Goal: Task Accomplishment & Management: Use online tool/utility

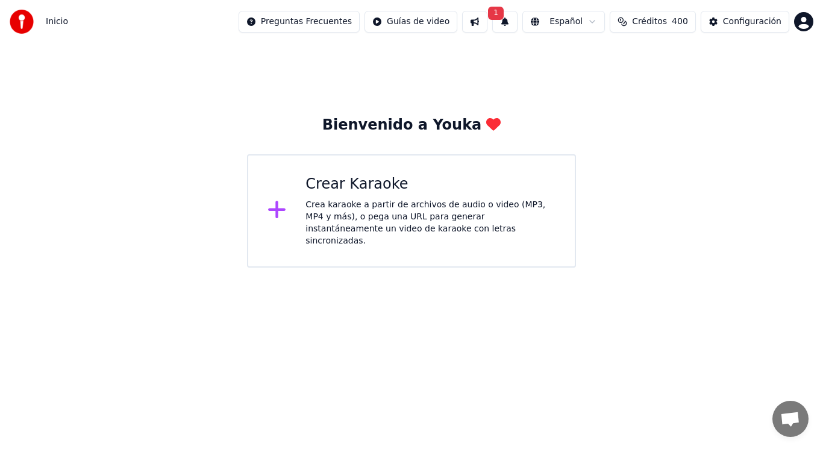
click at [505, 22] on button "1" at bounding box center [504, 22] width 25 height 22
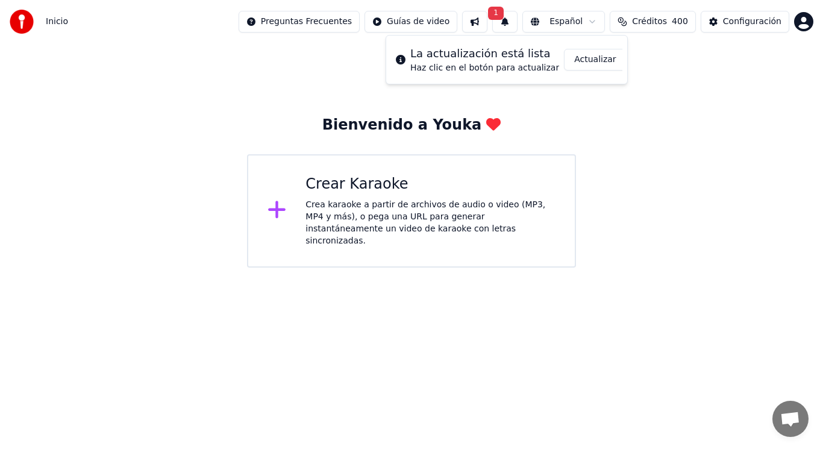
click at [581, 58] on button "Actualizar" at bounding box center [595, 60] width 62 height 22
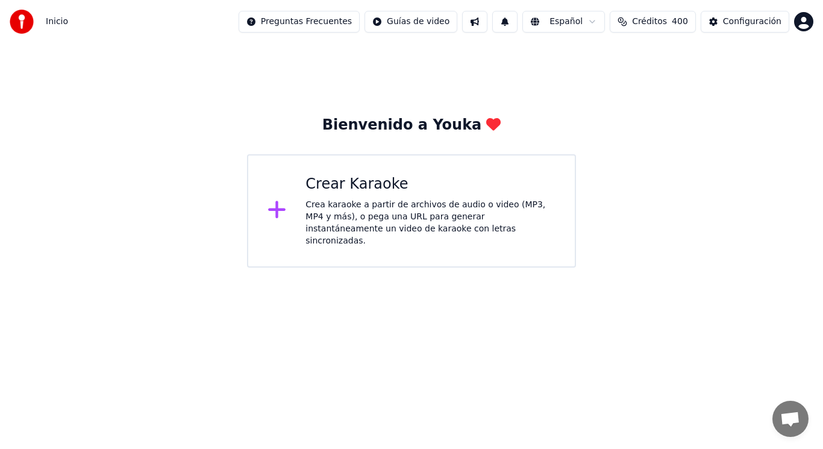
click at [404, 218] on div "Crea karaoke a partir de archivos de audio o video (MP3, MP4 y más), o pega una…" at bounding box center [431, 223] width 250 height 48
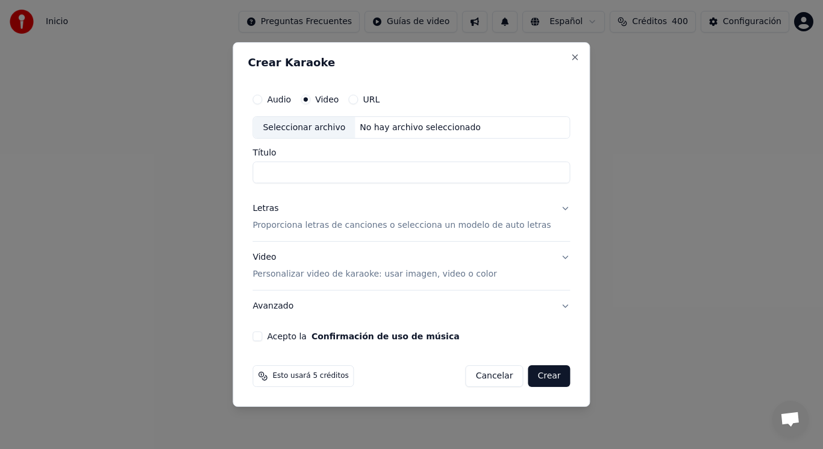
click at [310, 128] on div "Seleccionar archivo" at bounding box center [304, 128] width 102 height 22
type input "**********"
drag, startPoint x: 382, startPoint y: 175, endPoint x: 250, endPoint y: 184, distance: 131.7
click at [250, 184] on div "**********" at bounding box center [411, 224] width 357 height 365
click at [468, 202] on button "Letras Proporciona letras de canciones o selecciona un modelo de auto letras" at bounding box center [412, 217] width 318 height 48
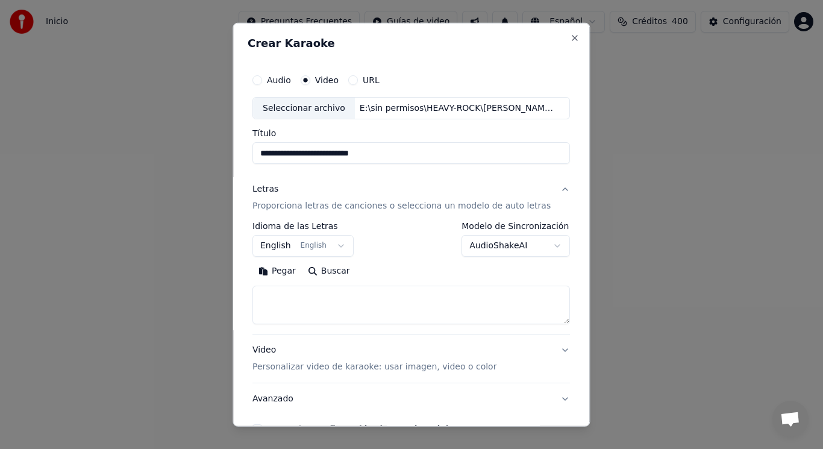
click at [468, 207] on p "Proporciona letras de canciones o selecciona un modelo de auto letras" at bounding box center [402, 206] width 298 height 12
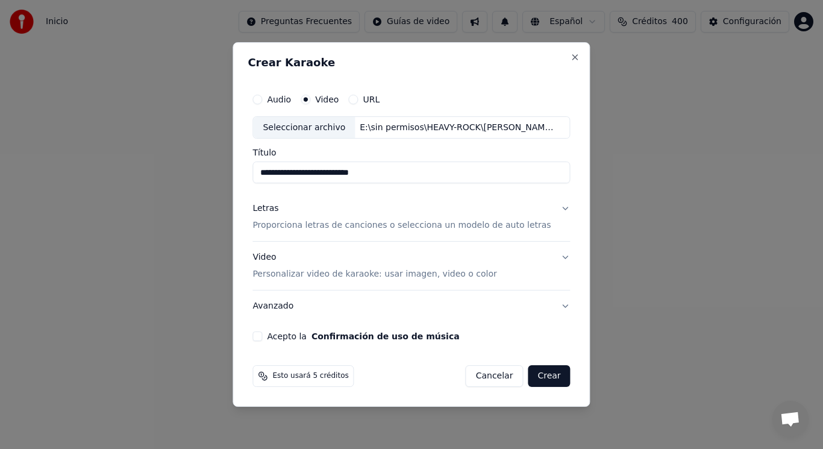
click at [555, 210] on button "Letras Proporciona letras de canciones o selecciona un modelo de auto letras" at bounding box center [412, 217] width 318 height 48
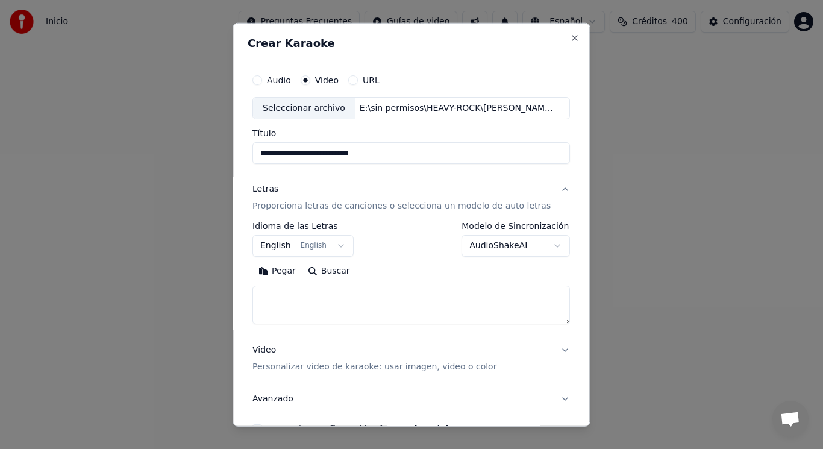
click at [329, 297] on textarea at bounding box center [412, 305] width 318 height 39
paste textarea "**********"
click at [405, 296] on textarea at bounding box center [401, 305] width 297 height 39
click at [300, 310] on textarea at bounding box center [401, 305] width 297 height 39
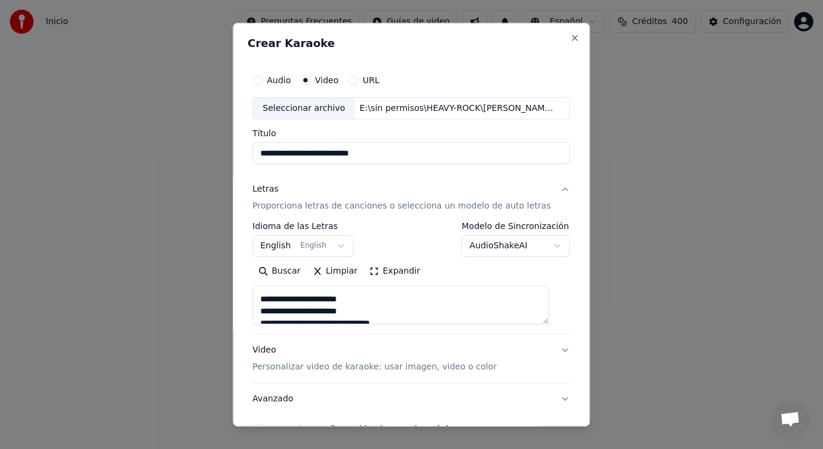
scroll to position [169, 0]
click at [288, 298] on textarea at bounding box center [401, 305] width 297 height 39
click at [281, 310] on textarea at bounding box center [401, 305] width 297 height 39
click at [280, 310] on textarea at bounding box center [401, 305] width 297 height 39
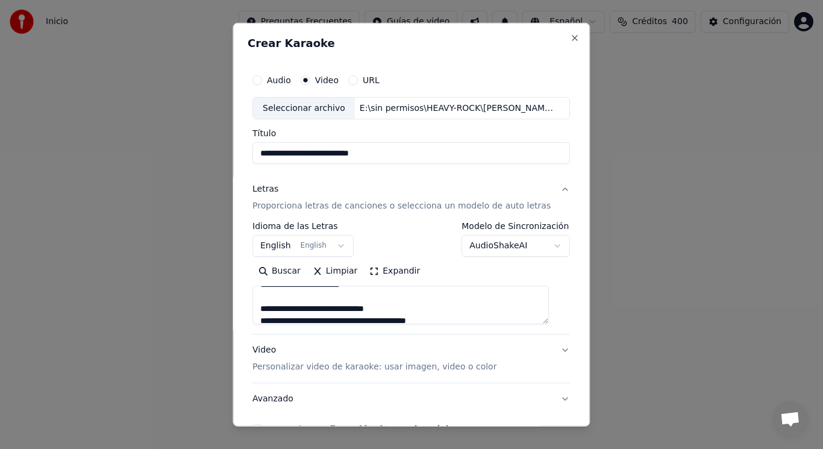
scroll to position [241, 0]
click at [304, 309] on textarea at bounding box center [401, 305] width 297 height 39
click at [287, 310] on textarea at bounding box center [401, 305] width 297 height 39
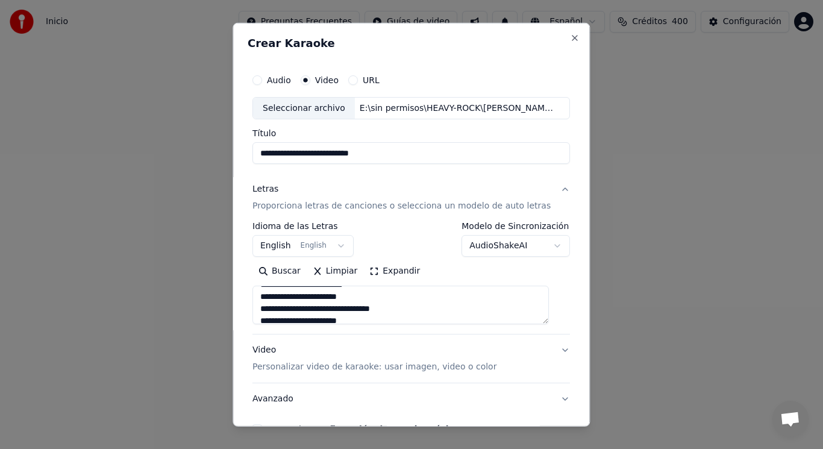
click at [281, 299] on textarea at bounding box center [401, 305] width 297 height 39
click at [281, 300] on textarea at bounding box center [401, 305] width 297 height 39
click at [277, 310] on textarea at bounding box center [401, 305] width 297 height 39
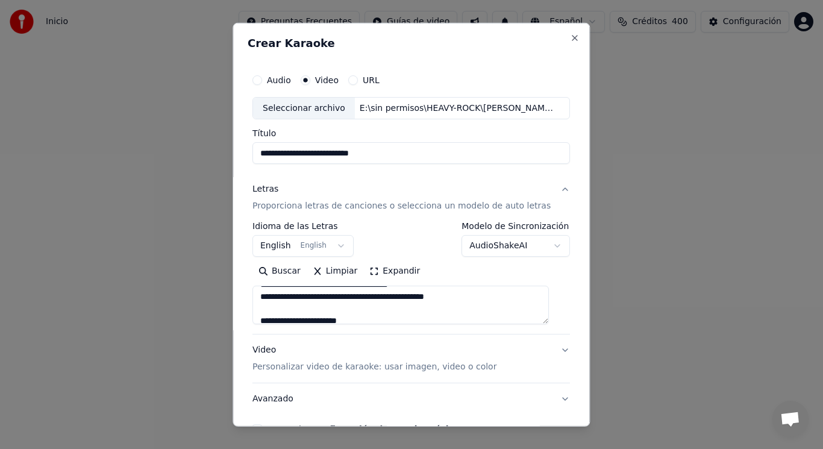
scroll to position [482, 0]
click at [287, 298] on textarea at bounding box center [401, 305] width 297 height 39
click at [279, 310] on textarea at bounding box center [401, 305] width 297 height 39
click at [280, 309] on textarea at bounding box center [401, 305] width 297 height 39
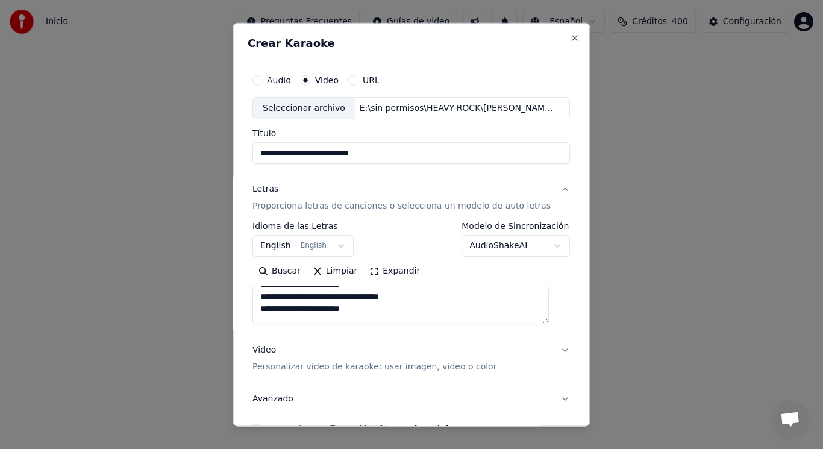
scroll to position [530, 0]
click at [286, 311] on textarea at bounding box center [401, 305] width 297 height 39
click at [281, 299] on textarea at bounding box center [401, 305] width 297 height 39
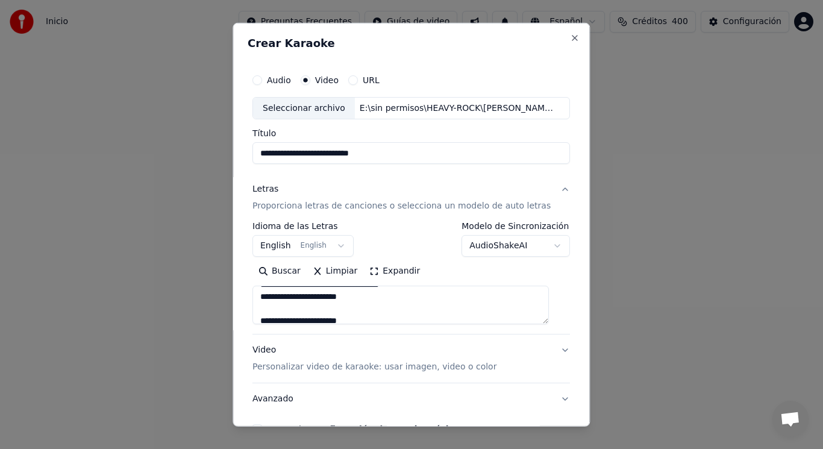
click at [280, 298] on textarea at bounding box center [401, 305] width 297 height 39
click at [286, 298] on textarea at bounding box center [401, 305] width 297 height 39
click at [280, 309] on textarea at bounding box center [401, 305] width 297 height 39
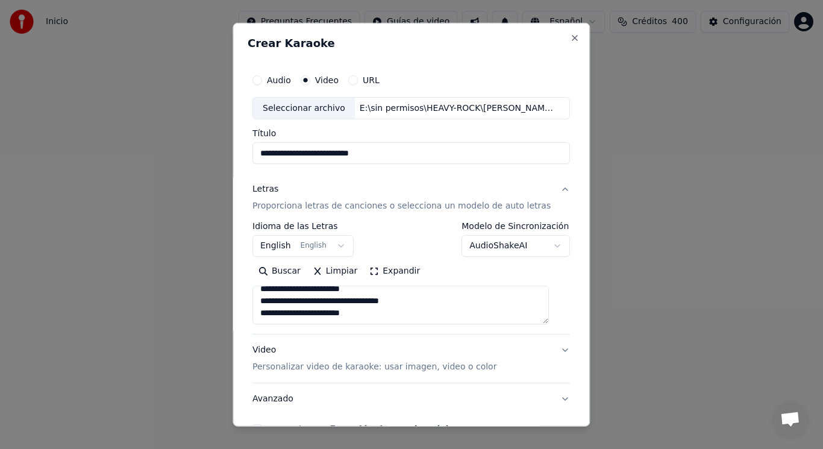
drag, startPoint x: 321, startPoint y: 301, endPoint x: 412, endPoint y: 304, distance: 90.5
click at [412, 304] on textarea at bounding box center [401, 305] width 297 height 39
click at [471, 314] on textarea at bounding box center [401, 305] width 297 height 39
click at [320, 318] on textarea at bounding box center [401, 305] width 297 height 39
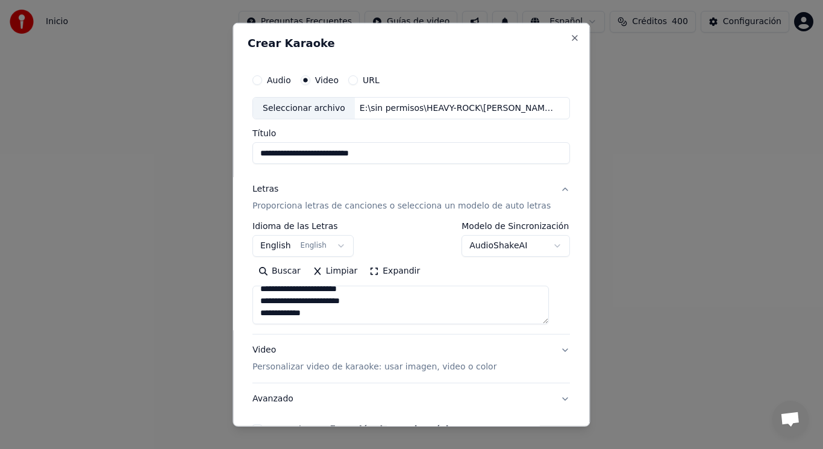
paste textarea "**********"
type textarea "**********"
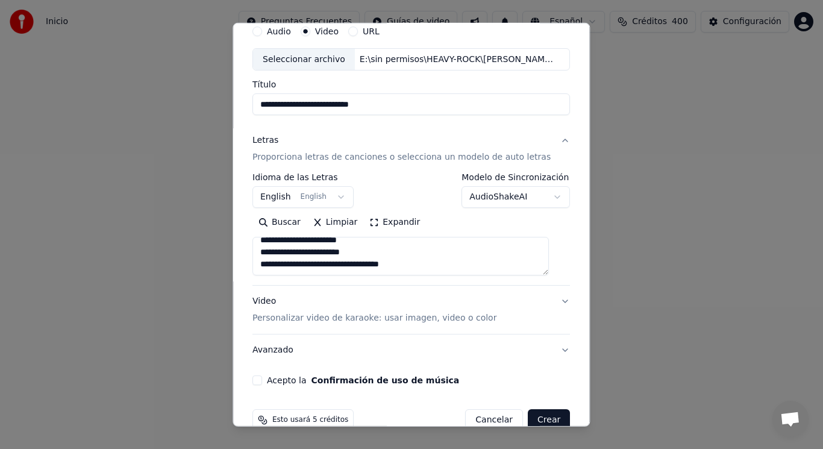
scroll to position [73, 0]
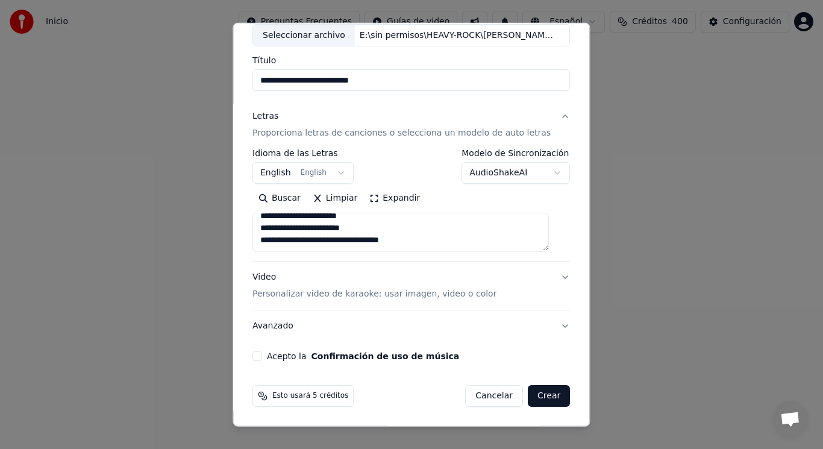
click at [262, 357] on button "Acepto la Confirmación de uso de música" at bounding box center [258, 356] width 10 height 10
click at [537, 396] on button "Crear" at bounding box center [549, 396] width 42 height 22
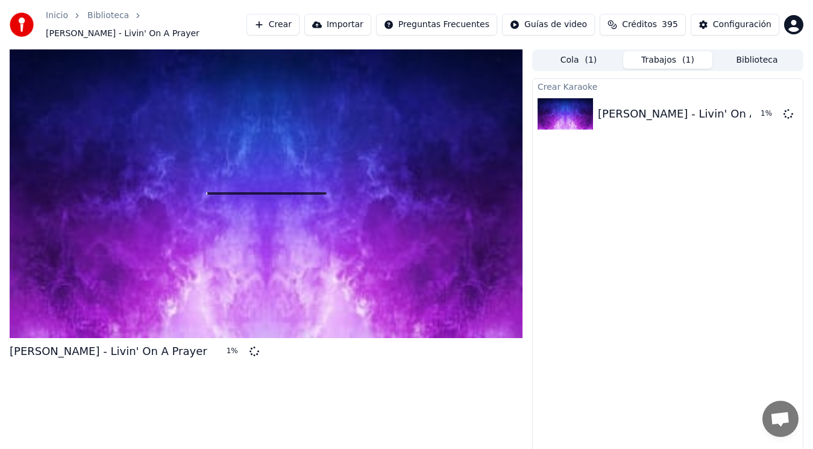
click at [753, 55] on button "Biblioteca" at bounding box center [756, 59] width 89 height 17
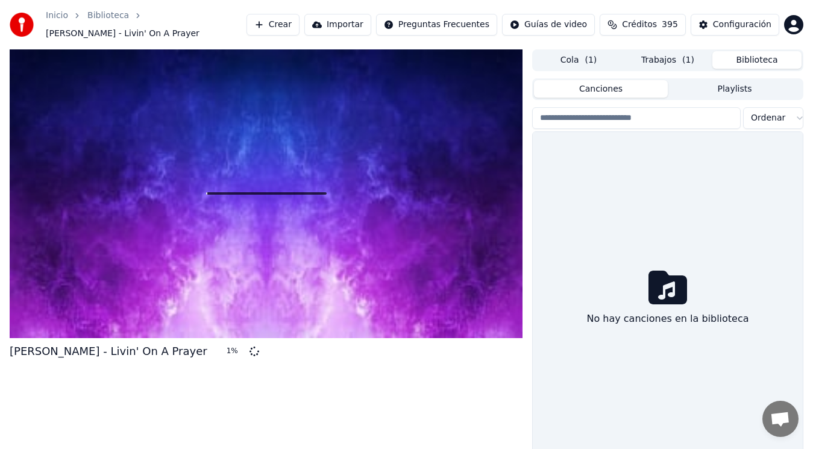
click at [581, 52] on button "Cola ( 1 )" at bounding box center [578, 59] width 89 height 17
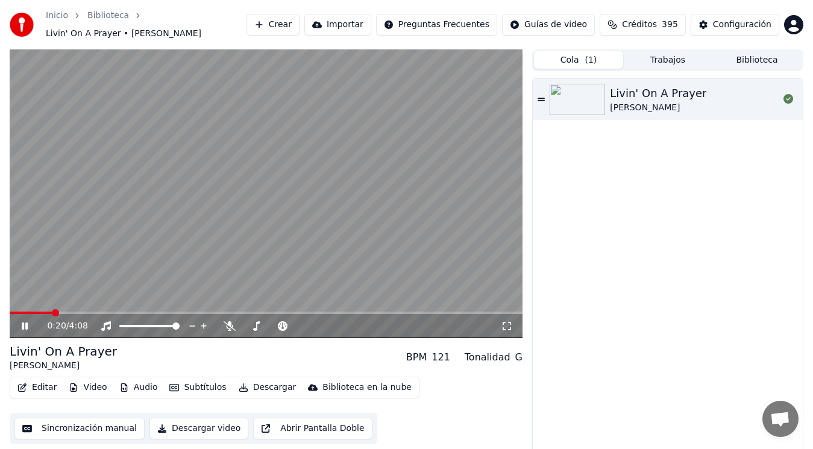
click at [25, 321] on icon at bounding box center [33, 326] width 28 height 10
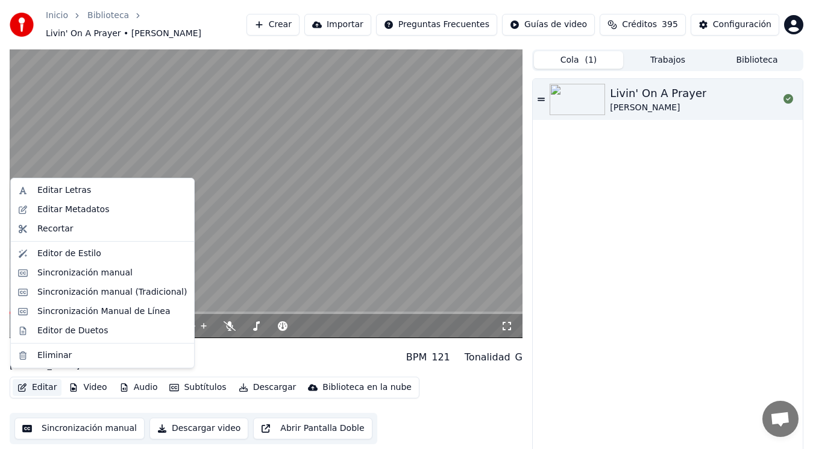
click at [36, 383] on button "Editar" at bounding box center [37, 387] width 49 height 17
click at [89, 212] on div "Editar Metadatos" at bounding box center [73, 210] width 72 height 12
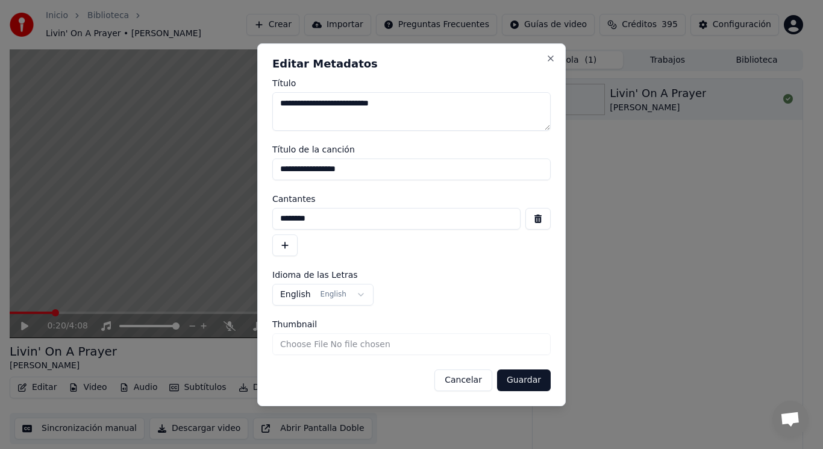
click at [536, 221] on button "button" at bounding box center [538, 219] width 25 height 22
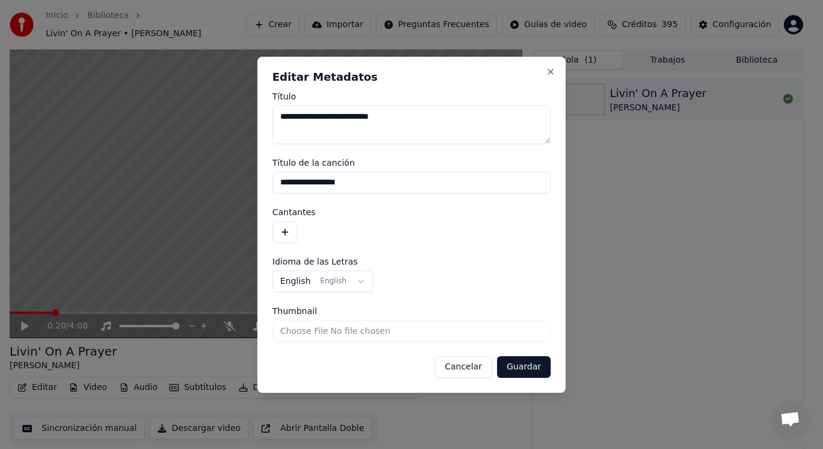
drag, startPoint x: 357, startPoint y: 183, endPoint x: 160, endPoint y: 181, distance: 197.7
click at [160, 181] on body "**********" at bounding box center [406, 224] width 813 height 449
click at [527, 364] on button "Guardar" at bounding box center [524, 367] width 54 height 22
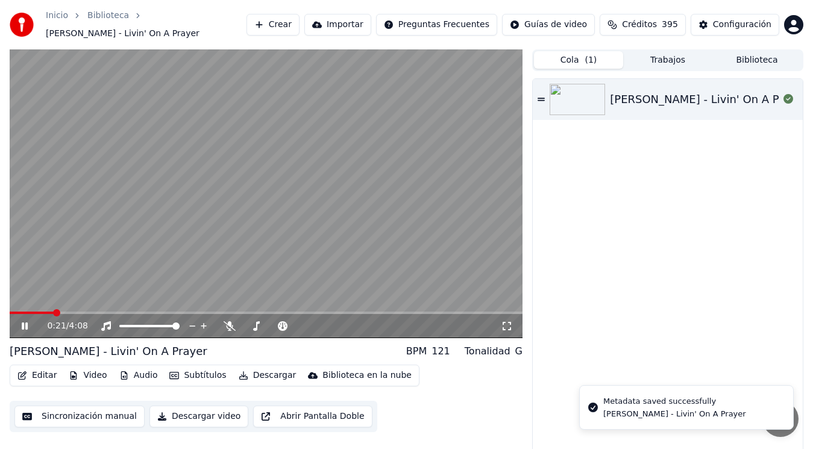
click at [23, 322] on icon at bounding box center [25, 325] width 6 height 7
click at [39, 371] on button "Editar" at bounding box center [37, 375] width 49 height 17
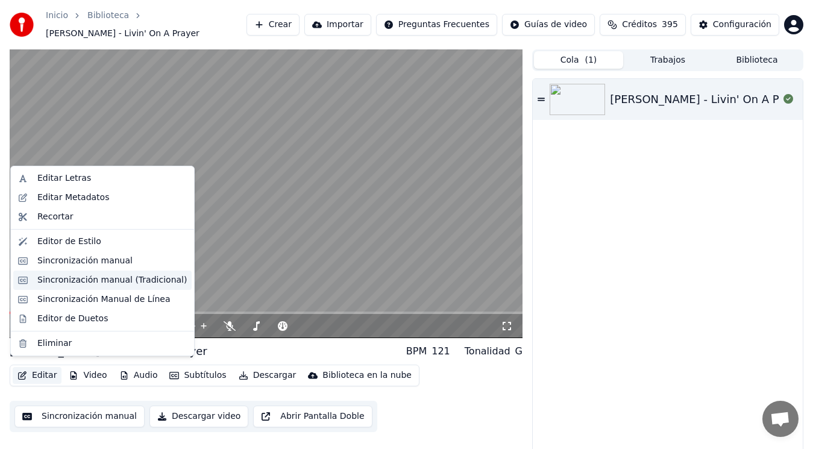
click at [84, 280] on div "Sincronización manual (Tradicional)" at bounding box center [111, 280] width 149 height 12
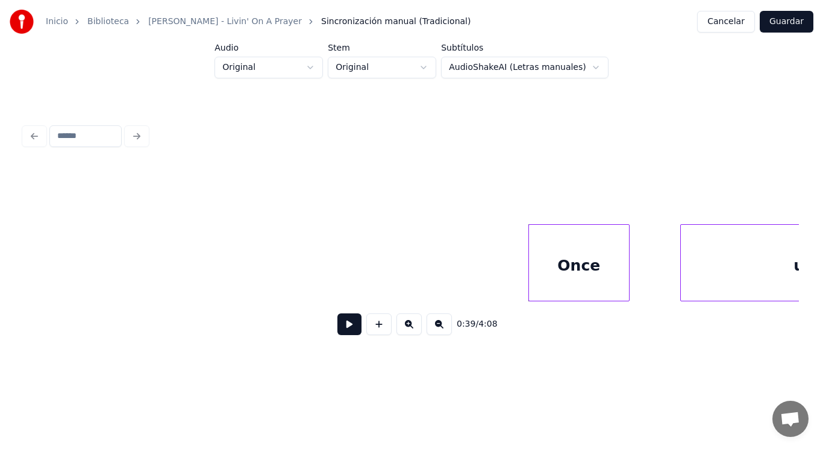
scroll to position [0, 33060]
click at [338, 331] on button at bounding box center [350, 324] width 24 height 22
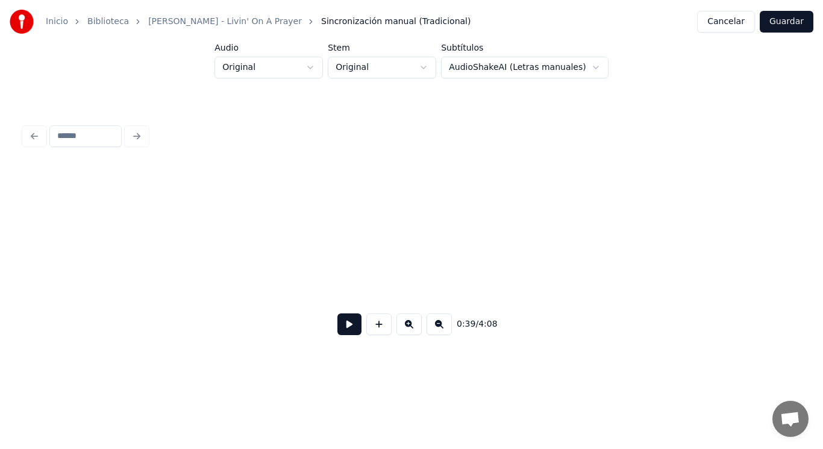
scroll to position [0, 16939]
click at [338, 331] on button at bounding box center [350, 324] width 24 height 22
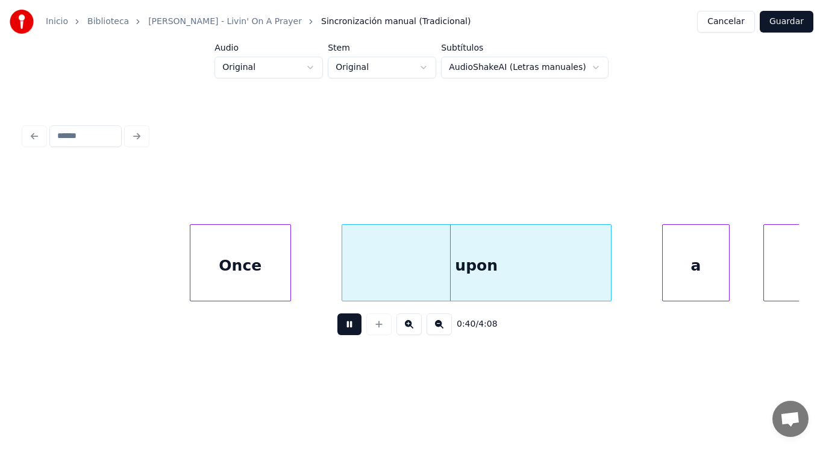
click at [338, 331] on button at bounding box center [350, 324] width 24 height 22
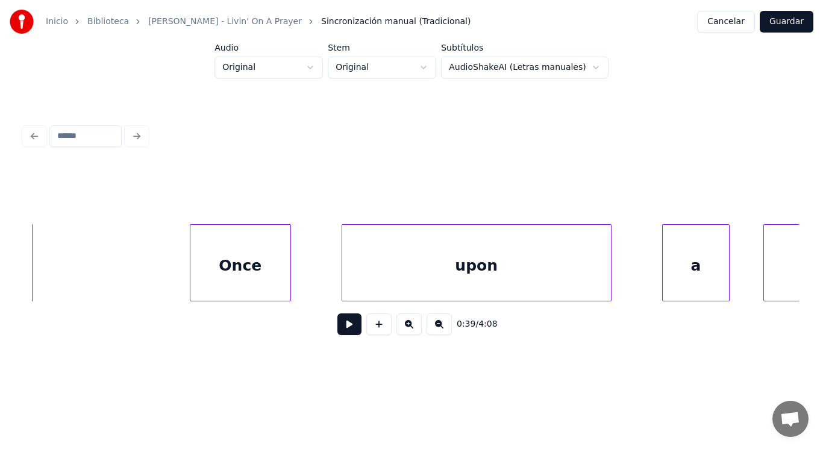
click at [341, 328] on button at bounding box center [350, 324] width 24 height 22
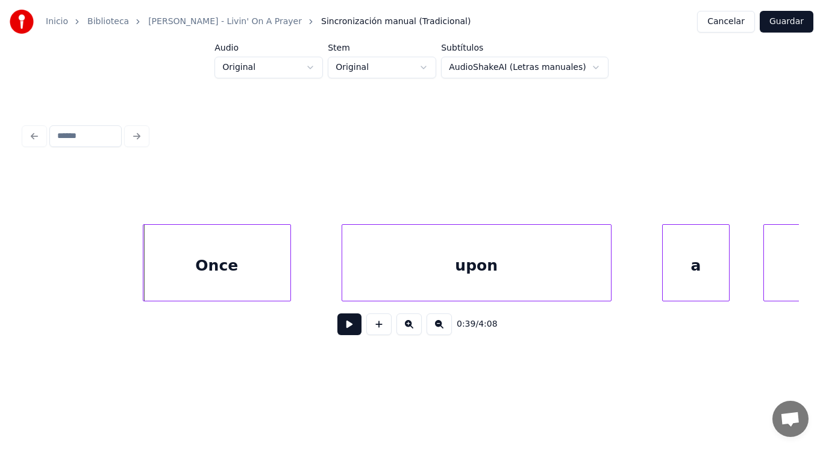
click at [146, 271] on div at bounding box center [145, 263] width 4 height 76
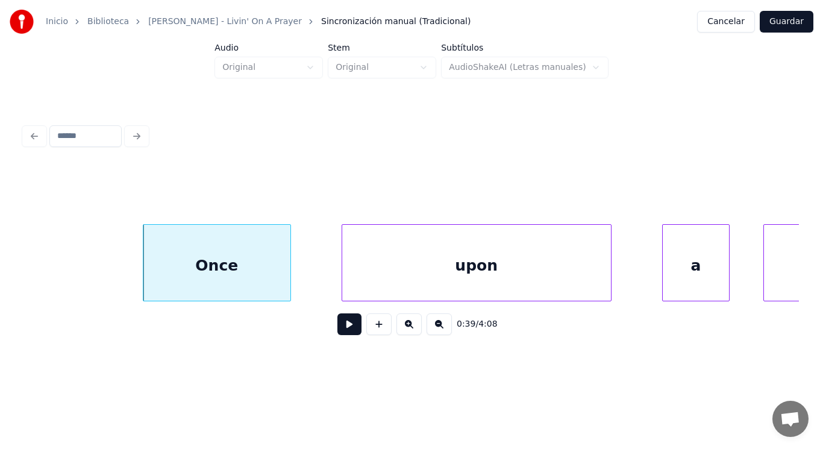
click at [342, 325] on button at bounding box center [350, 324] width 24 height 22
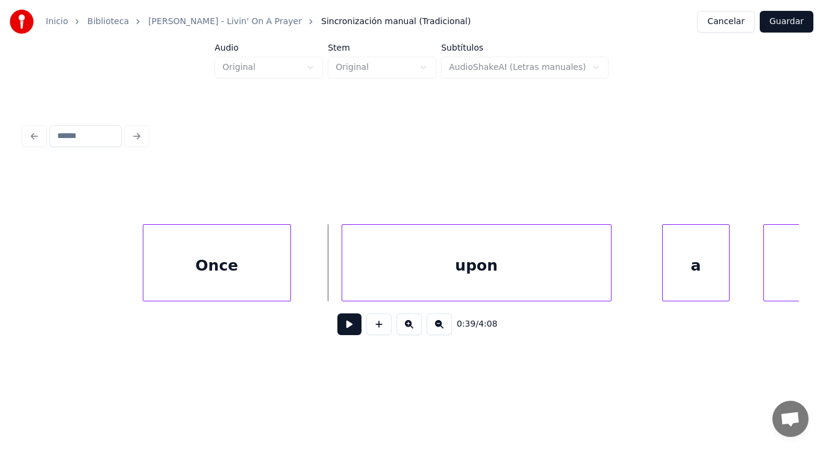
click at [338, 328] on button at bounding box center [350, 324] width 24 height 22
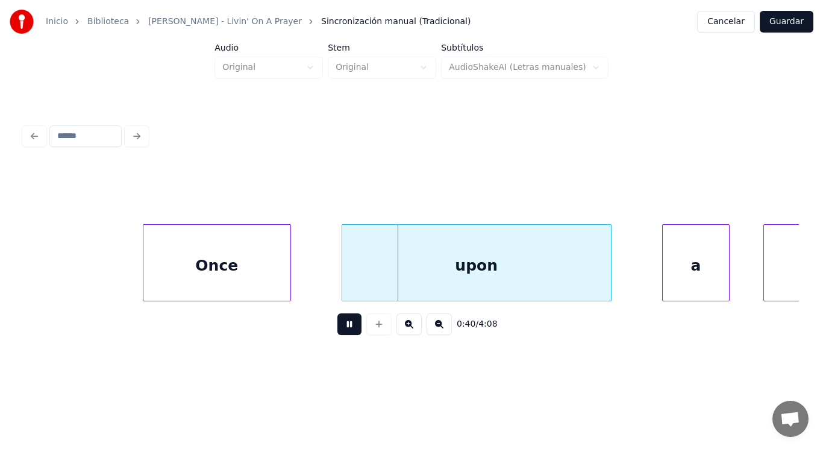
click at [338, 328] on button at bounding box center [350, 324] width 24 height 22
click at [310, 277] on div at bounding box center [311, 263] width 4 height 76
click at [338, 332] on button at bounding box center [350, 324] width 24 height 22
click at [366, 270] on div "upon" at bounding box center [460, 266] width 303 height 82
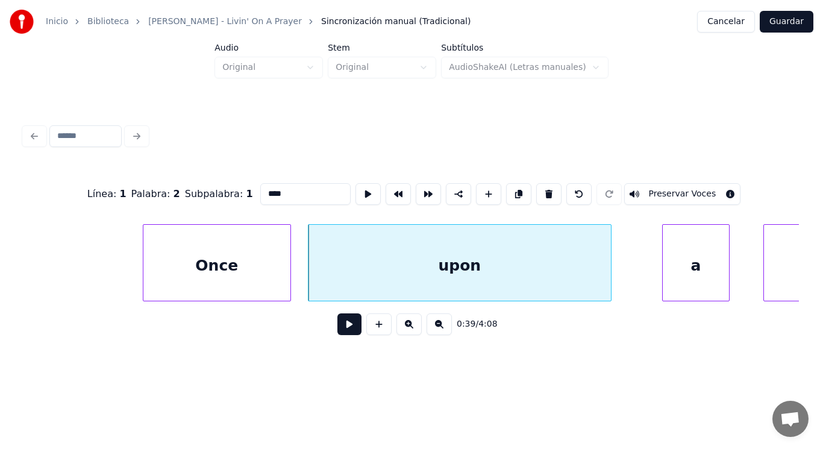
click at [341, 329] on button at bounding box center [350, 324] width 24 height 22
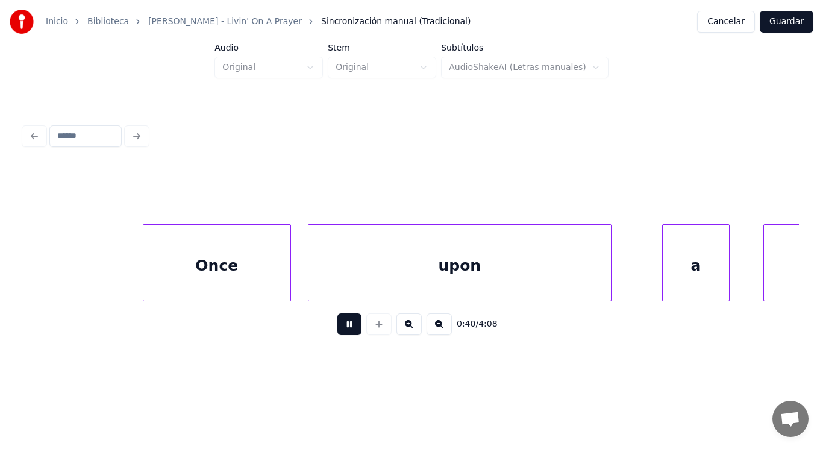
click at [341, 329] on button at bounding box center [350, 324] width 24 height 22
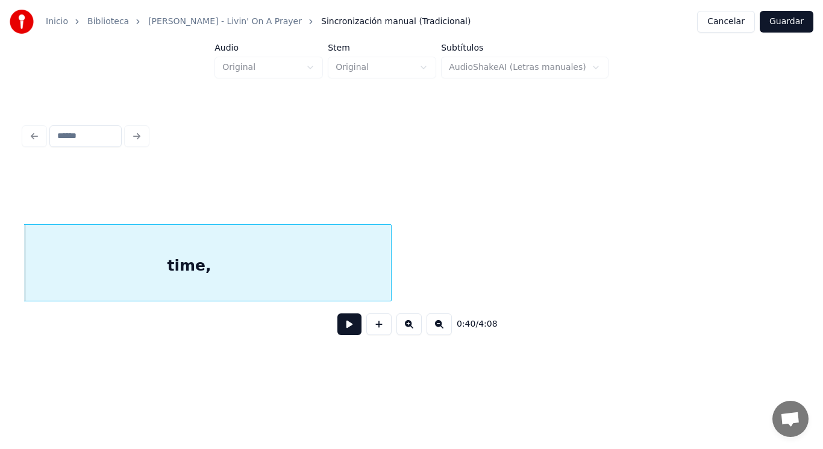
click at [299, 286] on div "time," at bounding box center [189, 266] width 404 height 82
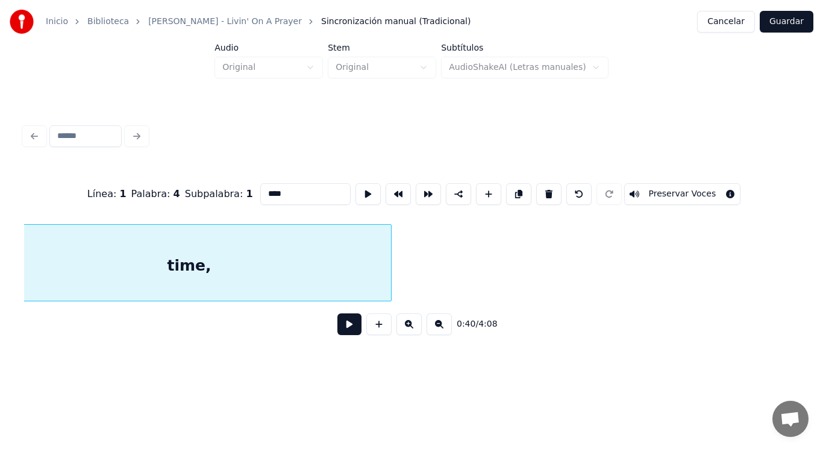
type input "*****"
click at [344, 333] on button at bounding box center [350, 324] width 24 height 22
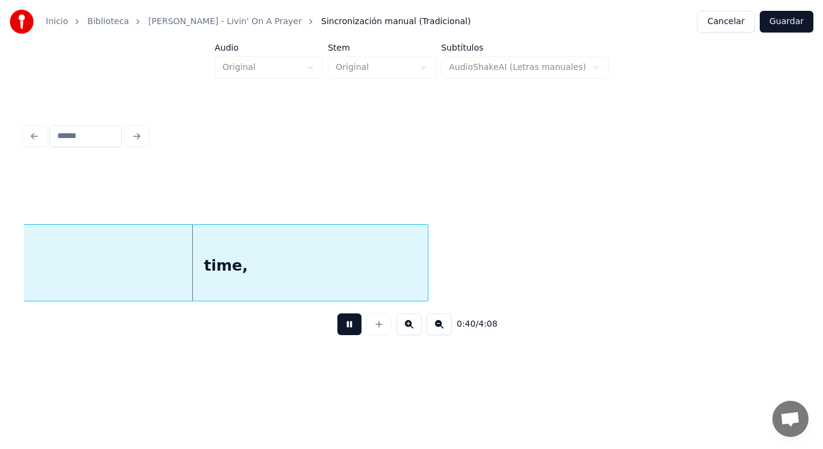
click at [344, 333] on button at bounding box center [350, 324] width 24 height 22
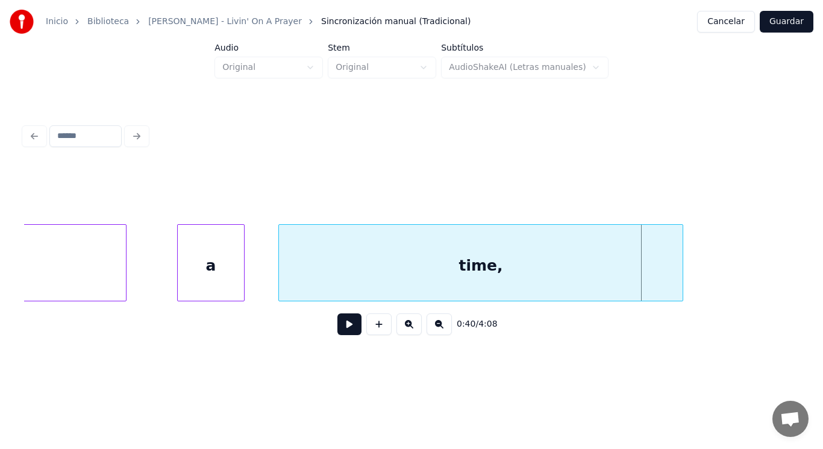
scroll to position [0, 33876]
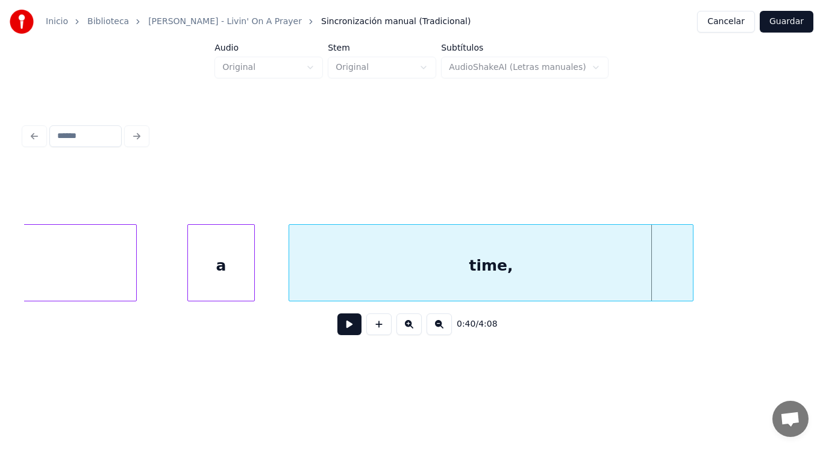
click at [213, 272] on div "a" at bounding box center [221, 266] width 66 height 82
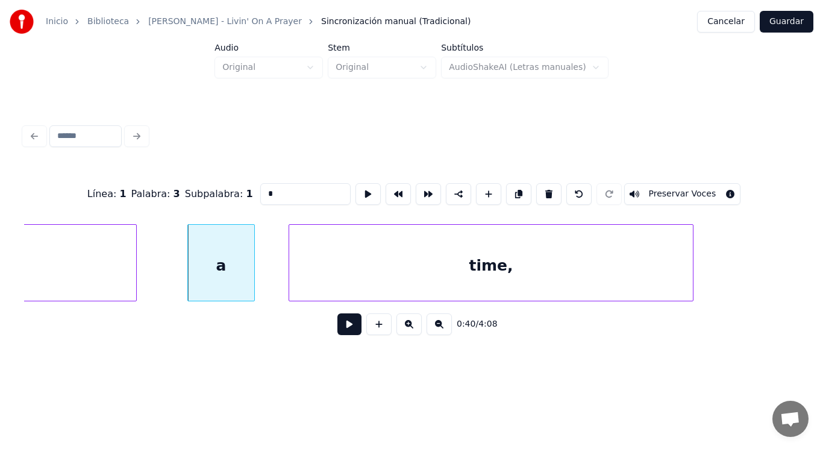
click at [341, 326] on button at bounding box center [350, 324] width 24 height 22
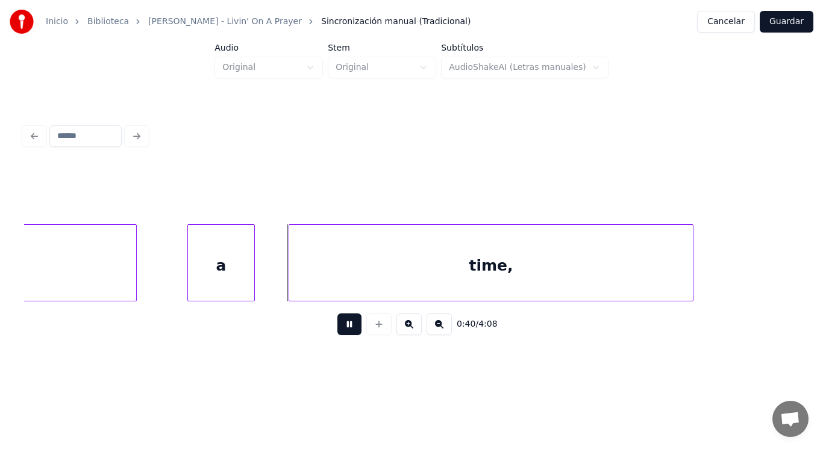
click at [341, 326] on button at bounding box center [350, 324] width 24 height 22
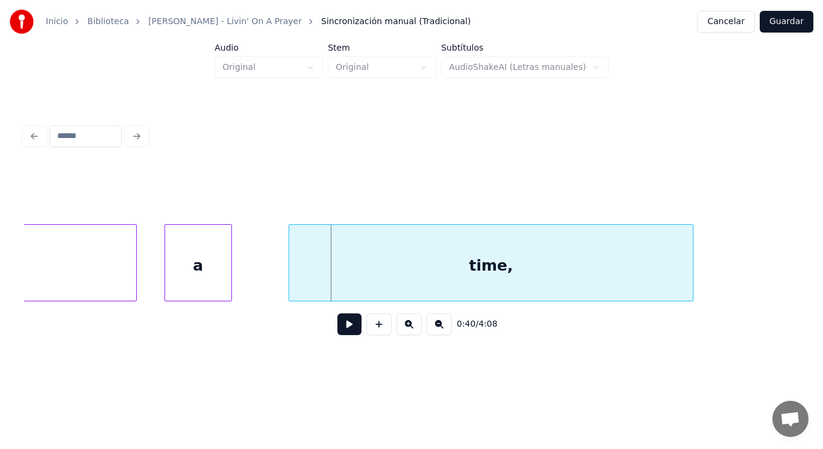
click at [201, 275] on div "a" at bounding box center [198, 266] width 66 height 82
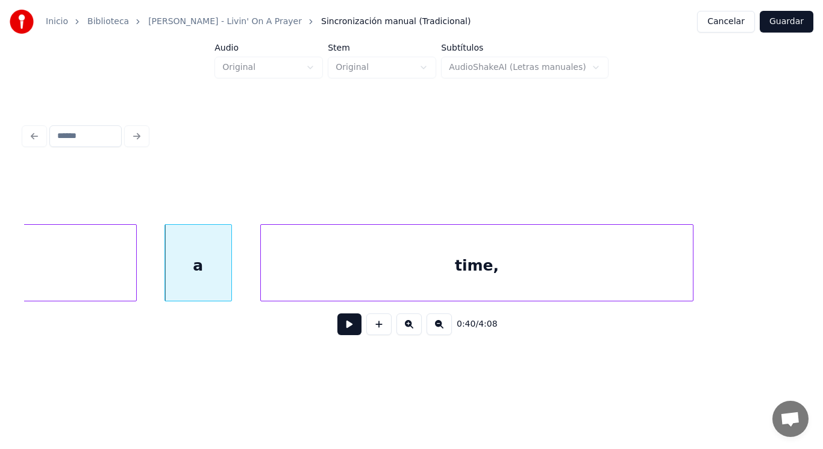
click at [262, 277] on div at bounding box center [263, 263] width 4 height 76
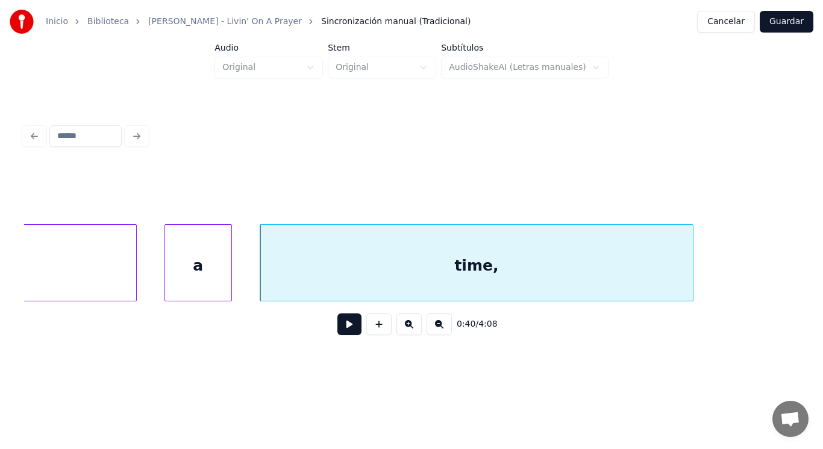
click at [338, 329] on button at bounding box center [350, 324] width 24 height 22
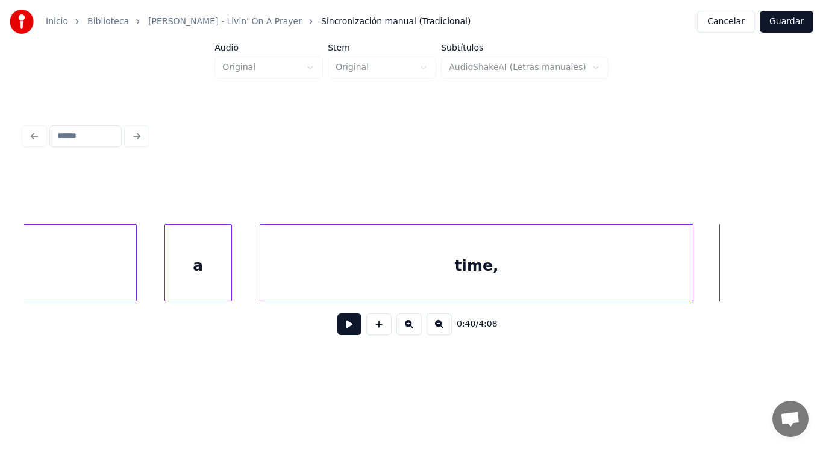
click at [338, 329] on button at bounding box center [350, 324] width 24 height 22
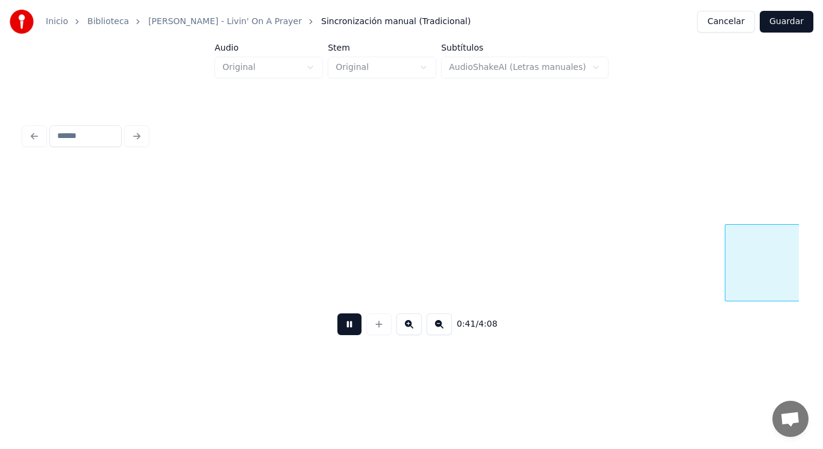
click at [338, 329] on button at bounding box center [350, 324] width 24 height 22
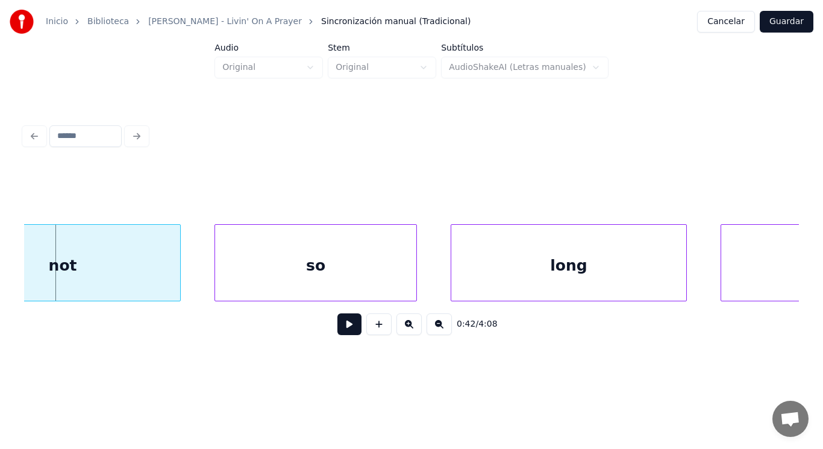
click at [145, 259] on div "not" at bounding box center [62, 266] width 235 height 82
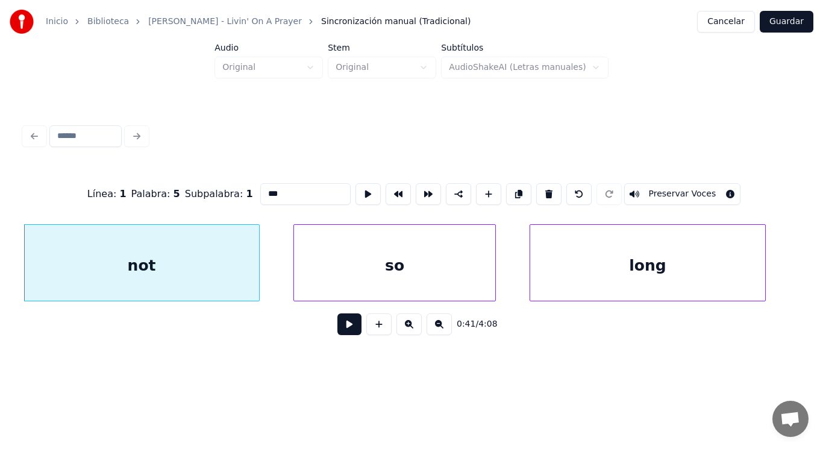
click at [344, 328] on button at bounding box center [350, 324] width 24 height 22
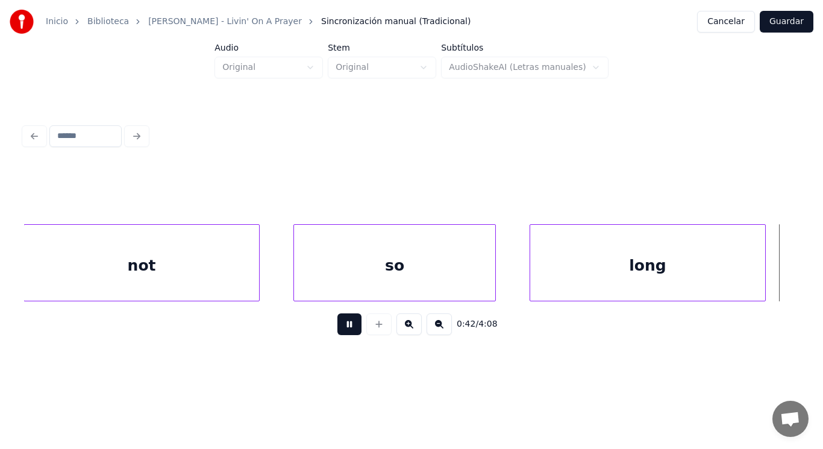
scroll to position [0, 36142]
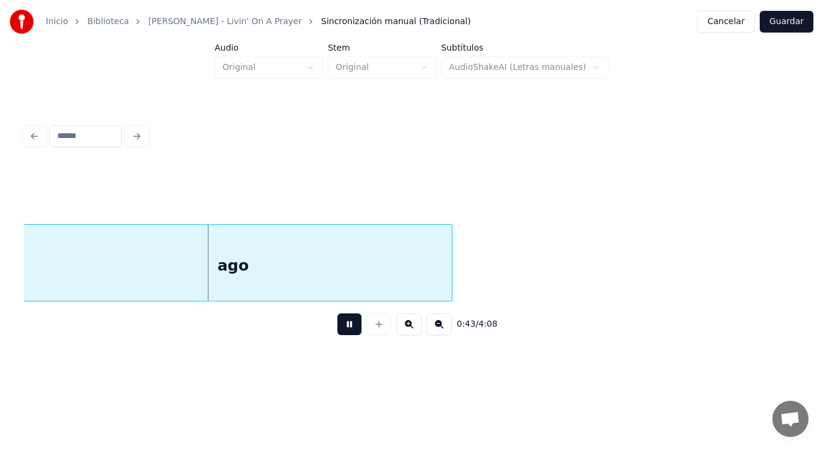
click at [344, 328] on button at bounding box center [350, 324] width 24 height 22
click at [118, 268] on div "ago" at bounding box center [233, 266] width 438 height 82
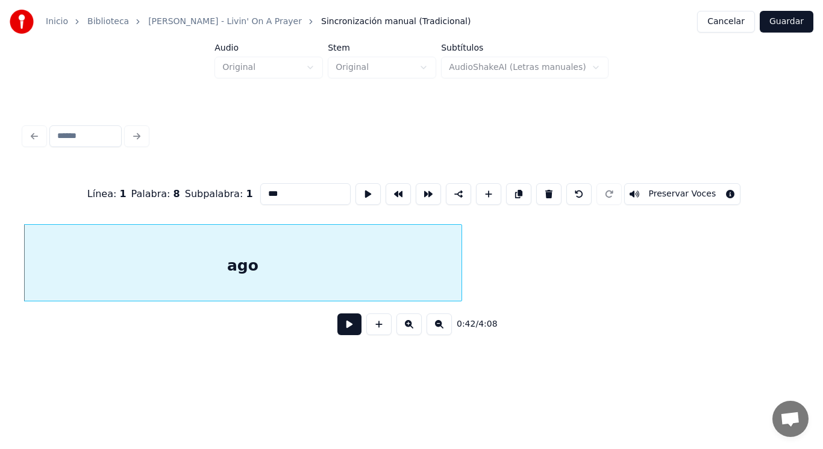
click at [338, 330] on button at bounding box center [350, 324] width 24 height 22
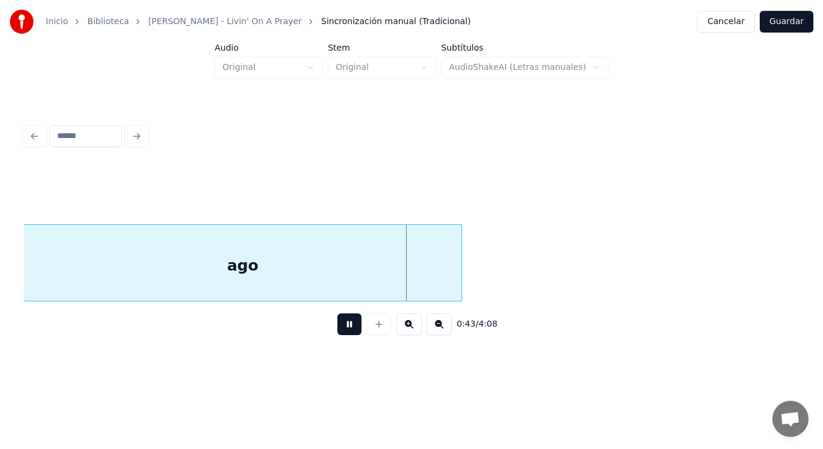
click at [338, 330] on button at bounding box center [350, 324] width 24 height 22
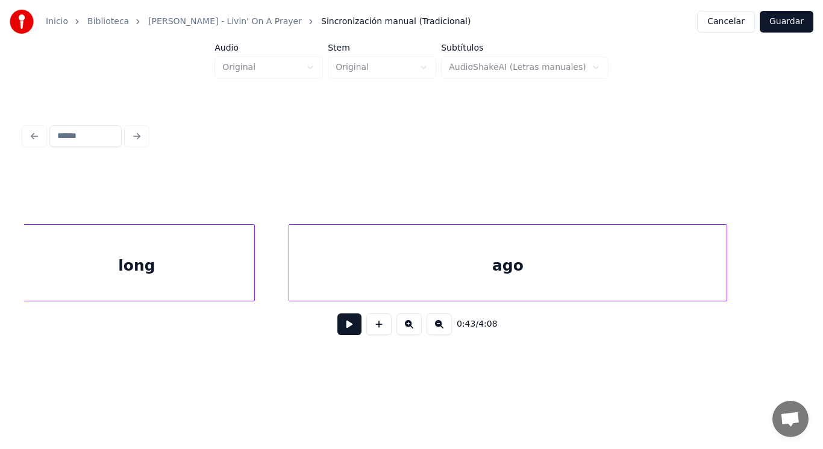
click at [156, 280] on div "long" at bounding box center [136, 266] width 235 height 82
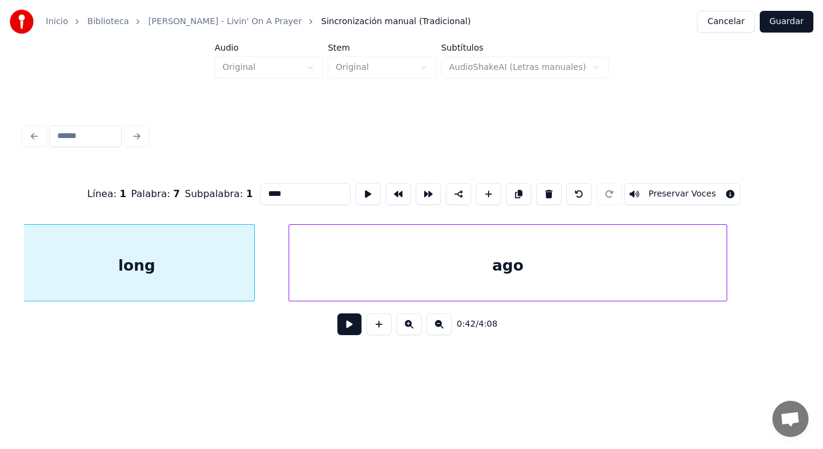
scroll to position [0, 35863]
click at [344, 334] on button at bounding box center [350, 324] width 24 height 22
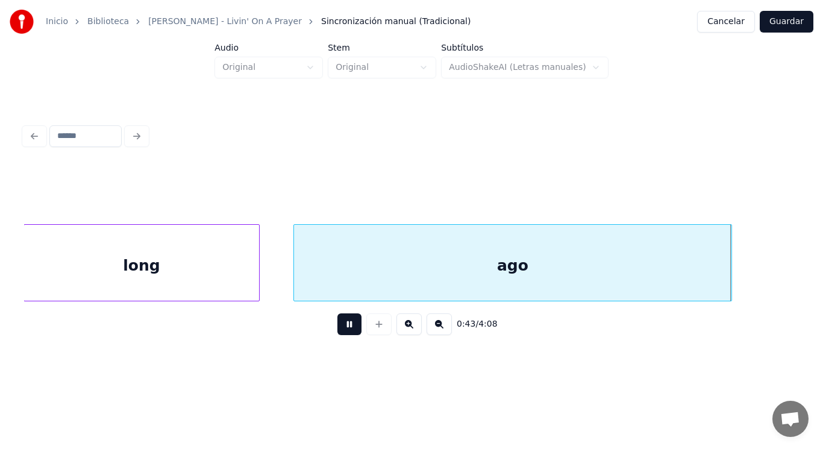
scroll to position [0, 36640]
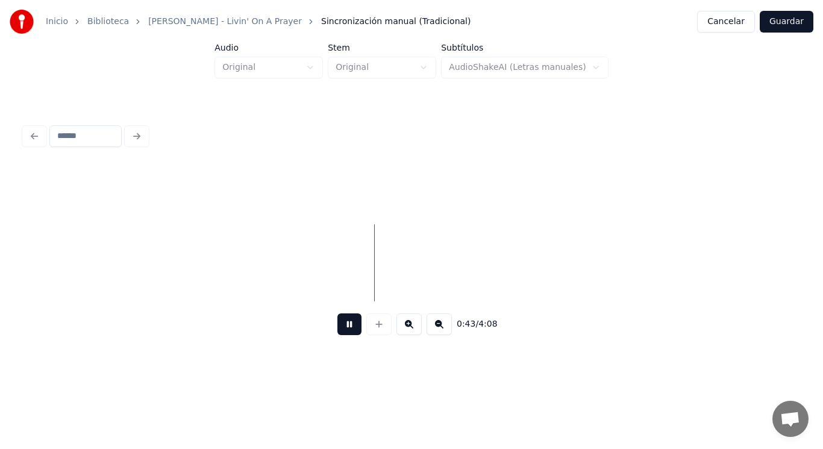
click at [344, 334] on button at bounding box center [350, 324] width 24 height 22
click at [338, 326] on button at bounding box center [350, 324] width 24 height 22
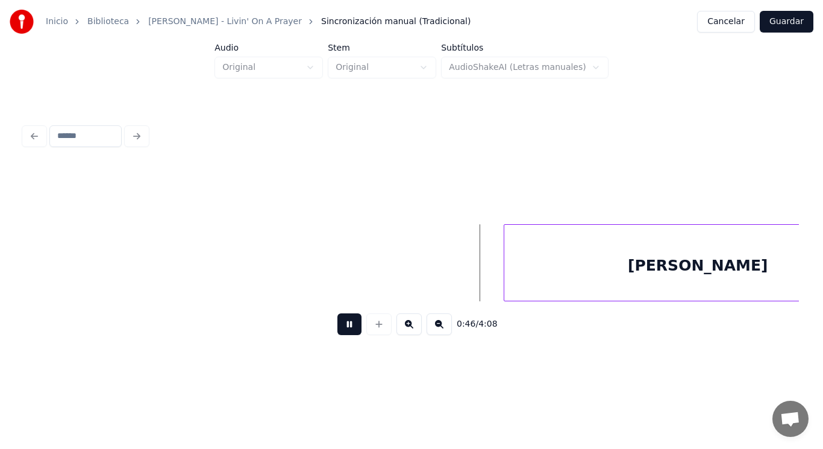
click at [338, 326] on button at bounding box center [350, 324] width 24 height 22
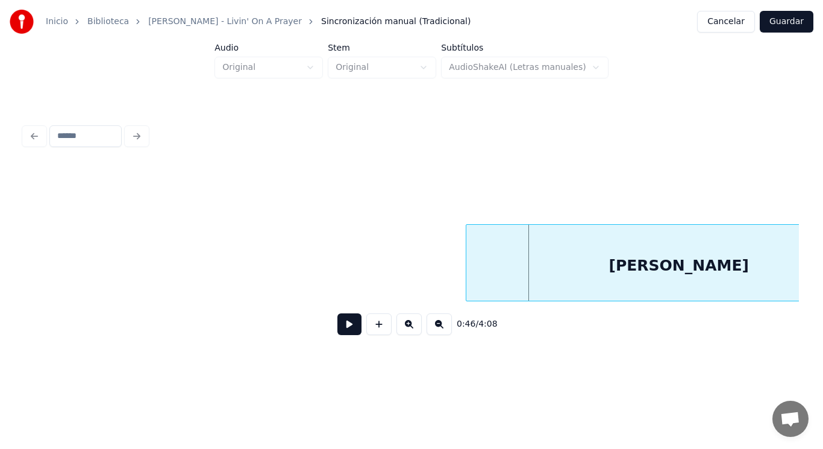
click at [470, 275] on div at bounding box center [468, 263] width 4 height 76
click at [344, 333] on button at bounding box center [350, 324] width 24 height 22
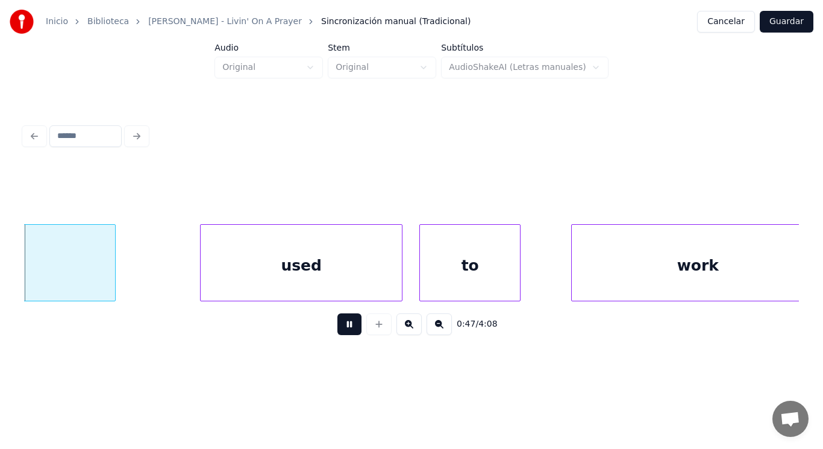
click at [344, 333] on button at bounding box center [350, 324] width 24 height 22
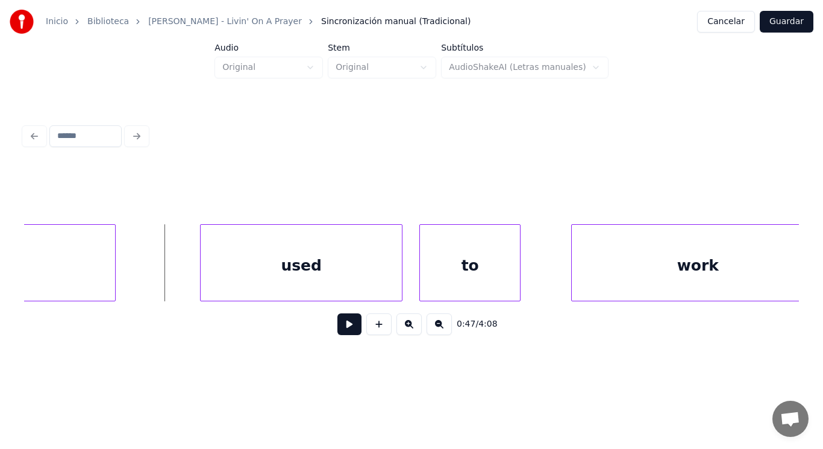
click at [341, 331] on button at bounding box center [350, 324] width 24 height 22
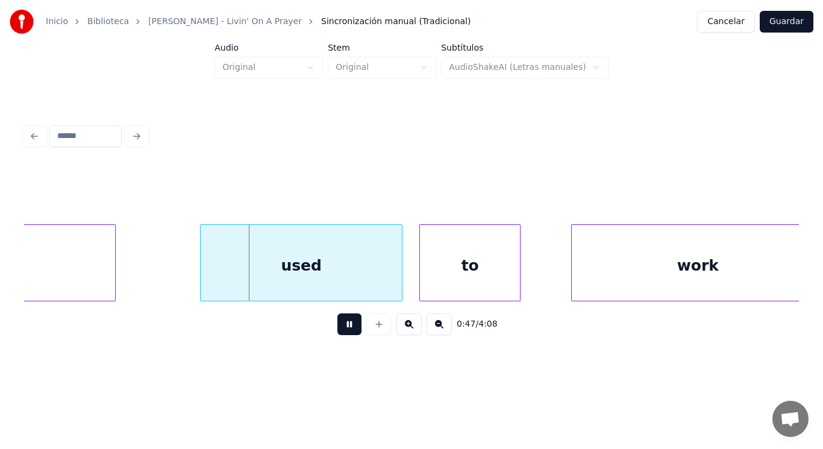
click at [341, 331] on button at bounding box center [350, 324] width 24 height 22
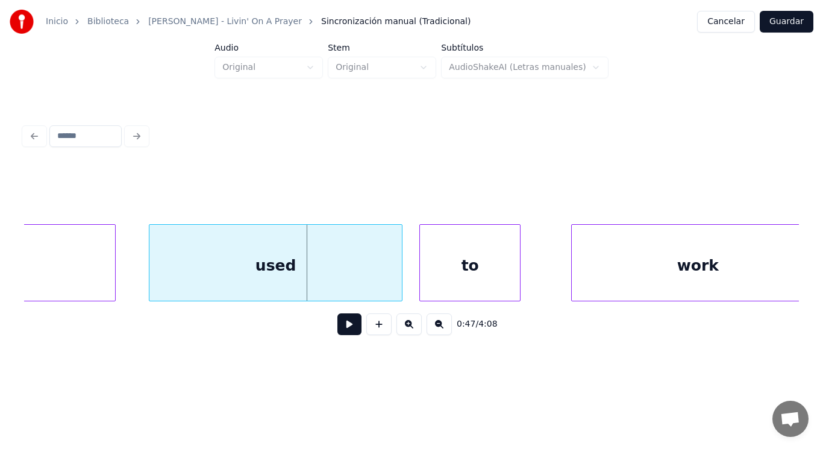
click at [152, 267] on div at bounding box center [151, 263] width 4 height 76
click at [341, 328] on button at bounding box center [350, 324] width 24 height 22
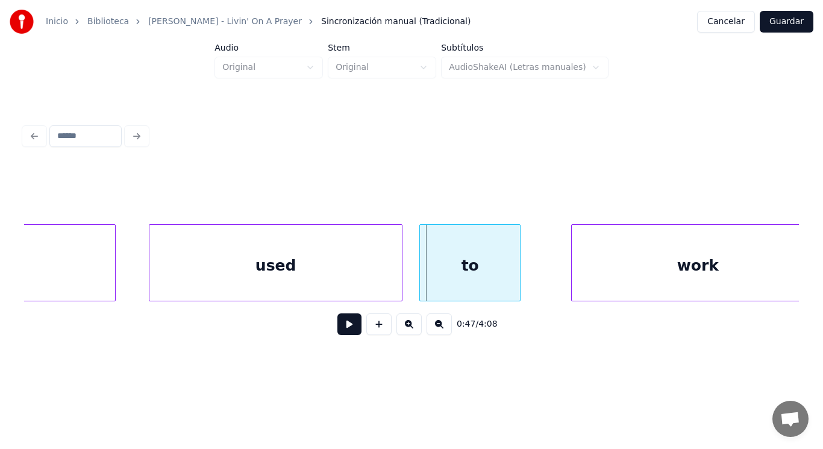
click at [341, 281] on div "used" at bounding box center [275, 266] width 253 height 82
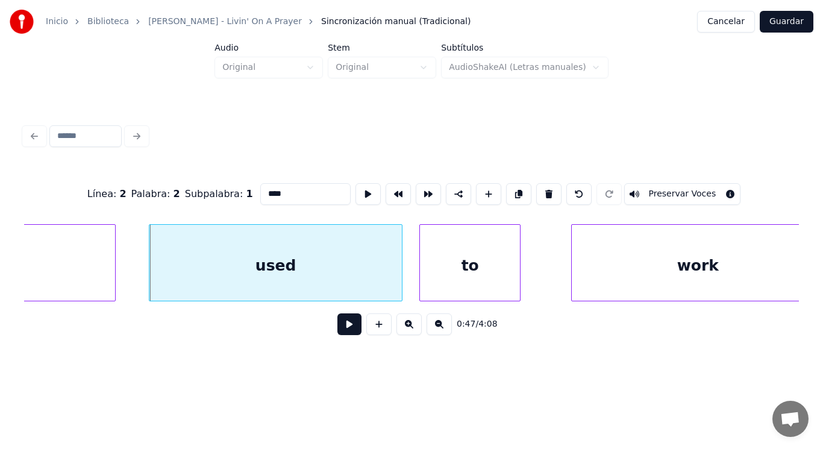
click at [338, 330] on button at bounding box center [350, 324] width 24 height 22
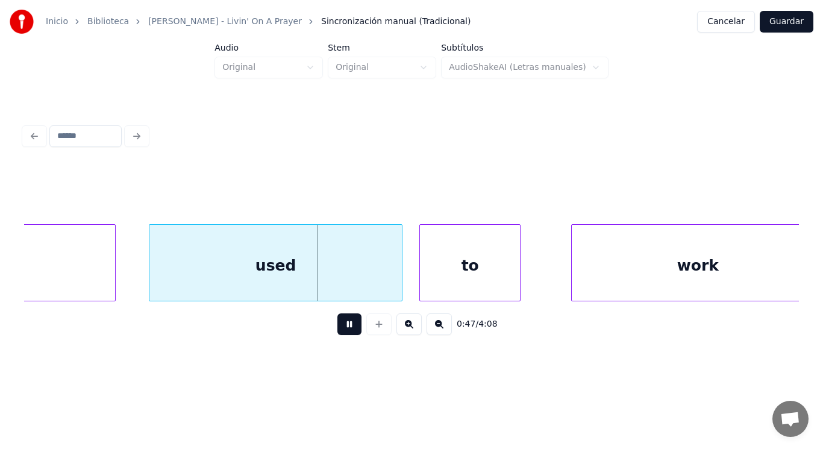
click at [338, 330] on button at bounding box center [350, 324] width 24 height 22
click at [356, 284] on div at bounding box center [357, 263] width 4 height 76
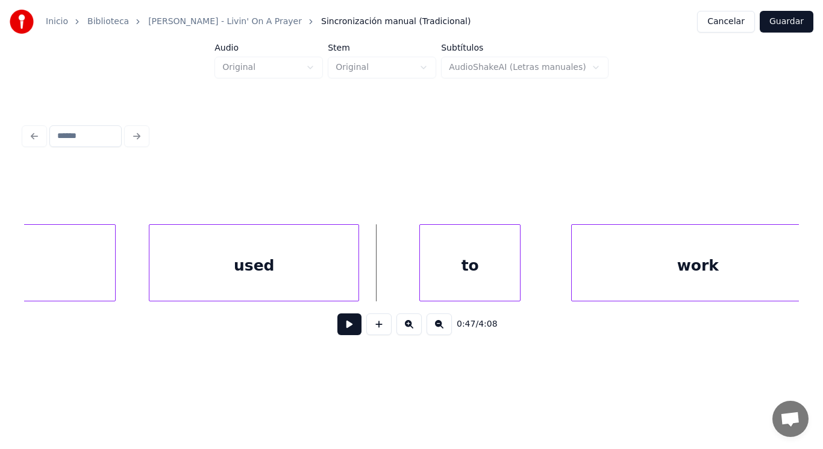
click at [341, 333] on button at bounding box center [350, 324] width 24 height 22
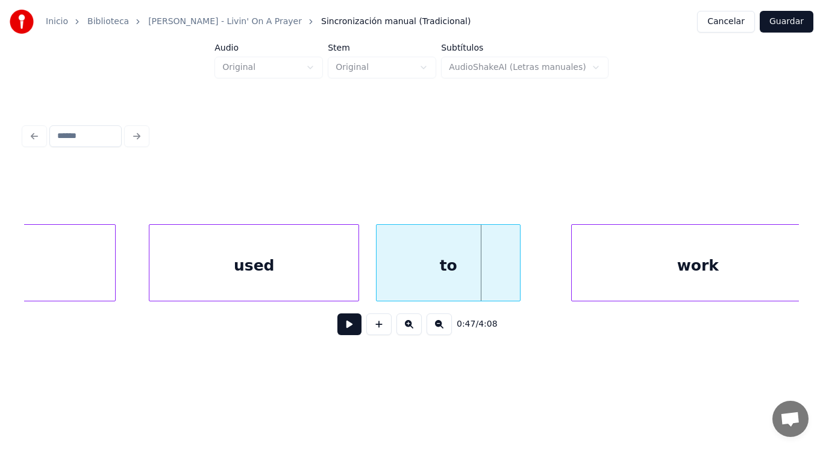
click at [379, 284] on div at bounding box center [379, 263] width 4 height 76
click at [342, 328] on button at bounding box center [350, 324] width 24 height 22
click at [405, 277] on div "to" at bounding box center [448, 266] width 143 height 82
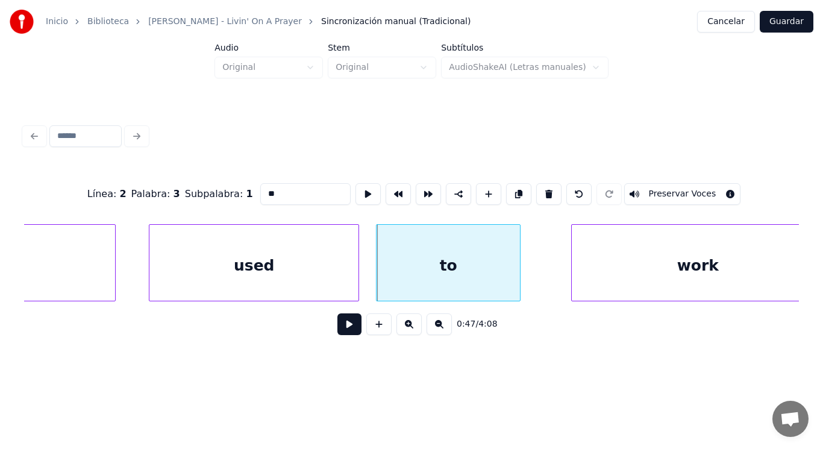
click at [341, 327] on button at bounding box center [350, 324] width 24 height 22
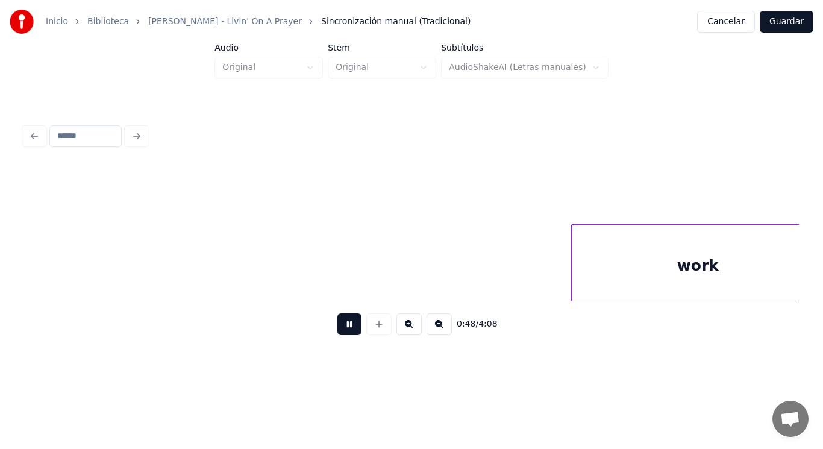
scroll to position [0, 40550]
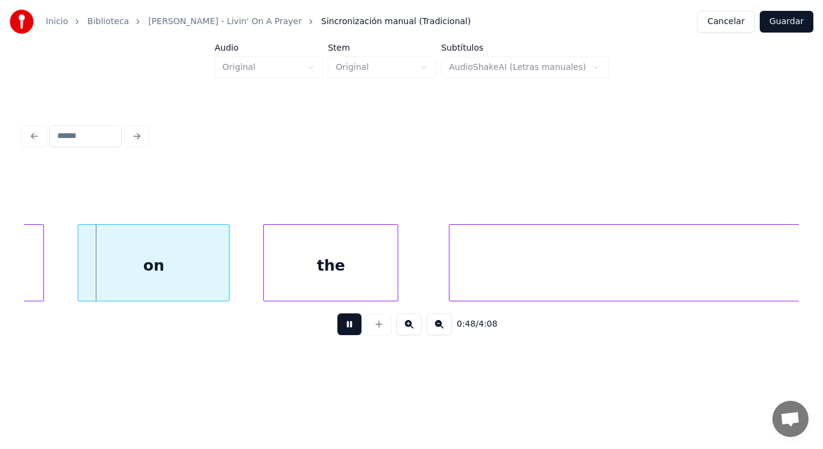
click at [341, 327] on button at bounding box center [350, 324] width 24 height 22
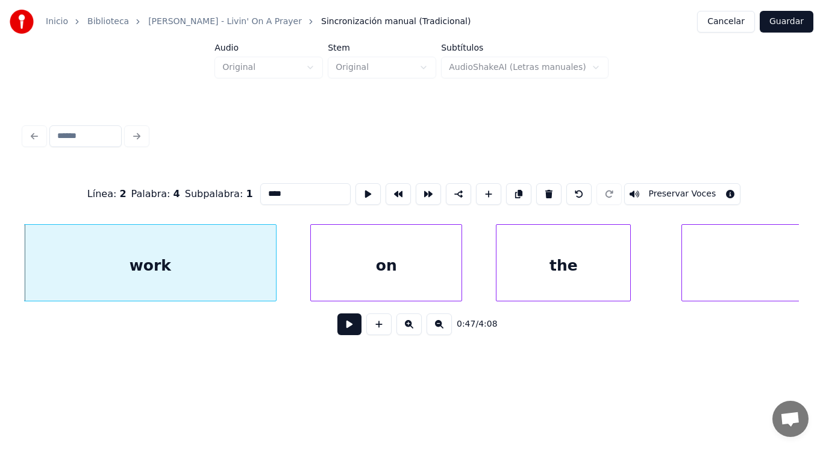
click at [345, 332] on button at bounding box center [350, 324] width 24 height 22
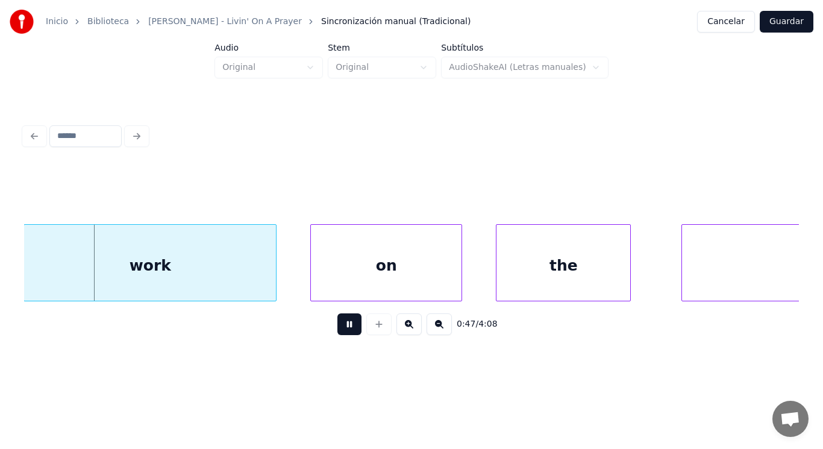
click at [345, 332] on button at bounding box center [350, 324] width 24 height 22
click at [258, 285] on div at bounding box center [259, 263] width 4 height 76
click at [348, 334] on button at bounding box center [350, 324] width 24 height 22
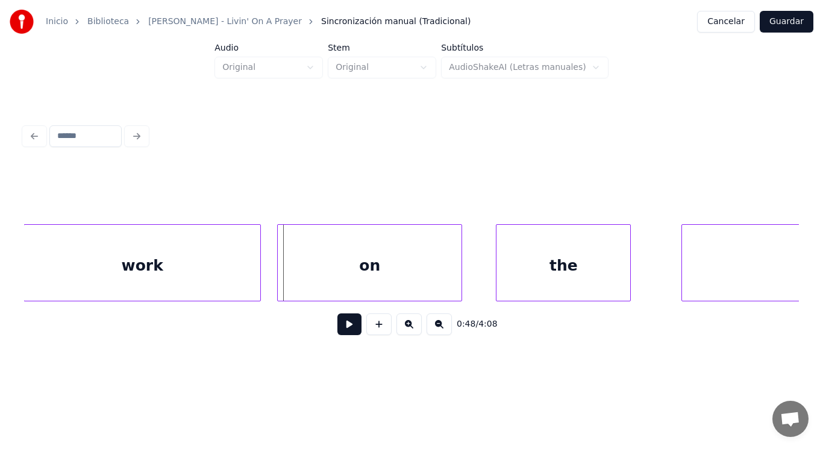
click at [280, 280] on div at bounding box center [280, 263] width 4 height 76
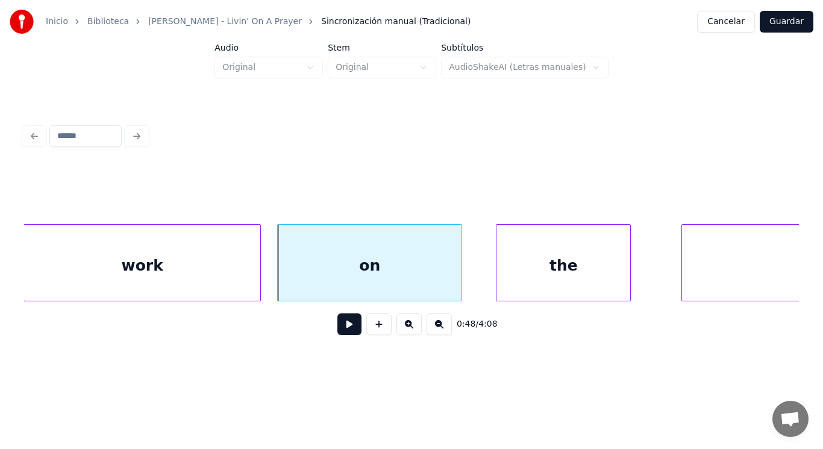
click at [348, 328] on button at bounding box center [350, 324] width 24 height 22
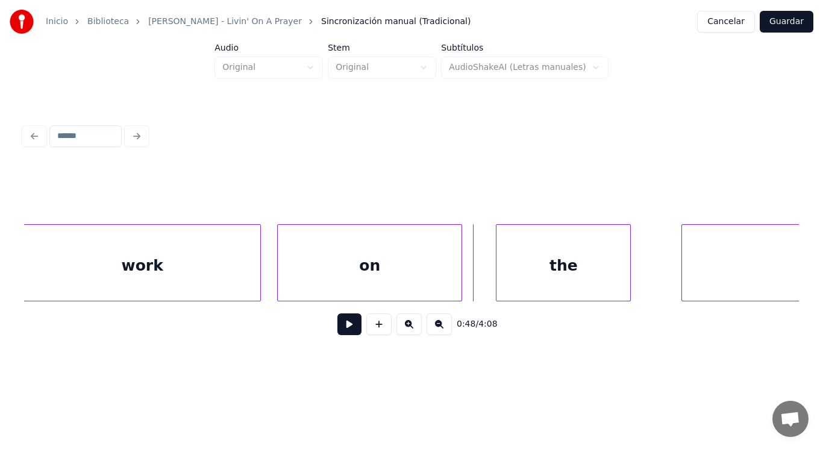
click at [451, 281] on div "on" at bounding box center [370, 266] width 184 height 82
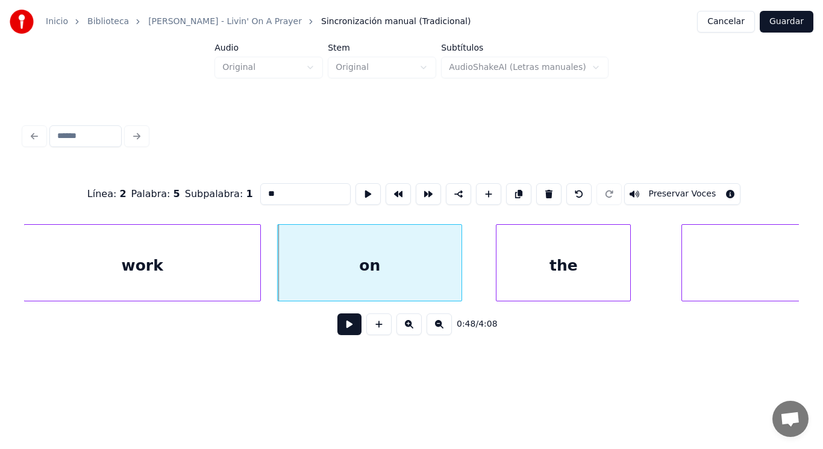
click at [342, 325] on button at bounding box center [350, 324] width 24 height 22
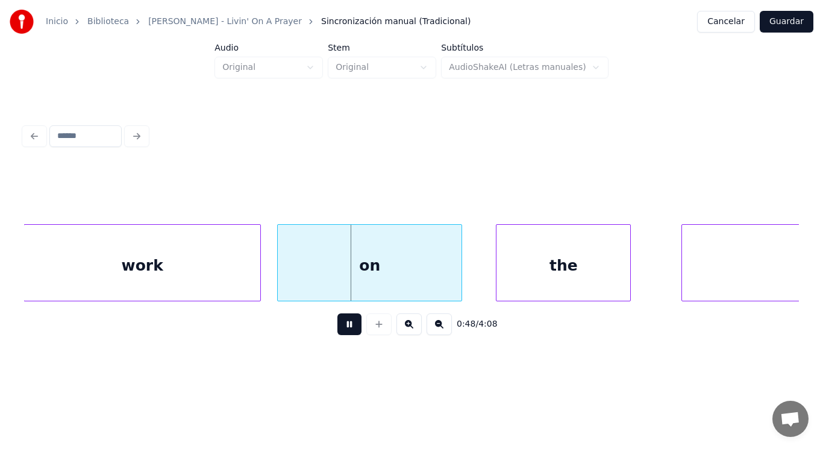
click at [342, 325] on button at bounding box center [350, 324] width 24 height 22
click at [440, 282] on div at bounding box center [441, 263] width 4 height 76
click at [471, 281] on div at bounding box center [472, 263] width 4 height 76
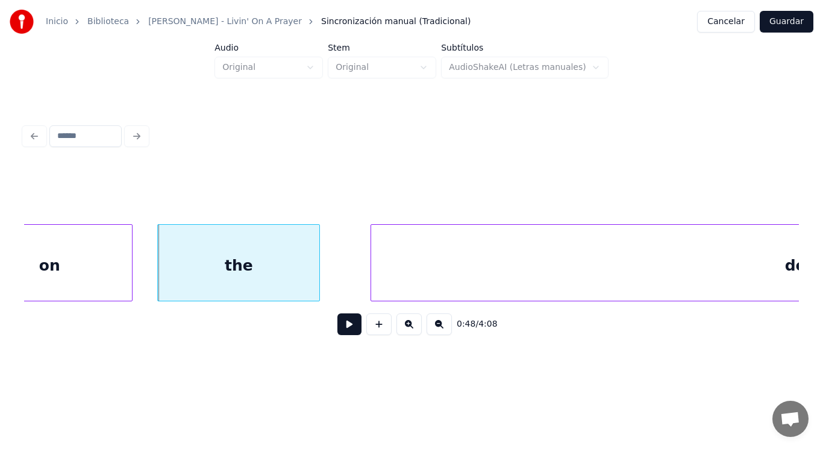
scroll to position [0, 40631]
click at [344, 327] on button at bounding box center [350, 324] width 24 height 22
click at [301, 287] on div at bounding box center [302, 263] width 4 height 76
click at [338, 330] on button at bounding box center [350, 324] width 24 height 22
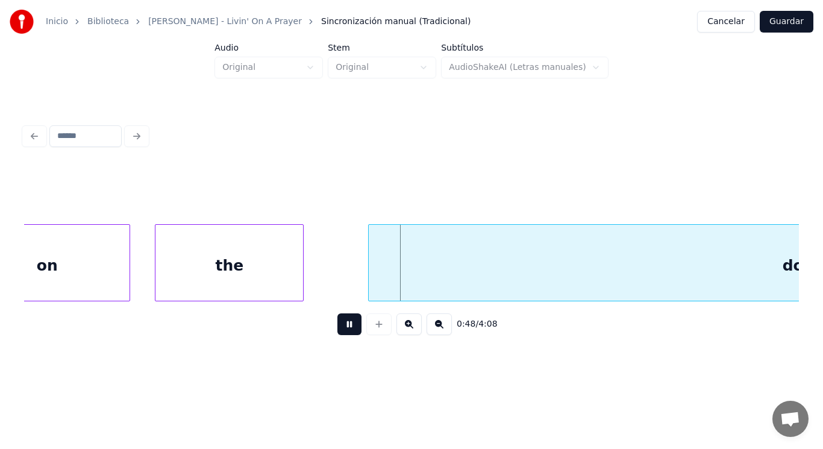
click at [338, 330] on button at bounding box center [350, 324] width 24 height 22
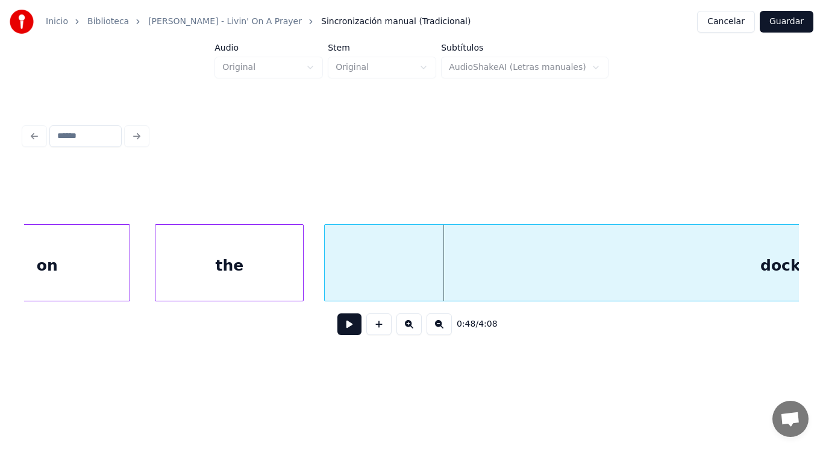
click at [325, 278] on div at bounding box center [327, 263] width 4 height 76
click at [339, 330] on button at bounding box center [350, 324] width 24 height 22
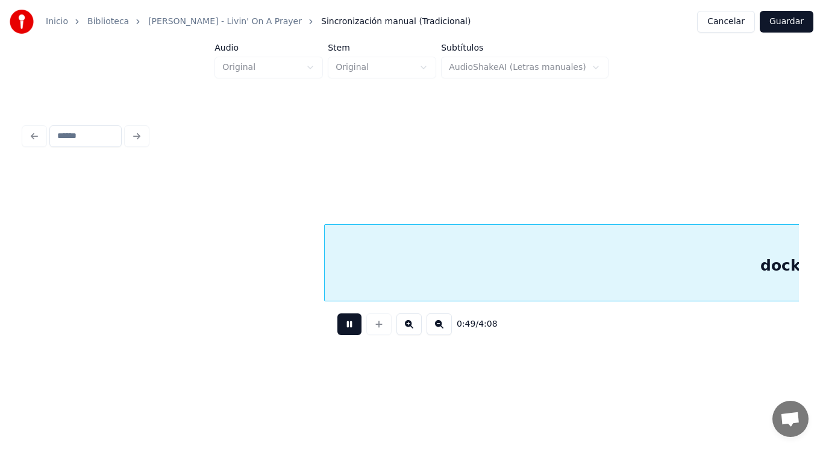
scroll to position [0, 41412]
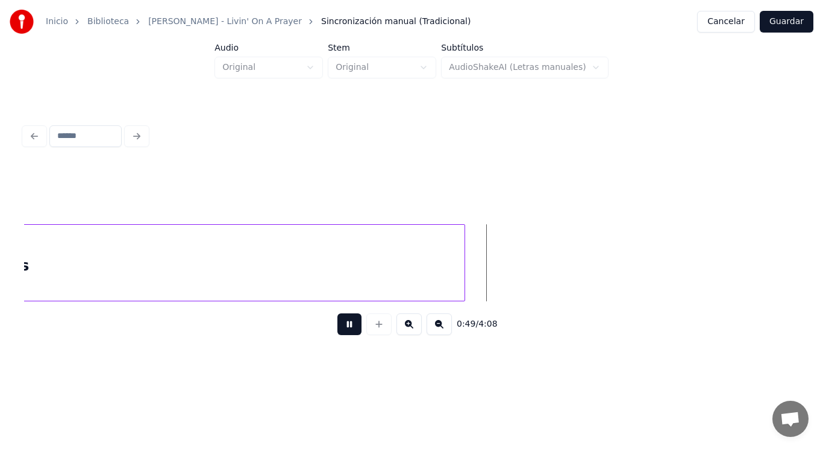
click at [339, 330] on button at bounding box center [350, 324] width 24 height 22
click at [347, 289] on div "docks" at bounding box center [4, 266] width 920 height 82
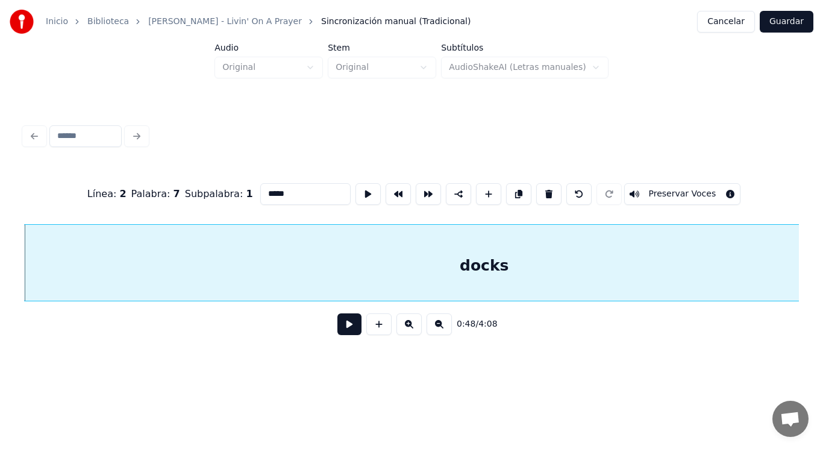
click at [342, 331] on button at bounding box center [350, 324] width 24 height 22
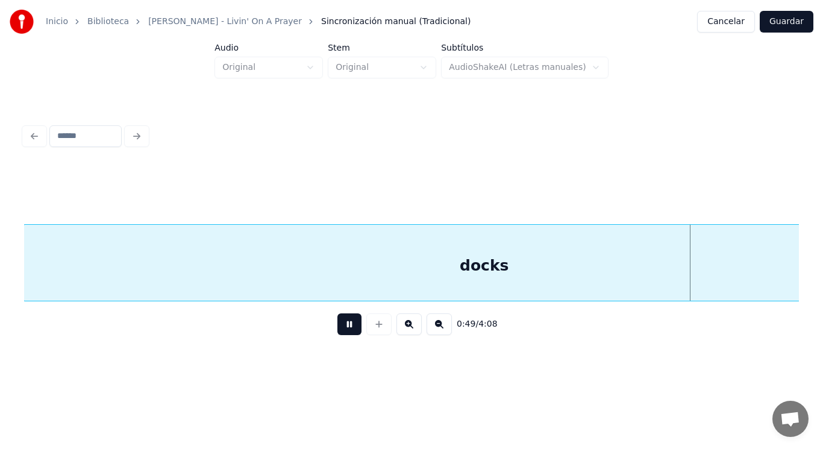
scroll to position [0, 41710]
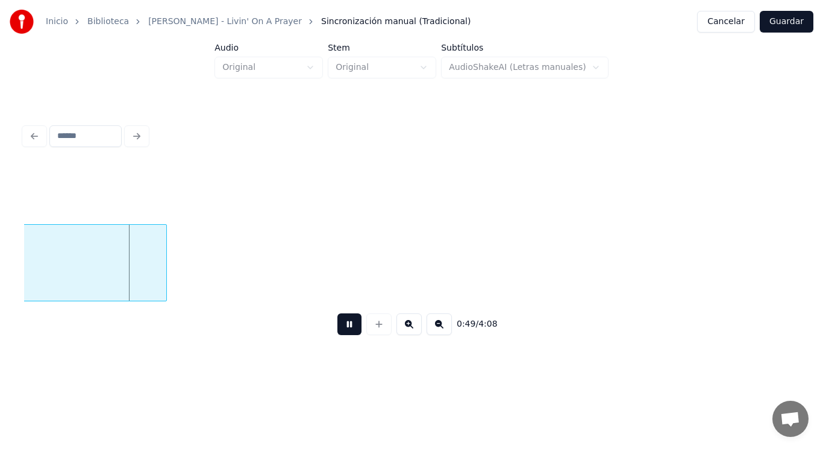
click at [342, 331] on button at bounding box center [350, 324] width 24 height 22
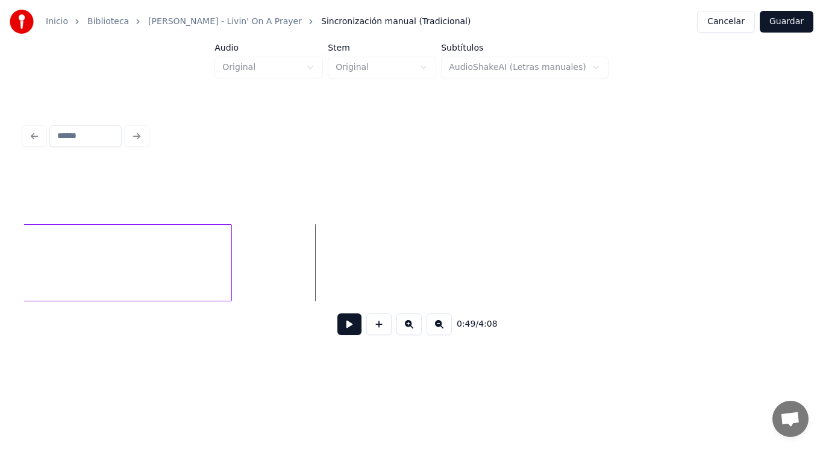
click at [231, 271] on div at bounding box center [230, 263] width 4 height 76
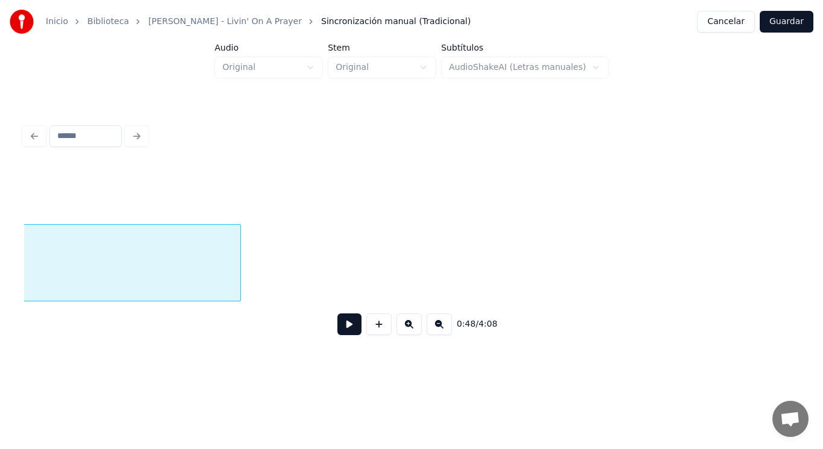
scroll to position [0, 40932]
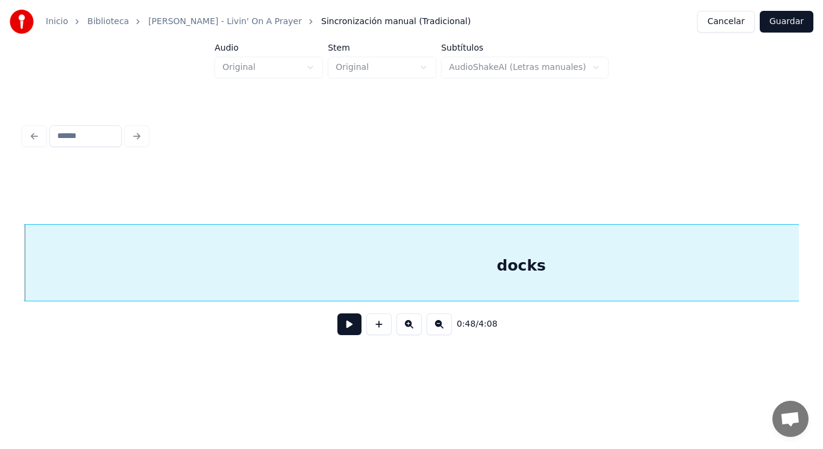
click at [341, 333] on button at bounding box center [350, 324] width 24 height 22
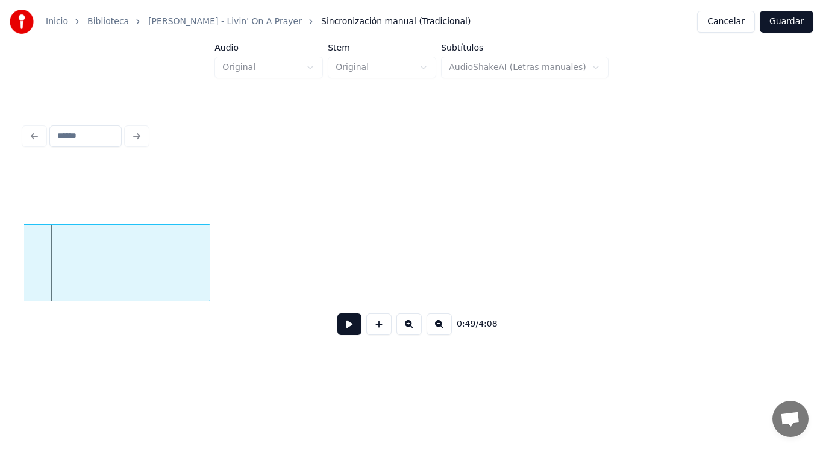
click at [209, 280] on div at bounding box center [208, 263] width 4 height 76
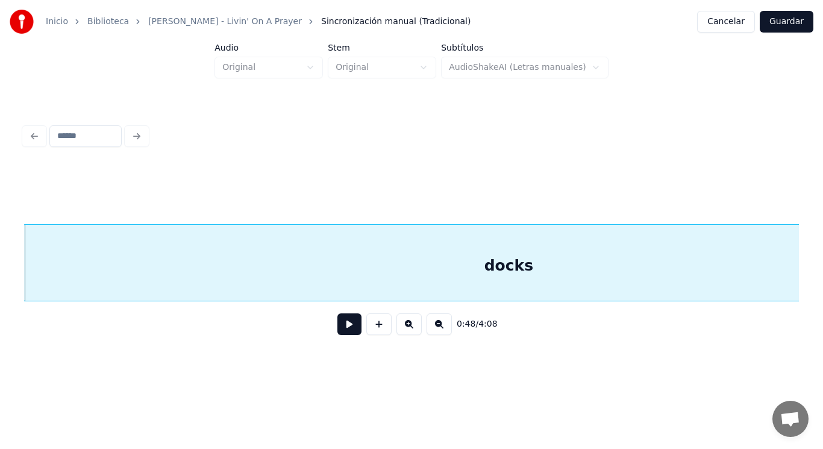
click at [338, 326] on button at bounding box center [350, 324] width 24 height 22
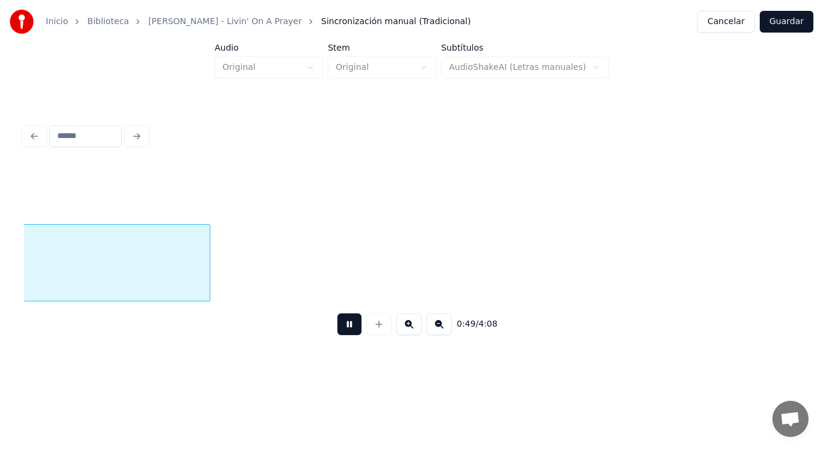
click at [338, 326] on button at bounding box center [350, 324] width 24 height 22
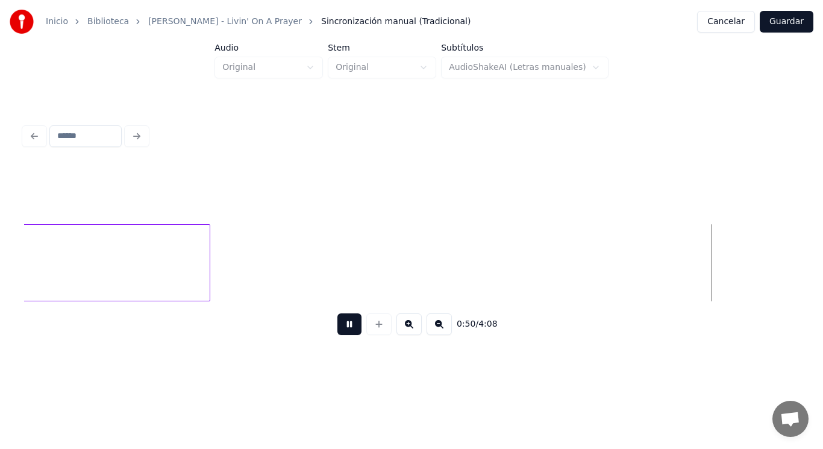
scroll to position [0, 42490]
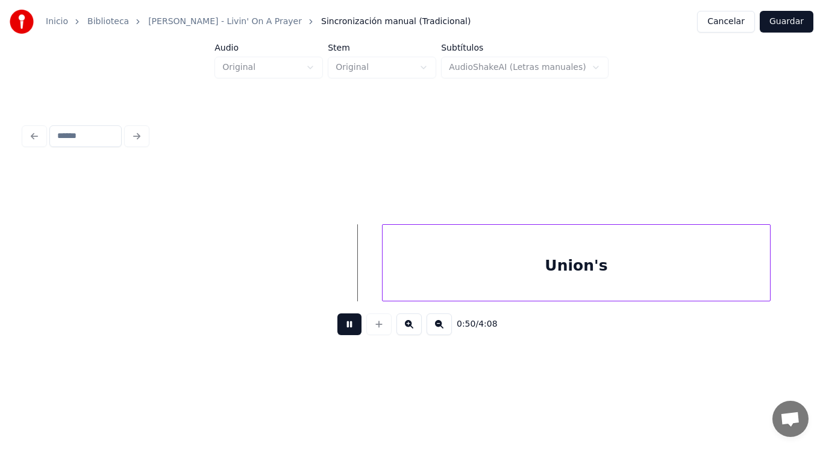
click at [338, 326] on button at bounding box center [350, 324] width 24 height 22
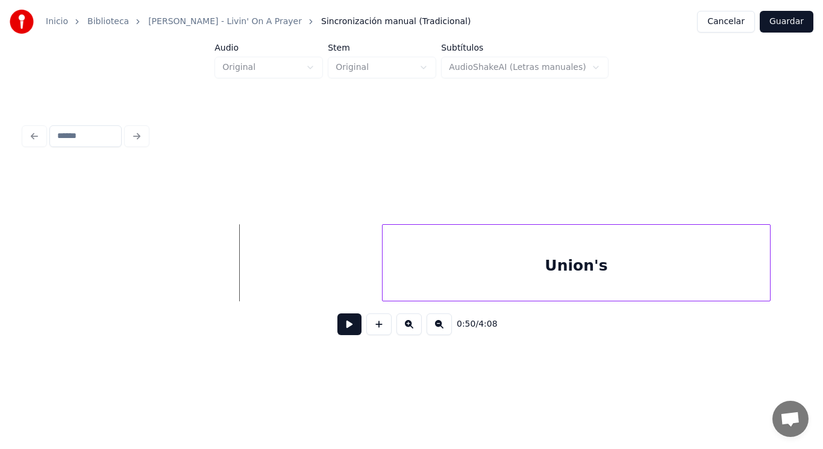
click at [338, 331] on button at bounding box center [350, 324] width 24 height 22
click at [302, 280] on div at bounding box center [300, 263] width 4 height 76
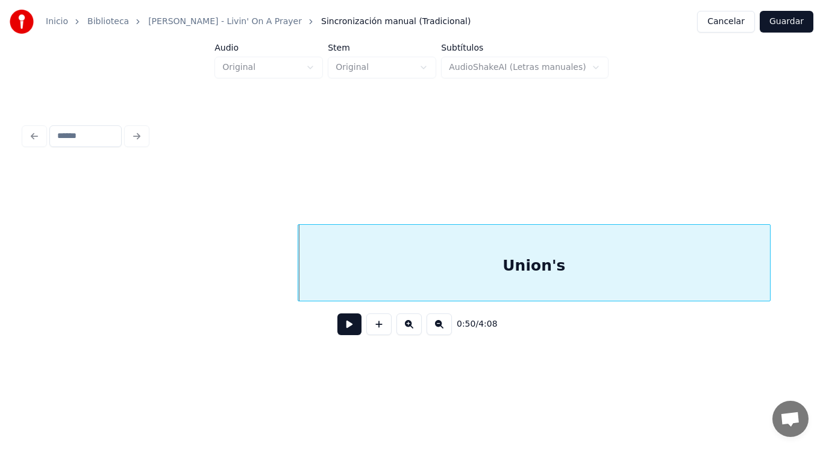
click at [341, 326] on button at bounding box center [350, 324] width 24 height 22
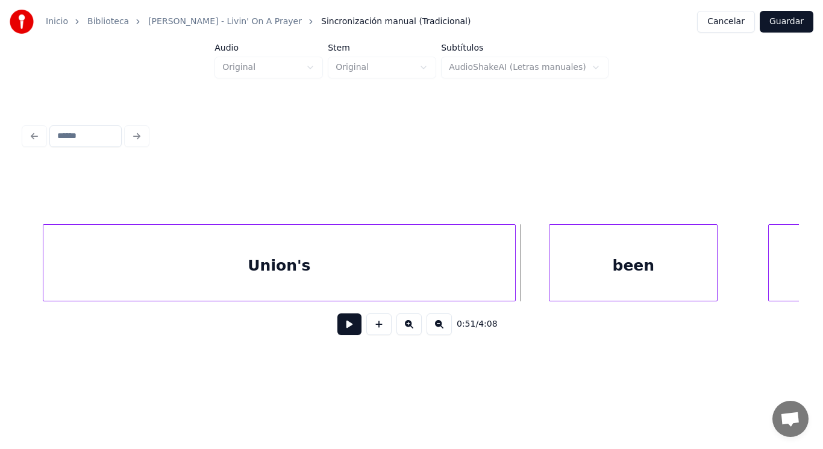
scroll to position [0, 42756]
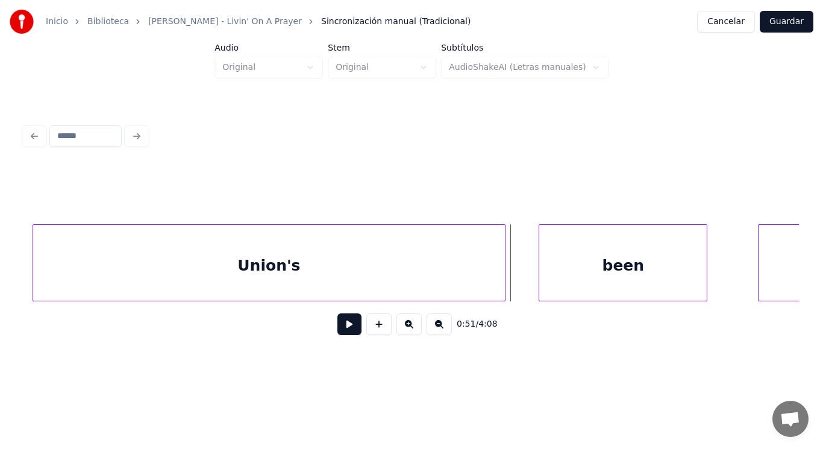
click at [395, 262] on div "Union's" at bounding box center [268, 266] width 471 height 82
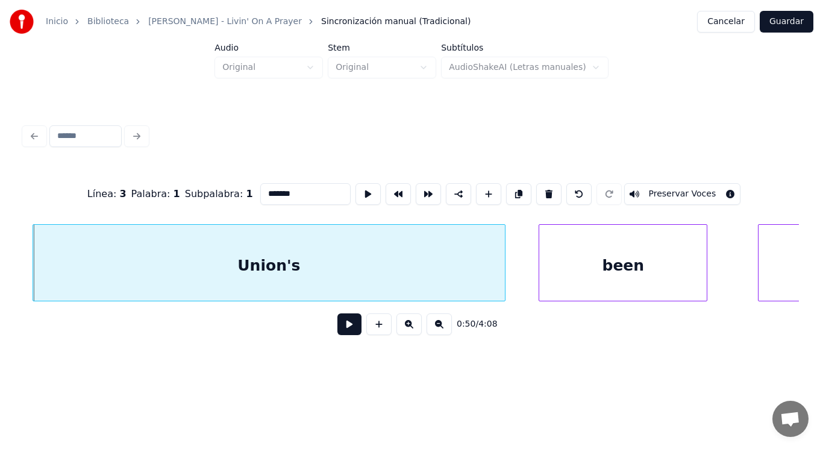
click at [338, 335] on button at bounding box center [350, 324] width 24 height 22
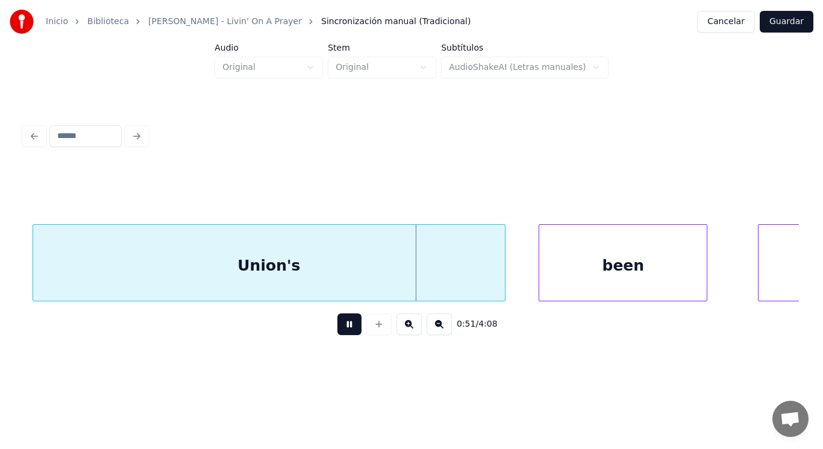
click at [338, 335] on button at bounding box center [350, 324] width 24 height 22
click at [477, 288] on div at bounding box center [477, 263] width 4 height 76
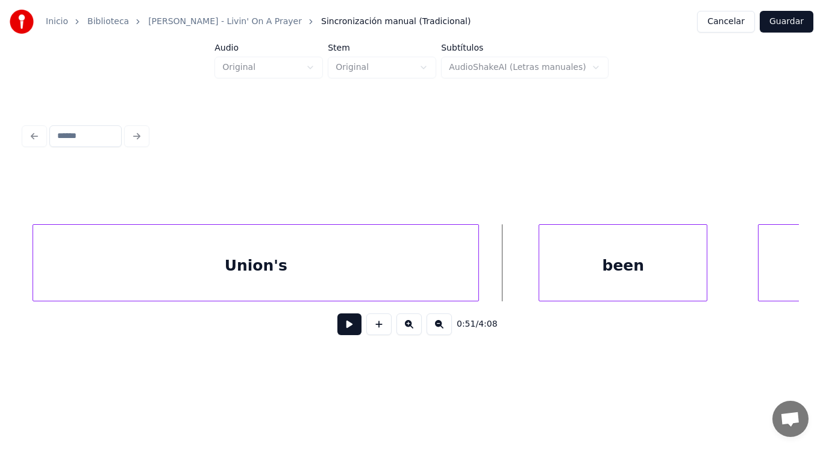
click at [339, 324] on button at bounding box center [350, 324] width 24 height 22
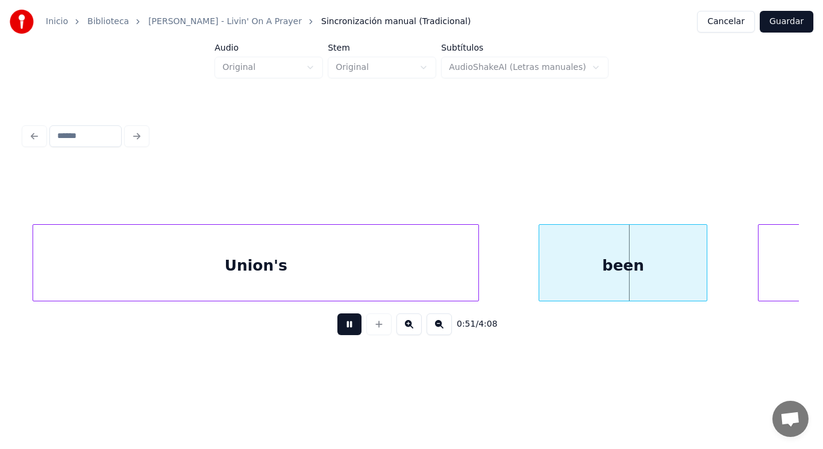
click at [339, 324] on button at bounding box center [350, 324] width 24 height 22
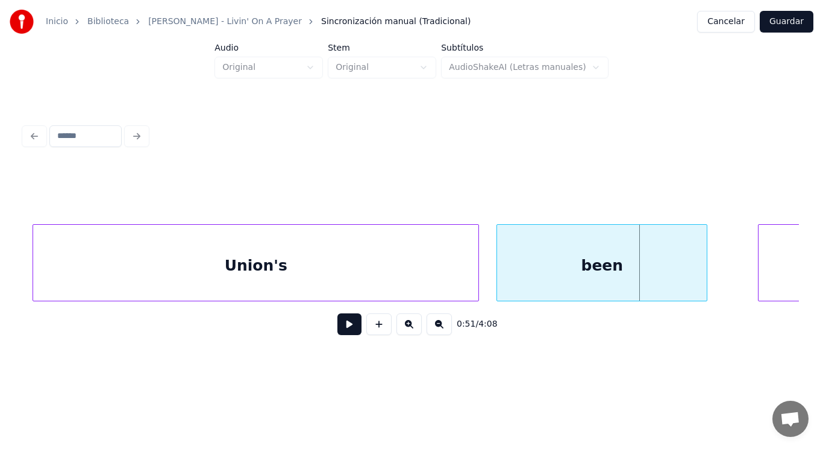
click at [498, 268] on div at bounding box center [499, 263] width 4 height 76
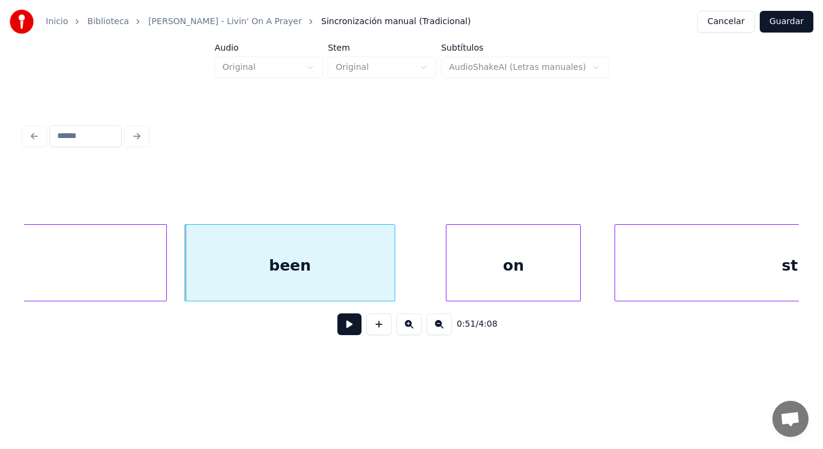
scroll to position [0, 43069]
click at [342, 331] on button at bounding box center [350, 324] width 24 height 22
click at [383, 272] on div "been" at bounding box center [289, 266] width 210 height 82
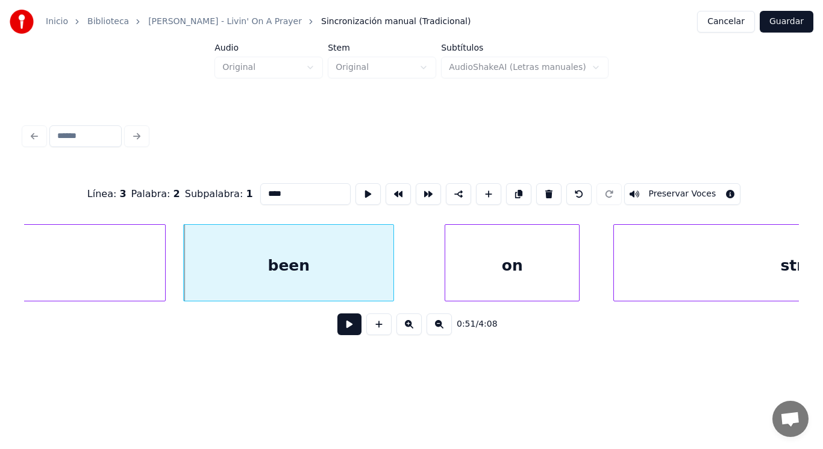
click at [343, 324] on button at bounding box center [350, 324] width 24 height 22
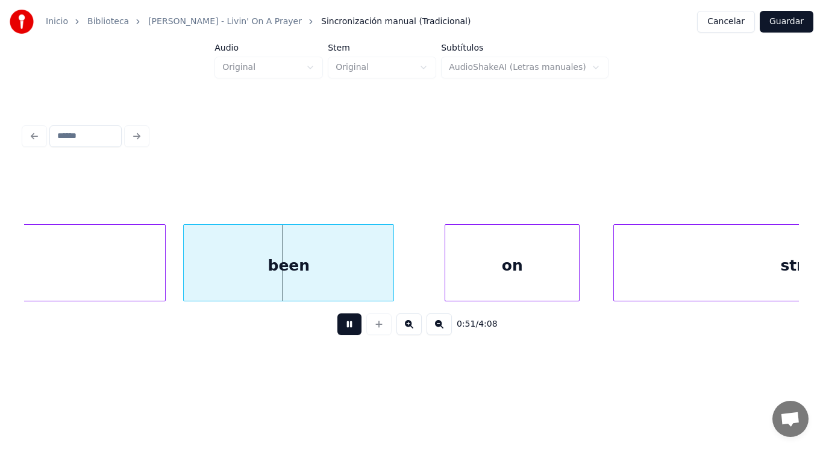
click at [343, 324] on button at bounding box center [350, 324] width 24 height 22
click at [351, 286] on div at bounding box center [353, 263] width 4 height 76
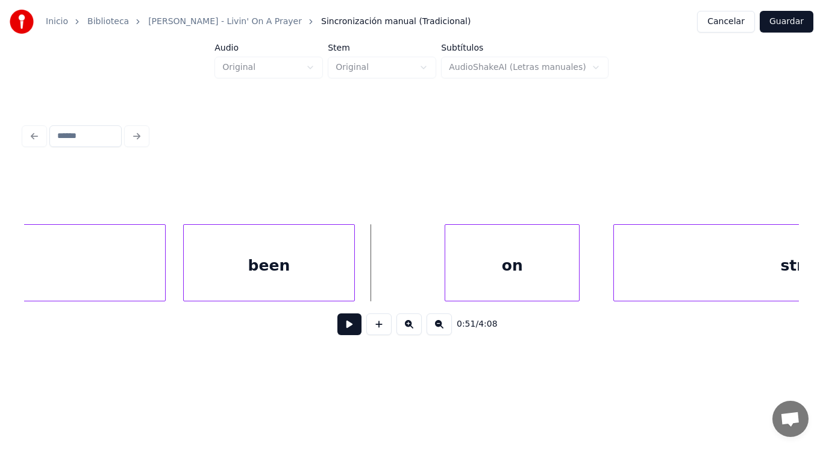
click at [338, 328] on button at bounding box center [350, 324] width 24 height 22
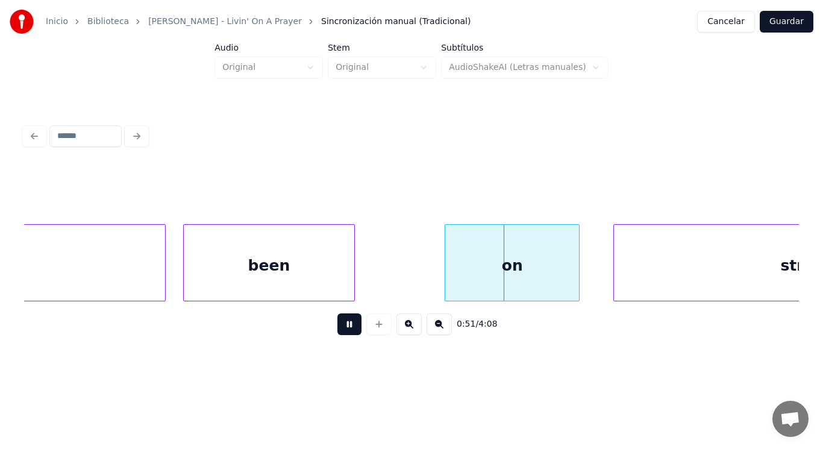
click at [338, 328] on button at bounding box center [350, 324] width 24 height 22
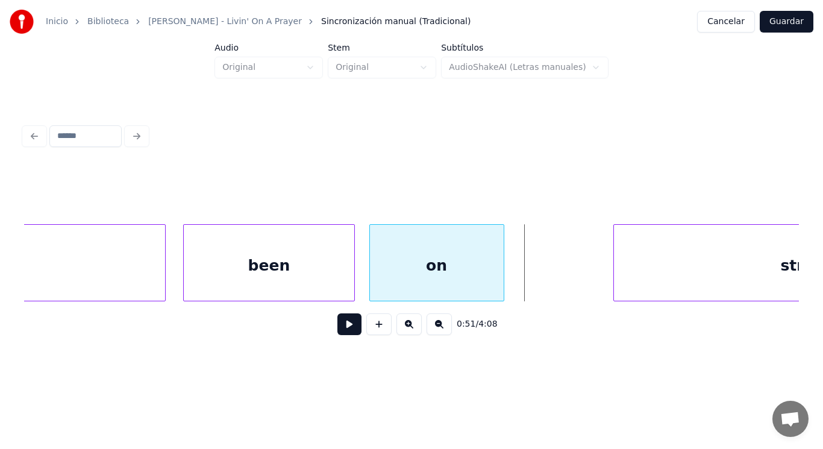
click at [398, 279] on div "on" at bounding box center [437, 266] width 134 height 82
click at [342, 327] on button at bounding box center [350, 324] width 24 height 22
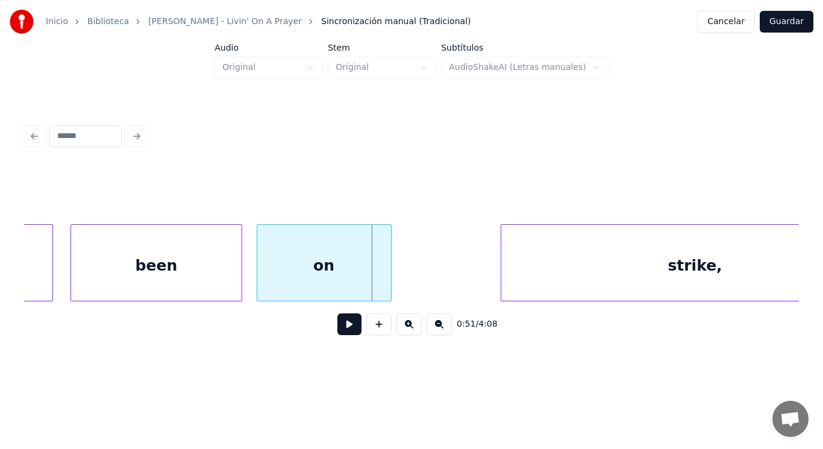
scroll to position [0, 43238]
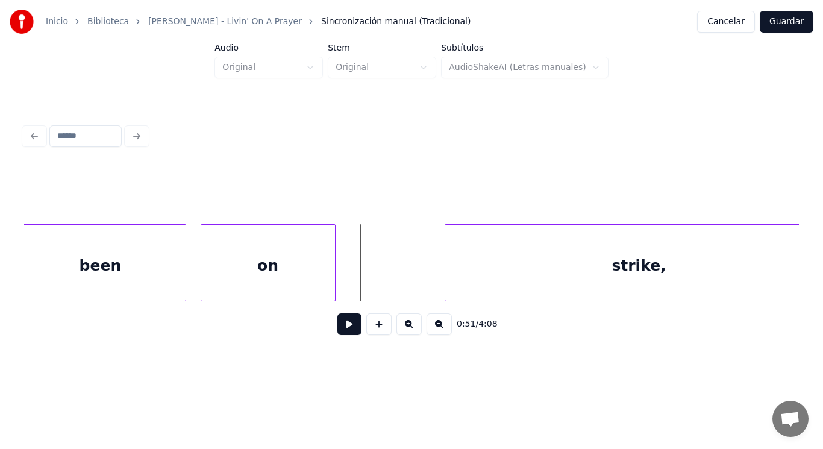
click at [339, 334] on button at bounding box center [350, 324] width 24 height 22
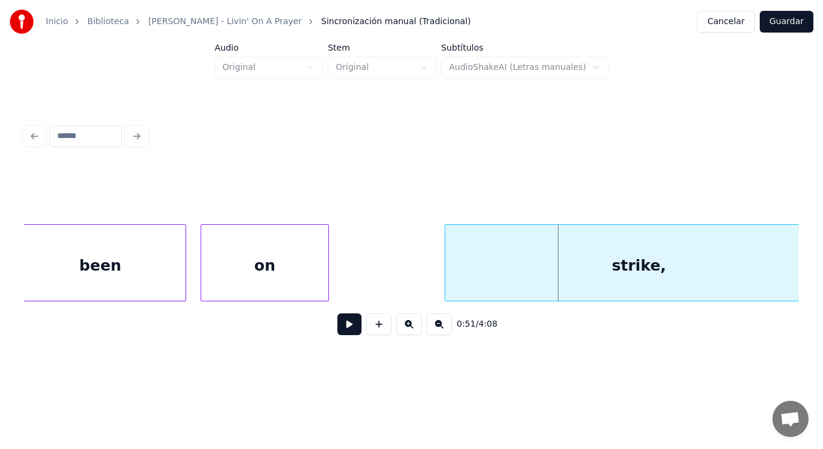
click at [326, 275] on div at bounding box center [327, 263] width 4 height 76
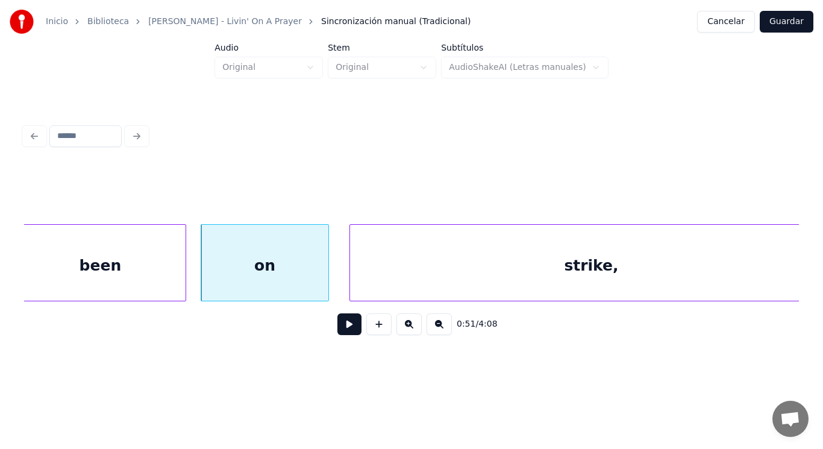
click at [350, 289] on div at bounding box center [352, 263] width 4 height 76
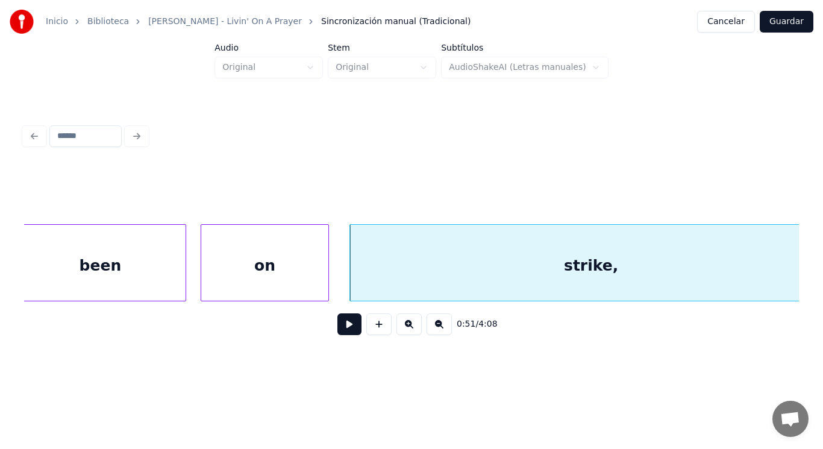
click at [343, 330] on button at bounding box center [350, 324] width 24 height 22
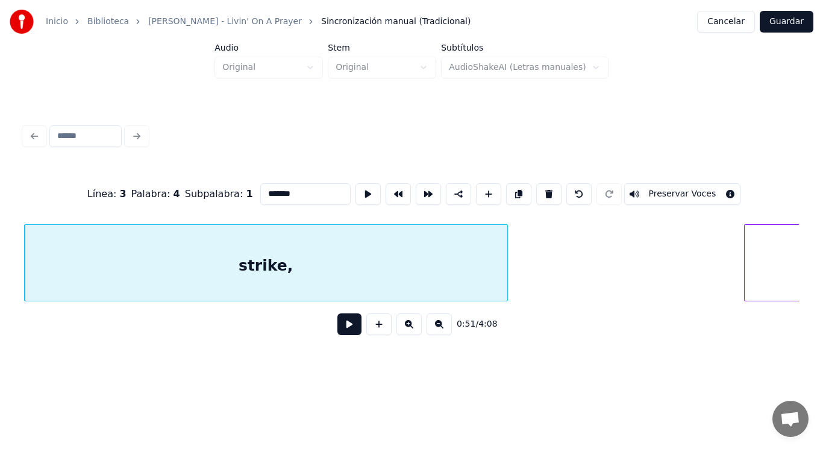
click at [341, 335] on button at bounding box center [350, 324] width 24 height 22
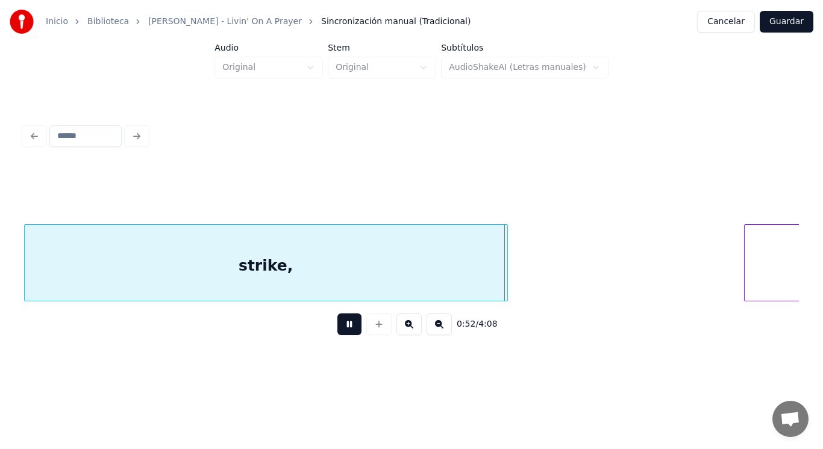
click at [341, 335] on button at bounding box center [350, 324] width 24 height 22
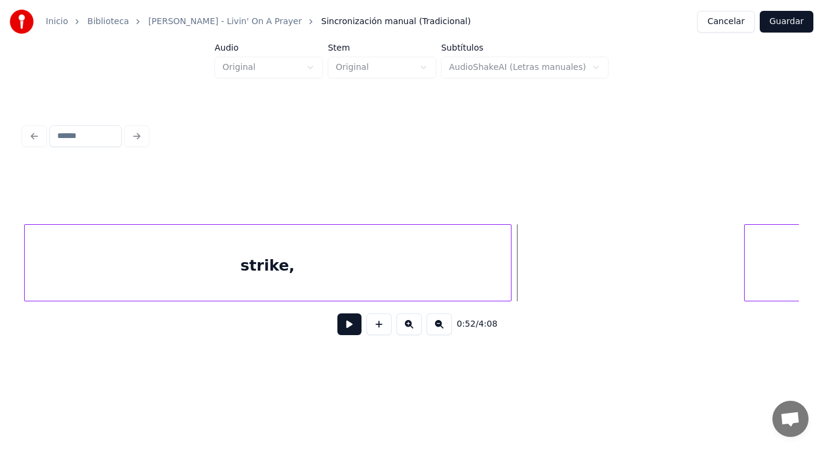
click at [511, 283] on div at bounding box center [509, 263] width 4 height 76
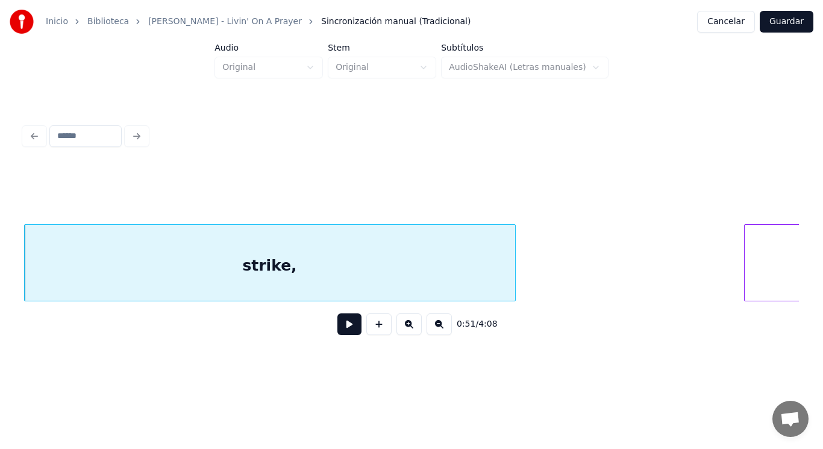
click at [342, 330] on button at bounding box center [350, 324] width 24 height 22
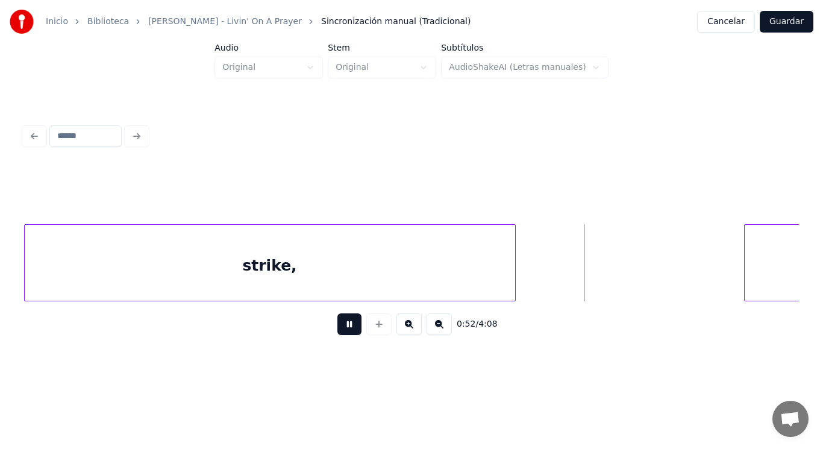
click at [342, 330] on button at bounding box center [350, 324] width 24 height 22
click at [721, 272] on div at bounding box center [721, 263] width 4 height 76
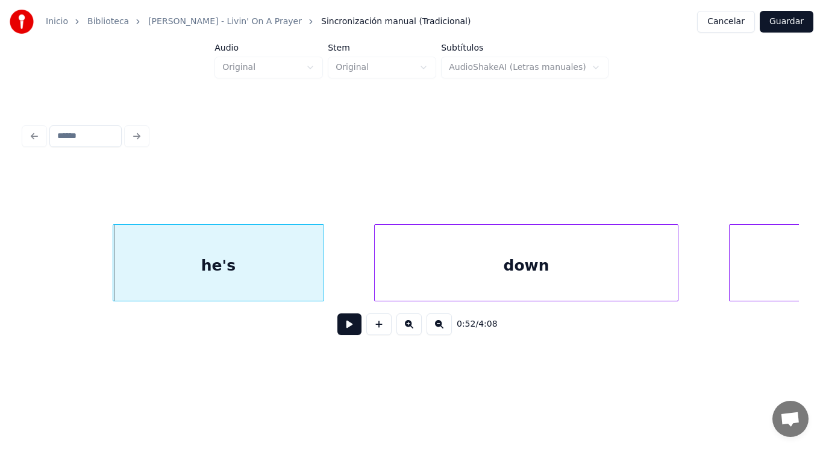
scroll to position [0, 44190]
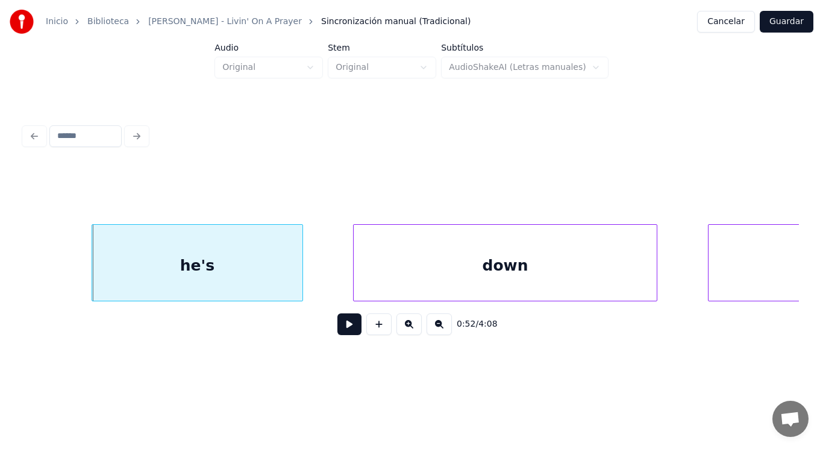
click at [345, 328] on button at bounding box center [350, 324] width 24 height 22
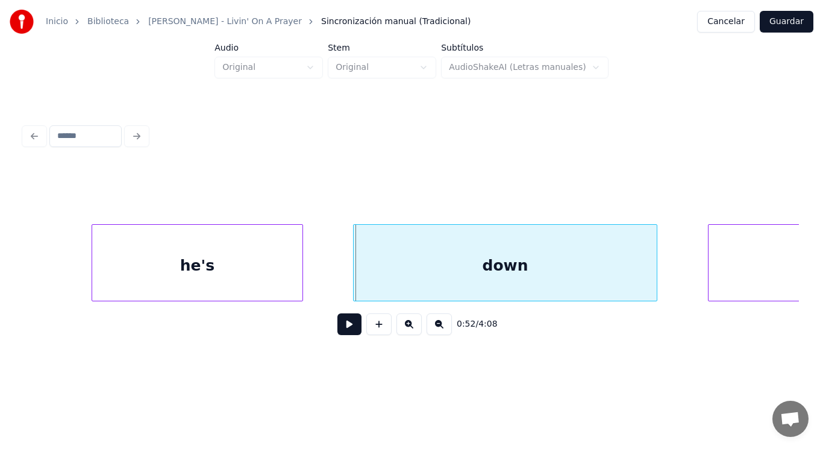
click at [270, 274] on div "he's" at bounding box center [197, 266] width 210 height 82
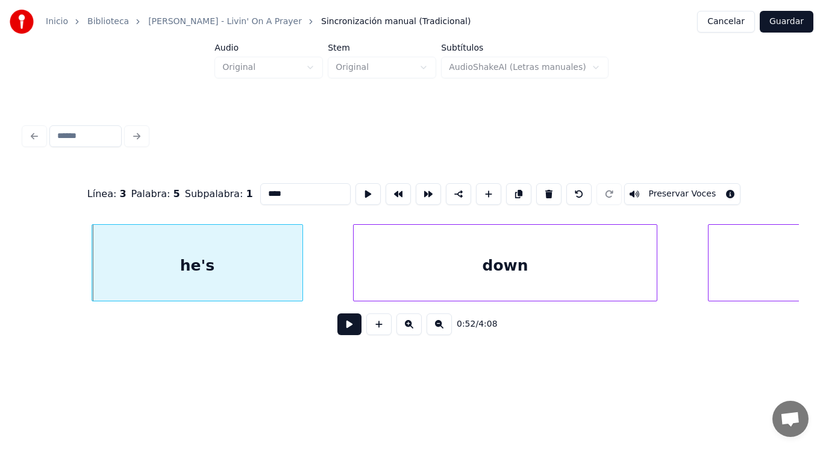
click at [338, 324] on button at bounding box center [350, 324] width 24 height 22
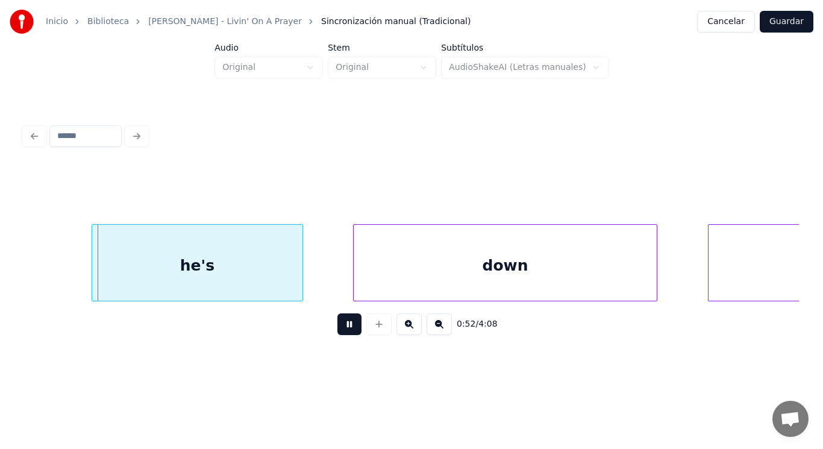
click at [338, 324] on button at bounding box center [350, 324] width 24 height 22
click at [282, 274] on div at bounding box center [280, 263] width 4 height 76
click at [342, 325] on button at bounding box center [350, 324] width 24 height 22
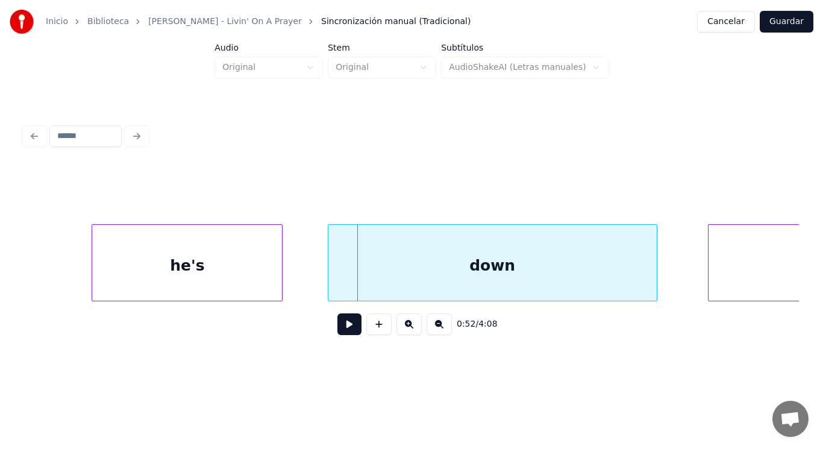
click at [331, 287] on div at bounding box center [330, 263] width 4 height 76
click at [339, 333] on button at bounding box center [350, 324] width 24 height 22
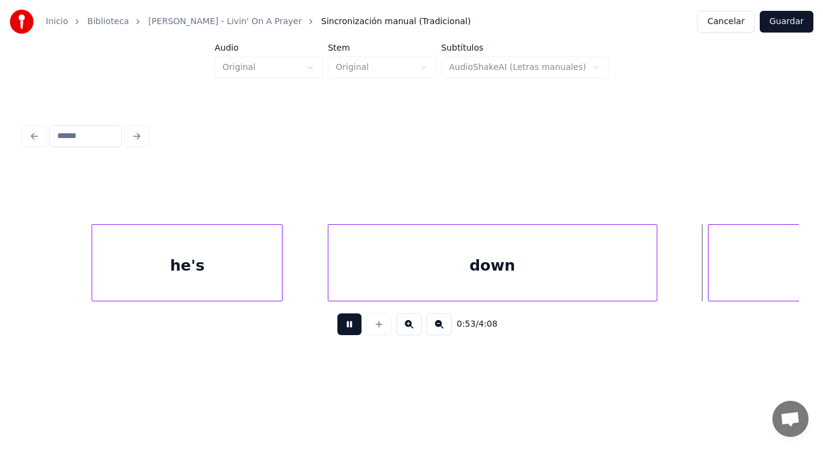
click at [339, 333] on button at bounding box center [350, 324] width 24 height 22
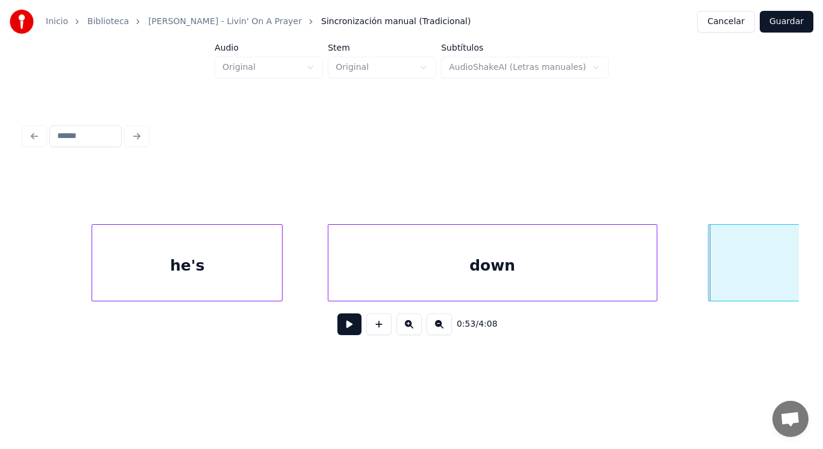
click at [211, 283] on div "he's" at bounding box center [187, 266] width 190 height 82
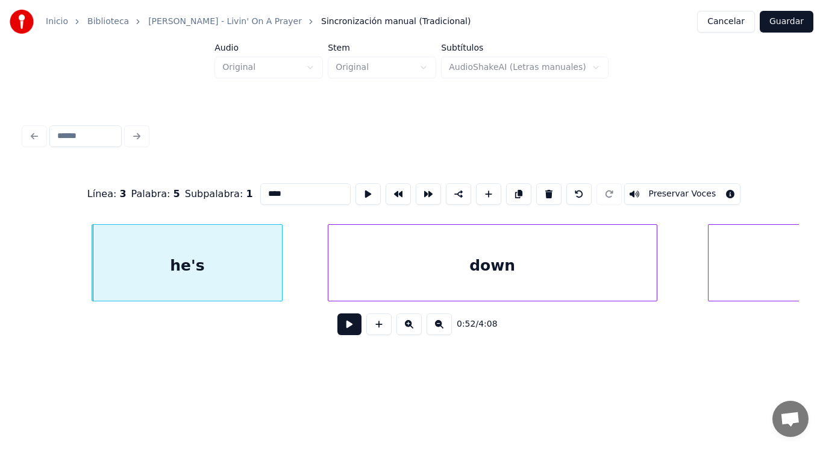
click at [342, 334] on button at bounding box center [350, 324] width 24 height 22
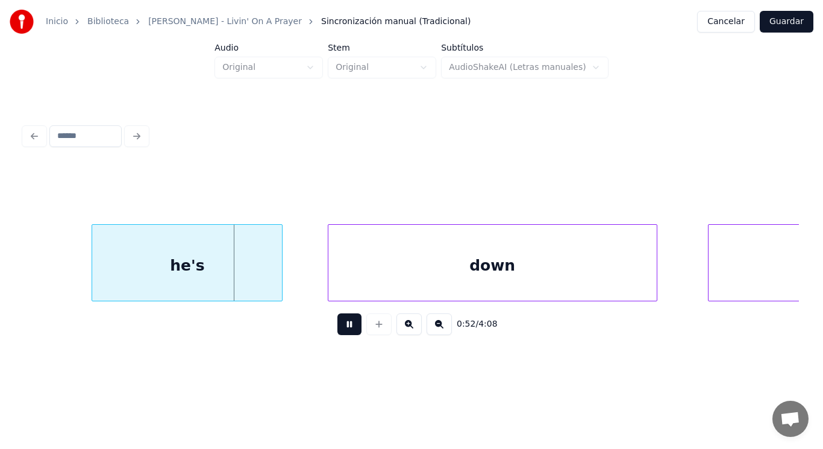
click at [342, 334] on button at bounding box center [350, 324] width 24 height 22
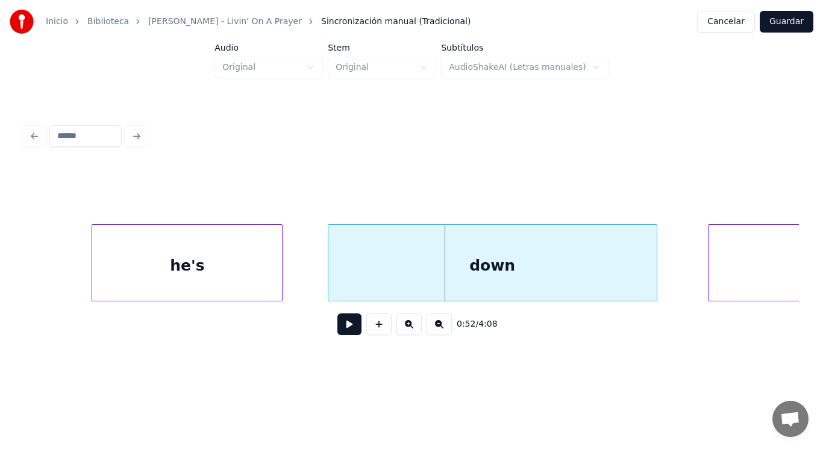
click at [219, 278] on div "he's" at bounding box center [187, 266] width 190 height 82
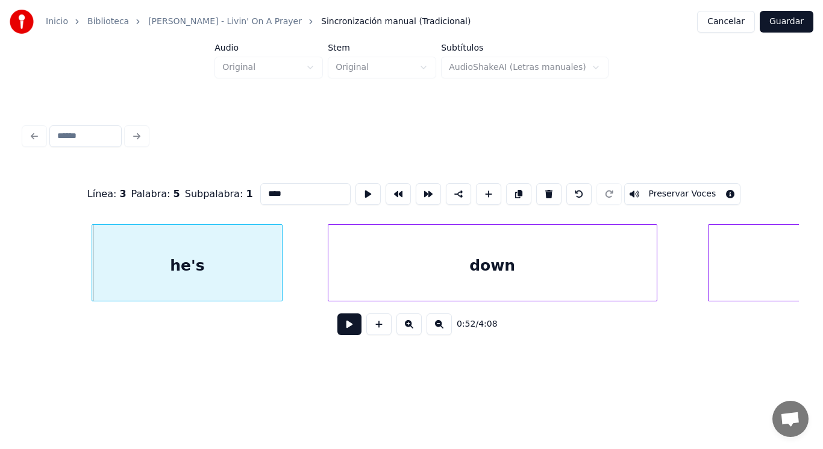
click at [345, 328] on button at bounding box center [350, 324] width 24 height 22
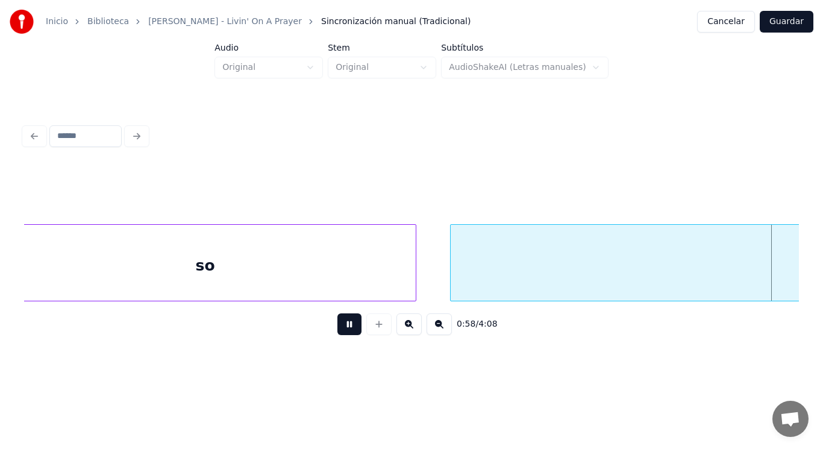
scroll to position [0, 49691]
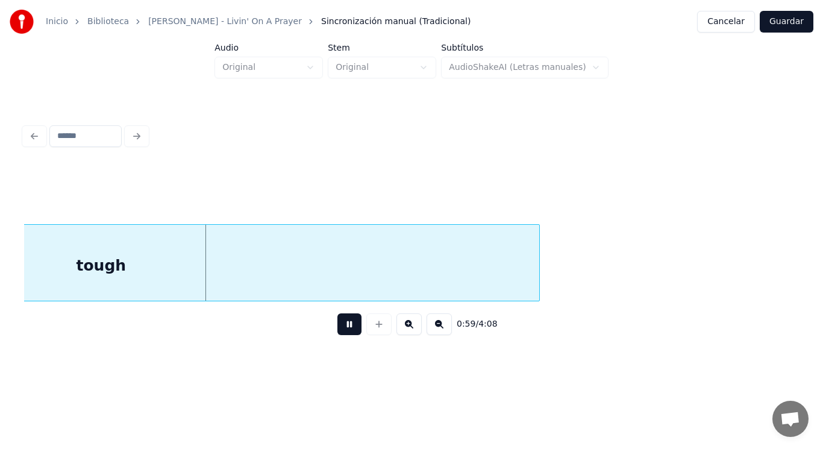
click at [344, 331] on button at bounding box center [350, 324] width 24 height 22
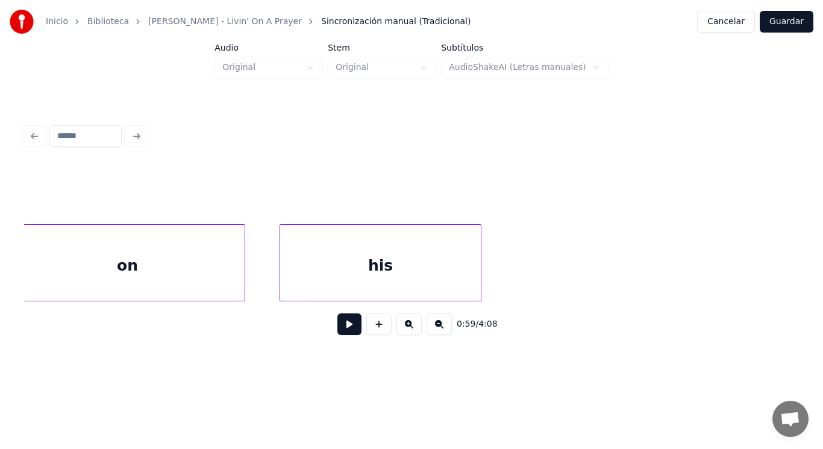
scroll to position [0, 44211]
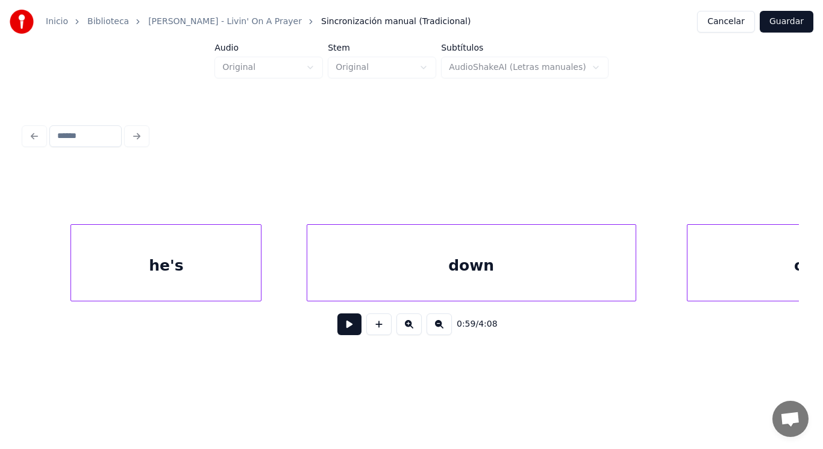
click at [203, 288] on div "he's" at bounding box center [166, 266] width 190 height 82
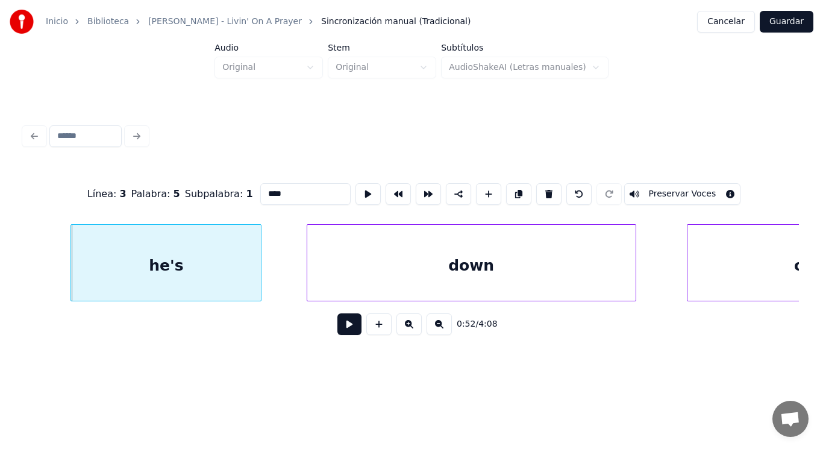
click at [338, 329] on button at bounding box center [350, 324] width 24 height 22
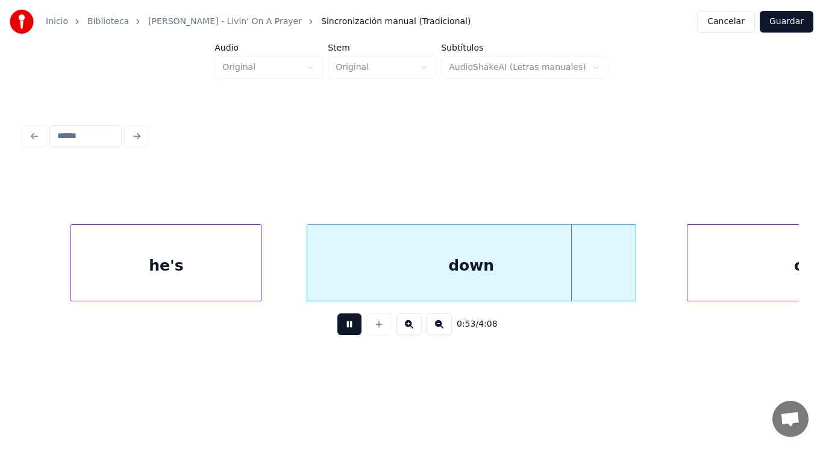
click at [338, 329] on button at bounding box center [350, 324] width 24 height 22
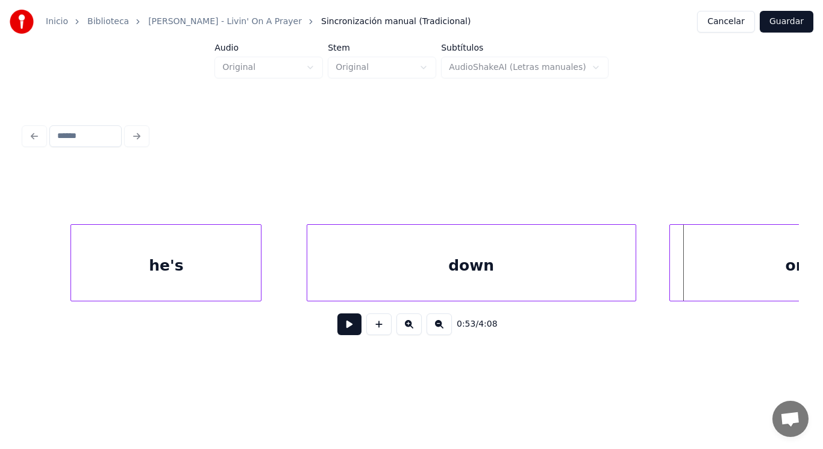
click at [670, 286] on div at bounding box center [672, 263] width 4 height 76
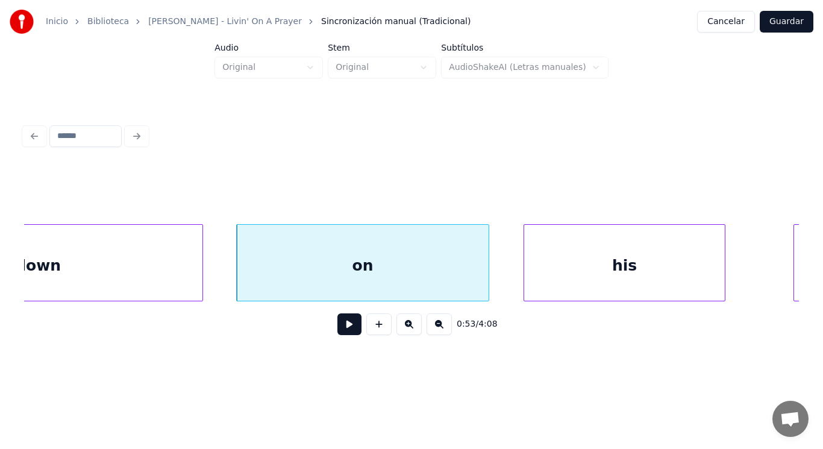
scroll to position [0, 44669]
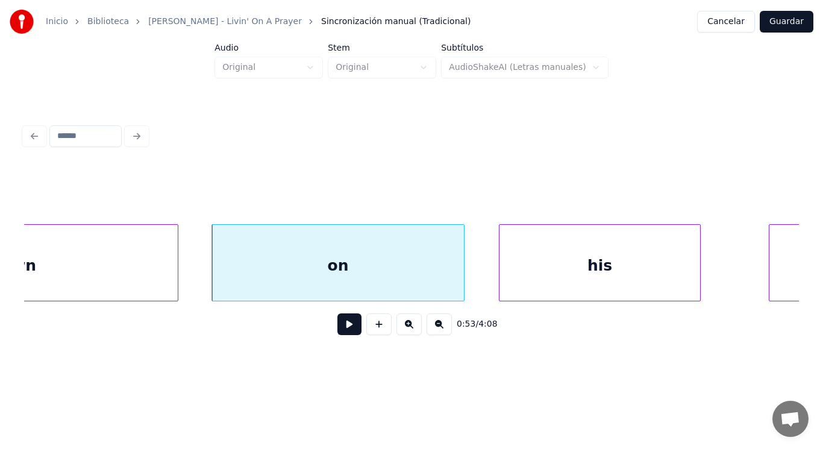
click at [347, 333] on button at bounding box center [350, 324] width 24 height 22
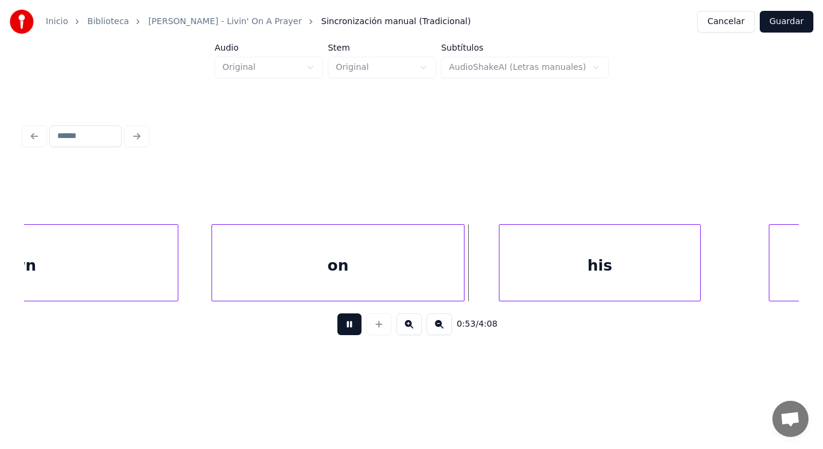
click at [347, 333] on button at bounding box center [350, 324] width 24 height 22
click at [410, 283] on div "on" at bounding box center [338, 266] width 253 height 82
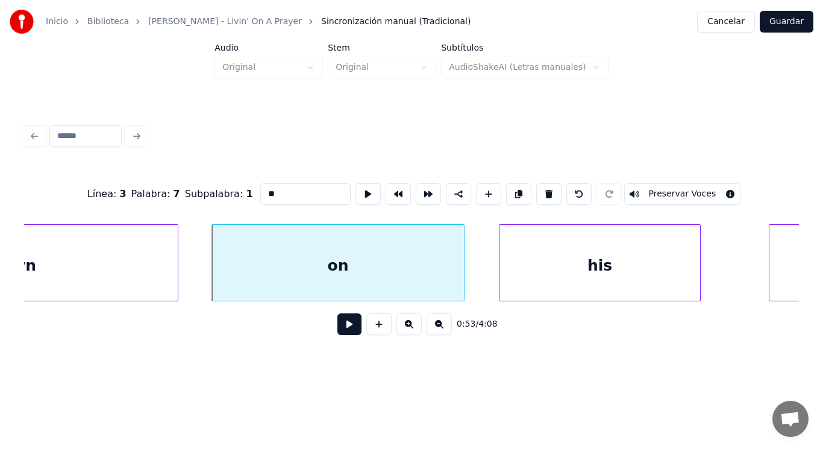
click at [339, 331] on button at bounding box center [350, 324] width 24 height 22
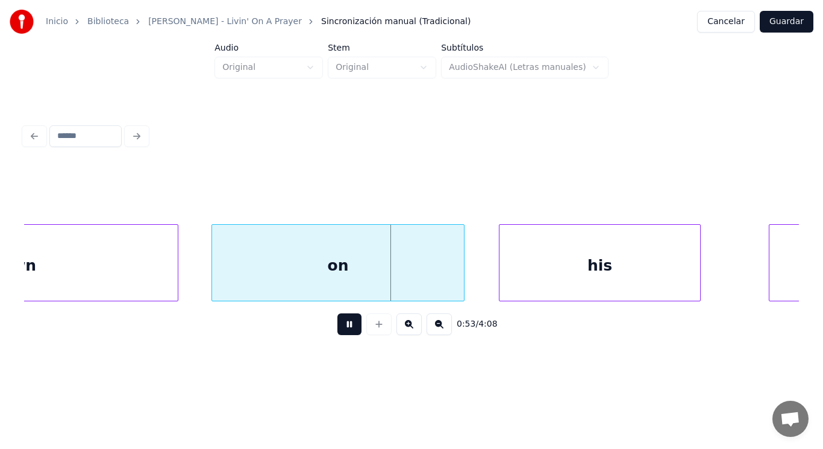
click at [339, 331] on button at bounding box center [350, 324] width 24 height 22
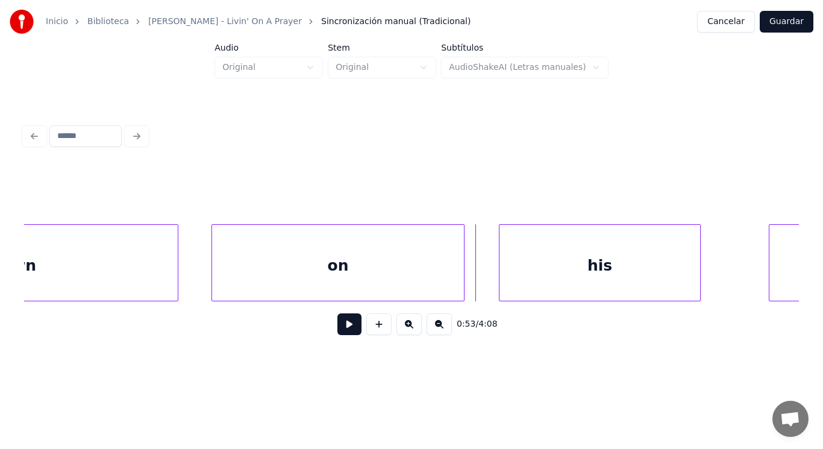
click at [429, 285] on div "on" at bounding box center [338, 266] width 253 height 82
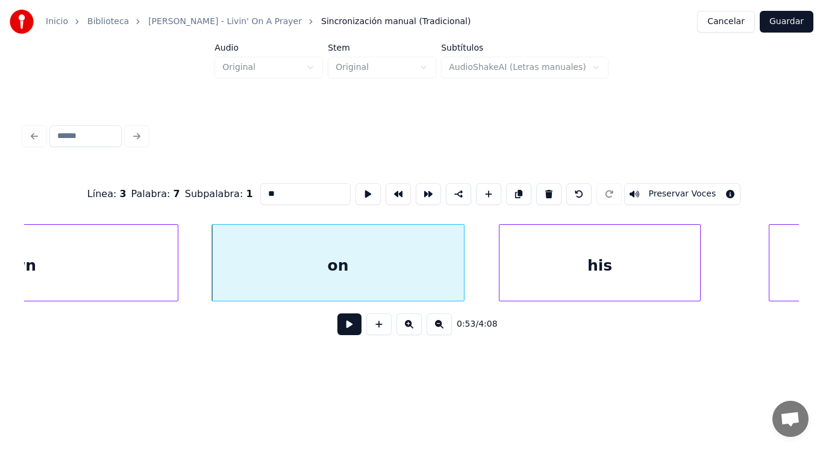
click at [340, 328] on button at bounding box center [350, 324] width 24 height 22
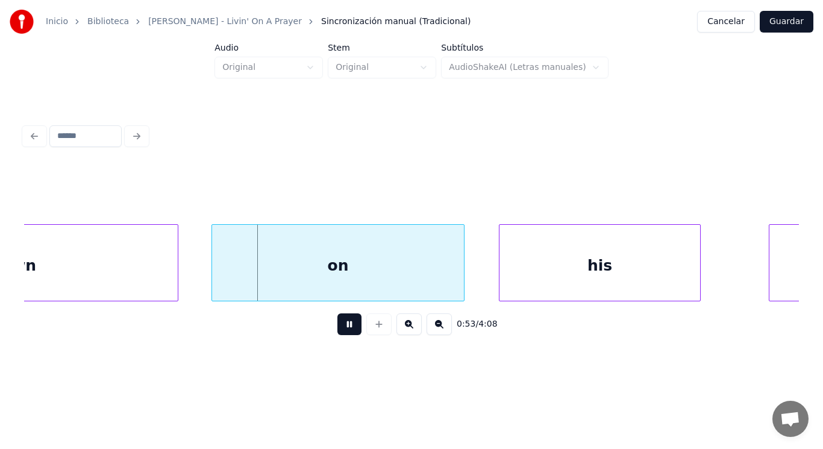
click at [340, 328] on button at bounding box center [350, 324] width 24 height 22
click at [421, 280] on div at bounding box center [420, 263] width 4 height 76
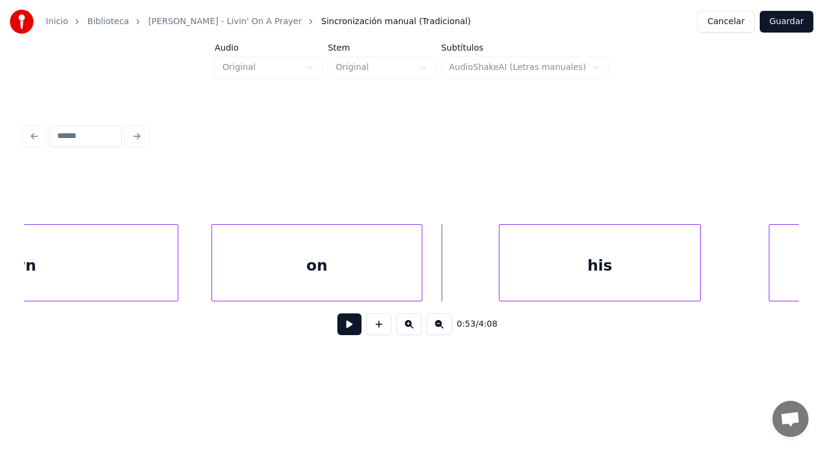
click at [345, 328] on button at bounding box center [350, 324] width 24 height 22
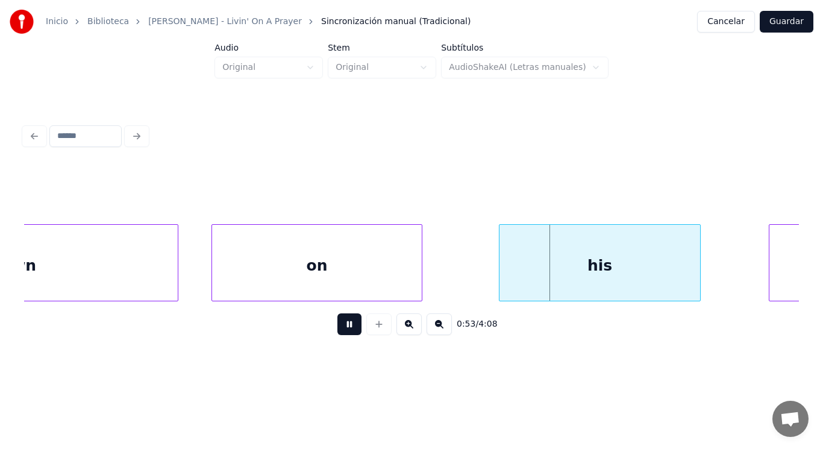
click at [345, 328] on button at bounding box center [350, 324] width 24 height 22
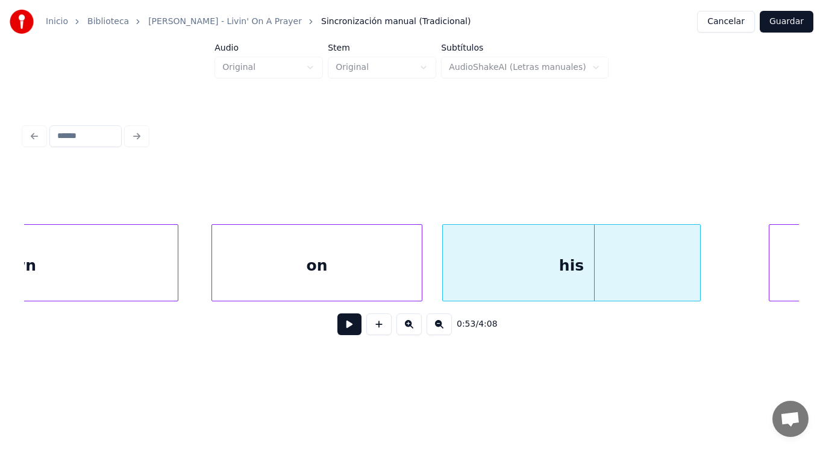
click at [444, 275] on div at bounding box center [445, 263] width 4 height 76
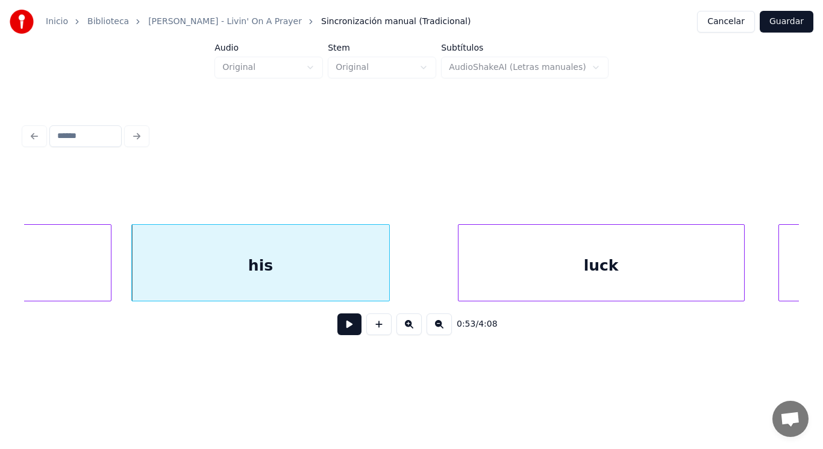
scroll to position [0, 44983]
click at [339, 332] on button at bounding box center [350, 324] width 24 height 22
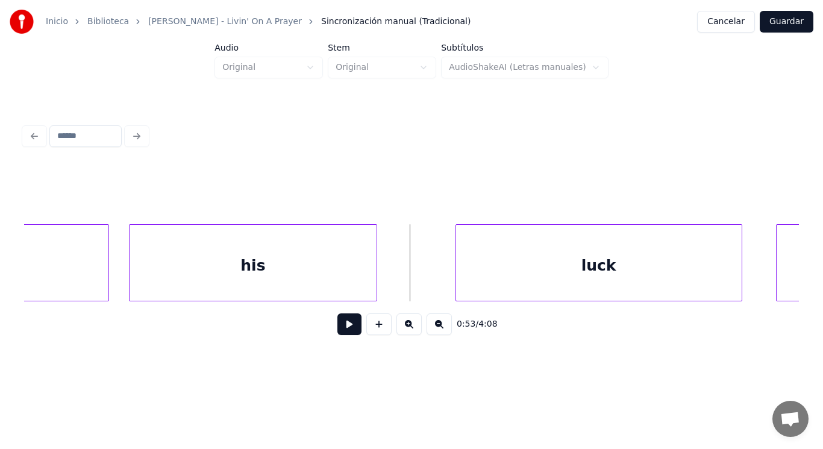
click at [374, 288] on div at bounding box center [375, 263] width 4 height 76
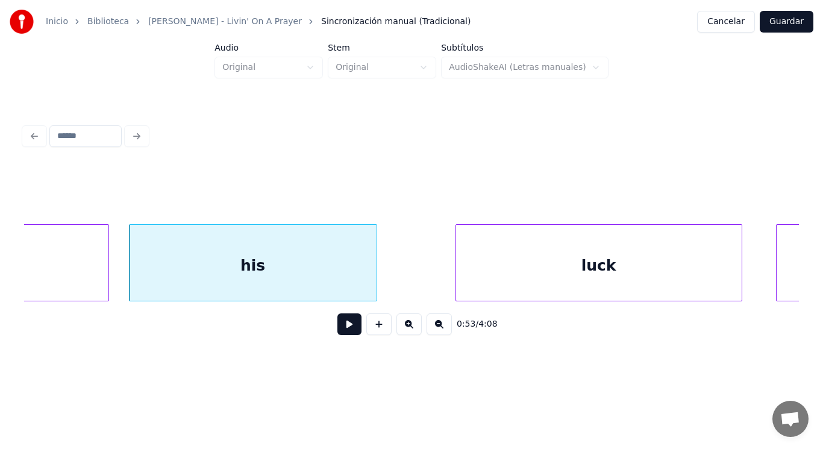
click at [342, 330] on button at bounding box center [350, 324] width 24 height 22
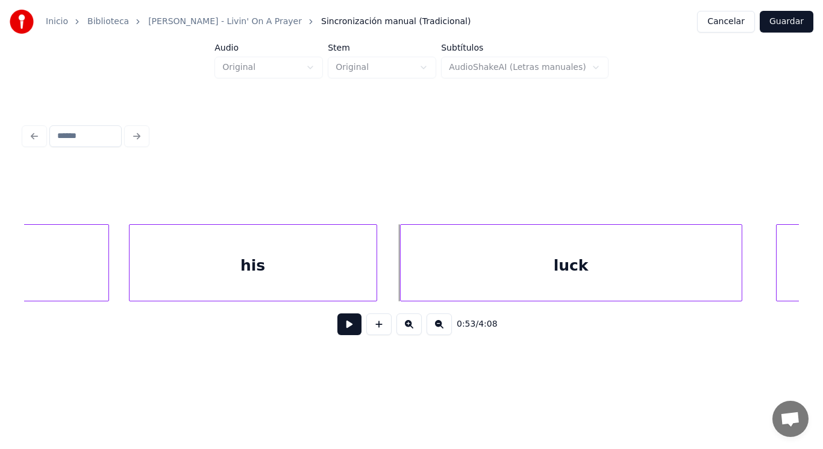
click at [402, 275] on div at bounding box center [403, 263] width 4 height 76
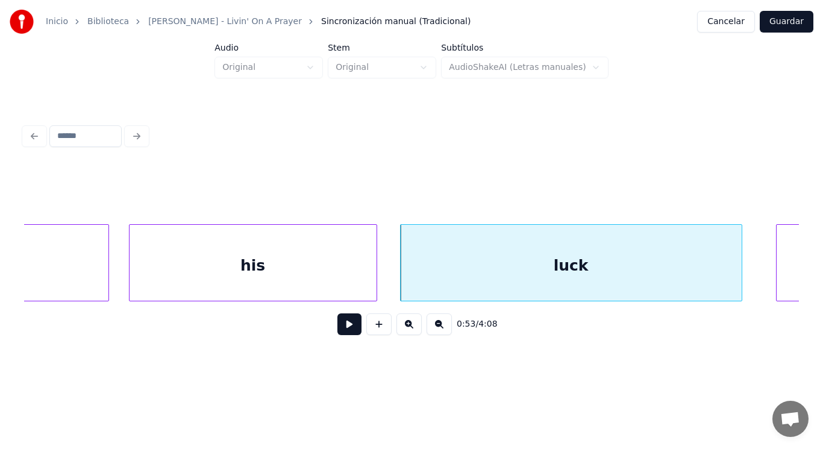
click at [344, 327] on button at bounding box center [350, 324] width 24 height 22
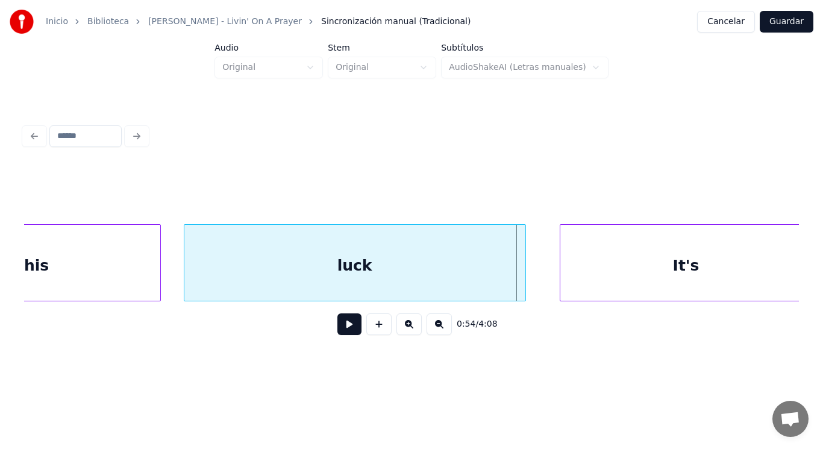
scroll to position [0, 45224]
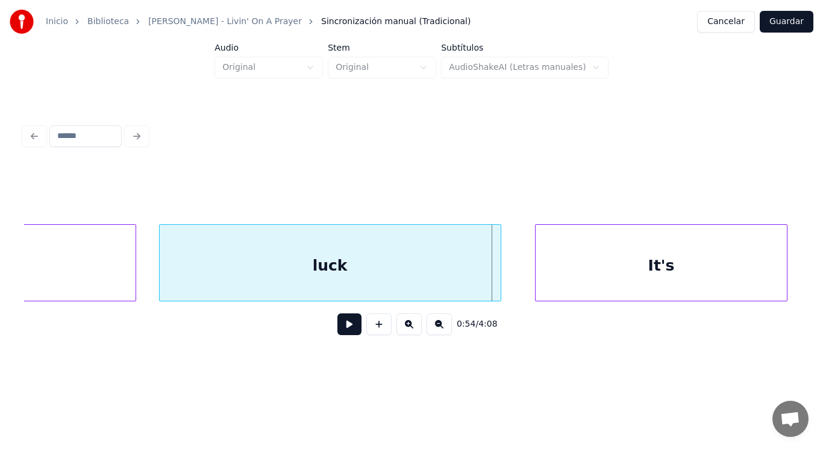
click at [438, 290] on div "luck" at bounding box center [330, 266] width 341 height 82
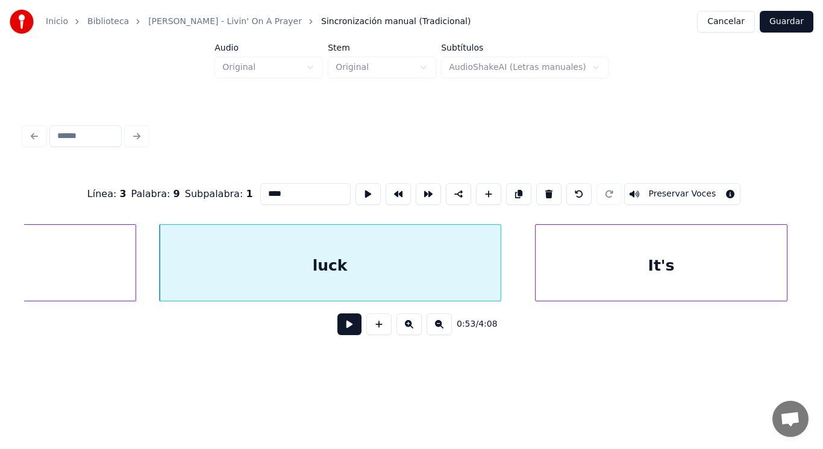
click at [338, 332] on button at bounding box center [350, 324] width 24 height 22
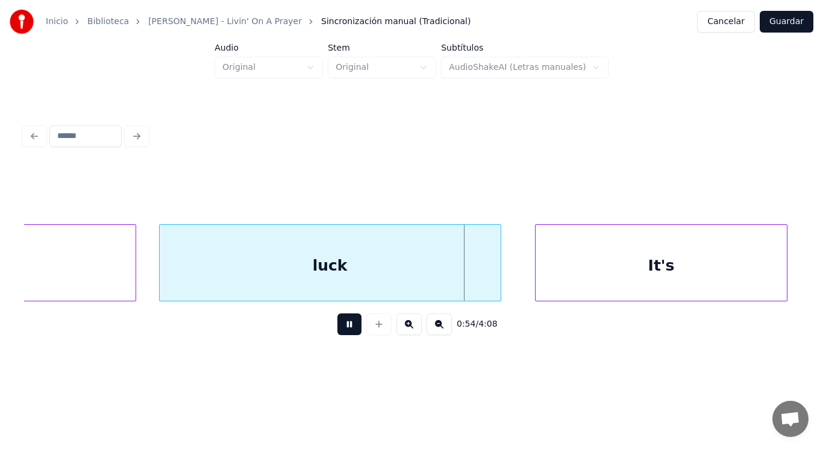
click at [338, 332] on button at bounding box center [350, 324] width 24 height 22
click at [472, 281] on div at bounding box center [471, 263] width 4 height 76
click at [344, 327] on button at bounding box center [350, 324] width 24 height 22
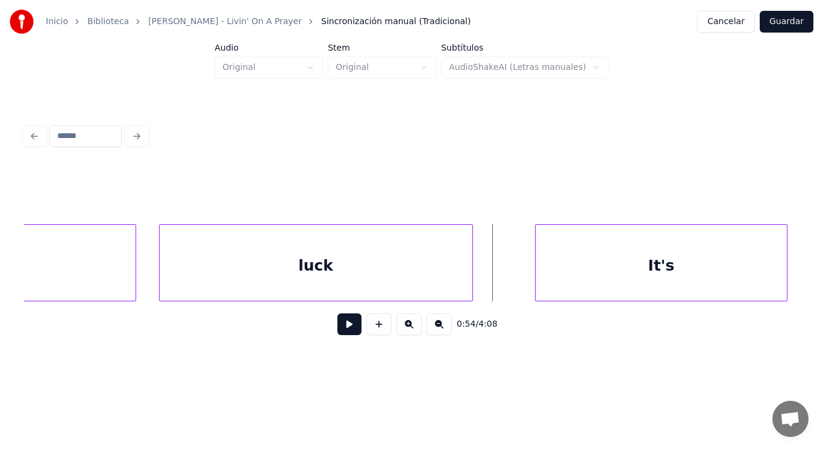
click at [338, 331] on button at bounding box center [350, 324] width 24 height 22
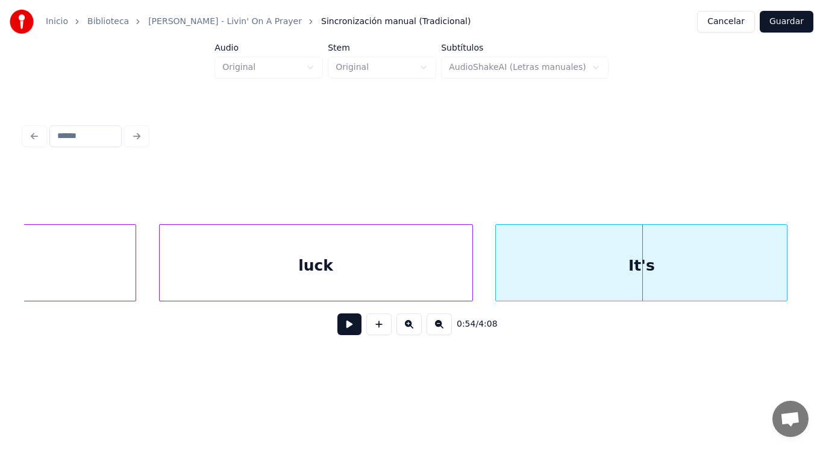
click at [499, 284] on div at bounding box center [498, 263] width 4 height 76
click at [355, 265] on div "luck" at bounding box center [316, 266] width 313 height 82
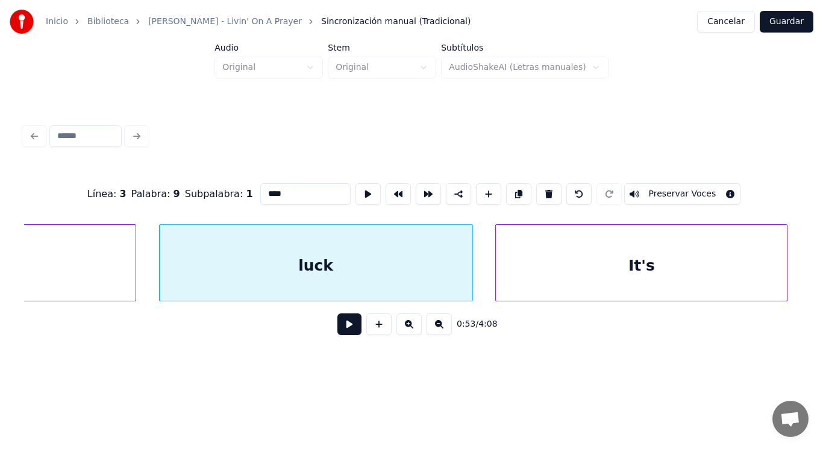
click at [268, 186] on input "****" at bounding box center [305, 194] width 90 height 22
type input "*****"
click at [338, 325] on button at bounding box center [350, 324] width 24 height 22
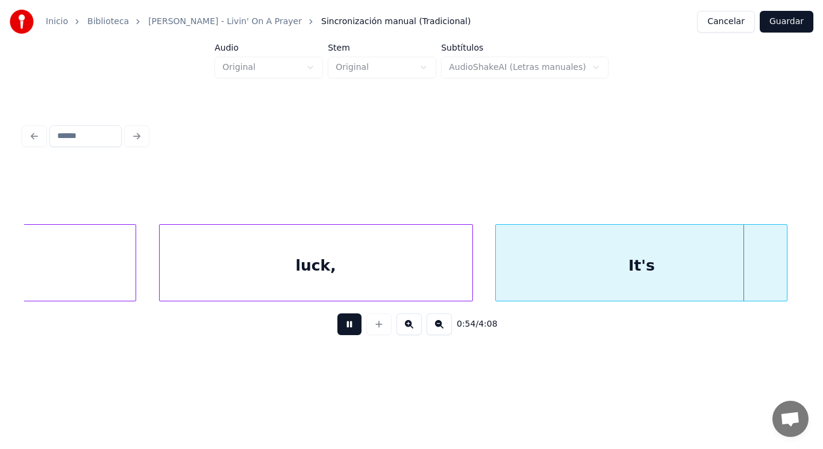
click at [338, 325] on button at bounding box center [350, 324] width 24 height 22
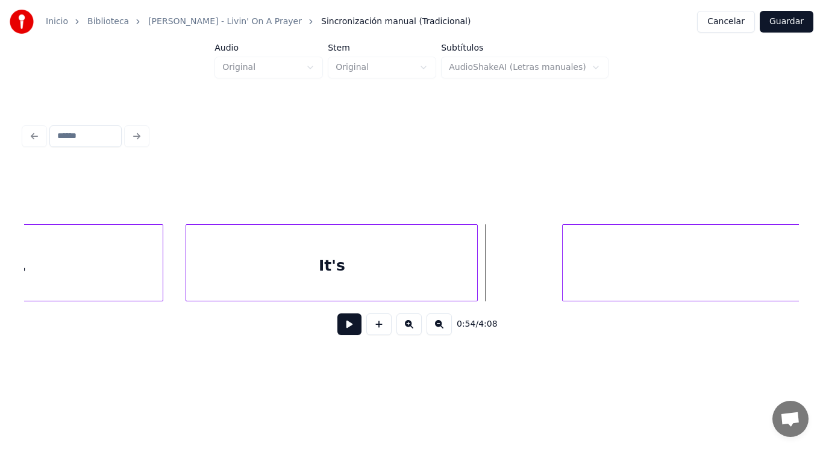
scroll to position [0, 45561]
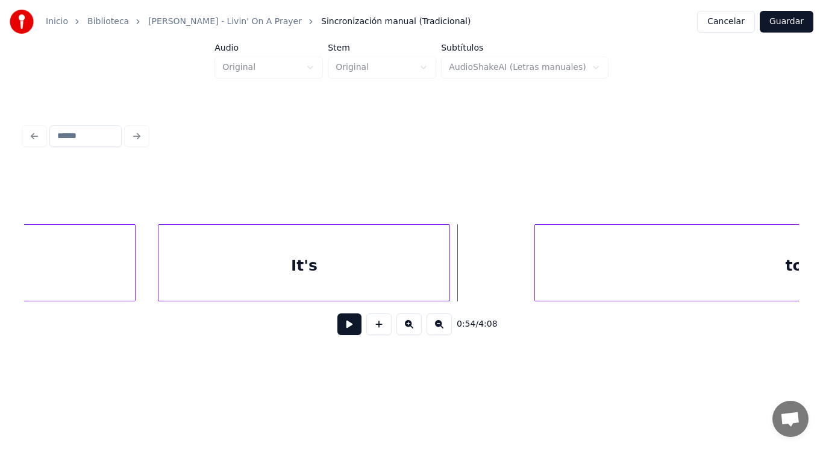
click at [439, 273] on div "It's" at bounding box center [304, 266] width 291 height 82
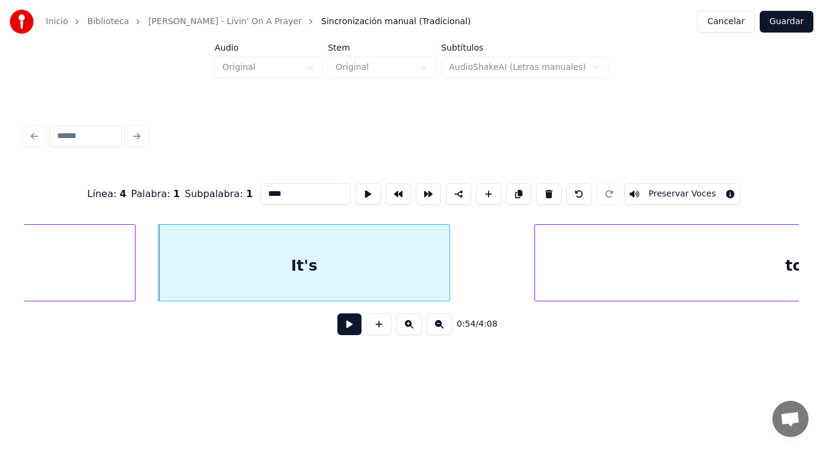
click at [338, 333] on button at bounding box center [350, 324] width 24 height 22
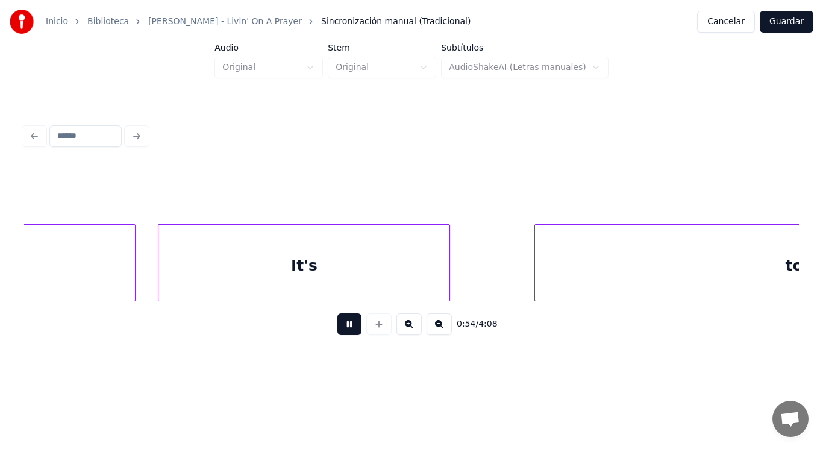
click at [338, 333] on button at bounding box center [350, 324] width 24 height 22
click at [482, 283] on div at bounding box center [484, 263] width 4 height 76
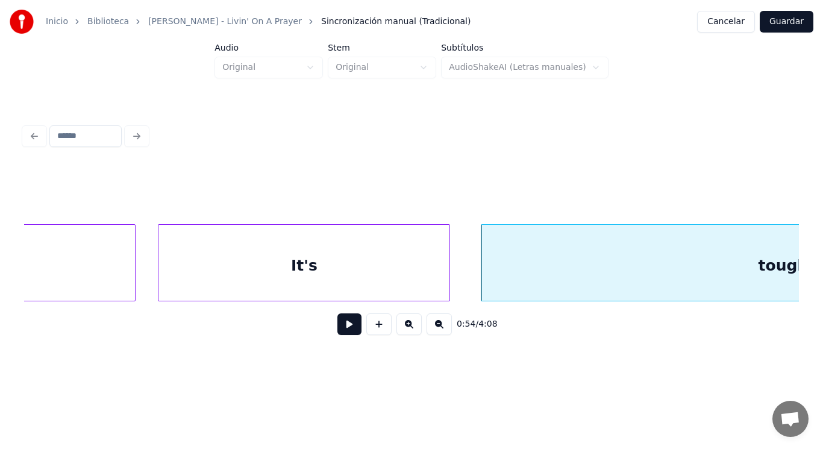
click at [338, 330] on button at bounding box center [350, 324] width 24 height 22
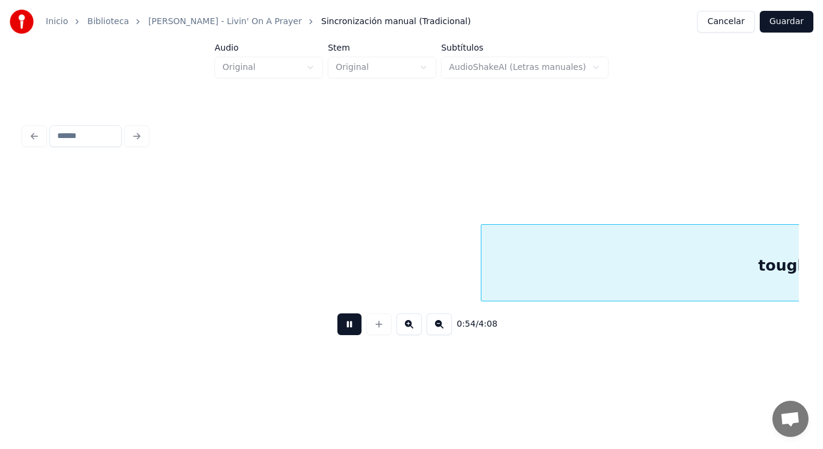
scroll to position [0, 46342]
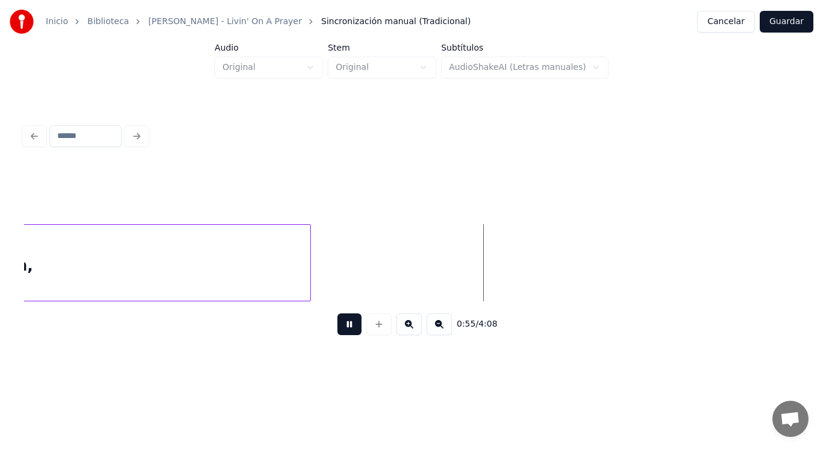
click at [338, 330] on button at bounding box center [350, 324] width 24 height 22
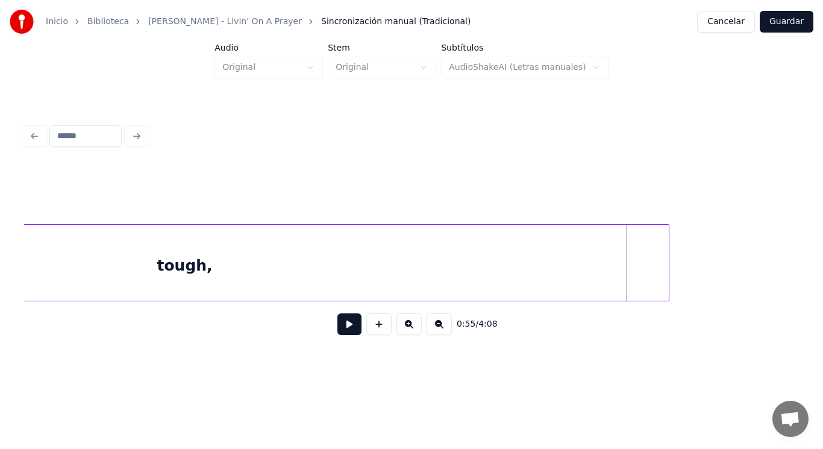
click at [667, 259] on div at bounding box center [667, 263] width 4 height 76
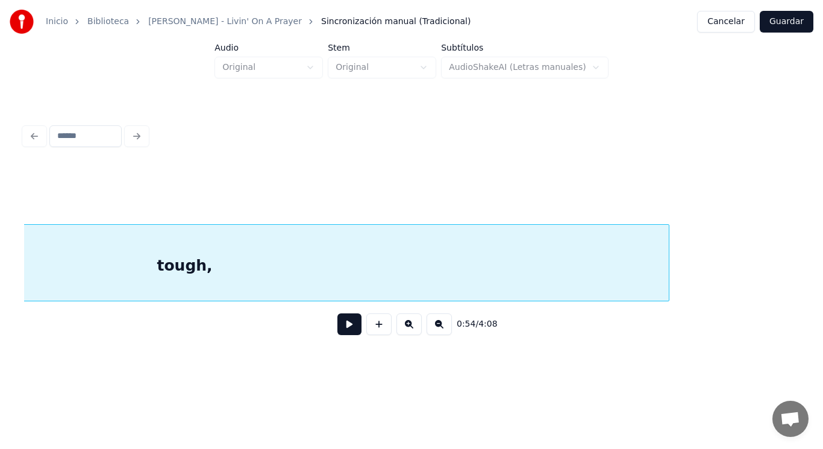
scroll to position [0, 46018]
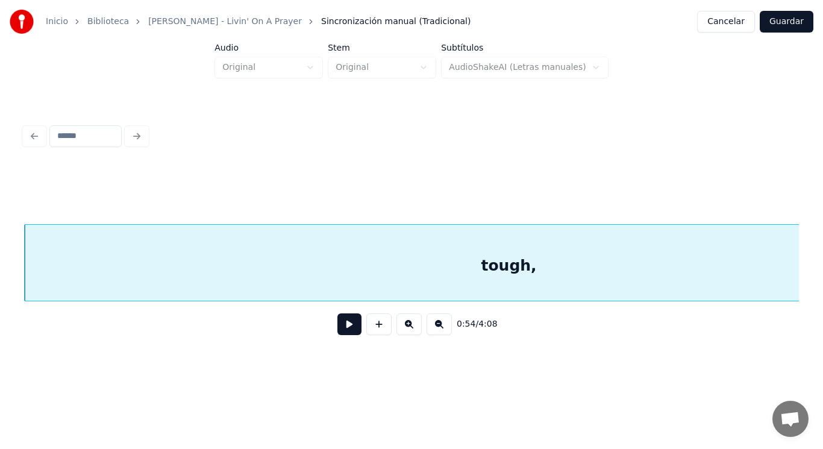
click at [342, 324] on button at bounding box center [350, 324] width 24 height 22
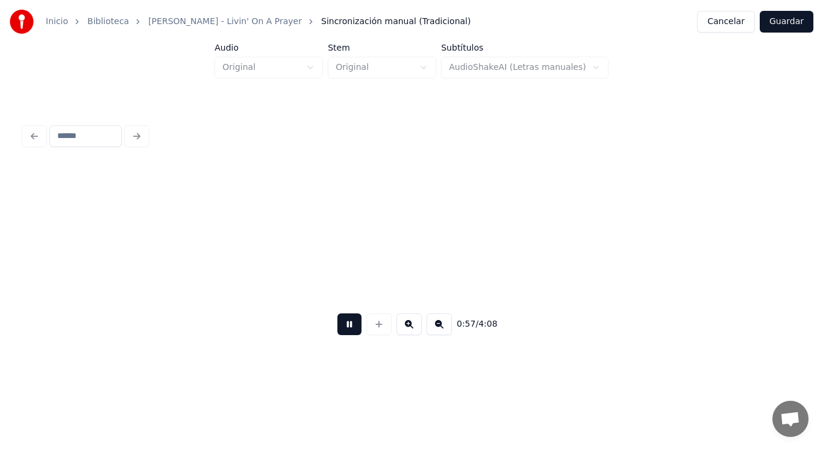
scroll to position [0, 48372]
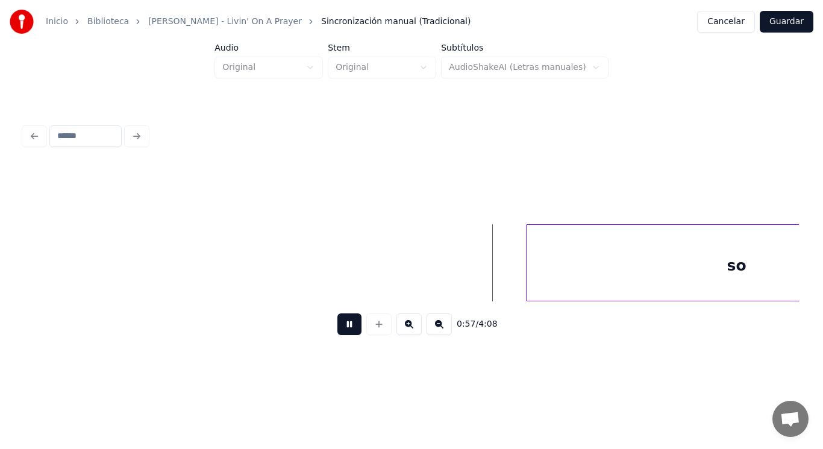
click at [342, 324] on button at bounding box center [350, 324] width 24 height 22
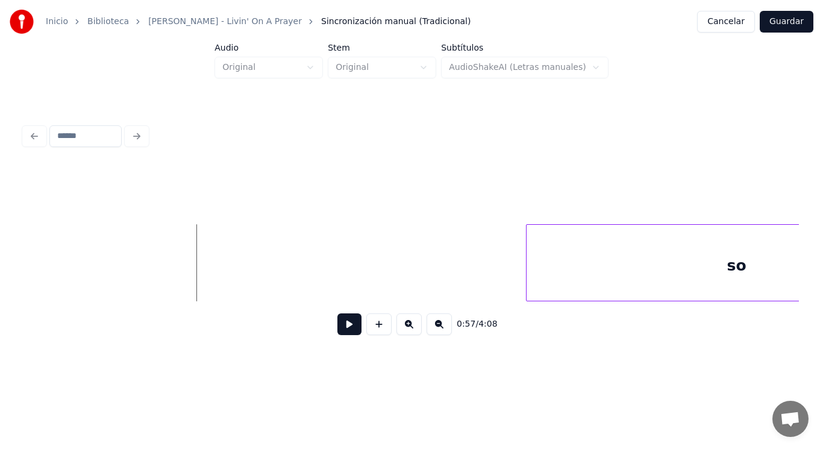
click at [339, 334] on button at bounding box center [350, 324] width 24 height 22
click at [485, 277] on div at bounding box center [487, 263] width 4 height 76
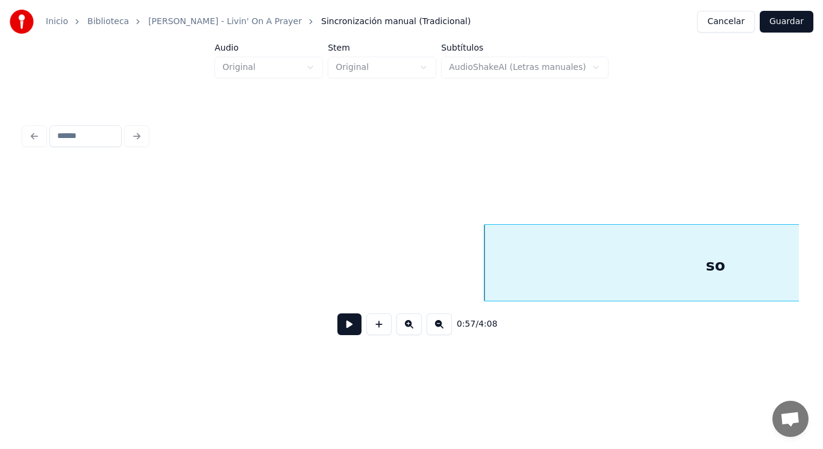
click at [339, 327] on button at bounding box center [350, 324] width 24 height 22
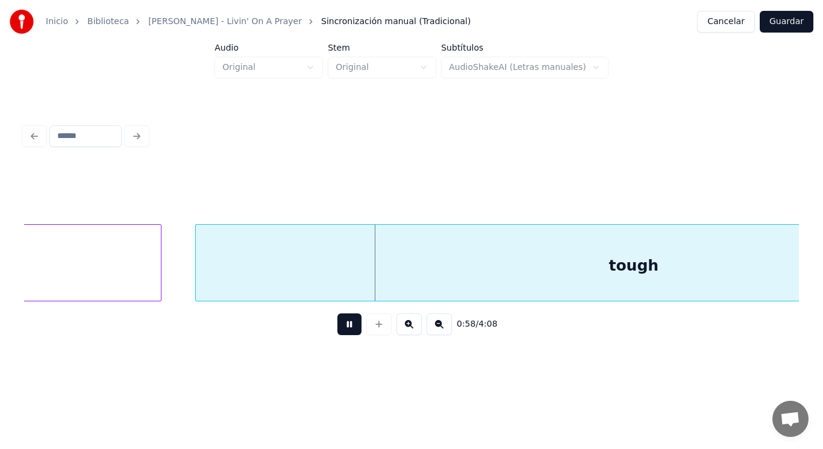
click at [339, 327] on button at bounding box center [350, 324] width 24 height 22
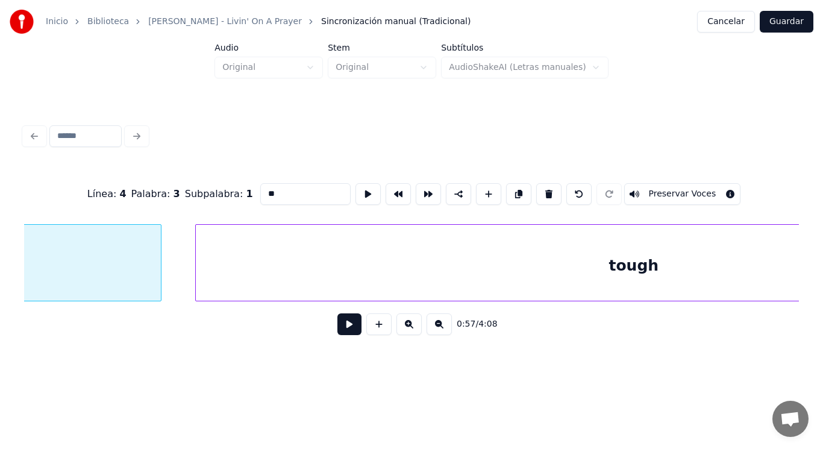
scroll to position [0, 48832]
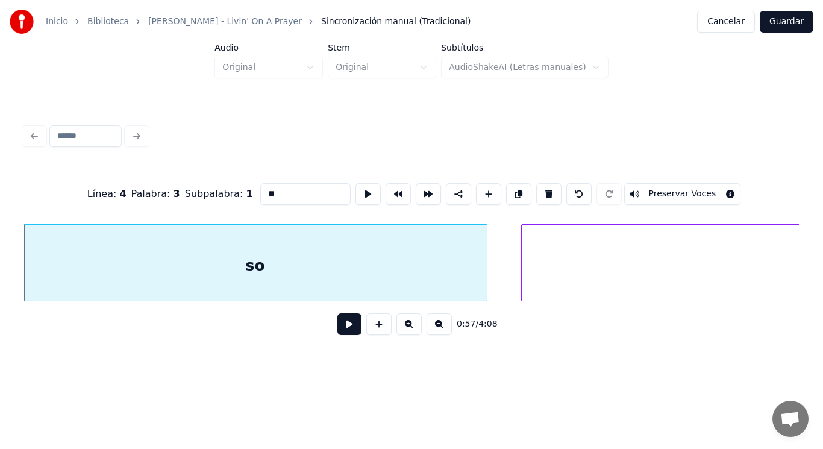
click at [344, 329] on button at bounding box center [350, 324] width 24 height 22
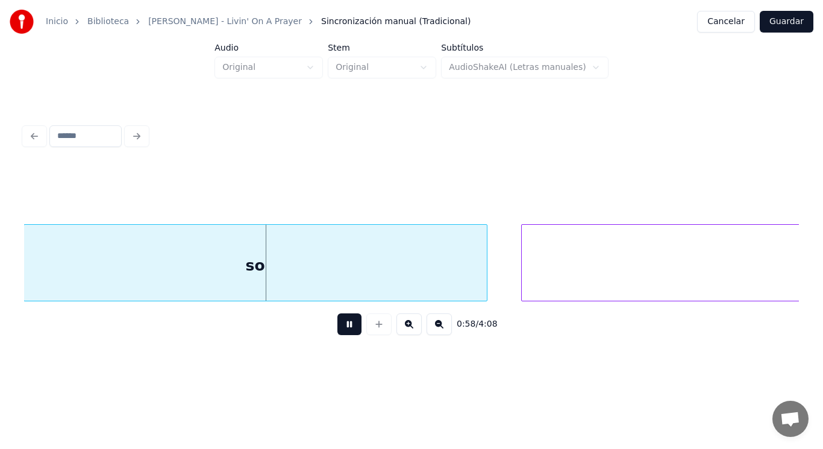
click at [344, 329] on button at bounding box center [350, 324] width 24 height 22
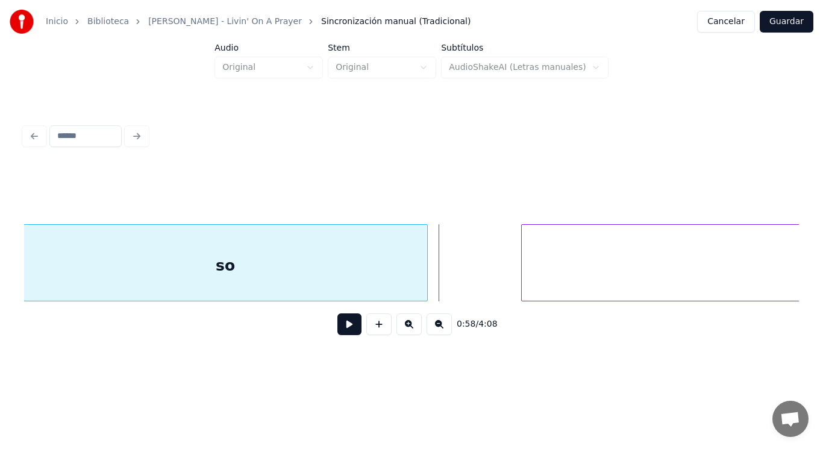
click at [424, 282] on div at bounding box center [426, 263] width 4 height 76
click at [342, 324] on button at bounding box center [350, 324] width 24 height 22
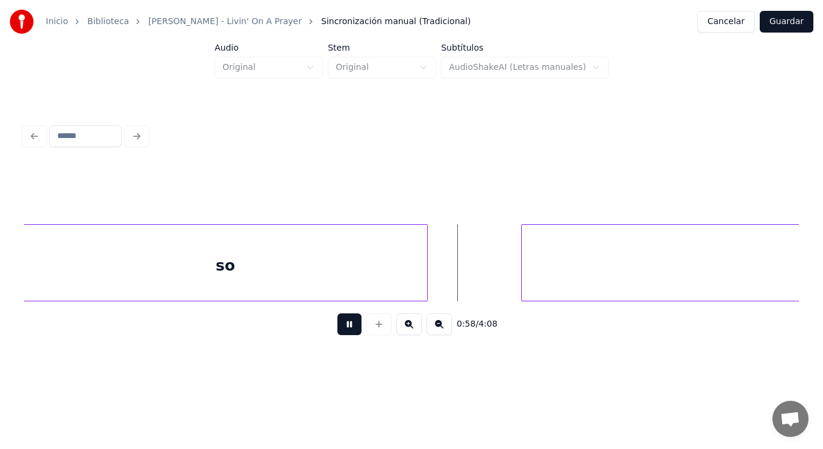
click at [342, 324] on button at bounding box center [350, 324] width 24 height 22
click at [468, 279] on div at bounding box center [468, 263] width 4 height 76
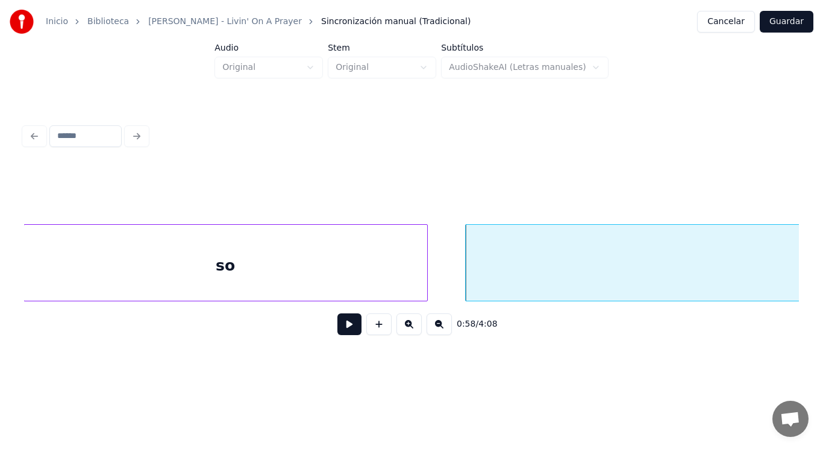
click at [344, 326] on button at bounding box center [350, 324] width 24 height 22
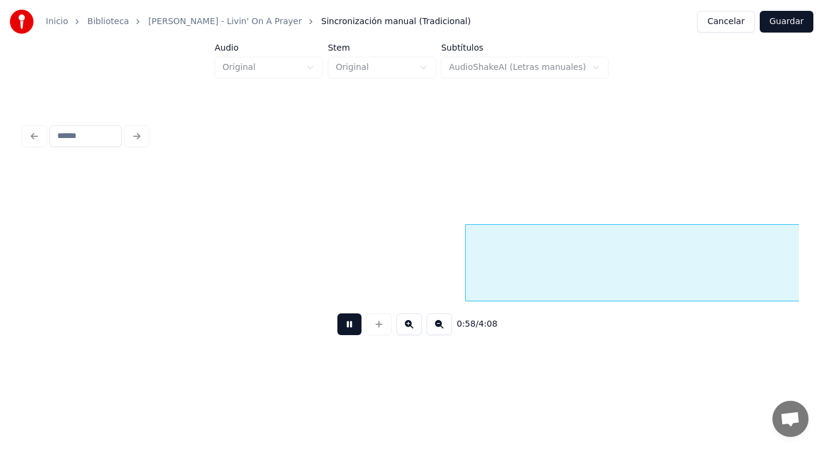
scroll to position [0, 49621]
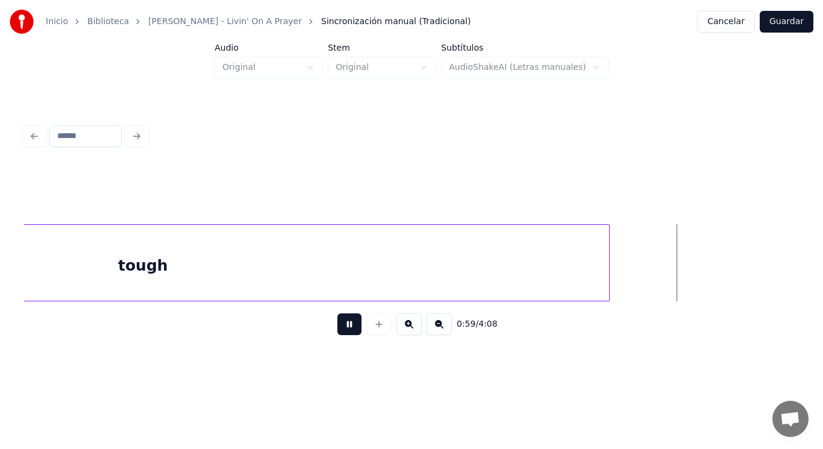
click at [344, 326] on button at bounding box center [350, 324] width 24 height 22
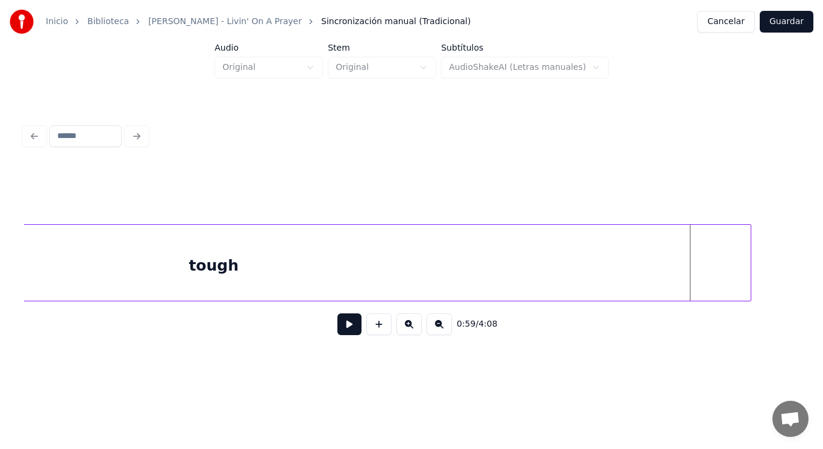
click at [751, 258] on div at bounding box center [749, 263] width 4 height 76
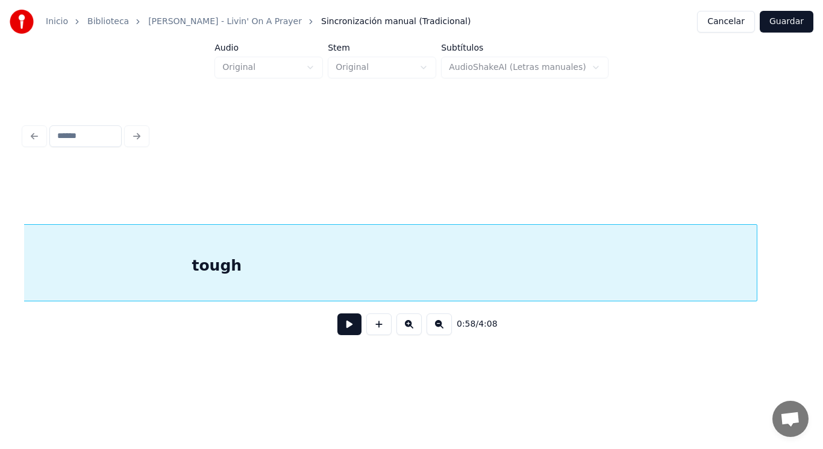
scroll to position [0, 49274]
click at [347, 269] on div "tough" at bounding box center [564, 266] width 1080 height 82
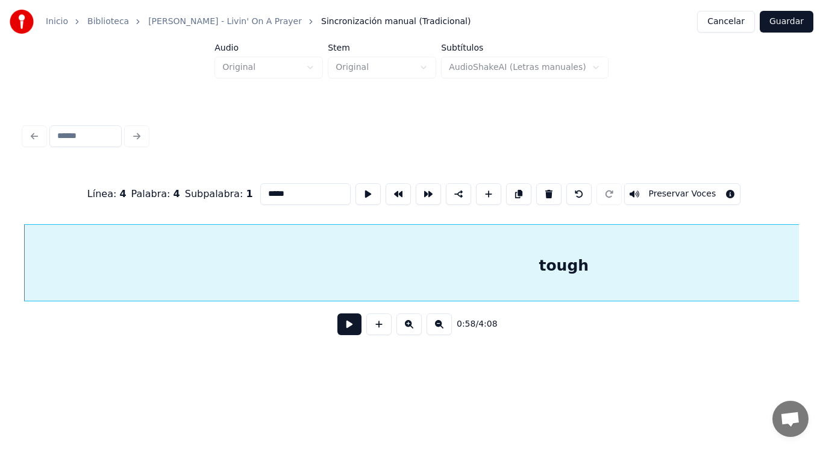
click at [277, 184] on input "*****" at bounding box center [305, 194] width 90 height 22
type input "********"
click at [346, 334] on button at bounding box center [350, 324] width 24 height 22
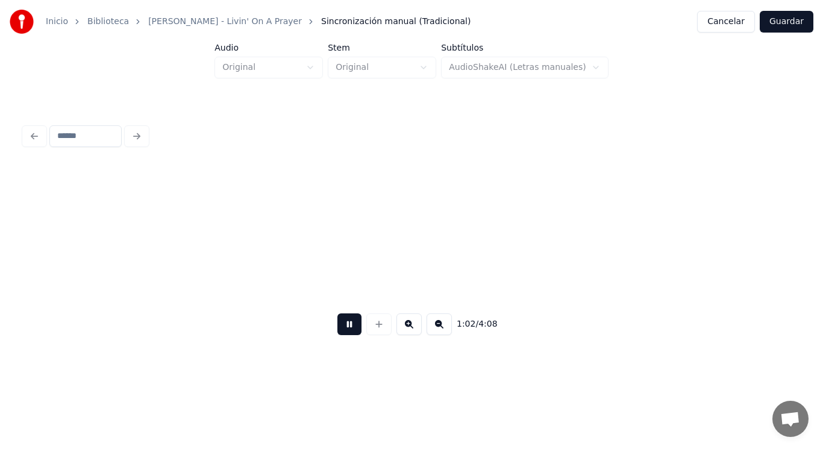
scroll to position [0, 52421]
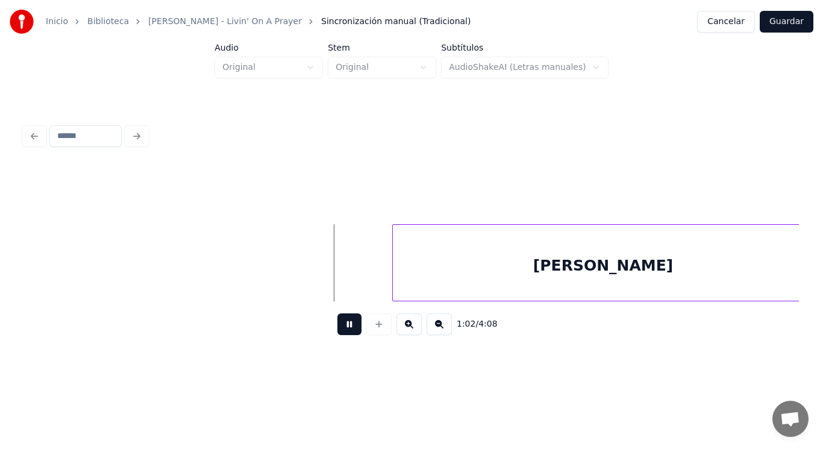
click at [343, 331] on button at bounding box center [350, 324] width 24 height 22
click at [356, 283] on div at bounding box center [358, 263] width 4 height 76
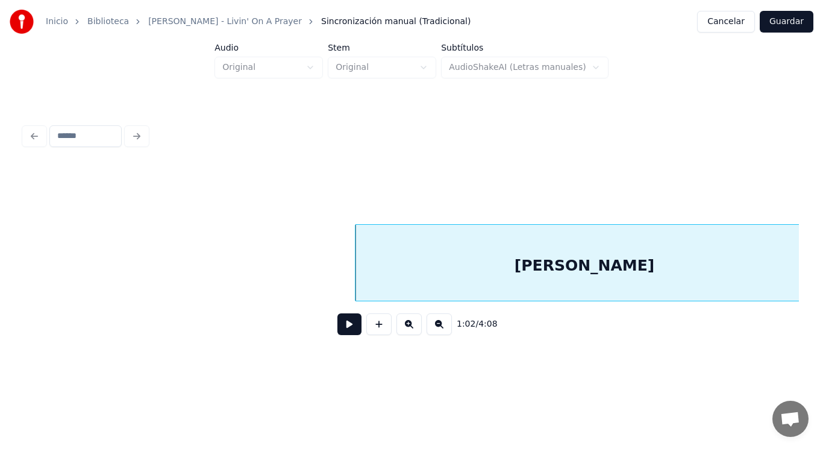
click at [343, 331] on button at bounding box center [350, 324] width 24 height 22
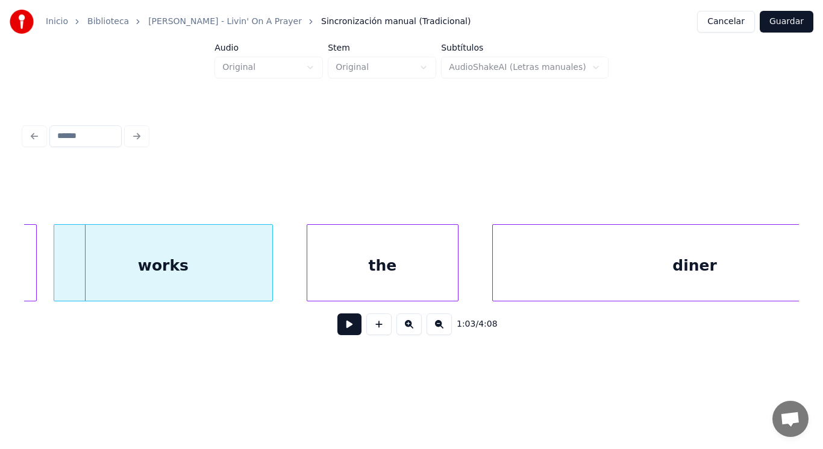
click at [33, 271] on div at bounding box center [35, 263] width 4 height 76
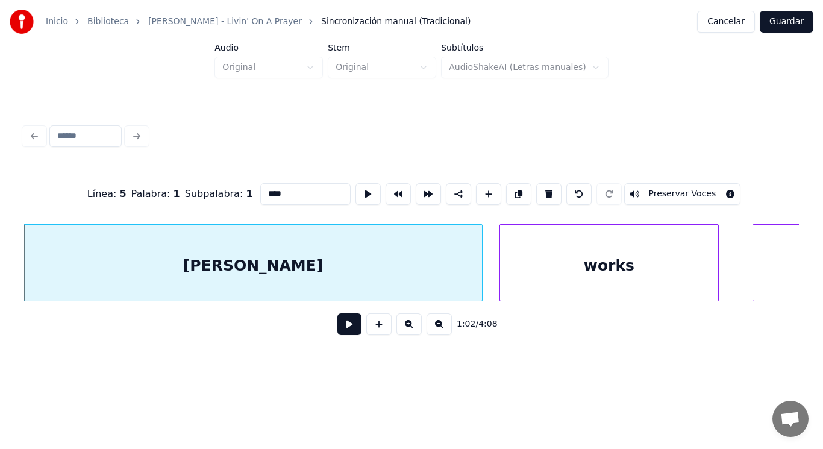
click at [338, 331] on button at bounding box center [350, 324] width 24 height 22
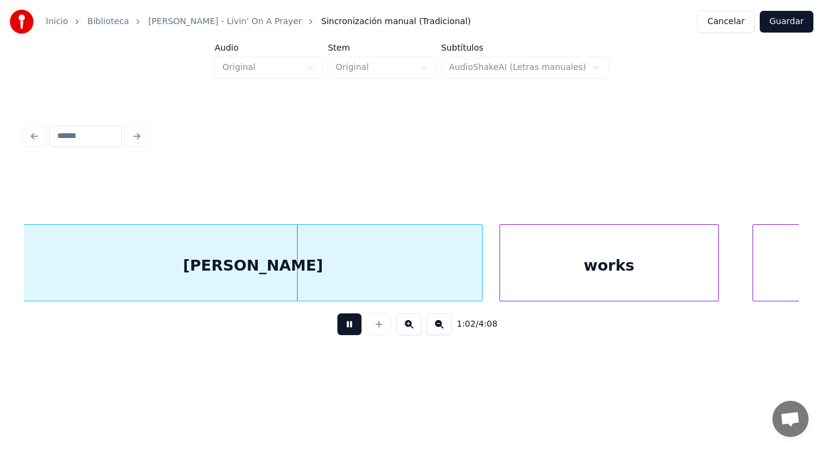
click at [338, 331] on button at bounding box center [350, 324] width 24 height 22
click at [331, 292] on div "[PERSON_NAME]" at bounding box center [253, 266] width 458 height 82
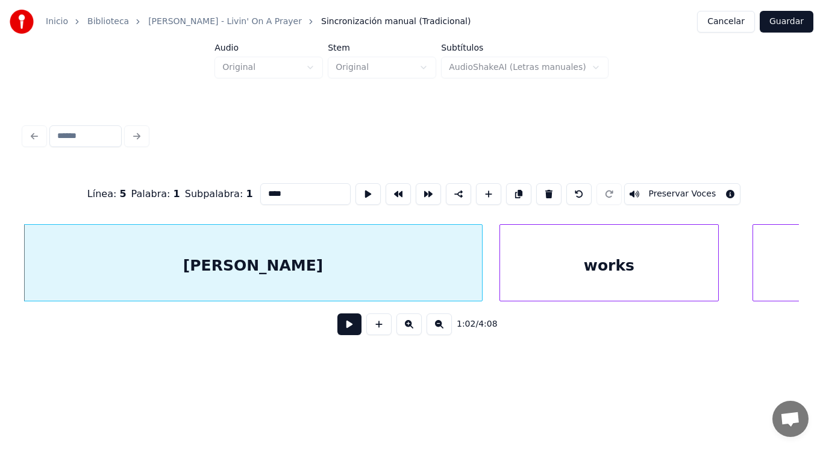
click at [341, 329] on button at bounding box center [350, 324] width 24 height 22
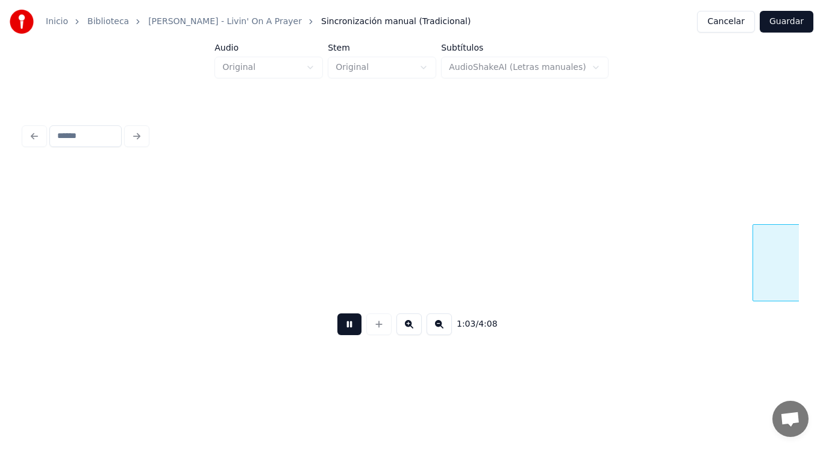
scroll to position [0, 53527]
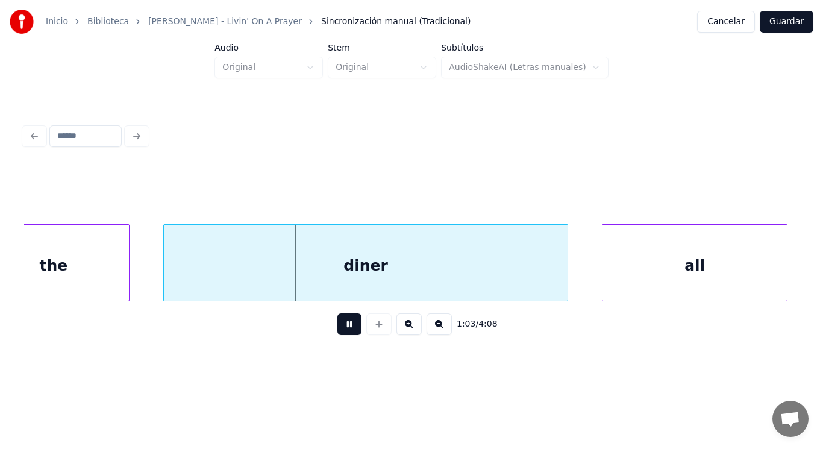
click at [341, 329] on button at bounding box center [350, 324] width 24 height 22
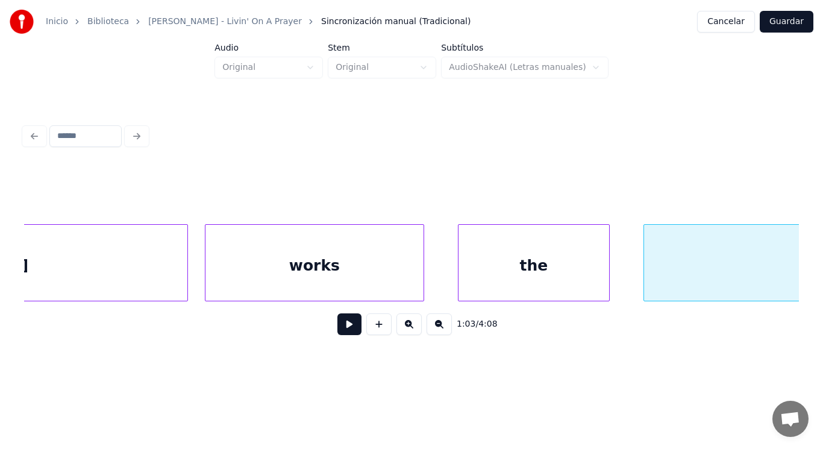
scroll to position [0, 53045]
click at [291, 260] on div "works" at bounding box center [316, 266] width 218 height 82
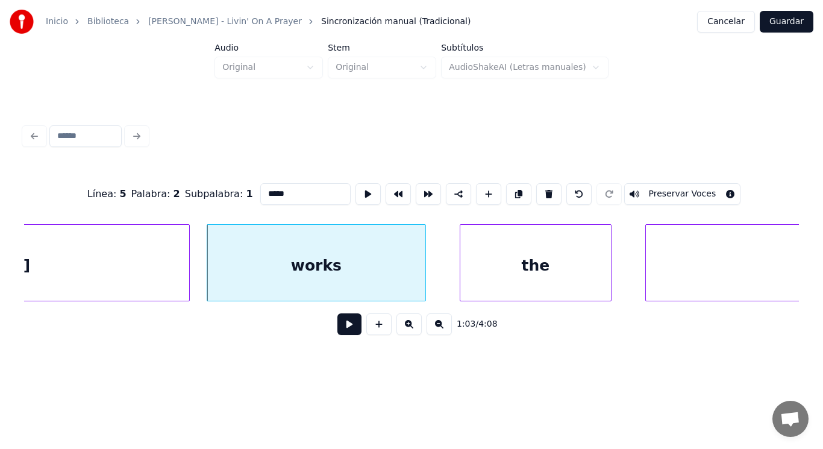
click at [342, 334] on button at bounding box center [350, 324] width 24 height 22
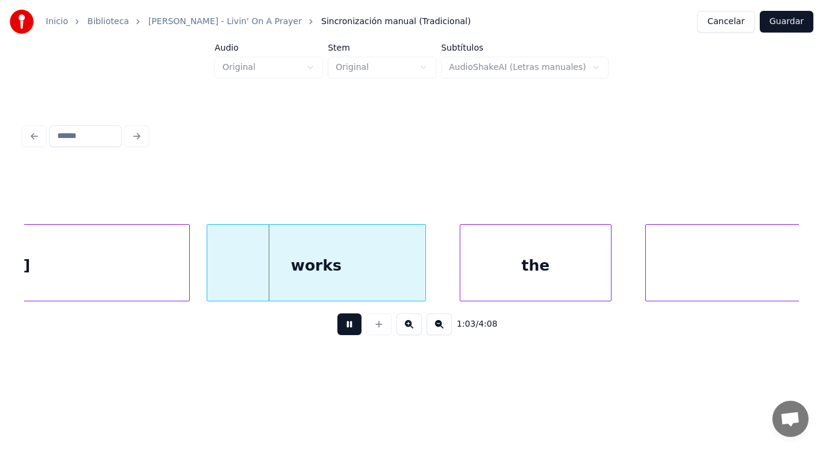
click at [342, 334] on button at bounding box center [350, 324] width 24 height 22
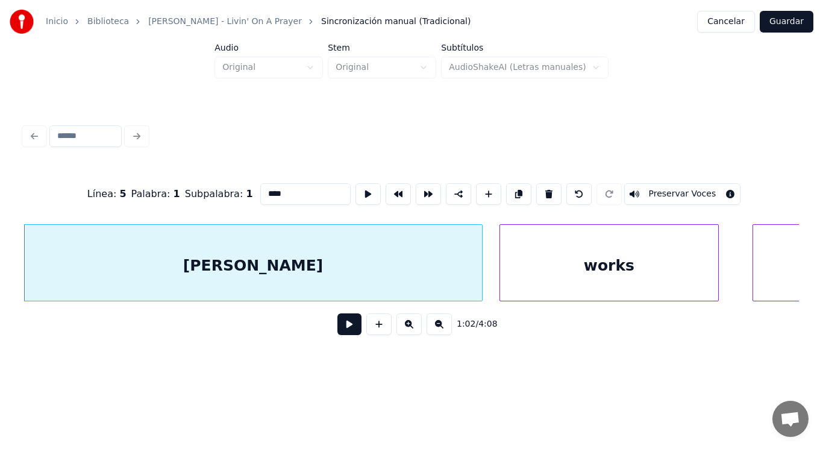
click at [344, 330] on button at bounding box center [350, 324] width 24 height 22
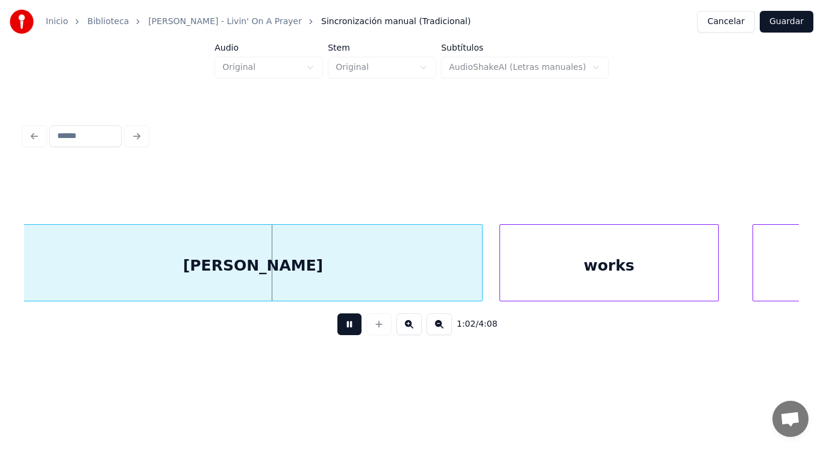
click at [344, 330] on button at bounding box center [350, 324] width 24 height 22
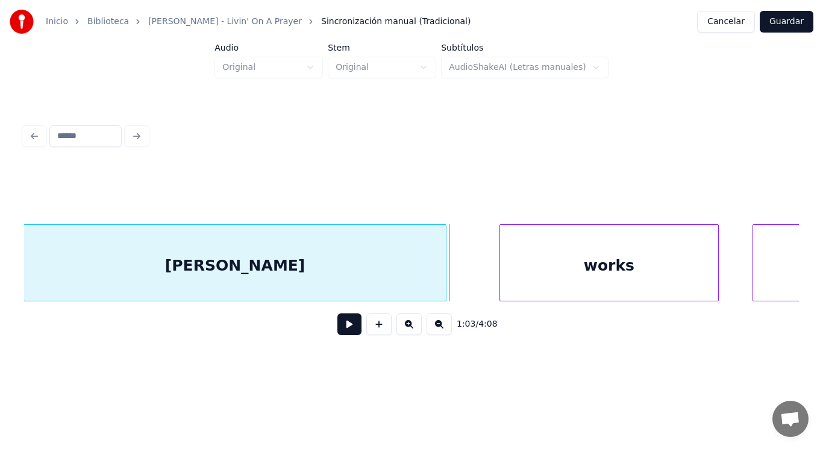
click at [444, 275] on div at bounding box center [444, 263] width 4 height 76
click at [474, 281] on div at bounding box center [473, 263] width 4 height 76
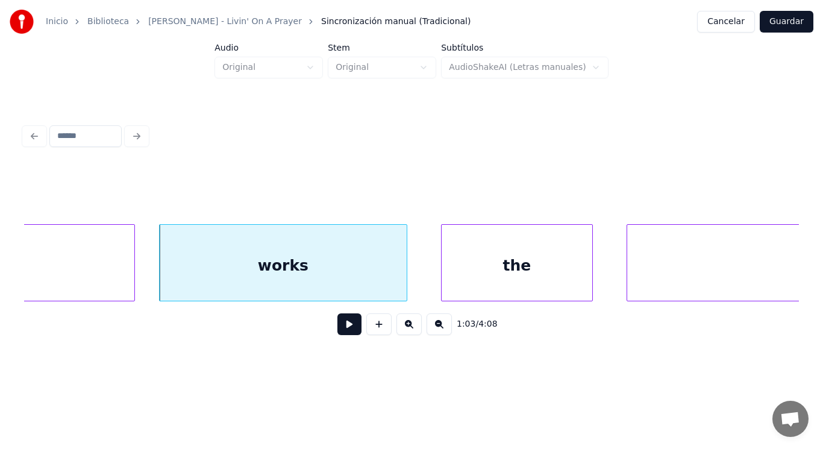
scroll to position [0, 53114]
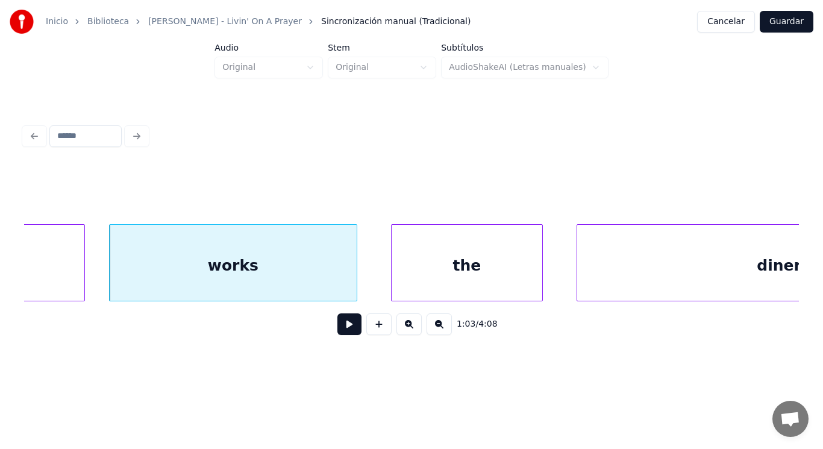
click at [338, 333] on button at bounding box center [350, 324] width 24 height 22
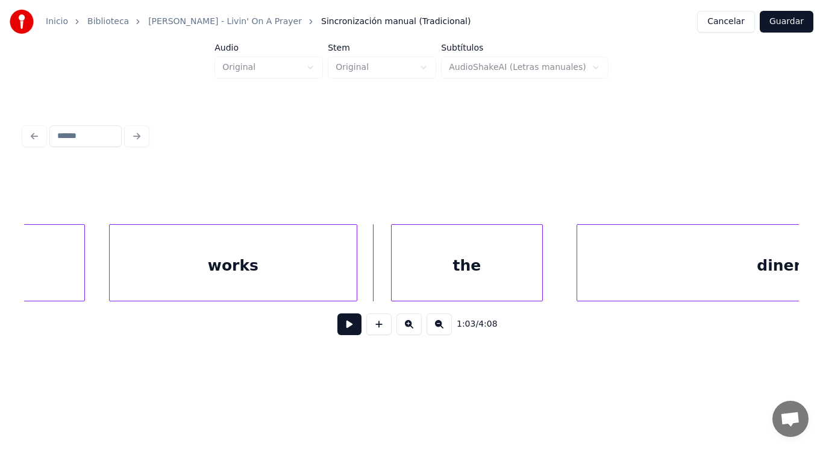
click at [344, 331] on button at bounding box center [350, 324] width 24 height 22
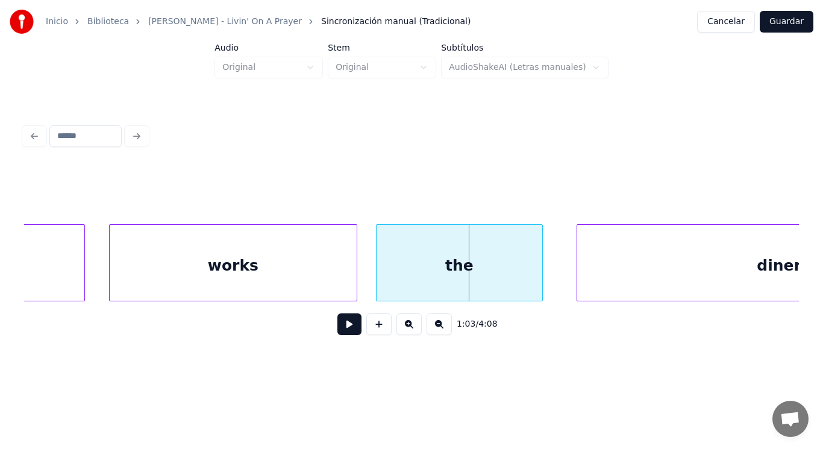
click at [380, 284] on div at bounding box center [379, 263] width 4 height 76
click at [339, 331] on button at bounding box center [350, 324] width 24 height 22
click at [511, 278] on div at bounding box center [511, 263] width 4 height 76
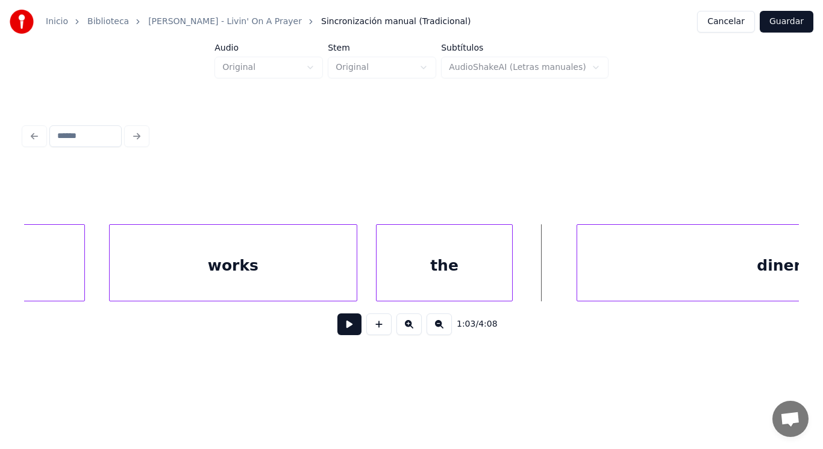
click at [338, 333] on button at bounding box center [350, 324] width 24 height 22
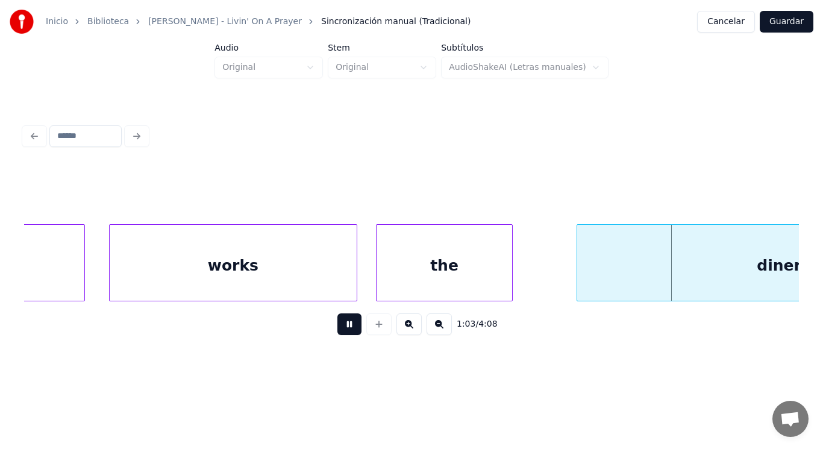
click at [338, 333] on button at bounding box center [350, 324] width 24 height 22
click at [544, 279] on div at bounding box center [545, 263] width 4 height 76
click at [344, 328] on button at bounding box center [350, 324] width 24 height 22
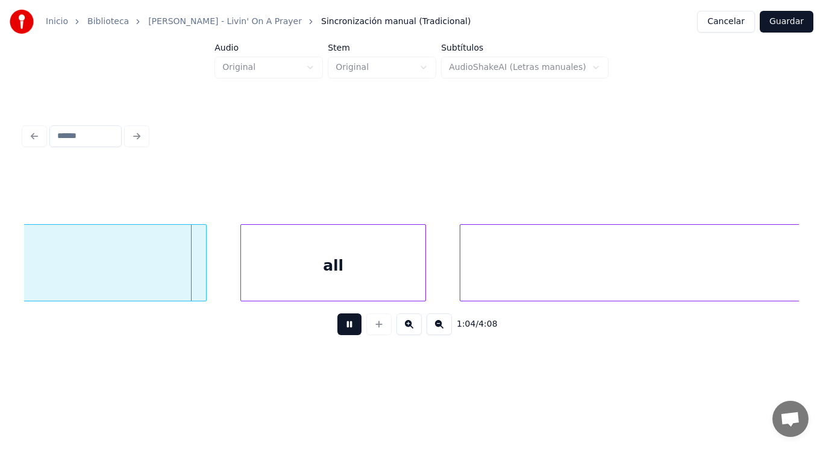
click at [344, 328] on button at bounding box center [350, 324] width 24 height 22
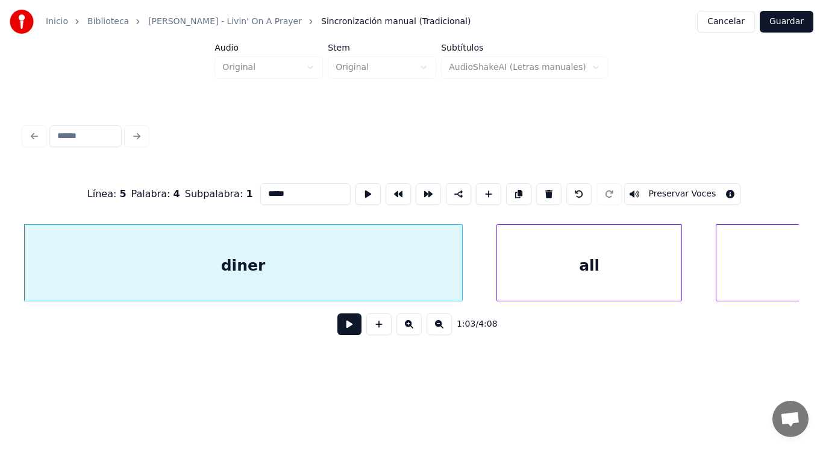
click at [341, 331] on button at bounding box center [350, 324] width 24 height 22
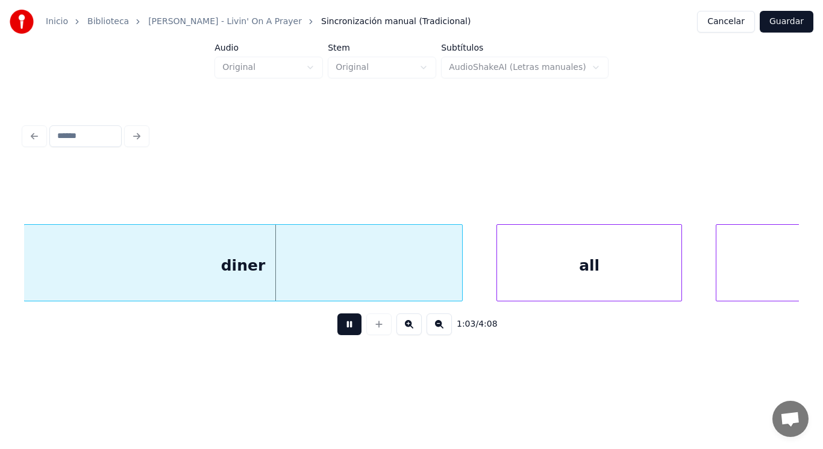
click at [341, 331] on button at bounding box center [350, 324] width 24 height 22
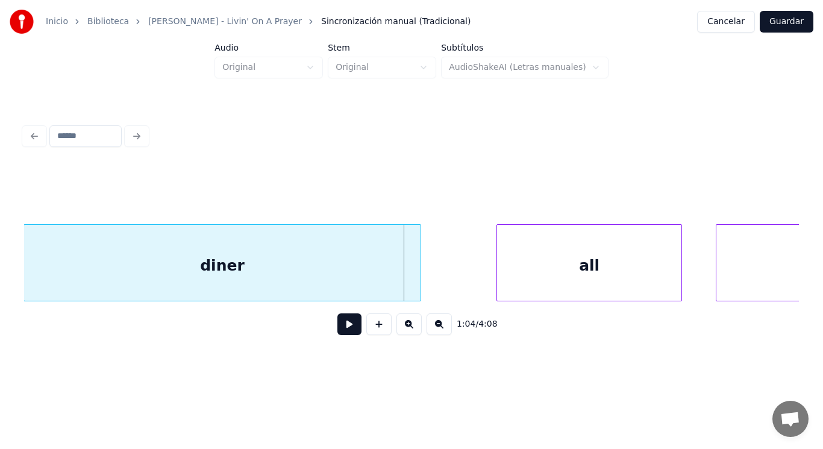
click at [419, 287] on div at bounding box center [419, 263] width 4 height 76
click at [344, 327] on button at bounding box center [350, 324] width 24 height 22
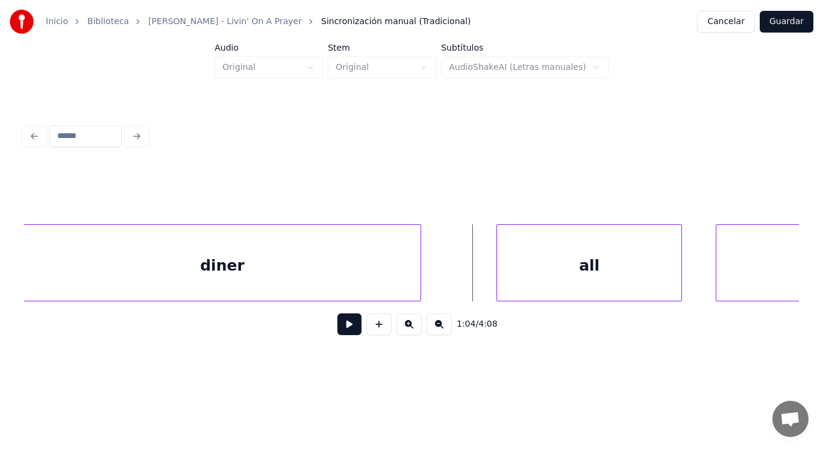
click at [346, 329] on button at bounding box center [350, 324] width 24 height 22
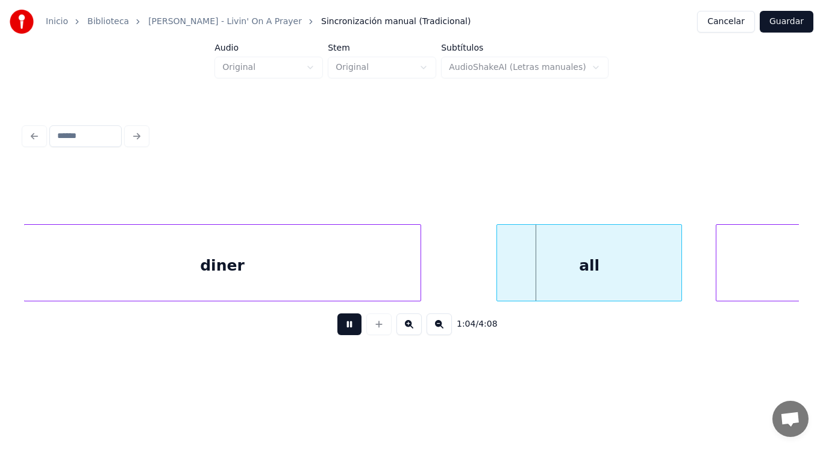
click at [346, 329] on button at bounding box center [350, 324] width 24 height 22
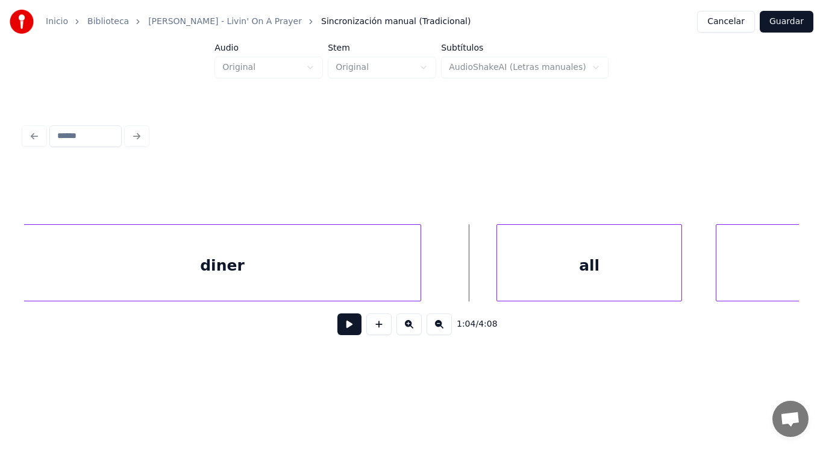
click at [346, 327] on button at bounding box center [350, 324] width 24 height 22
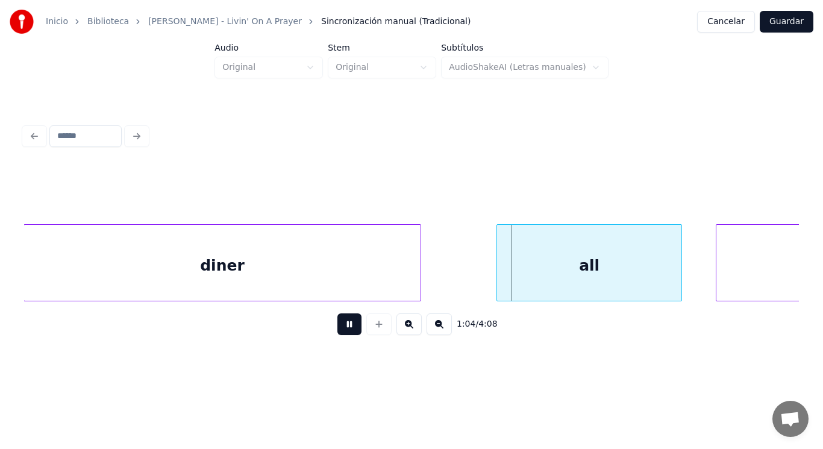
click at [346, 327] on button at bounding box center [350, 324] width 24 height 22
click at [477, 286] on div at bounding box center [478, 263] width 4 height 76
click at [433, 281] on div at bounding box center [435, 263] width 4 height 76
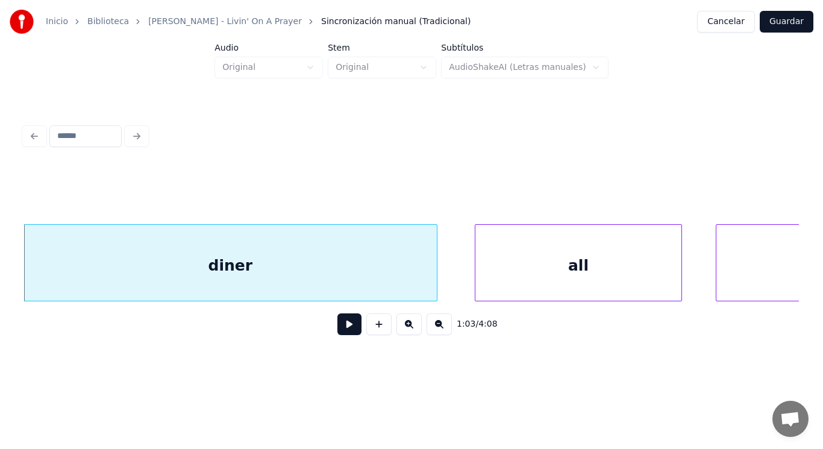
click at [338, 331] on button at bounding box center [350, 324] width 24 height 22
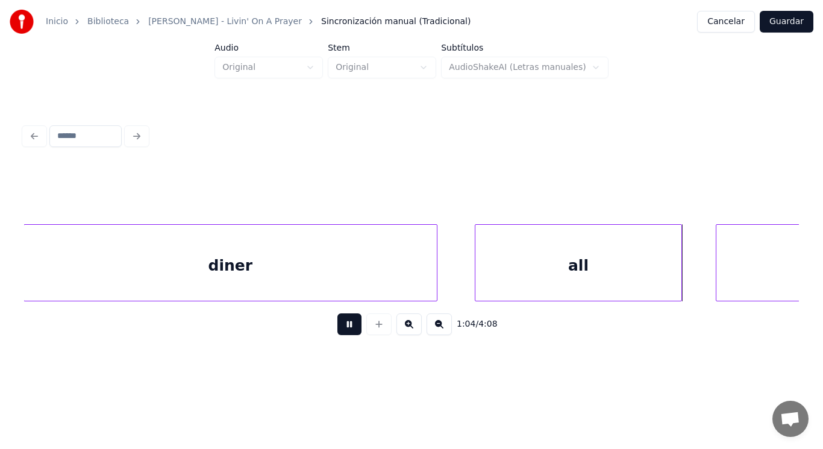
click at [338, 331] on button at bounding box center [350, 324] width 24 height 22
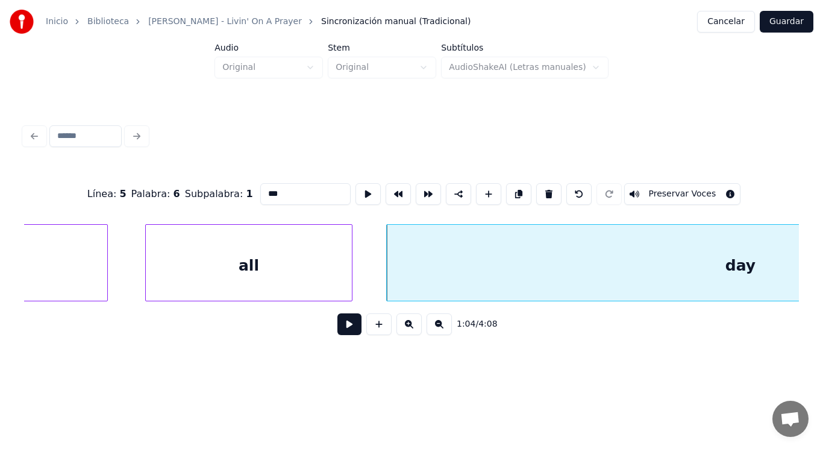
scroll to position [0, 54018]
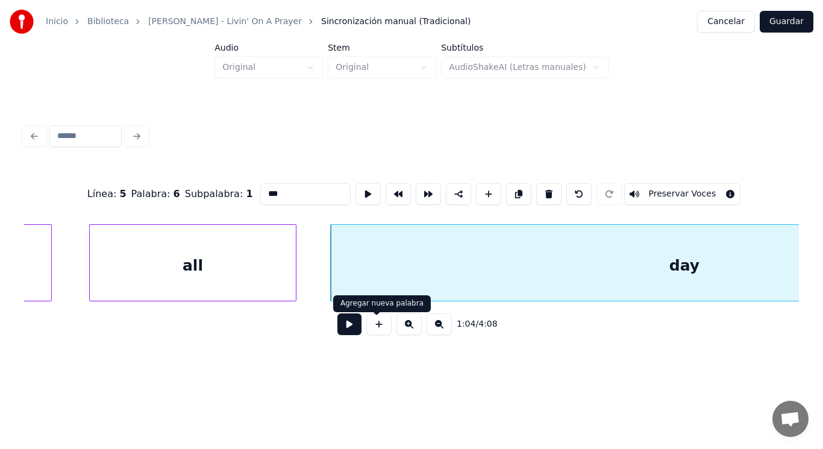
click at [344, 327] on button at bounding box center [350, 324] width 24 height 22
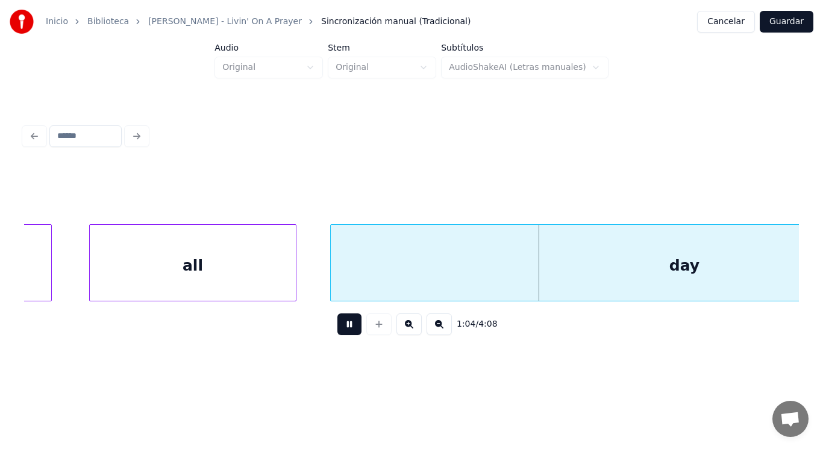
click at [344, 327] on button at bounding box center [350, 324] width 24 height 22
click at [236, 264] on div "all" at bounding box center [193, 266] width 206 height 82
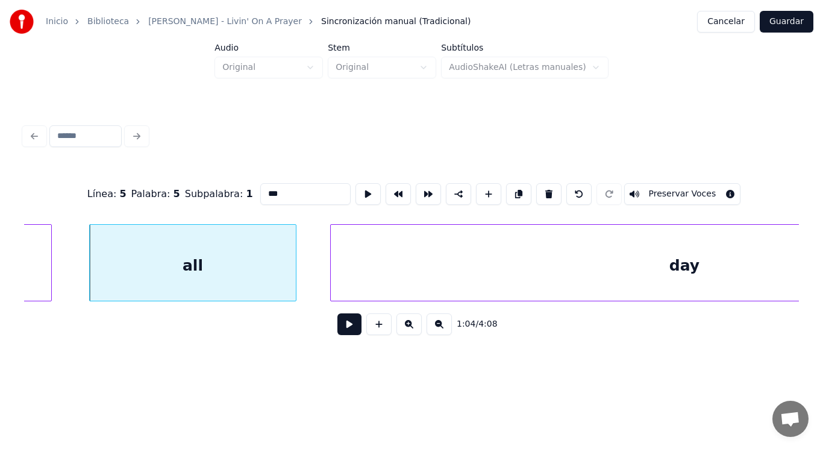
click at [344, 331] on button at bounding box center [350, 324] width 24 height 22
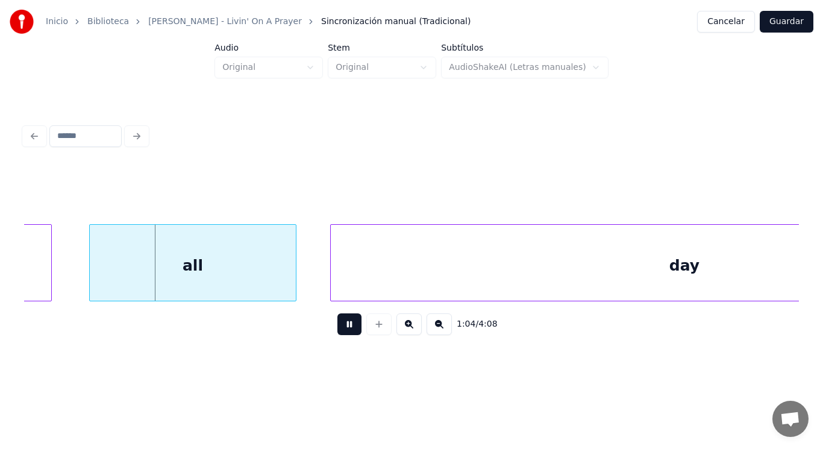
click at [344, 331] on button at bounding box center [350, 324] width 24 height 22
click at [280, 283] on div at bounding box center [280, 263] width 4 height 76
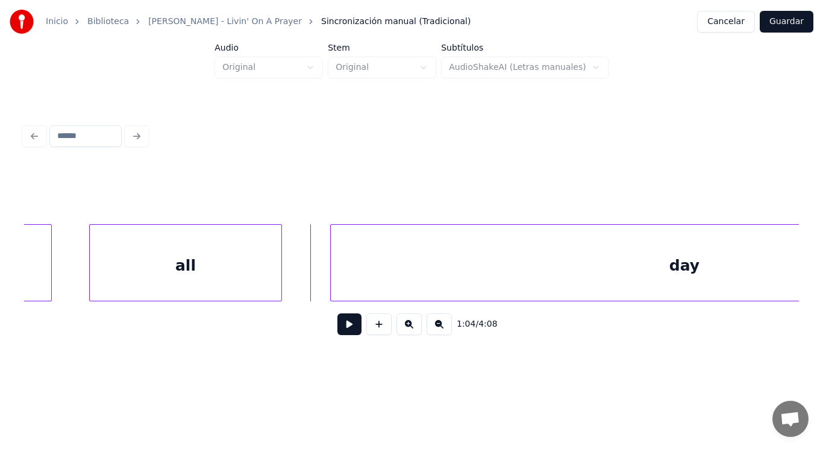
click at [338, 324] on button at bounding box center [350, 324] width 24 height 22
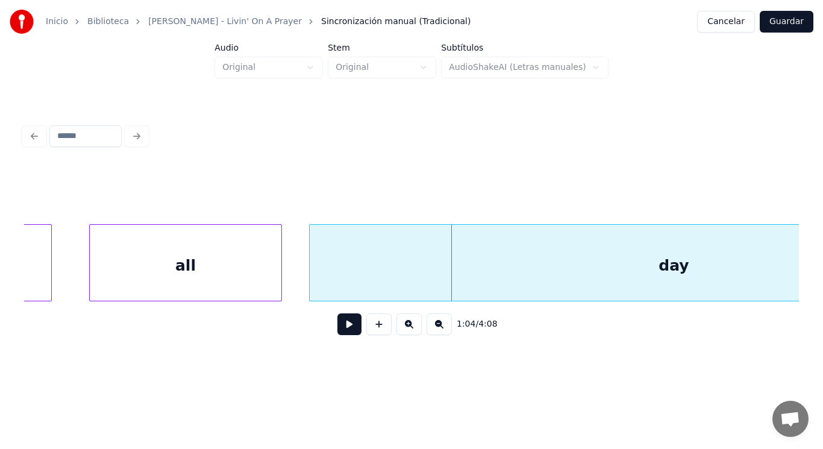
click at [310, 279] on div at bounding box center [312, 263] width 4 height 76
click at [338, 328] on button at bounding box center [350, 324] width 24 height 22
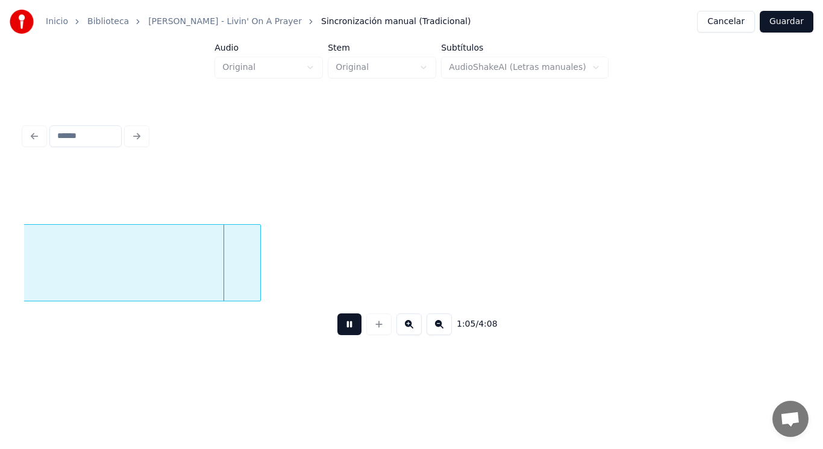
click at [338, 328] on button at bounding box center [350, 324] width 24 height 22
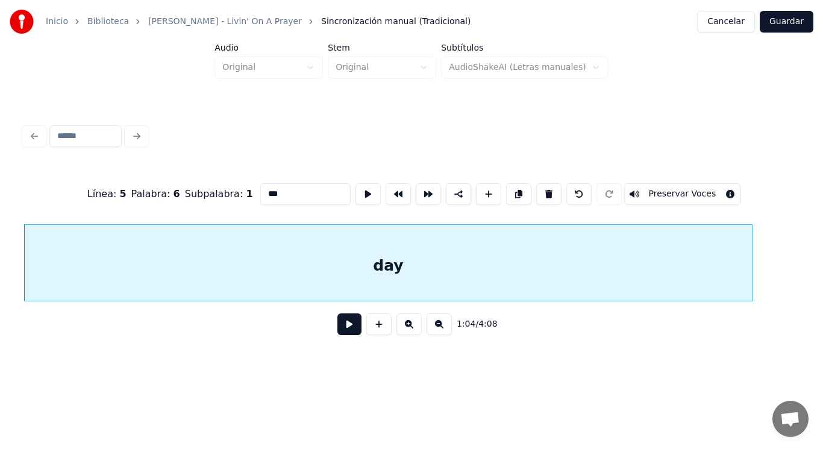
click at [342, 327] on button at bounding box center [350, 324] width 24 height 22
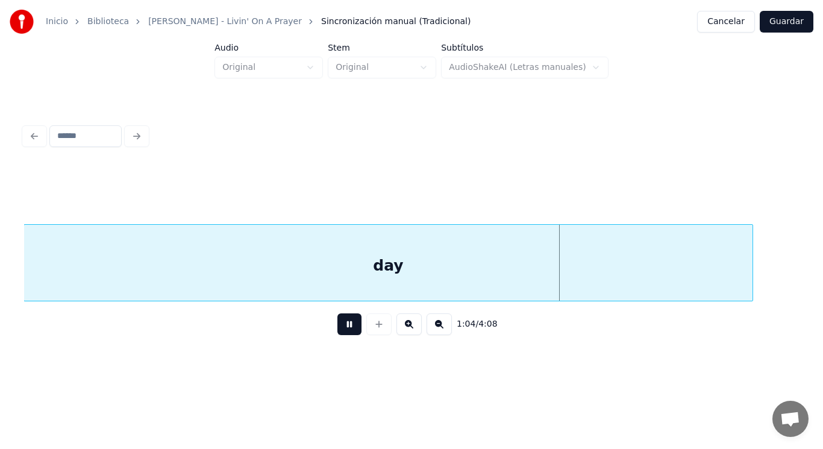
click at [342, 327] on button at bounding box center [350, 324] width 24 height 22
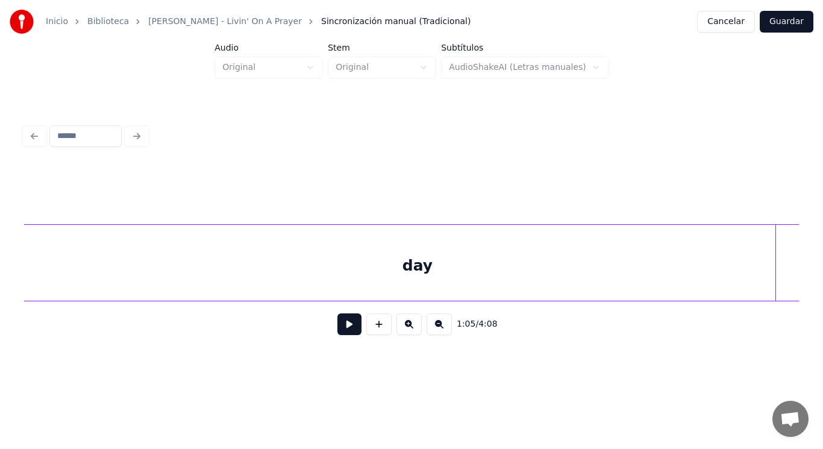
click at [808, 269] on div "Inicio Biblioteca [PERSON_NAME]' On A Prayer Sincronización manual (Tradicional…" at bounding box center [411, 183] width 823 height 367
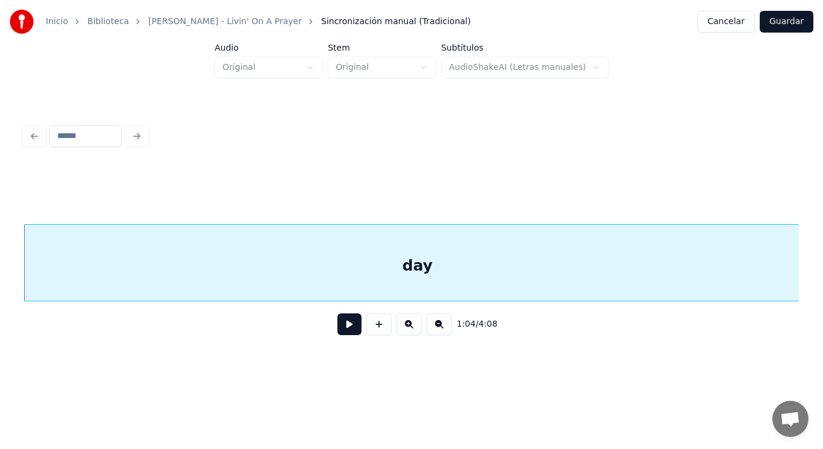
click at [340, 326] on button at bounding box center [350, 324] width 24 height 22
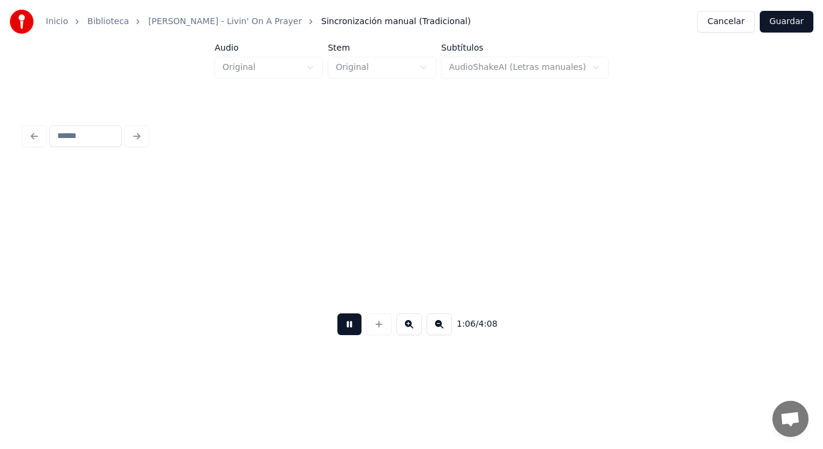
scroll to position [0, 55870]
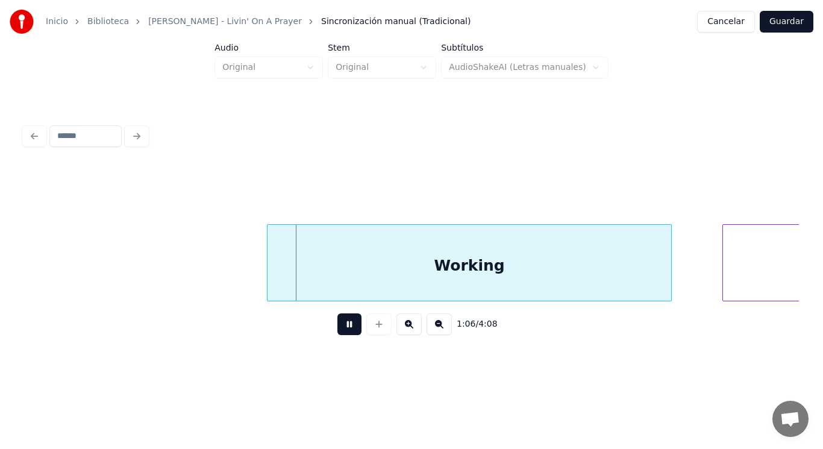
click at [340, 326] on button at bounding box center [350, 324] width 24 height 22
click at [322, 274] on div "Working" at bounding box center [470, 266] width 404 height 82
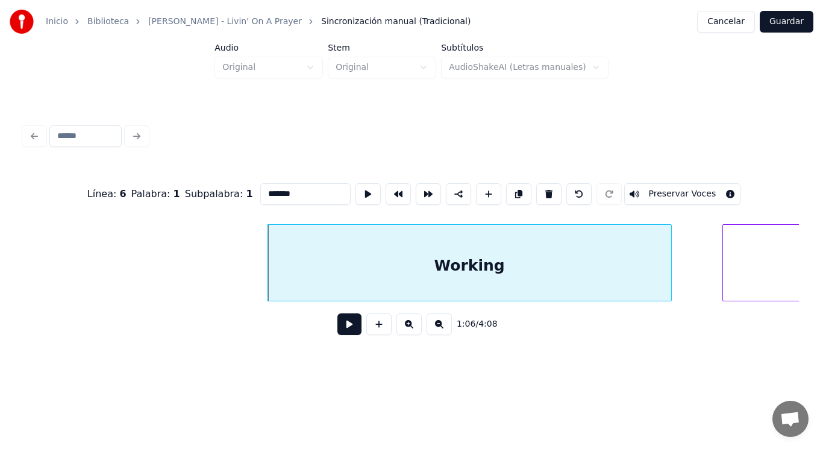
click at [342, 331] on button at bounding box center [350, 324] width 24 height 22
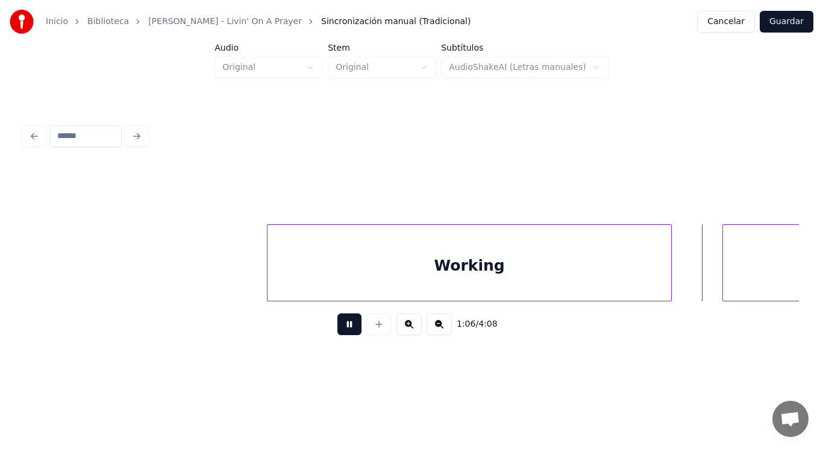
click at [342, 331] on button at bounding box center [350, 324] width 24 height 22
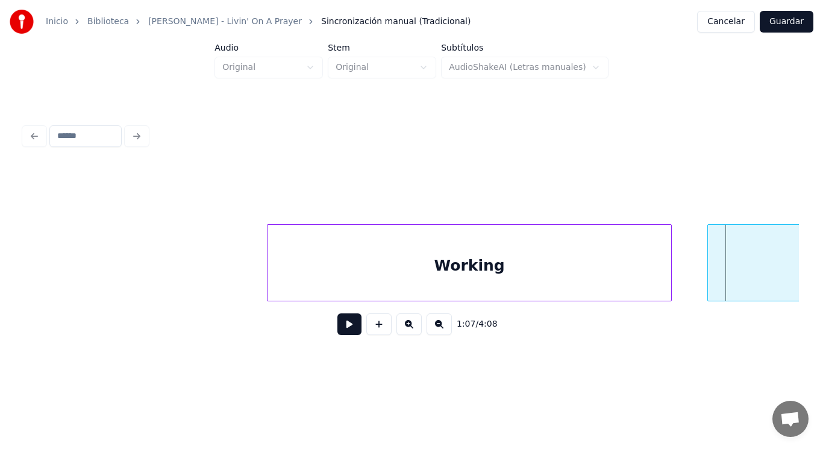
click at [710, 268] on div at bounding box center [710, 263] width 4 height 76
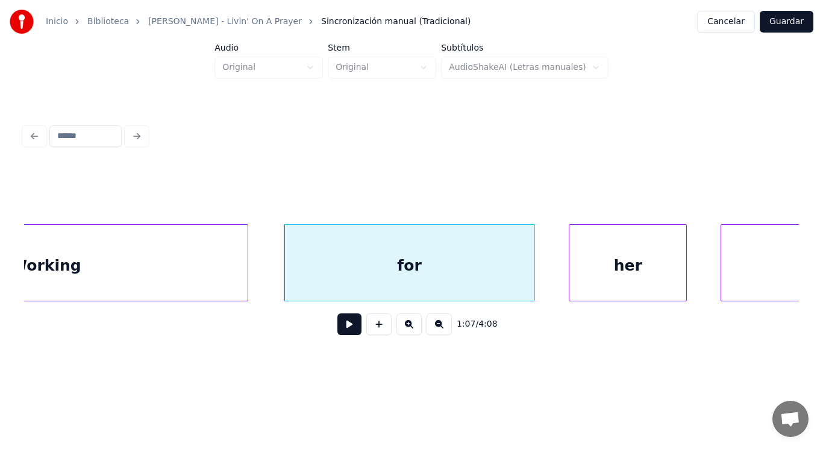
scroll to position [0, 56304]
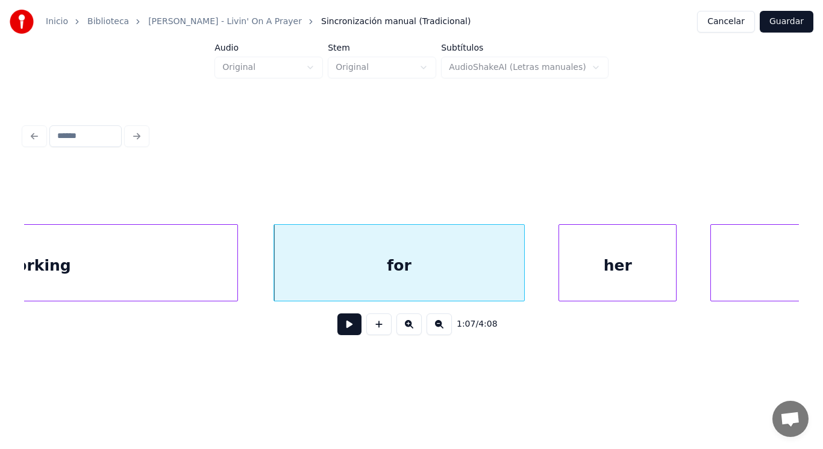
click at [339, 330] on button at bounding box center [350, 324] width 24 height 22
click at [505, 271] on div "for" at bounding box center [399, 266] width 250 height 82
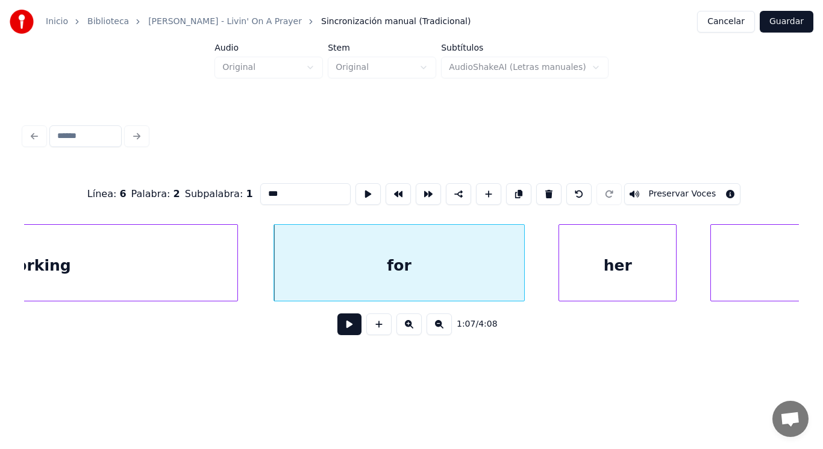
click at [343, 328] on button at bounding box center [350, 324] width 24 height 22
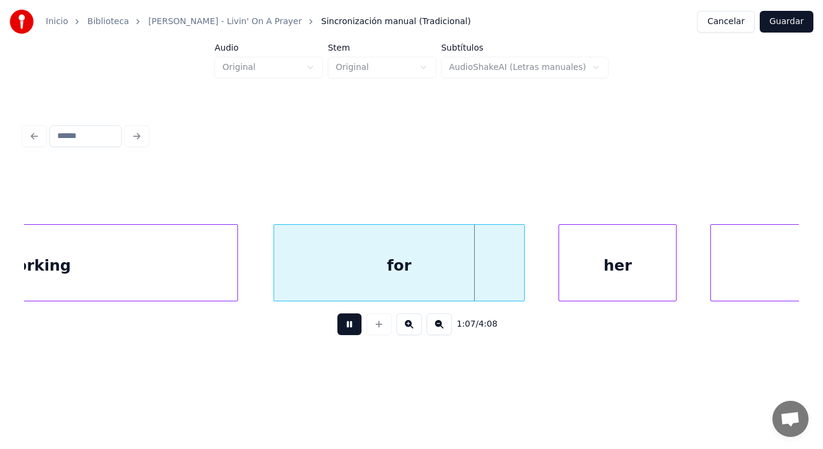
click at [343, 328] on button at bounding box center [350, 324] width 24 height 22
click at [478, 282] on div at bounding box center [480, 263] width 4 height 76
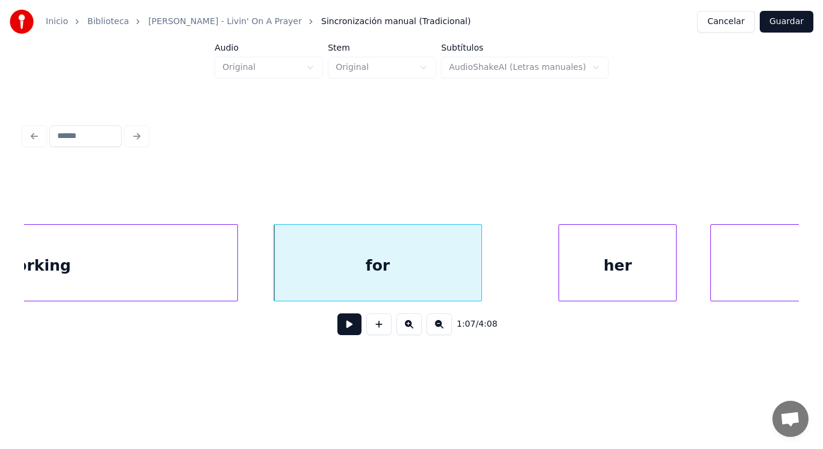
click at [339, 327] on button at bounding box center [350, 324] width 24 height 22
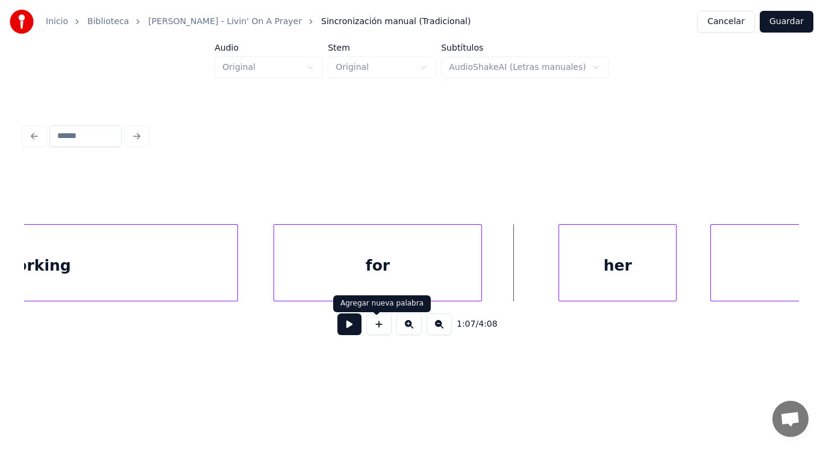
click at [347, 329] on button at bounding box center [350, 324] width 24 height 22
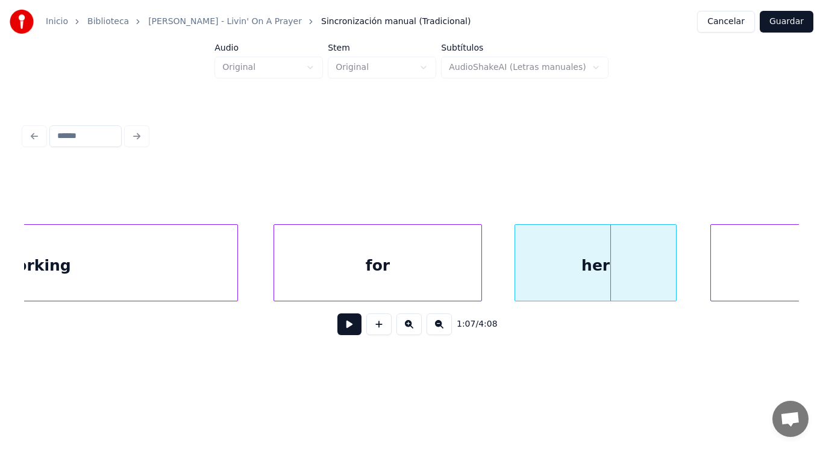
click at [517, 281] on div at bounding box center [517, 263] width 4 height 76
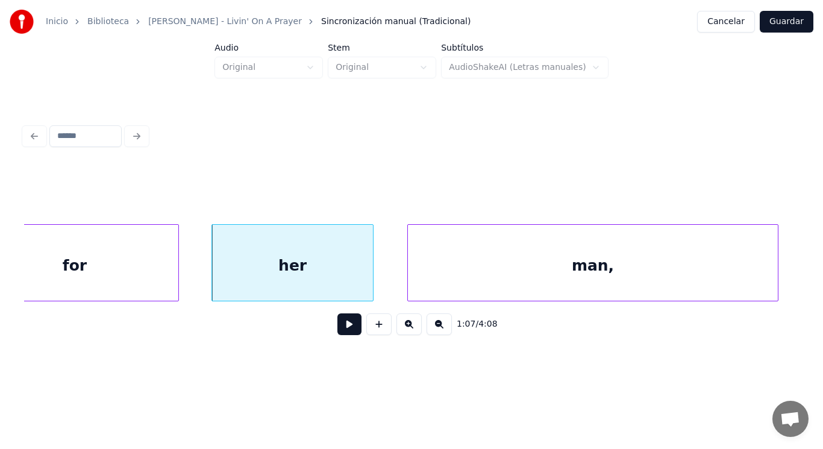
scroll to position [0, 56618]
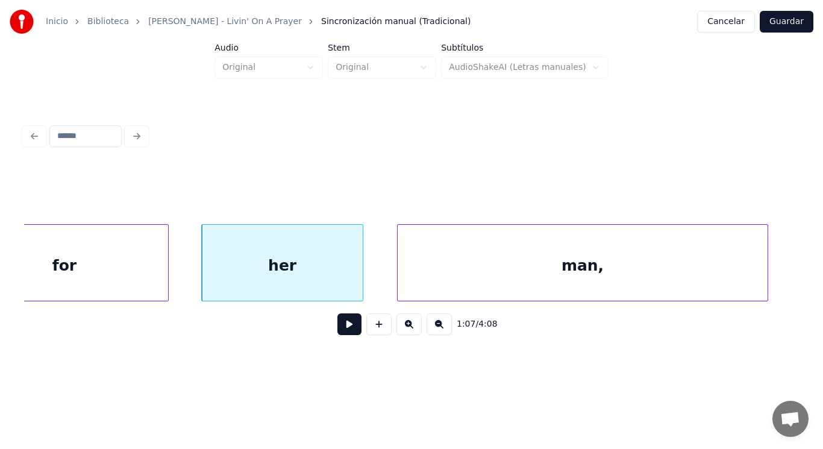
click at [338, 330] on button at bounding box center [350, 324] width 24 height 22
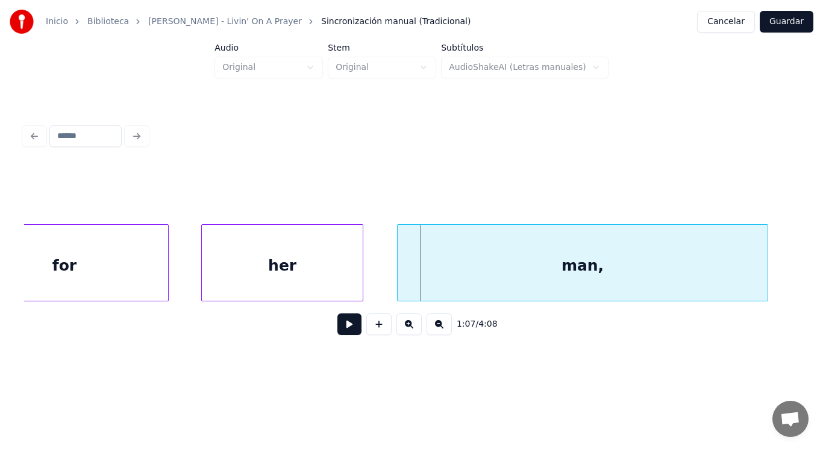
click at [414, 272] on div "man," at bounding box center [583, 266] width 370 height 82
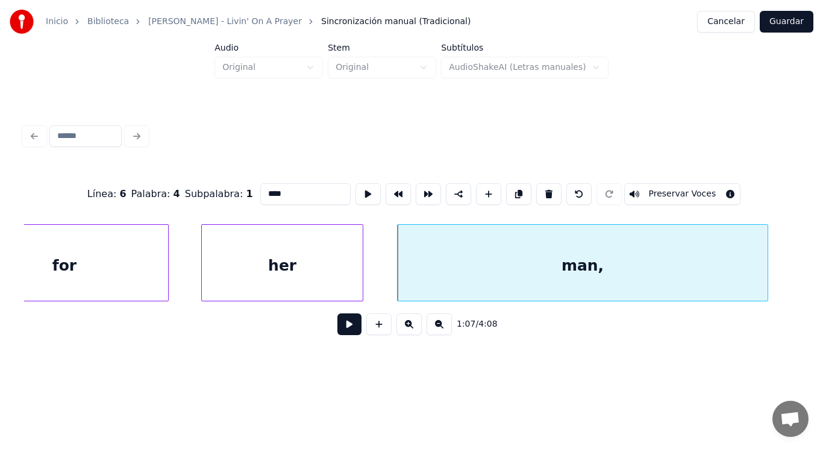
click at [342, 327] on button at bounding box center [350, 324] width 24 height 22
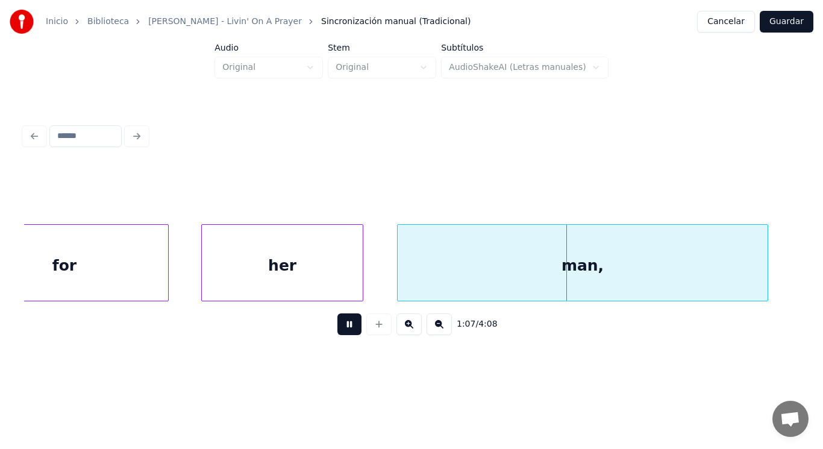
click at [342, 327] on button at bounding box center [350, 324] width 24 height 22
click at [349, 278] on div "her" at bounding box center [282, 266] width 161 height 82
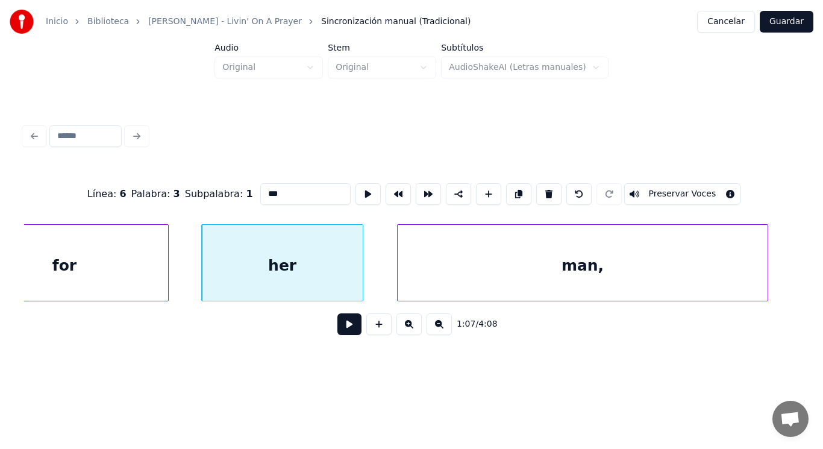
click at [344, 327] on button at bounding box center [350, 324] width 24 height 22
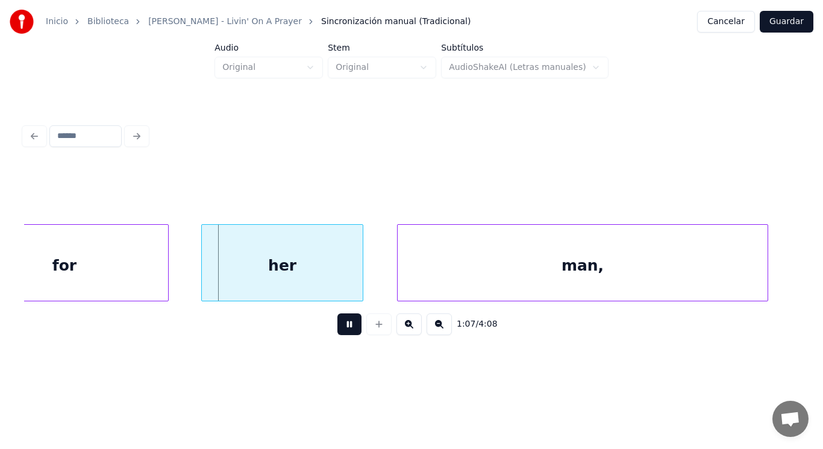
click at [344, 327] on button at bounding box center [350, 324] width 24 height 22
click at [348, 289] on div at bounding box center [350, 263] width 4 height 76
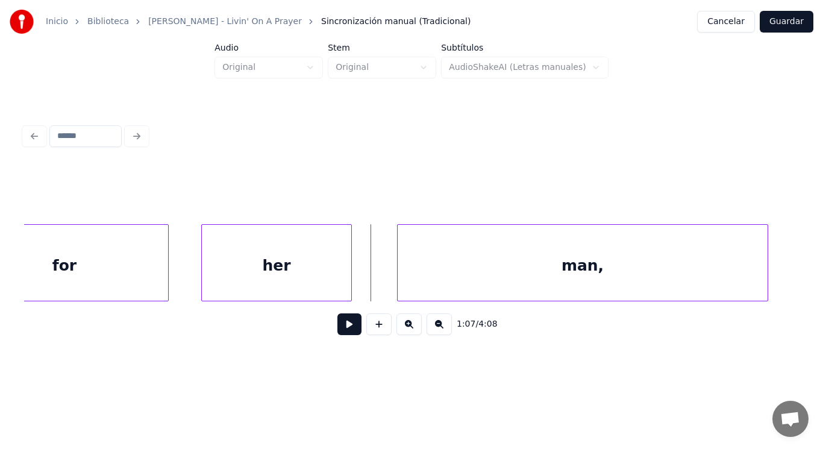
click at [338, 334] on button at bounding box center [350, 324] width 24 height 22
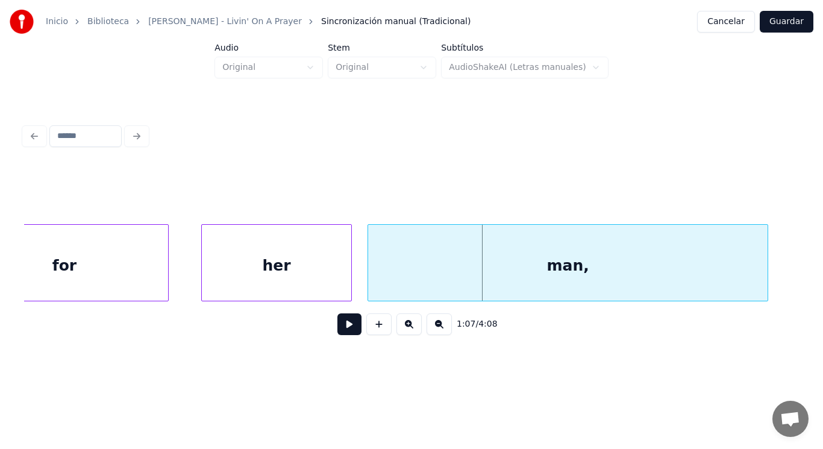
click at [371, 291] on div at bounding box center [370, 263] width 4 height 76
click at [338, 330] on button at bounding box center [350, 324] width 24 height 22
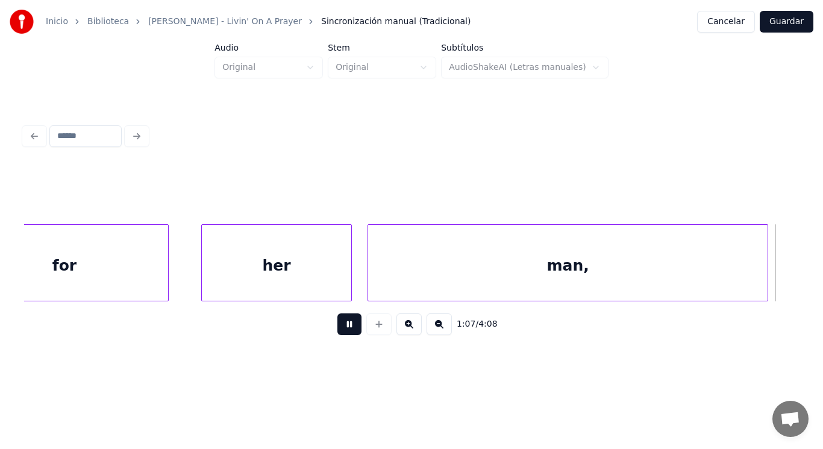
click at [338, 330] on button at bounding box center [350, 324] width 24 height 22
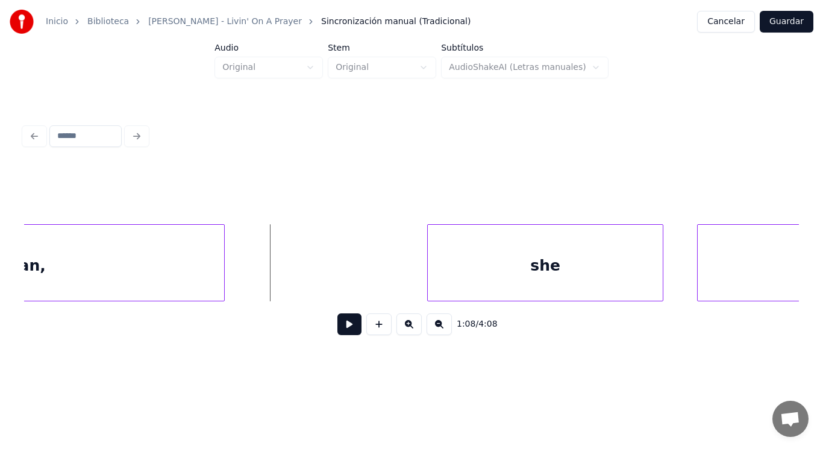
click at [129, 263] on div "man," at bounding box center [25, 266] width 400 height 82
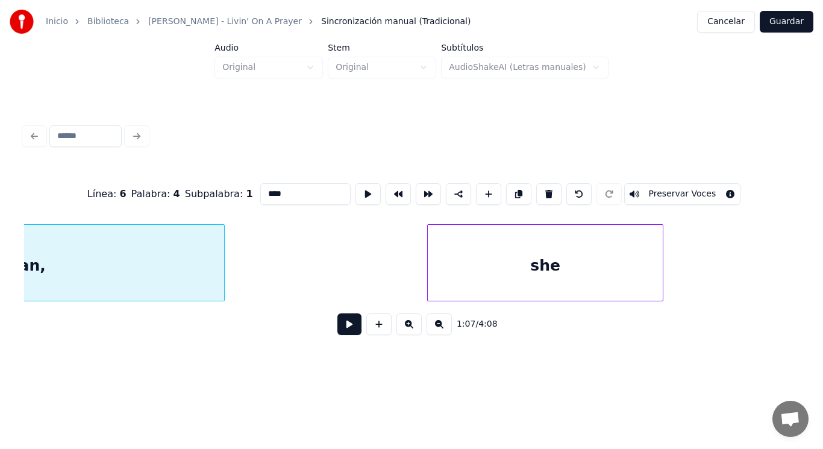
scroll to position [0, 56962]
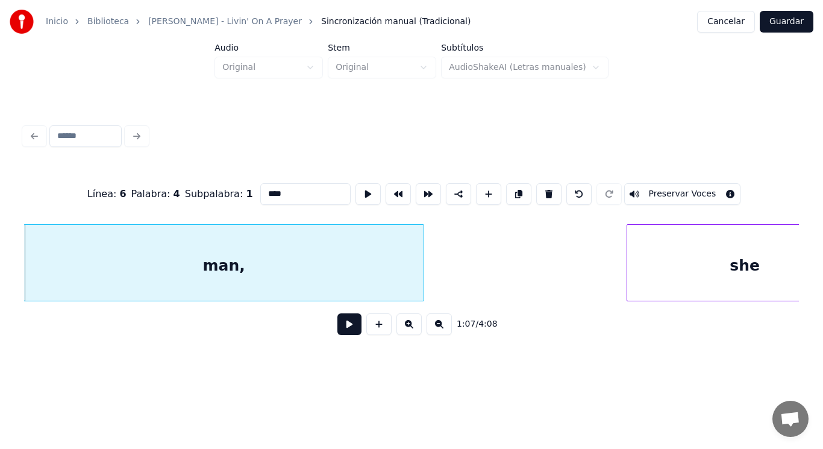
click at [344, 328] on button at bounding box center [350, 324] width 24 height 22
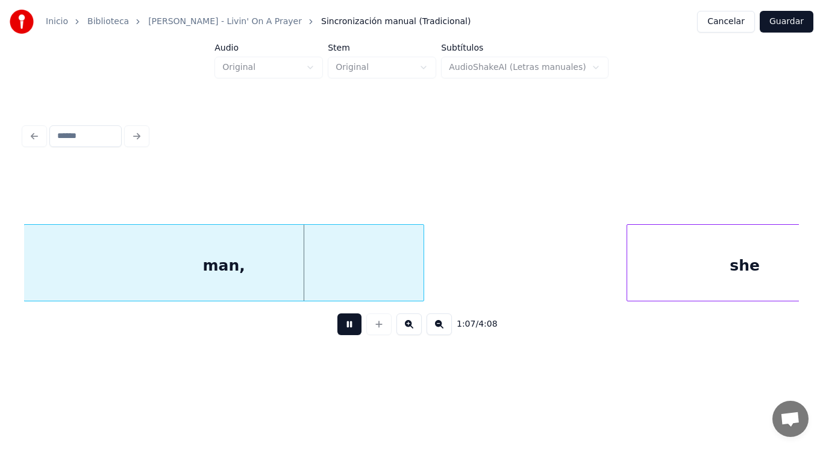
click at [344, 328] on button at bounding box center [350, 324] width 24 height 22
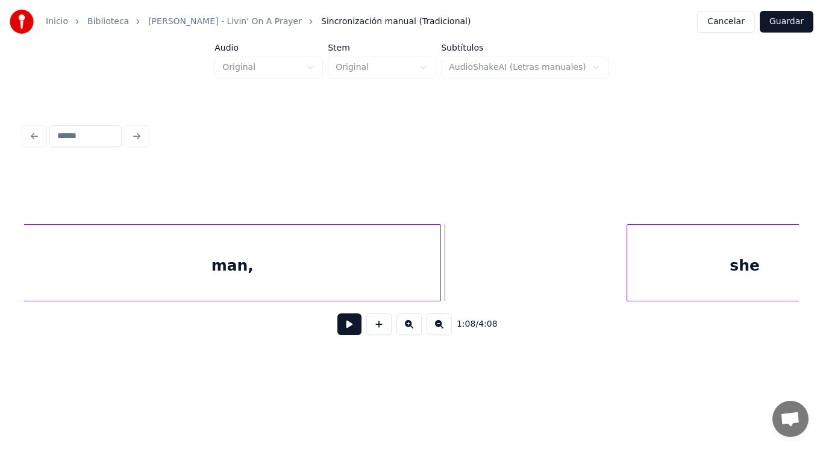
click at [441, 280] on div at bounding box center [439, 263] width 4 height 76
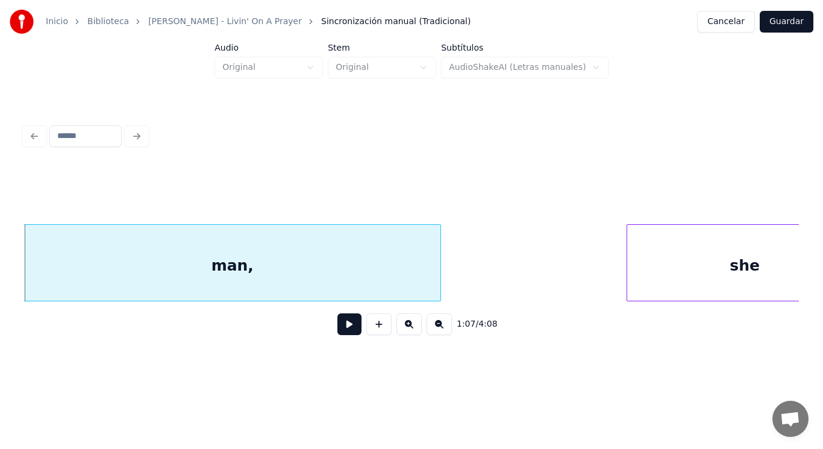
click at [344, 325] on button at bounding box center [350, 324] width 24 height 22
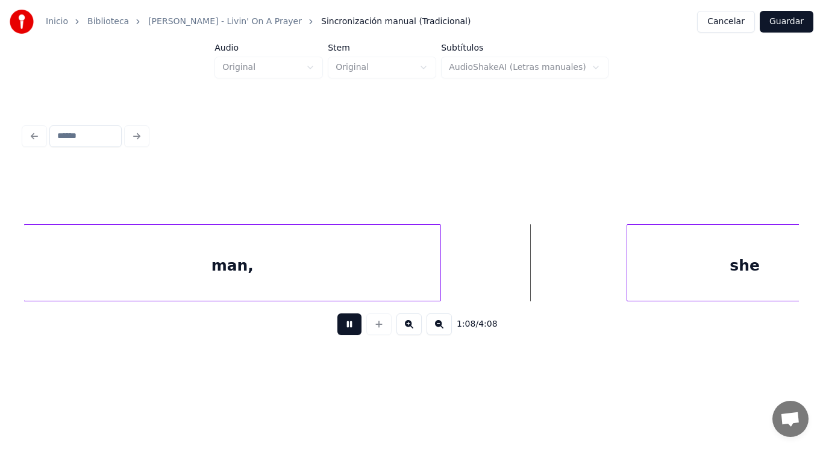
click at [344, 325] on button at bounding box center [350, 324] width 24 height 22
click at [585, 275] on div at bounding box center [584, 263] width 4 height 76
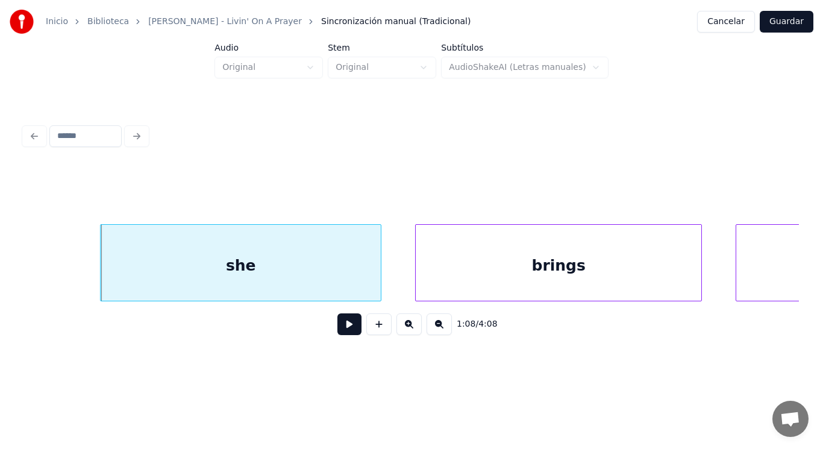
scroll to position [0, 57468]
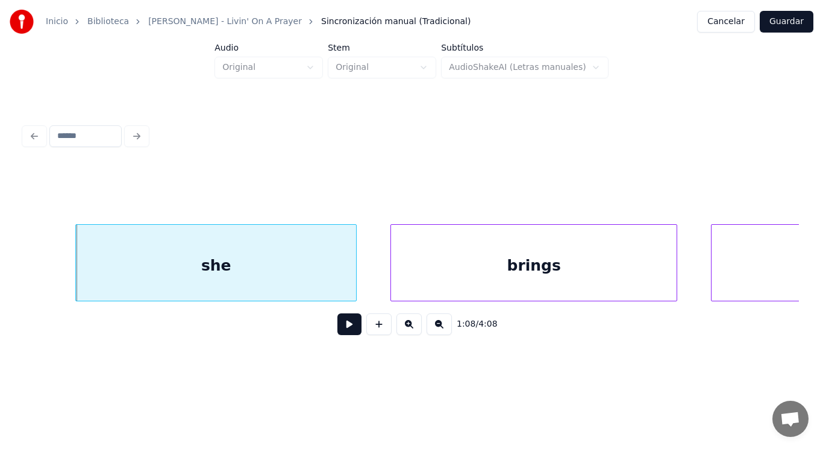
click at [344, 321] on button at bounding box center [350, 324] width 24 height 22
click at [350, 284] on div "she" at bounding box center [216, 266] width 280 height 82
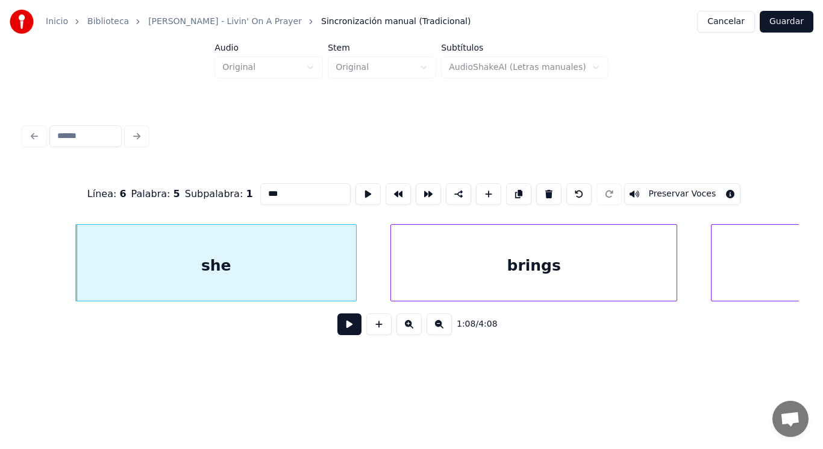
click at [343, 327] on button at bounding box center [350, 324] width 24 height 22
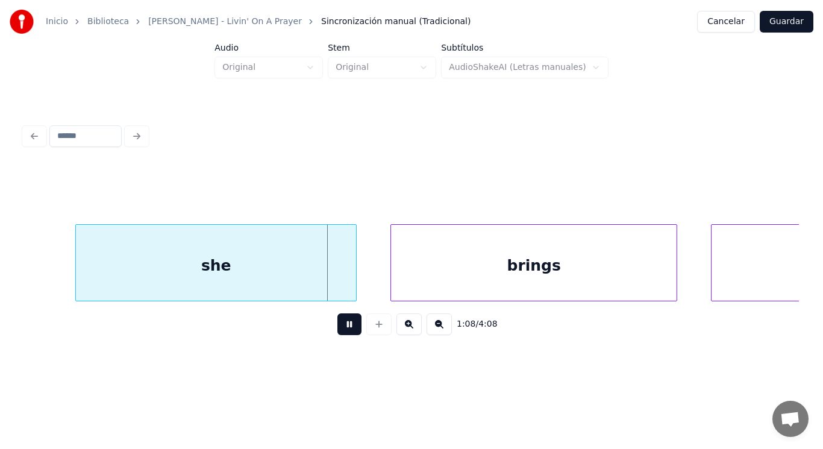
click at [343, 327] on button at bounding box center [350, 324] width 24 height 22
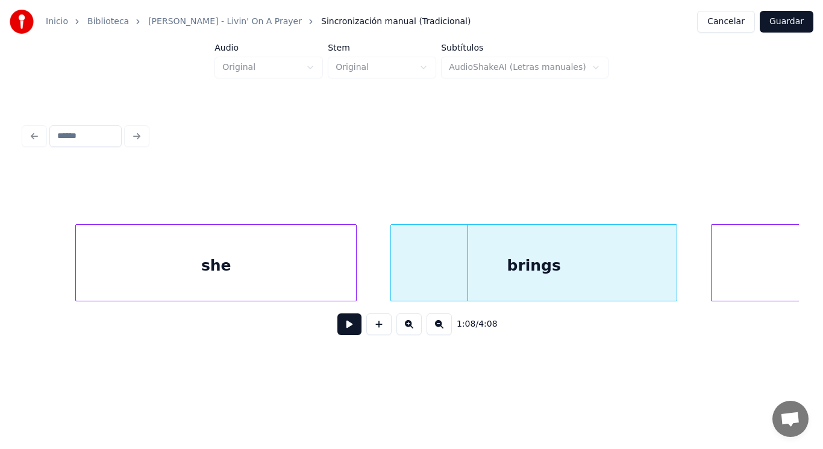
click at [406, 273] on div "brings" at bounding box center [534, 266] width 286 height 82
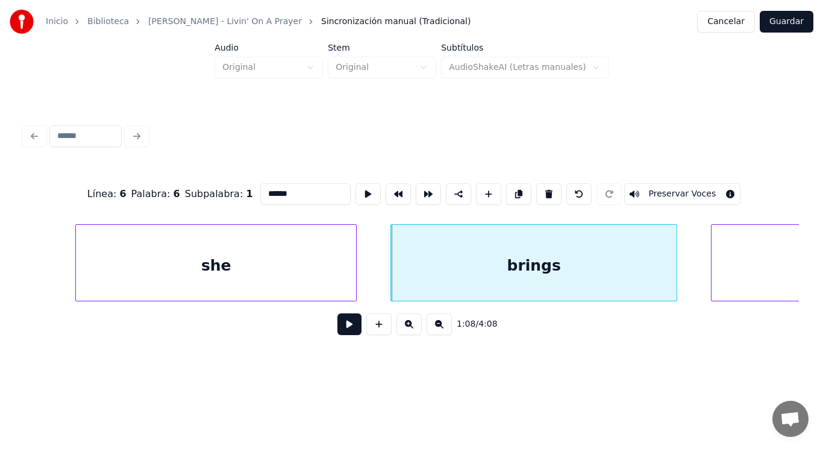
click at [339, 328] on button at bounding box center [350, 324] width 24 height 22
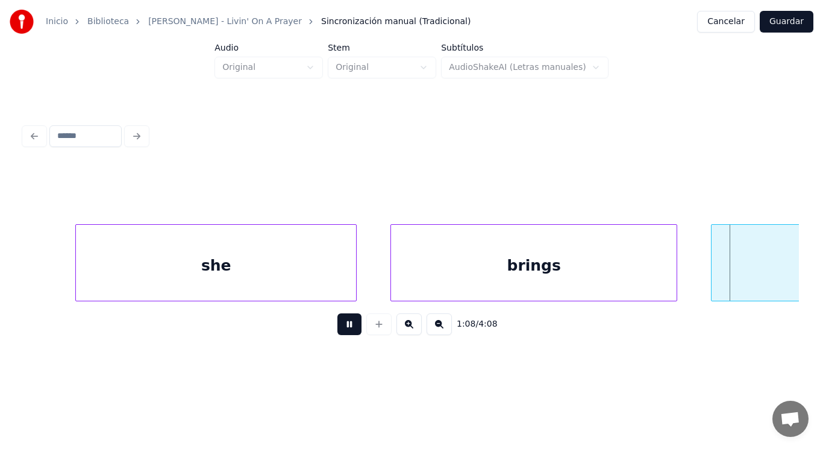
click at [339, 328] on button at bounding box center [350, 324] width 24 height 22
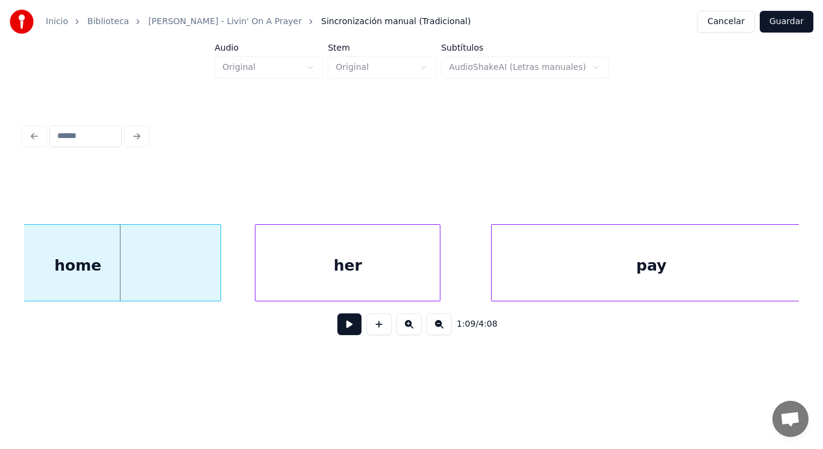
click at [183, 280] on div "home" at bounding box center [78, 266] width 286 height 82
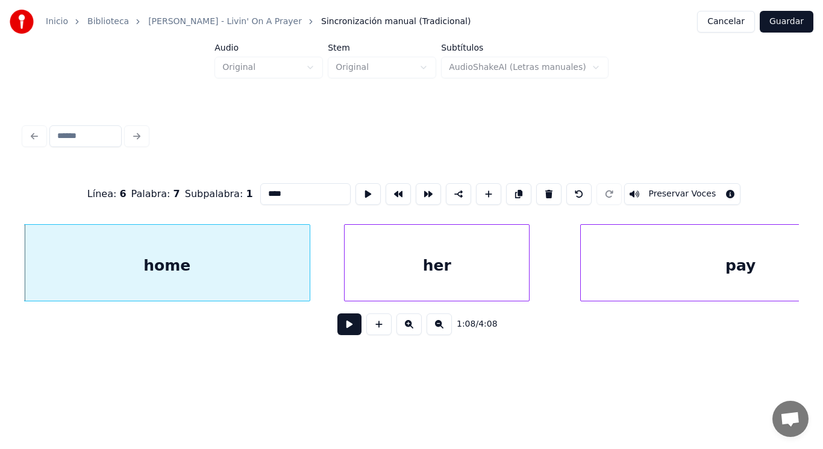
click at [344, 331] on button at bounding box center [350, 324] width 24 height 22
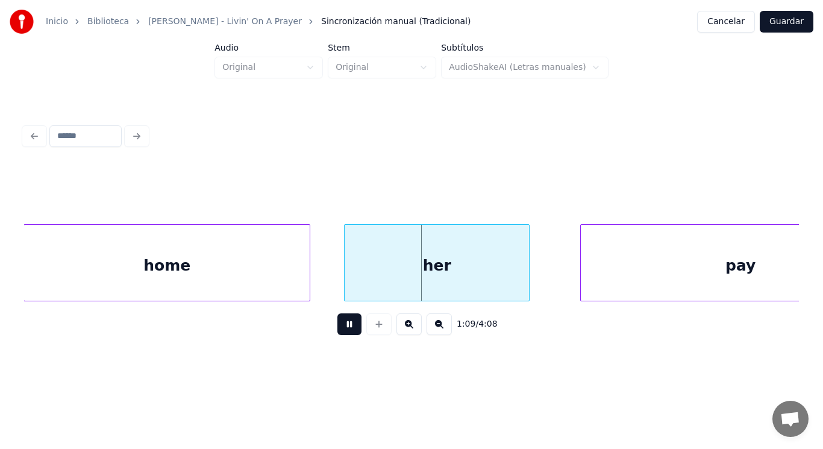
click at [344, 331] on button at bounding box center [350, 324] width 24 height 22
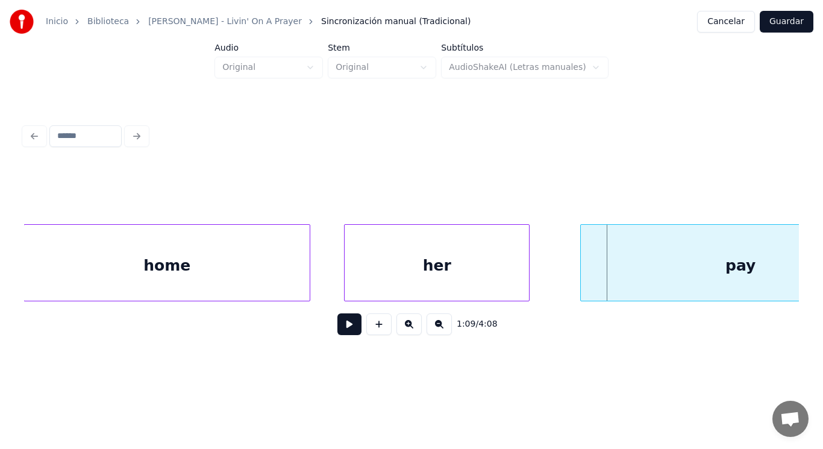
click at [102, 280] on div "home" at bounding box center [167, 266] width 286 height 82
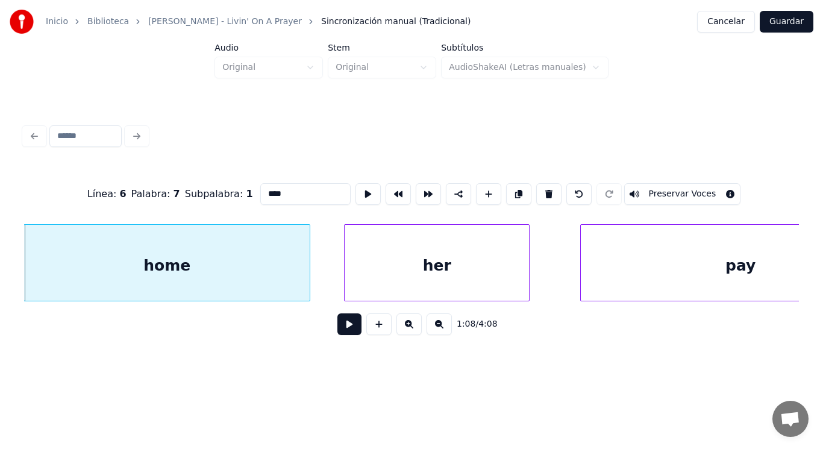
click at [338, 328] on button at bounding box center [350, 324] width 24 height 22
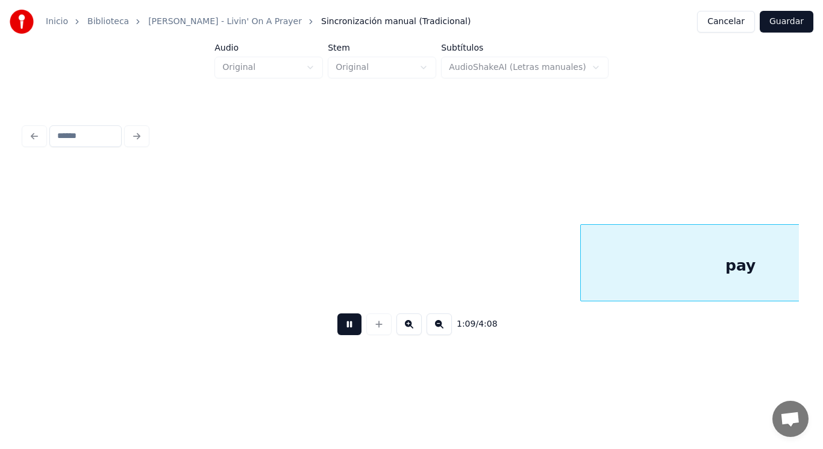
scroll to position [0, 58932]
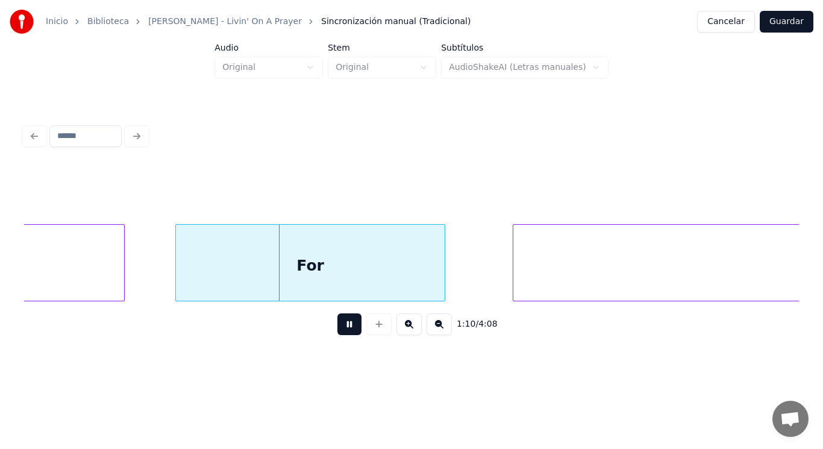
click at [338, 328] on button at bounding box center [350, 324] width 24 height 22
click at [298, 285] on div "For" at bounding box center [310, 266] width 269 height 82
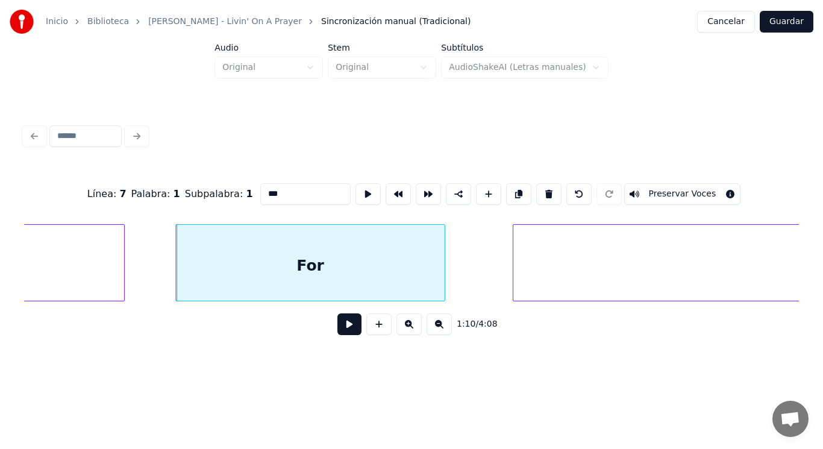
click at [260, 187] on input "***" at bounding box center [305, 194] width 90 height 22
type input "***"
click at [342, 328] on button at bounding box center [350, 324] width 24 height 22
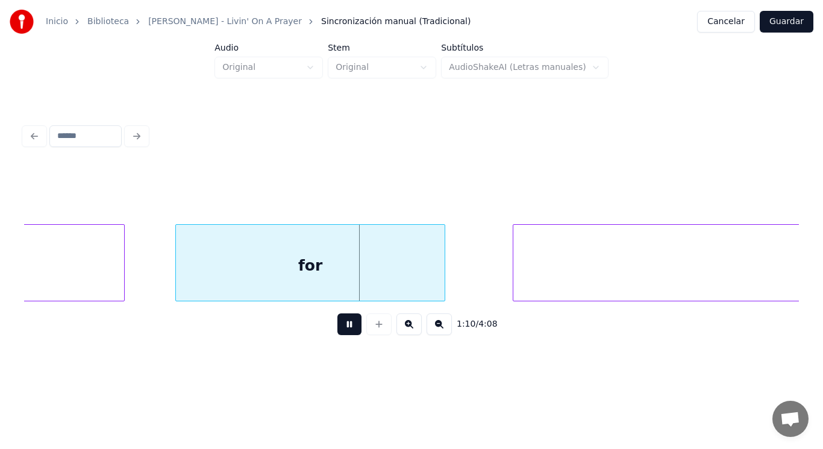
click at [342, 328] on button at bounding box center [350, 324] width 24 height 22
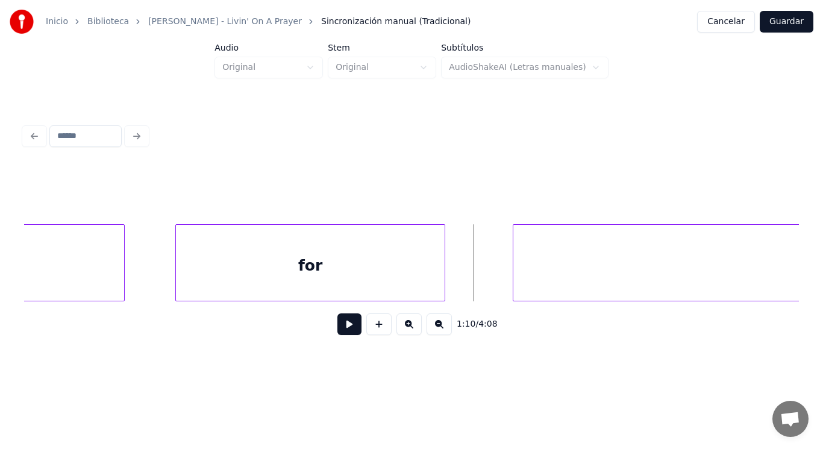
click at [339, 330] on button at bounding box center [350, 324] width 24 height 22
drag, startPoint x: 339, startPoint y: 330, endPoint x: 500, endPoint y: 294, distance: 165.1
click at [357, 320] on div "1:10 / 4:08" at bounding box center [412, 324] width 756 height 27
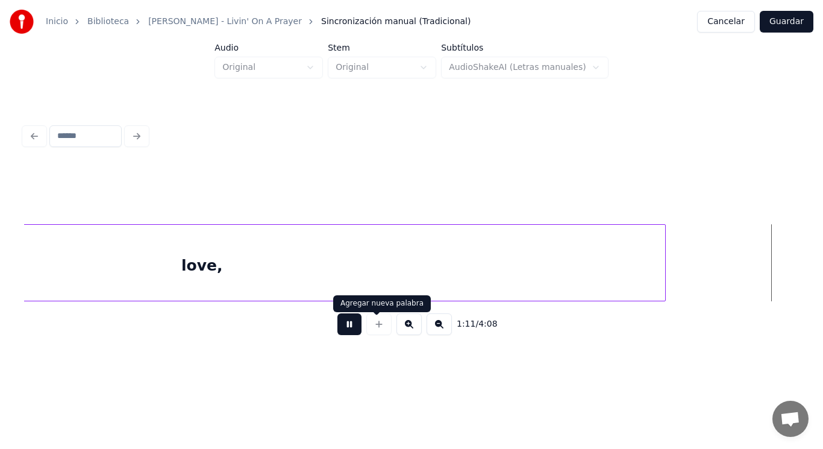
scroll to position [0, 60495]
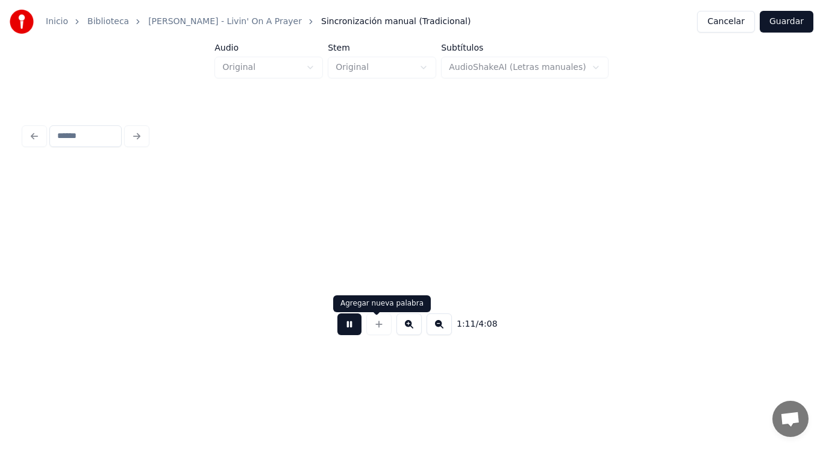
click at [346, 328] on button at bounding box center [350, 324] width 24 height 22
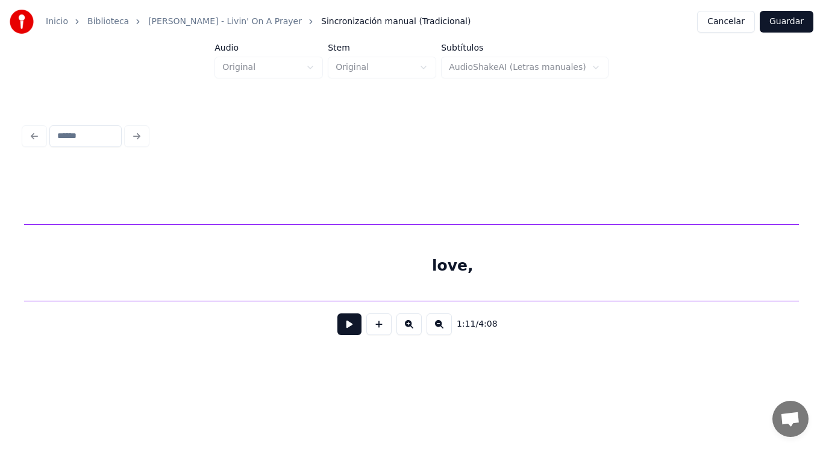
scroll to position [0, 59118]
click at [294, 271] on div at bounding box center [293, 263] width 4 height 76
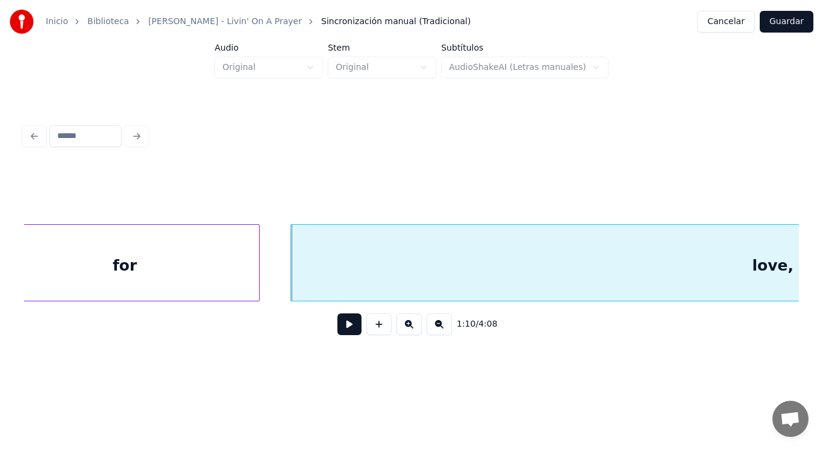
click at [341, 328] on button at bounding box center [350, 324] width 24 height 22
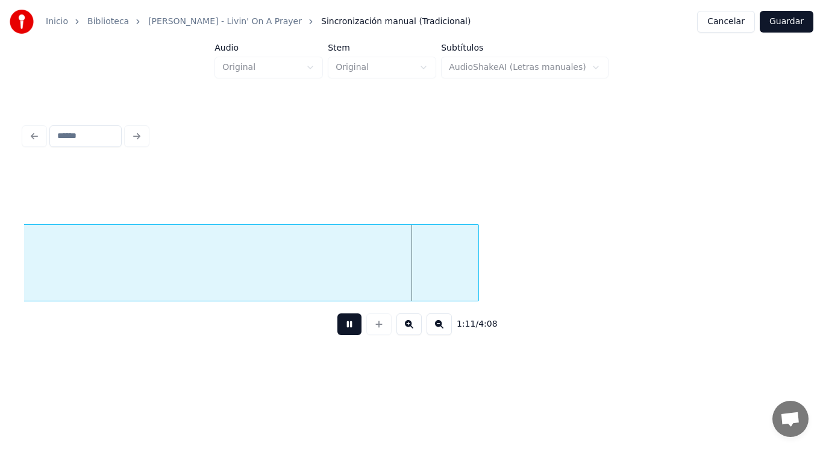
click at [341, 328] on button at bounding box center [350, 324] width 24 height 22
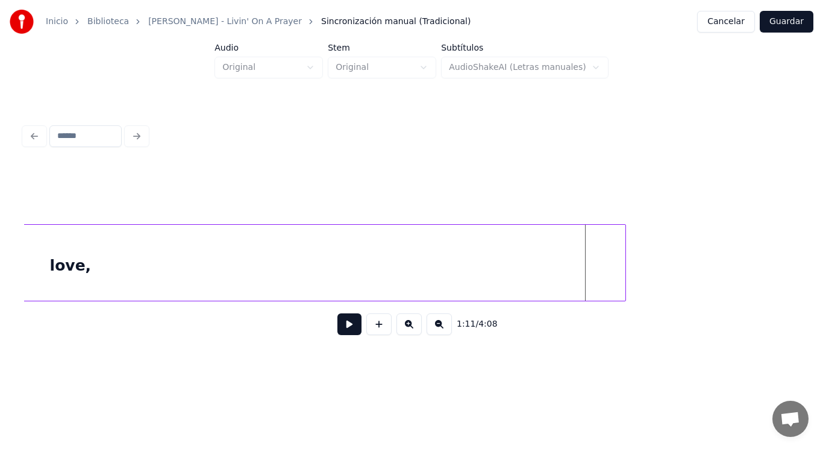
click at [626, 271] on div at bounding box center [624, 263] width 4 height 76
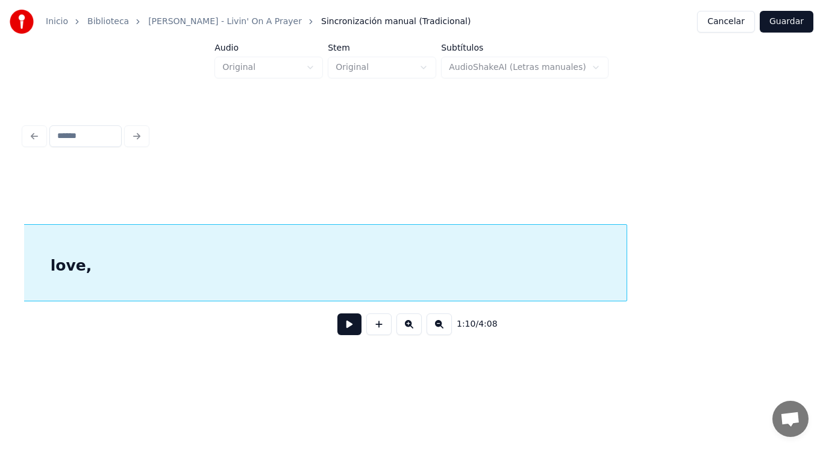
scroll to position [0, 59385]
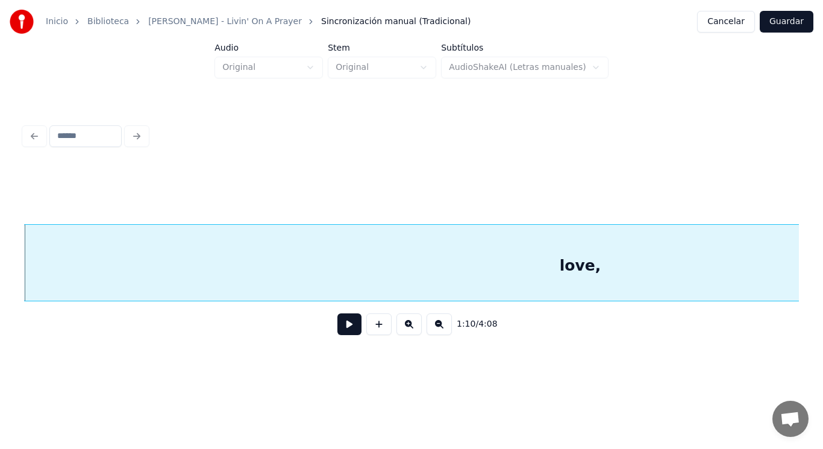
click at [339, 324] on button at bounding box center [350, 324] width 24 height 22
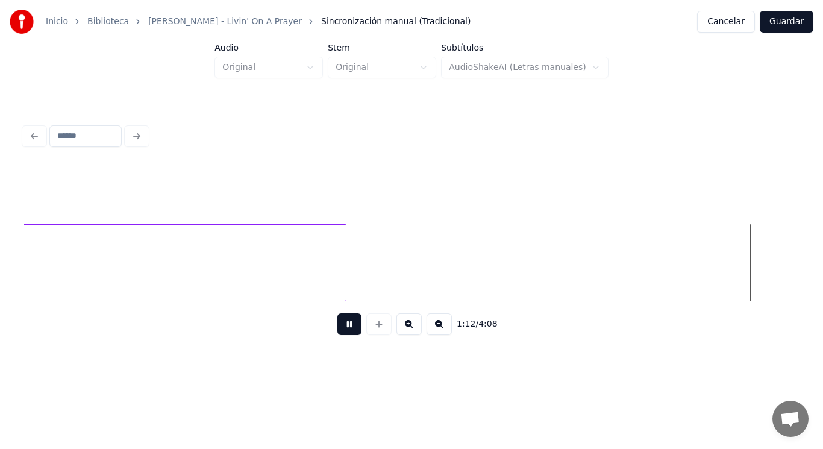
scroll to position [0, 60960]
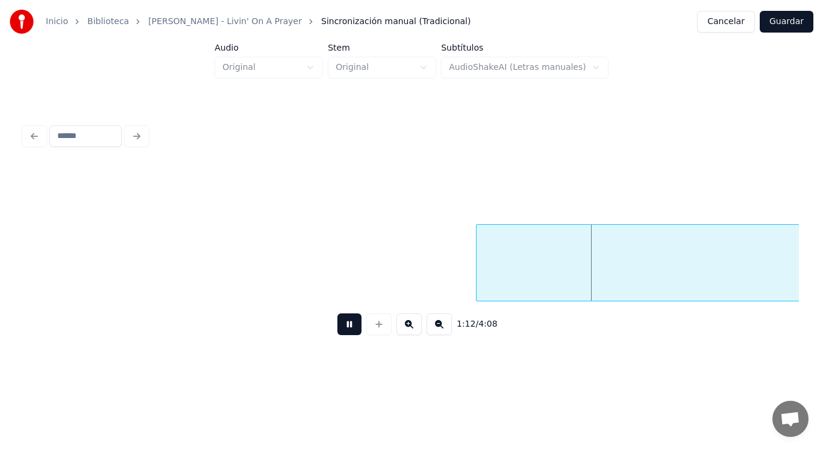
click at [339, 324] on button at bounding box center [350, 324] width 24 height 22
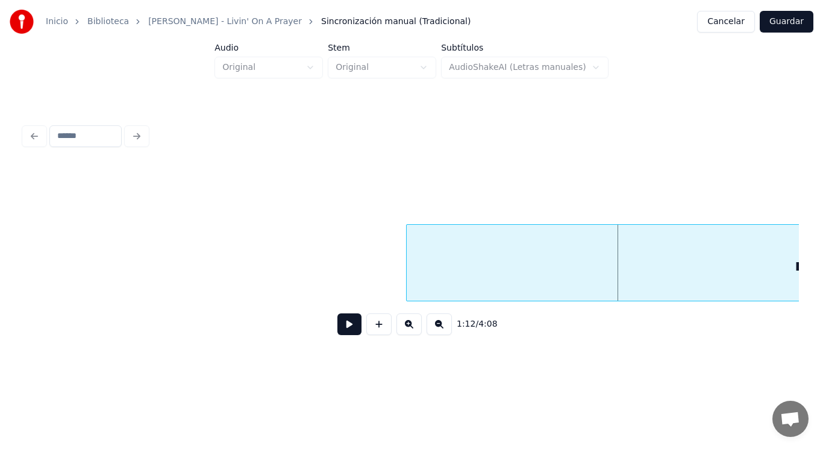
click at [407, 275] on div at bounding box center [409, 263] width 4 height 76
click at [441, 274] on div "mmmm," at bounding box center [829, 266] width 845 height 82
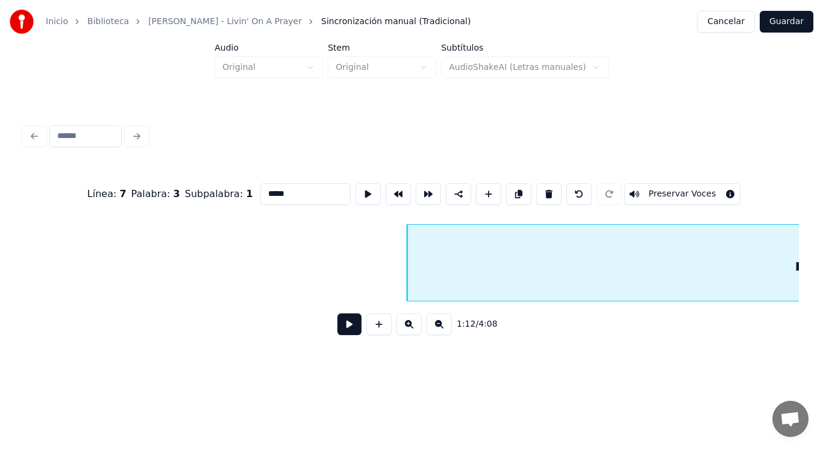
click at [260, 194] on input "*****" at bounding box center [305, 194] width 90 height 22
type input "*****"
click at [347, 330] on button at bounding box center [350, 324] width 24 height 22
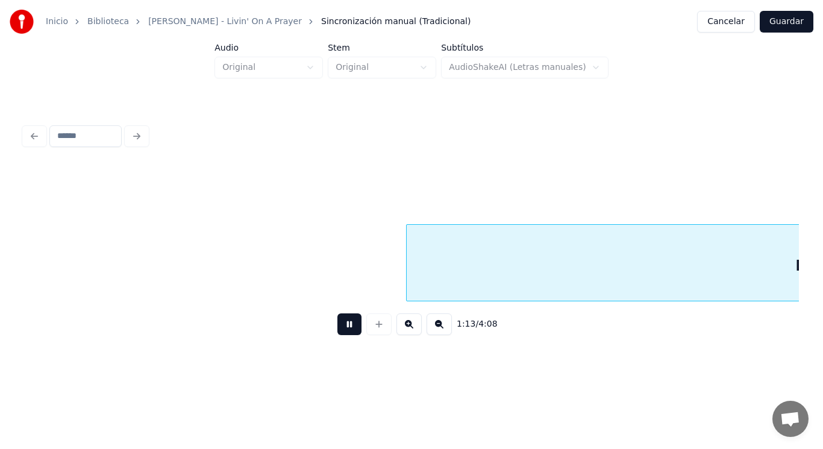
scroll to position [0, 61741]
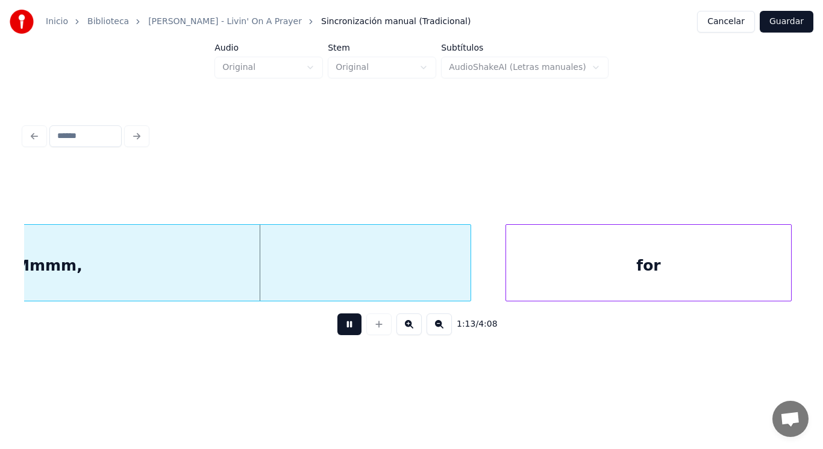
click at [347, 330] on button at bounding box center [350, 324] width 24 height 22
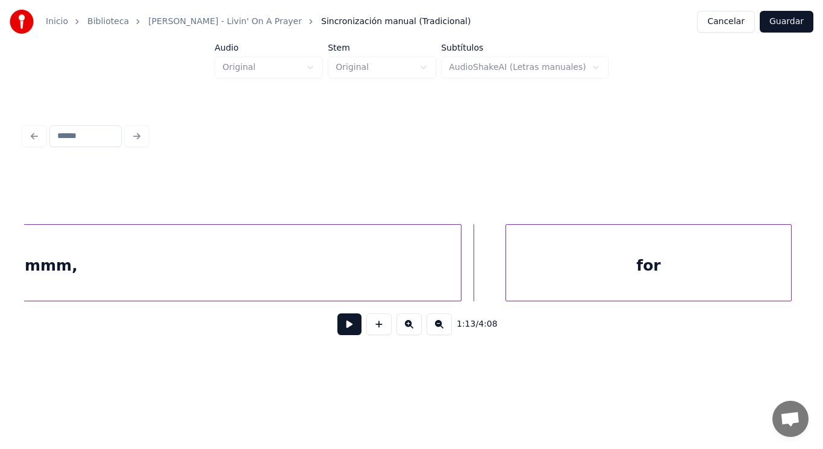
click at [457, 277] on div at bounding box center [459, 263] width 4 height 76
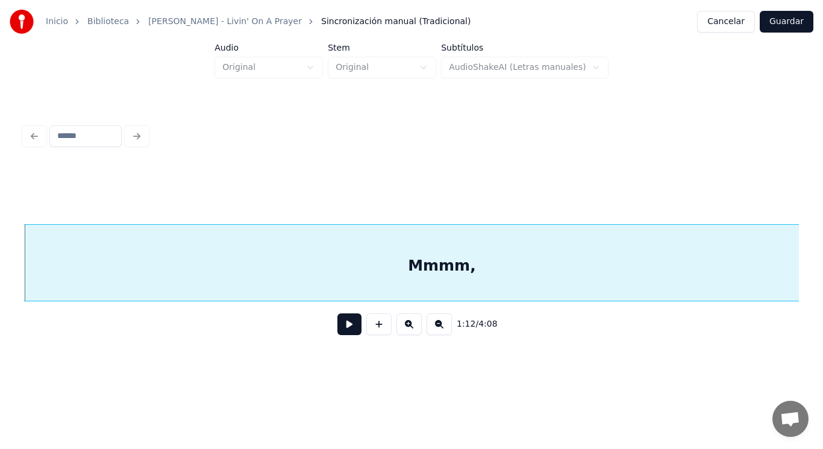
click at [341, 329] on button at bounding box center [350, 324] width 24 height 22
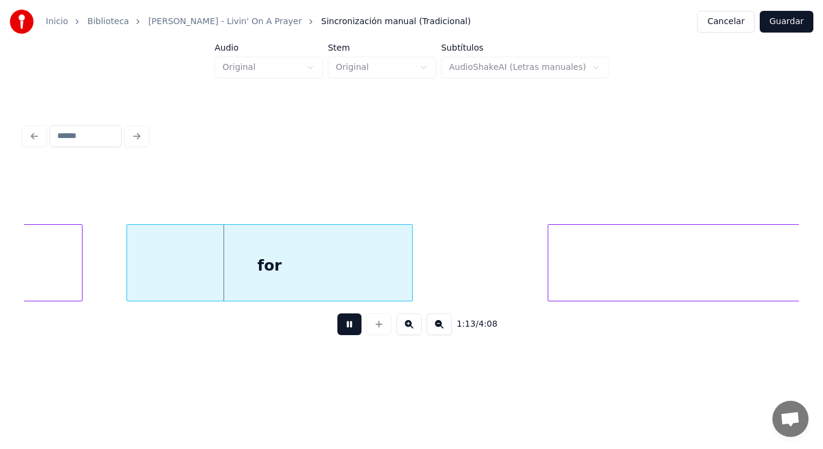
click at [341, 329] on button at bounding box center [350, 324] width 24 height 22
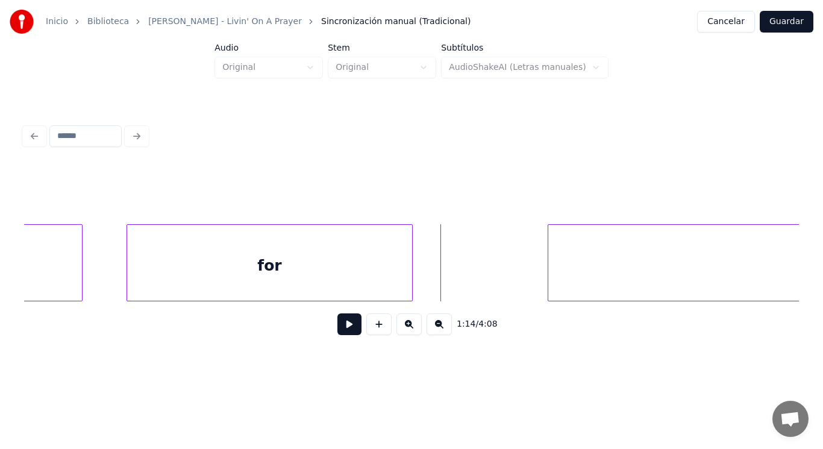
click at [275, 262] on div "for" at bounding box center [270, 266] width 286 height 82
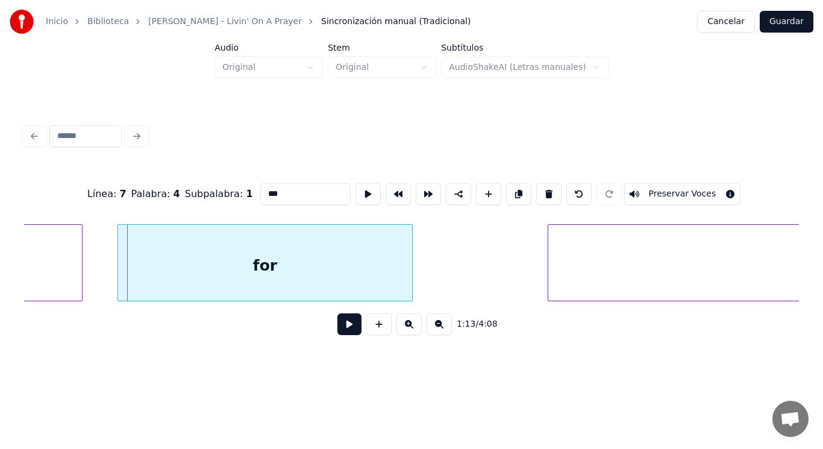
click at [120, 274] on div at bounding box center [120, 263] width 4 height 76
click at [338, 328] on button at bounding box center [350, 324] width 24 height 22
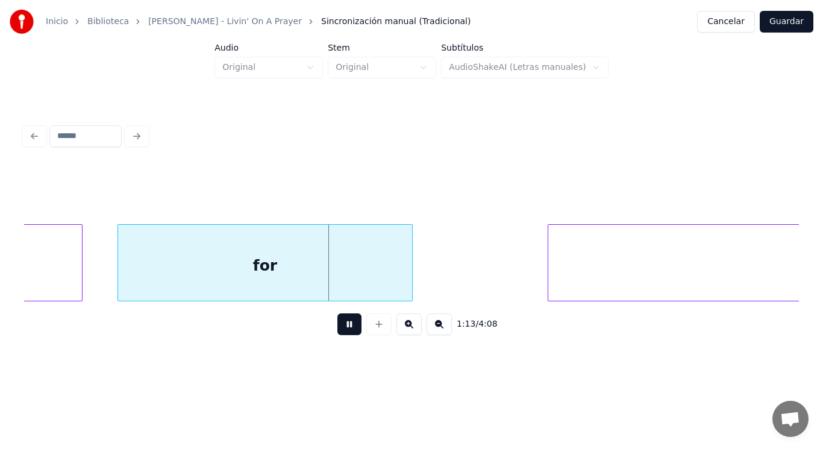
click at [338, 328] on button at bounding box center [350, 324] width 24 height 22
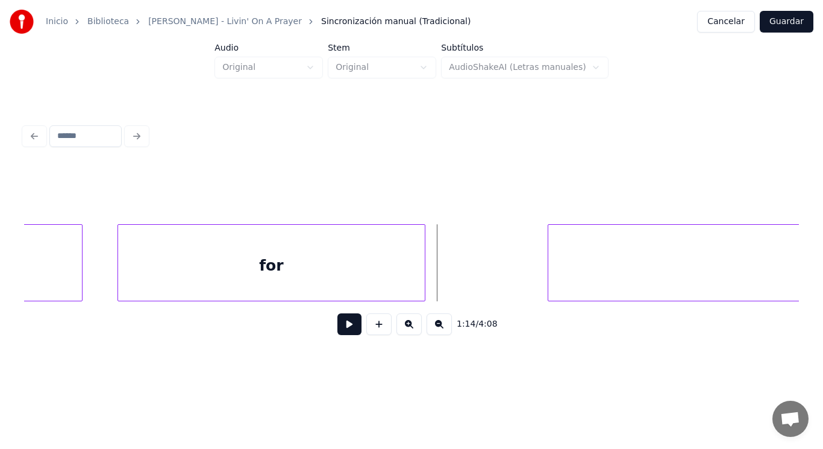
click at [425, 275] on div at bounding box center [423, 263] width 4 height 76
click at [340, 327] on button at bounding box center [350, 324] width 24 height 22
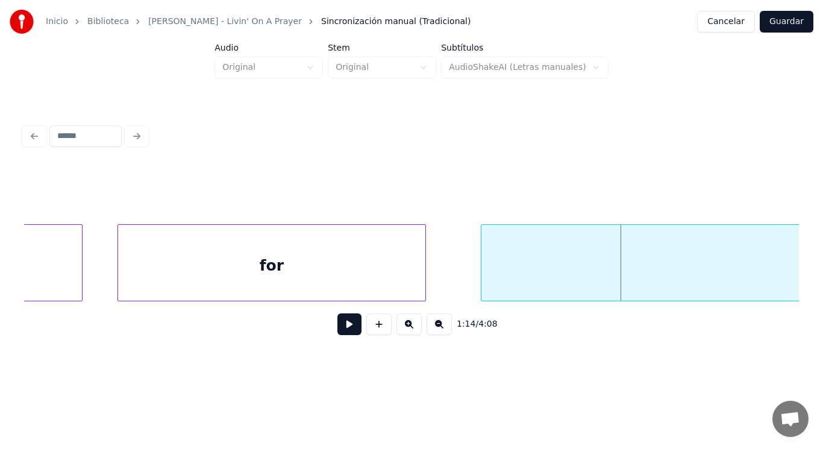
click at [483, 276] on div at bounding box center [484, 263] width 4 height 76
click at [342, 327] on button at bounding box center [350, 324] width 24 height 22
click at [447, 282] on div at bounding box center [447, 263] width 4 height 76
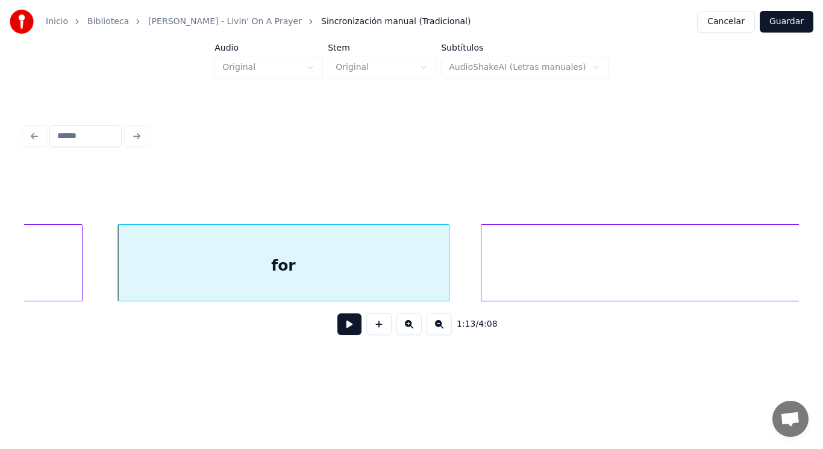
click at [344, 327] on button at bounding box center [350, 324] width 24 height 22
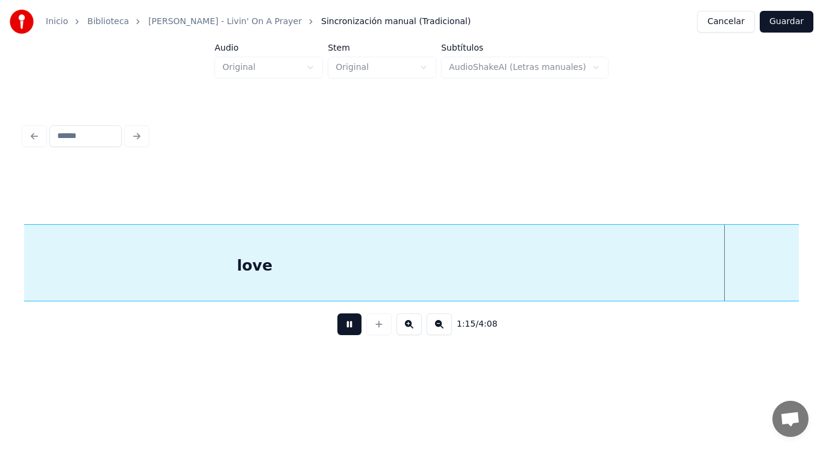
scroll to position [0, 63700]
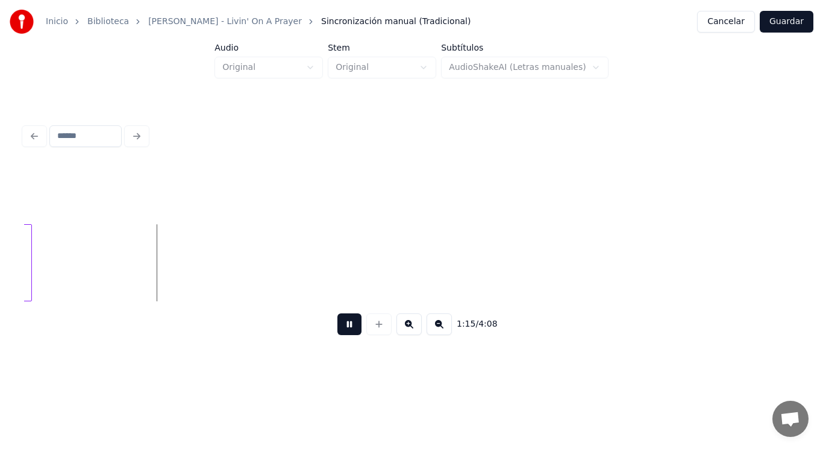
click at [344, 327] on button at bounding box center [350, 324] width 24 height 22
click at [147, 278] on div at bounding box center [146, 263] width 4 height 76
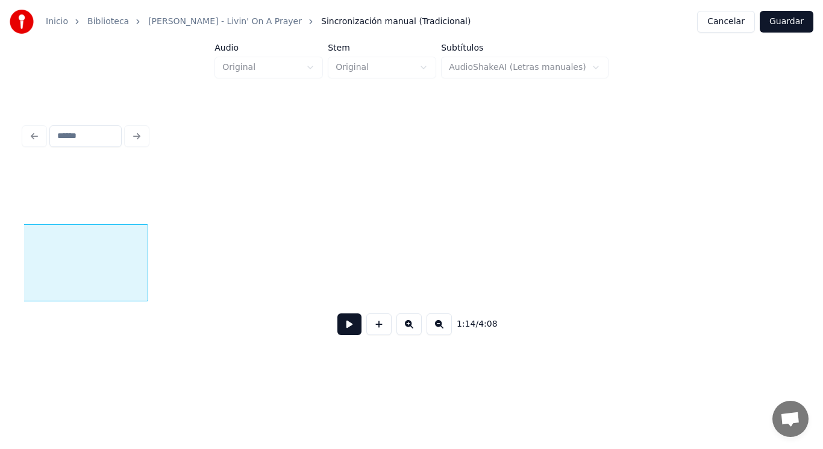
scroll to position [0, 62577]
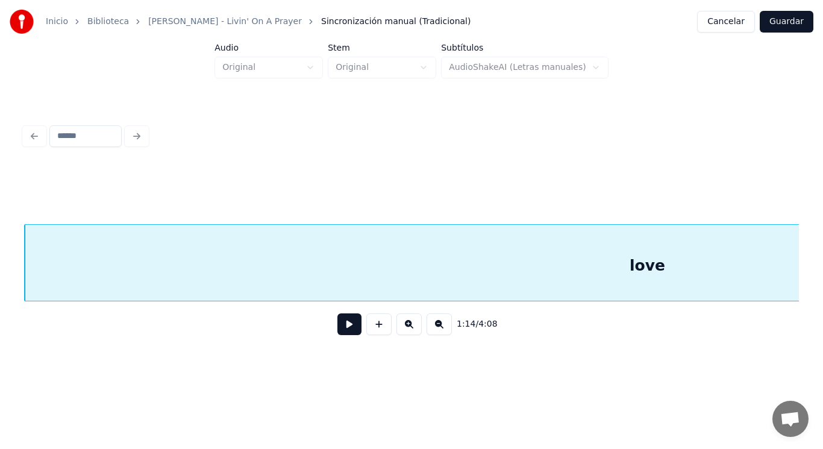
click at [341, 325] on button at bounding box center [350, 324] width 24 height 22
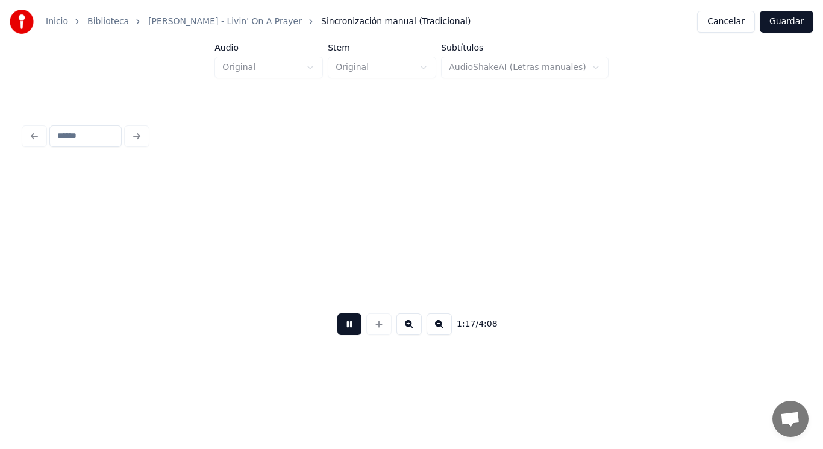
scroll to position [0, 64938]
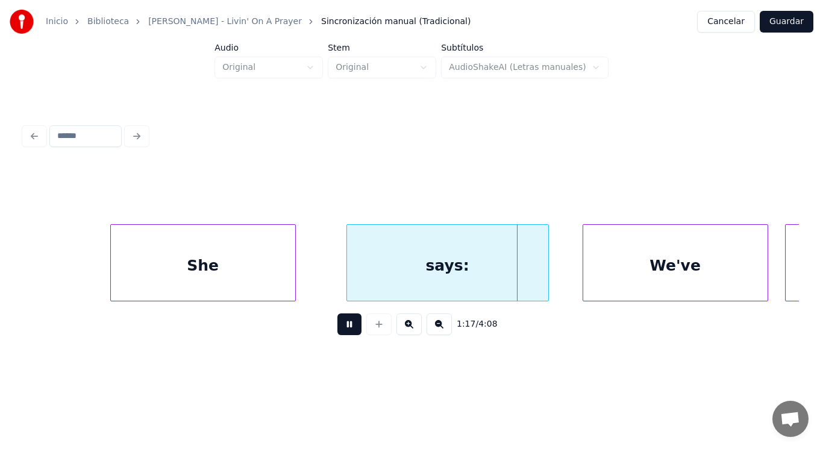
click at [341, 325] on button at bounding box center [350, 324] width 24 height 22
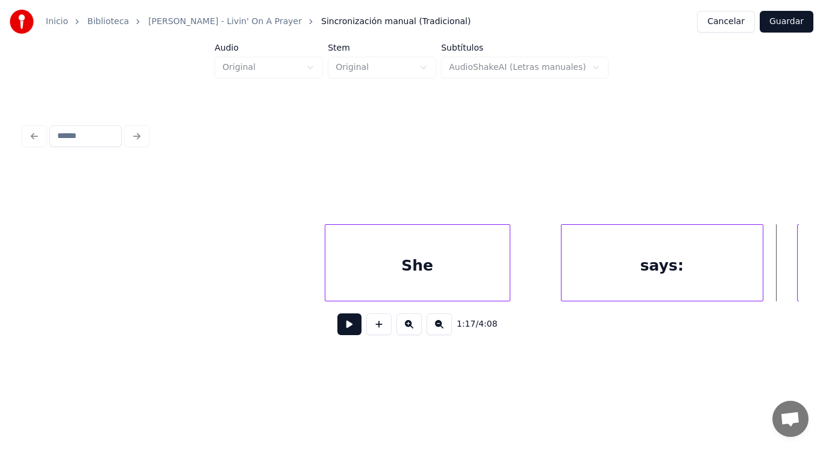
scroll to position [0, 64721]
click at [341, 328] on button at bounding box center [350, 324] width 24 height 22
click at [289, 274] on div at bounding box center [290, 263] width 4 height 76
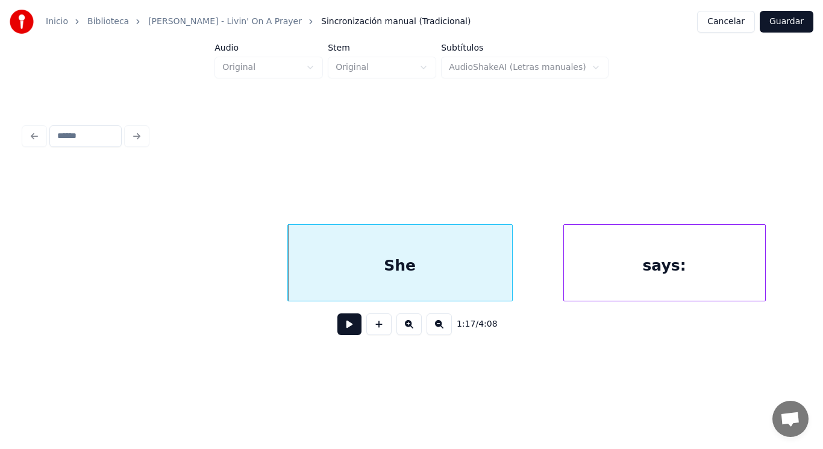
click at [345, 327] on button at bounding box center [350, 324] width 24 height 22
click at [468, 287] on div at bounding box center [468, 263] width 4 height 76
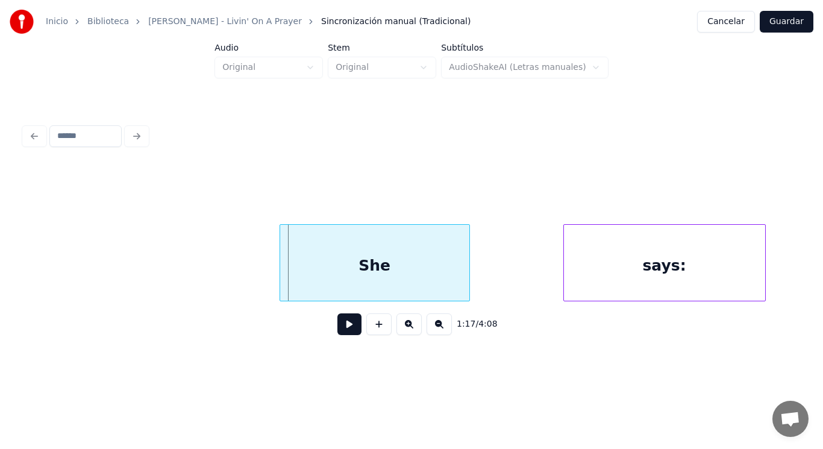
click at [281, 267] on div at bounding box center [282, 263] width 4 height 76
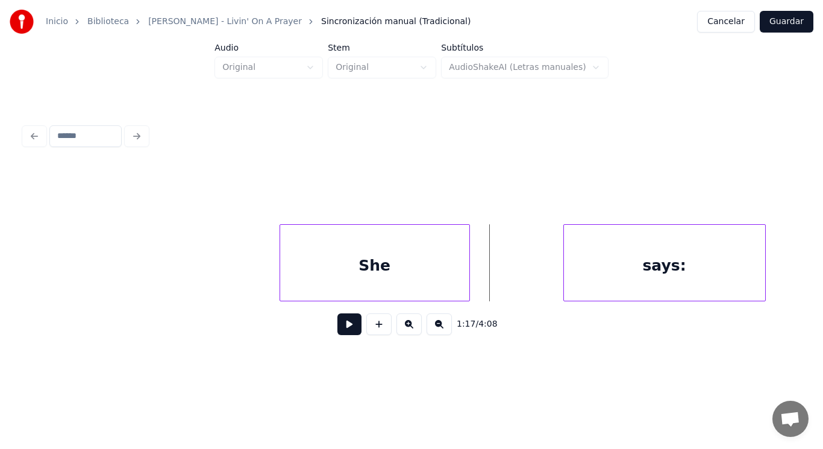
click at [349, 327] on button at bounding box center [350, 324] width 24 height 22
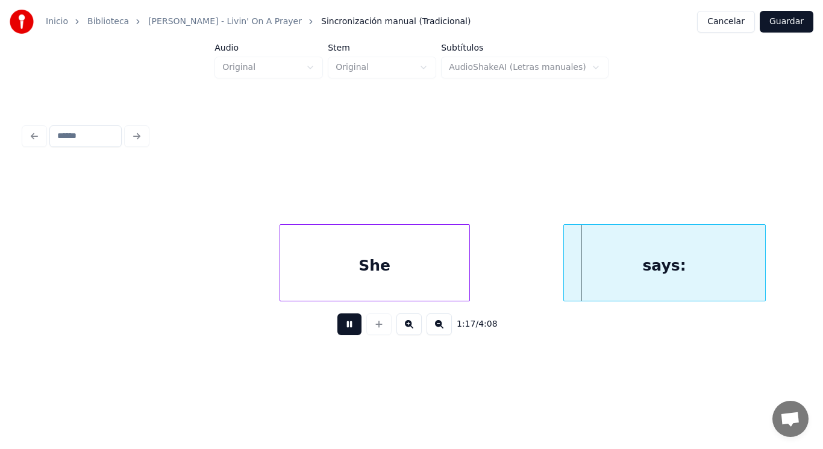
click at [349, 327] on button at bounding box center [350, 324] width 24 height 22
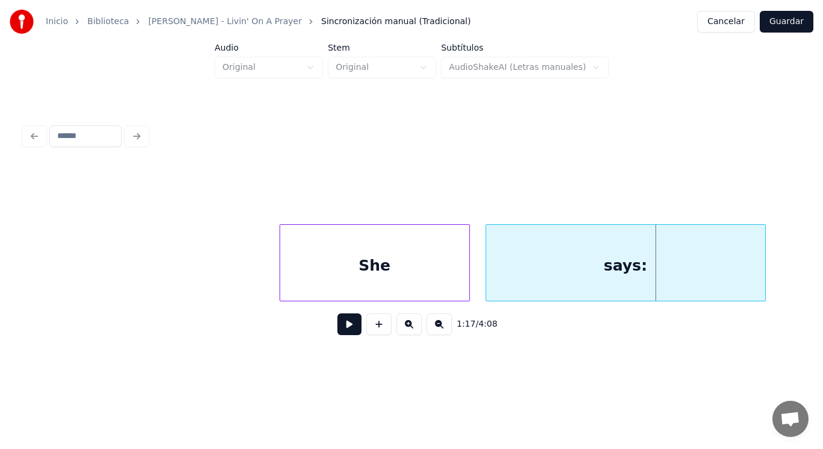
click at [487, 281] on div at bounding box center [488, 263] width 4 height 76
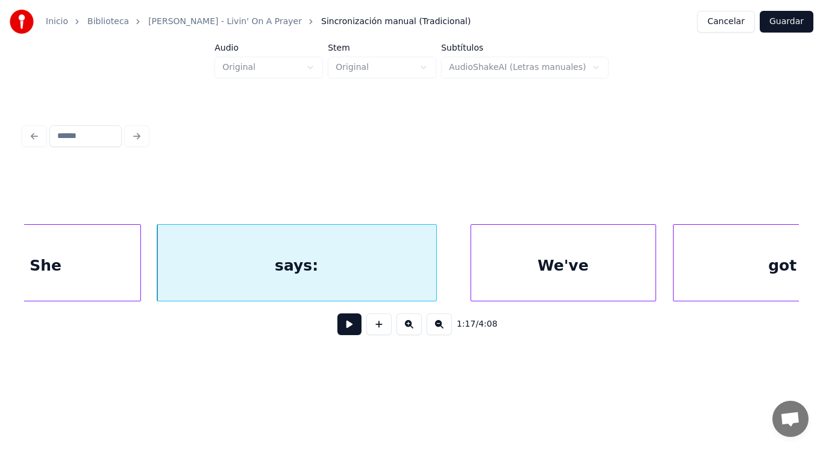
scroll to position [0, 65059]
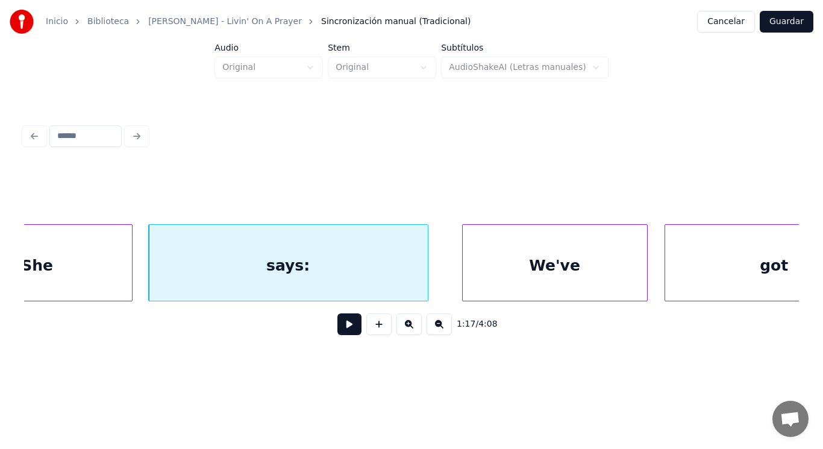
click at [342, 330] on button at bounding box center [350, 324] width 24 height 22
click at [419, 286] on div at bounding box center [420, 263] width 4 height 76
click at [342, 327] on button at bounding box center [350, 324] width 24 height 22
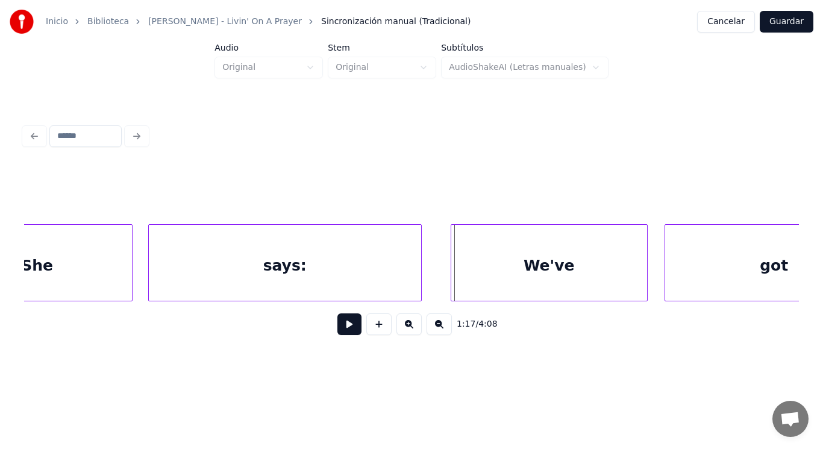
click at [451, 278] on div at bounding box center [453, 263] width 4 height 76
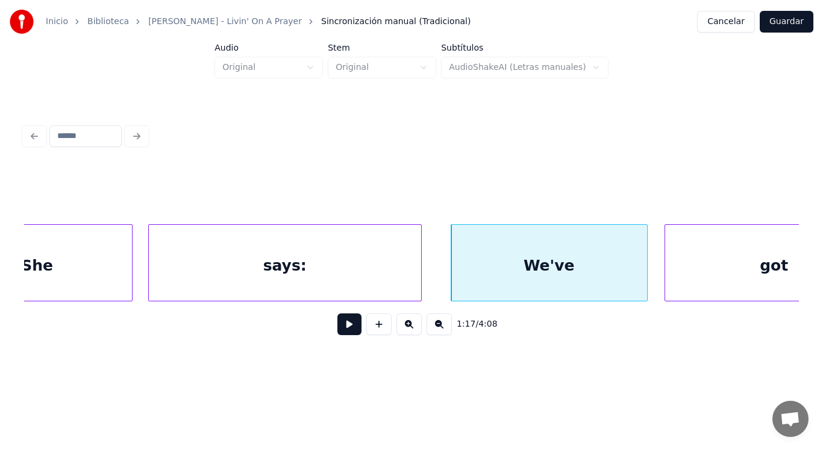
click at [482, 268] on div "We've" at bounding box center [549, 266] width 196 height 82
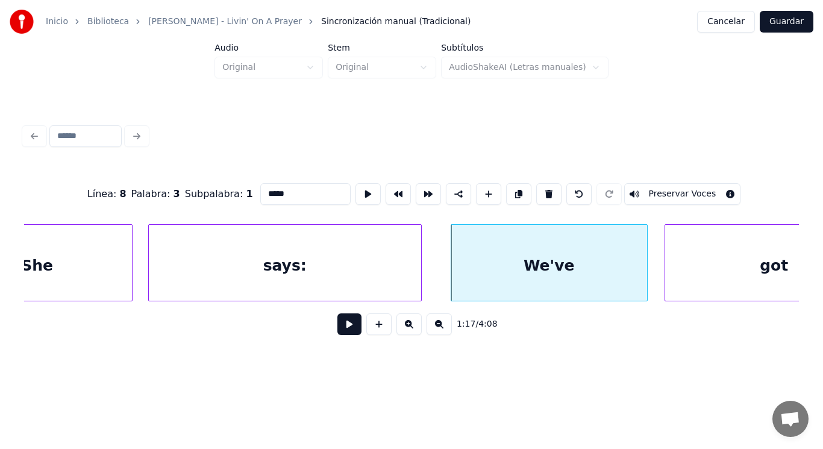
click at [260, 188] on input "*****" at bounding box center [305, 194] width 90 height 22
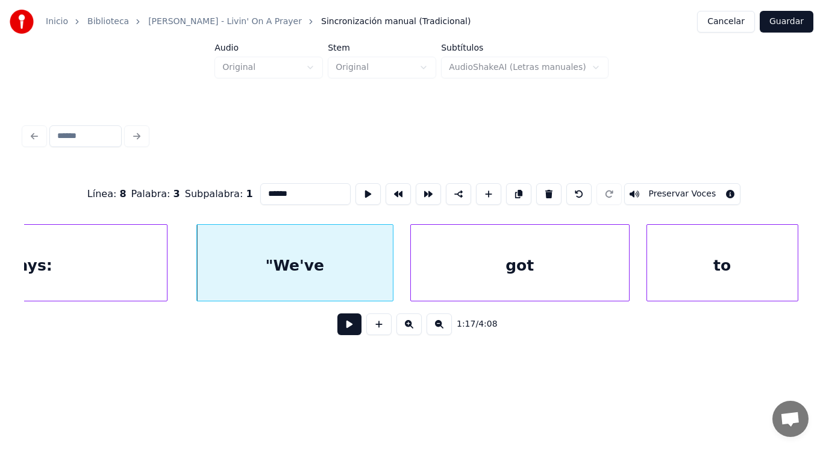
scroll to position [0, 65348]
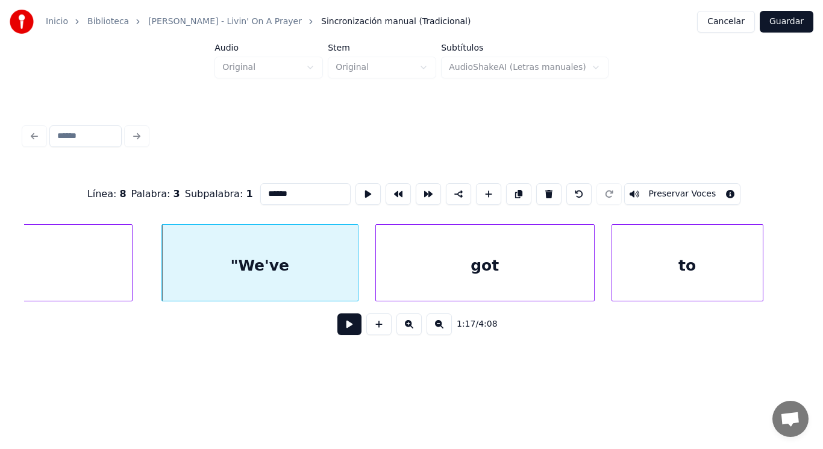
type input "******"
click at [345, 333] on button at bounding box center [350, 324] width 24 height 22
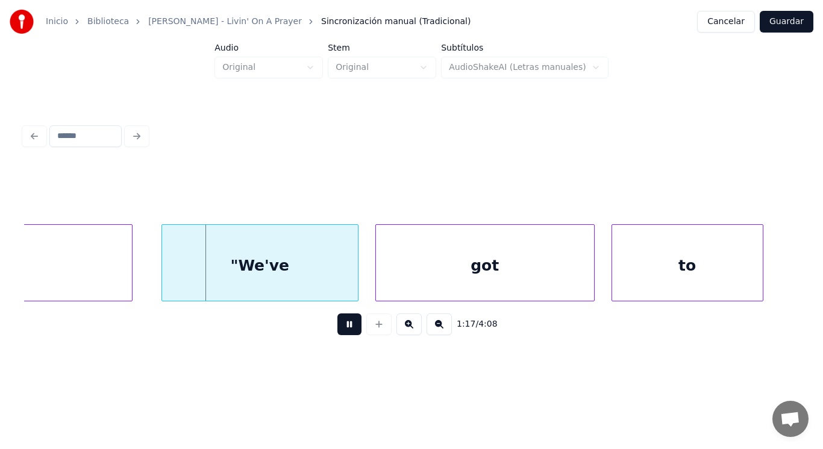
click at [345, 333] on button at bounding box center [350, 324] width 24 height 22
click at [326, 286] on div at bounding box center [325, 263] width 4 height 76
click at [351, 281] on div at bounding box center [352, 263] width 4 height 76
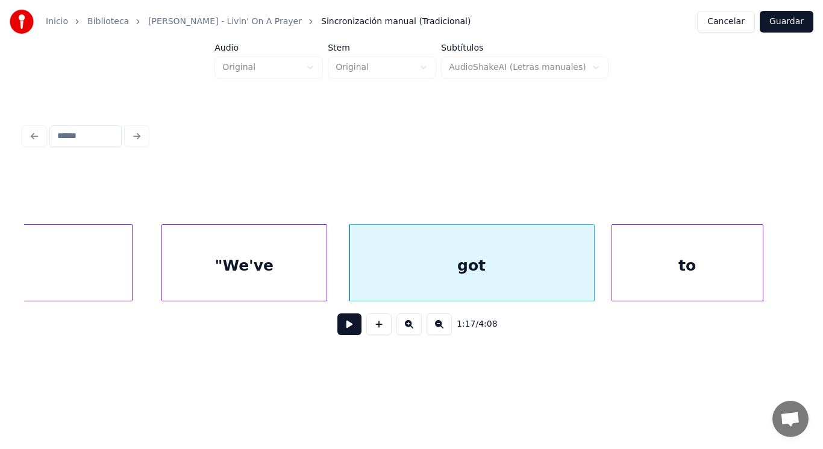
click at [338, 334] on button at bounding box center [350, 324] width 24 height 22
click at [579, 275] on div at bounding box center [580, 263] width 4 height 76
click at [342, 325] on button at bounding box center [350, 324] width 24 height 22
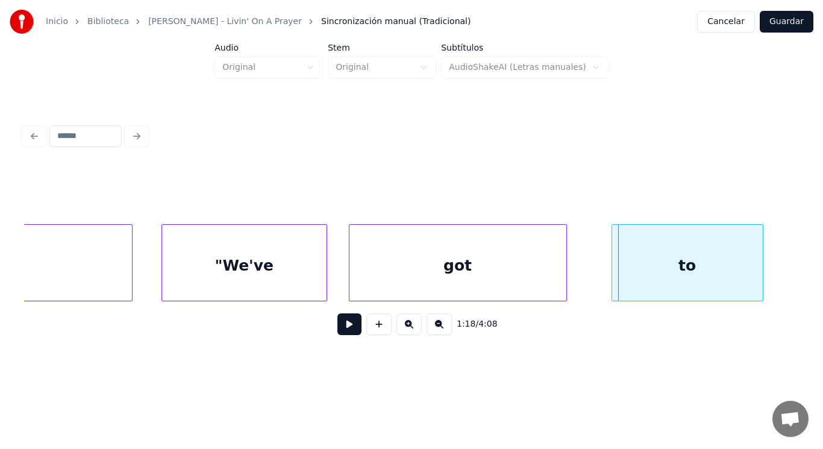
click at [565, 286] on div at bounding box center [565, 263] width 4 height 76
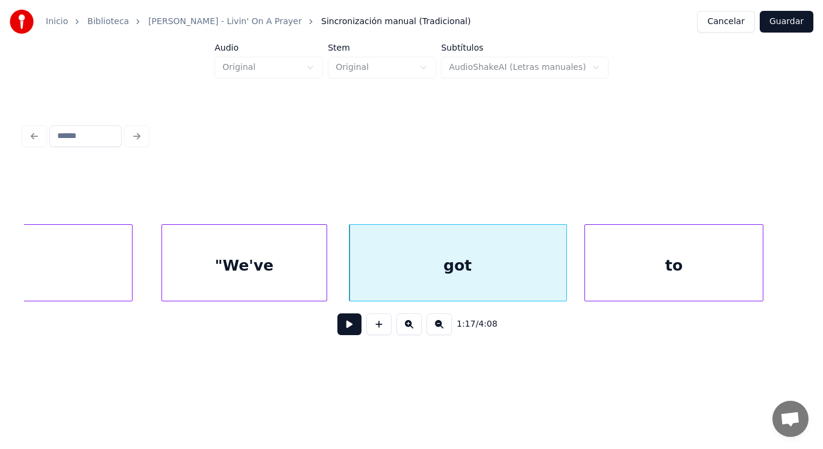
click at [588, 286] on div at bounding box center [587, 263] width 4 height 76
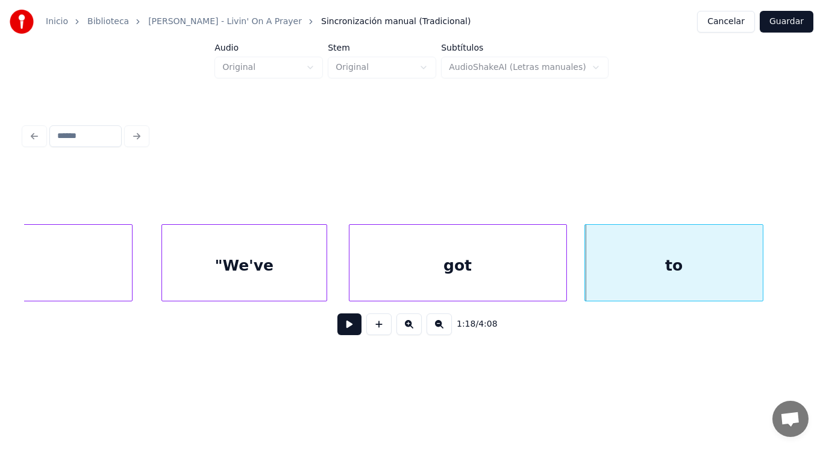
click at [301, 287] on div ""We've" at bounding box center [244, 266] width 165 height 82
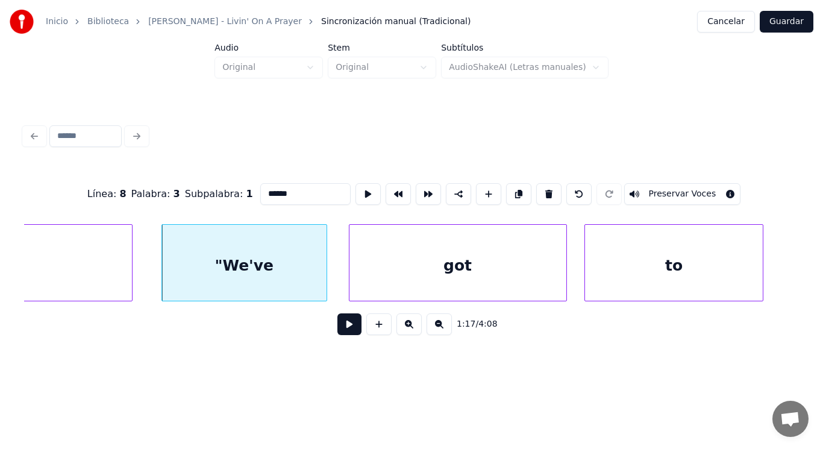
click at [344, 330] on button at bounding box center [350, 324] width 24 height 22
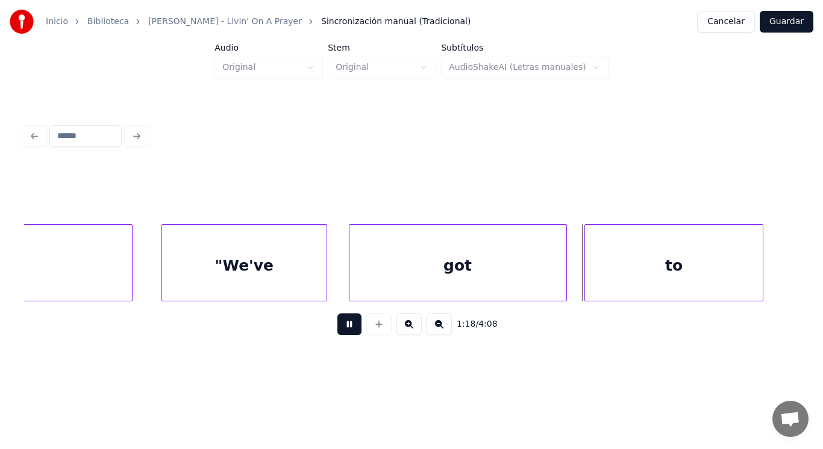
click at [344, 330] on button at bounding box center [350, 324] width 24 height 22
click at [484, 278] on div "got" at bounding box center [458, 266] width 217 height 82
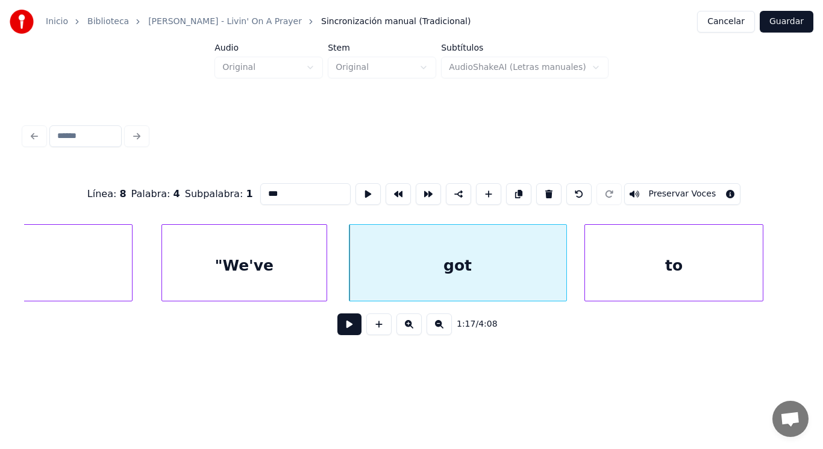
click at [341, 333] on button at bounding box center [350, 324] width 24 height 22
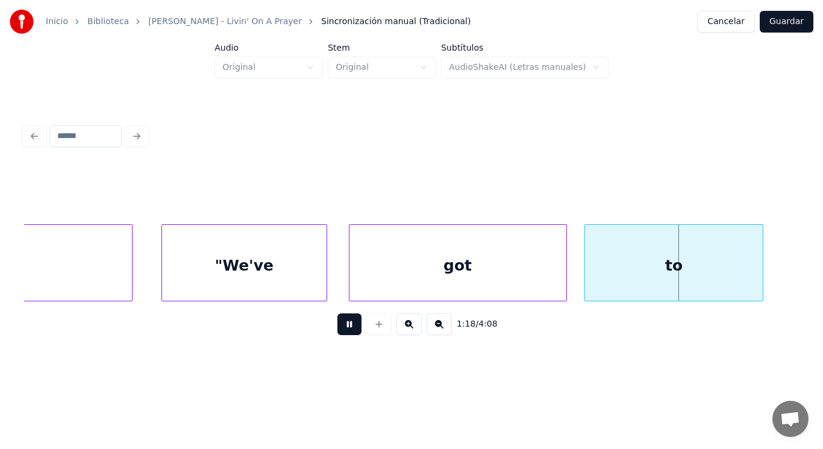
click at [341, 333] on button at bounding box center [350, 324] width 24 height 22
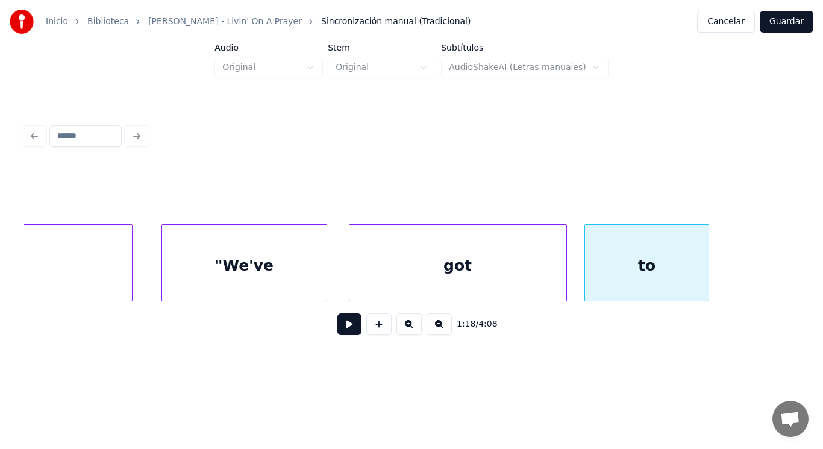
click at [705, 287] on div at bounding box center [707, 263] width 4 height 76
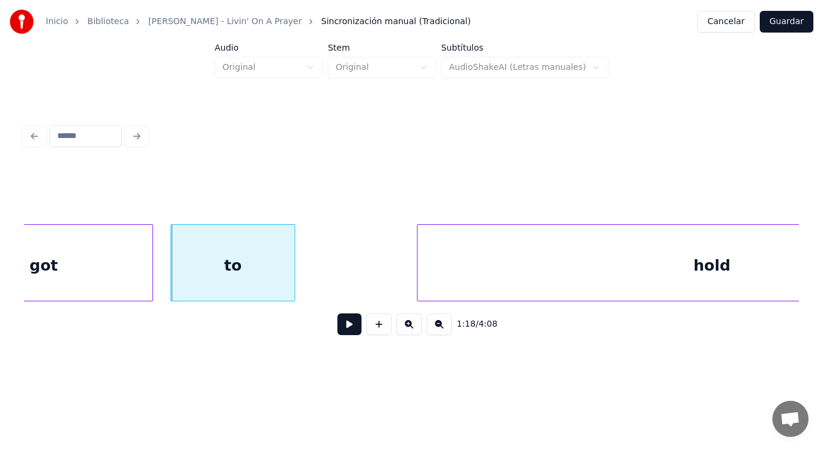
scroll to position [0, 65782]
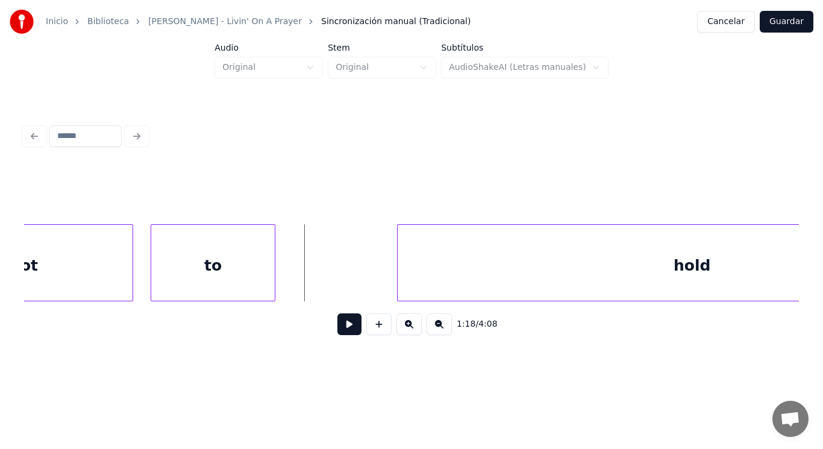
click at [343, 327] on button at bounding box center [350, 324] width 24 height 22
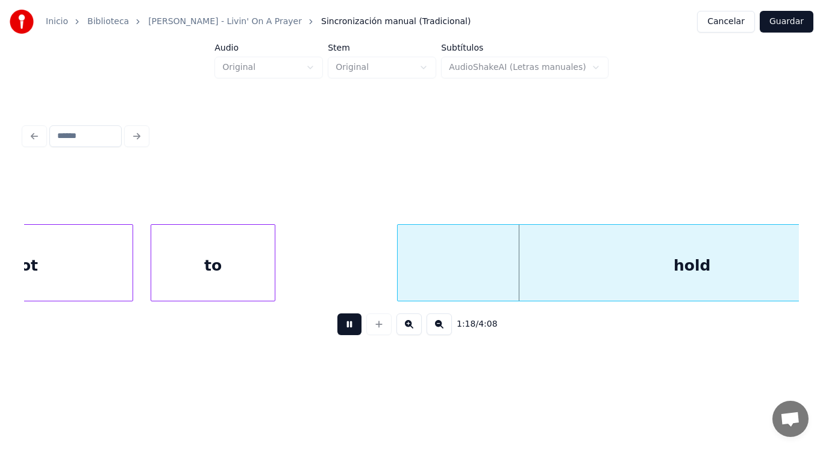
click at [343, 327] on button at bounding box center [350, 324] width 24 height 22
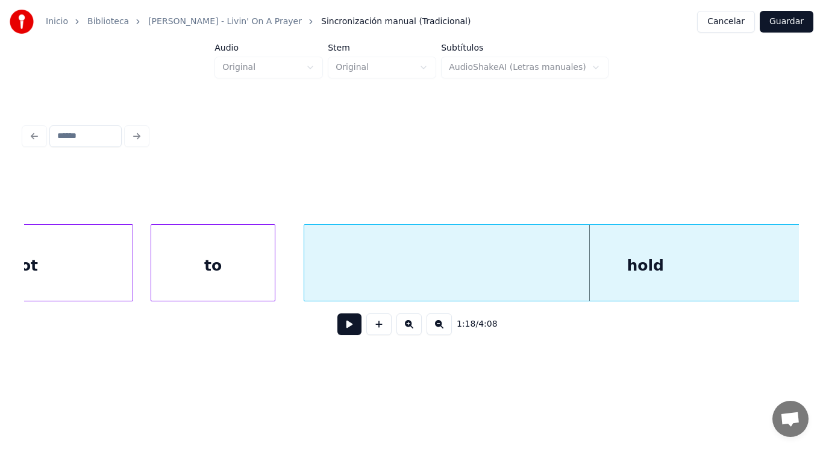
click at [304, 262] on div at bounding box center [306, 263] width 4 height 76
click at [345, 328] on button at bounding box center [350, 324] width 24 height 22
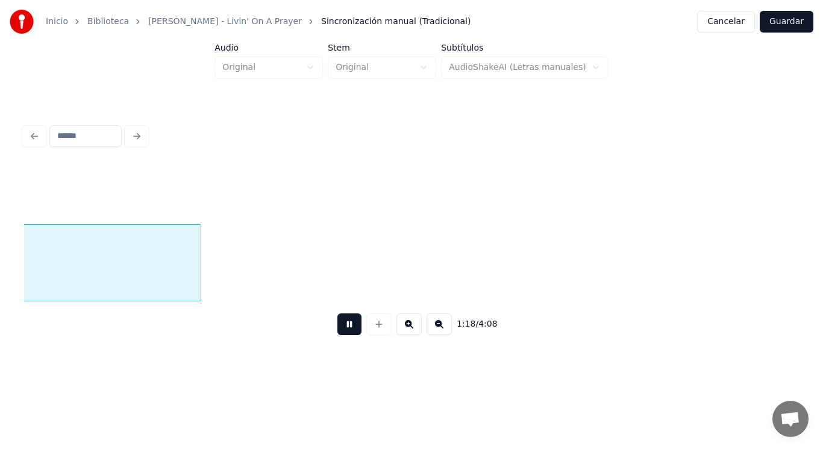
click at [345, 328] on button at bounding box center [350, 324] width 24 height 22
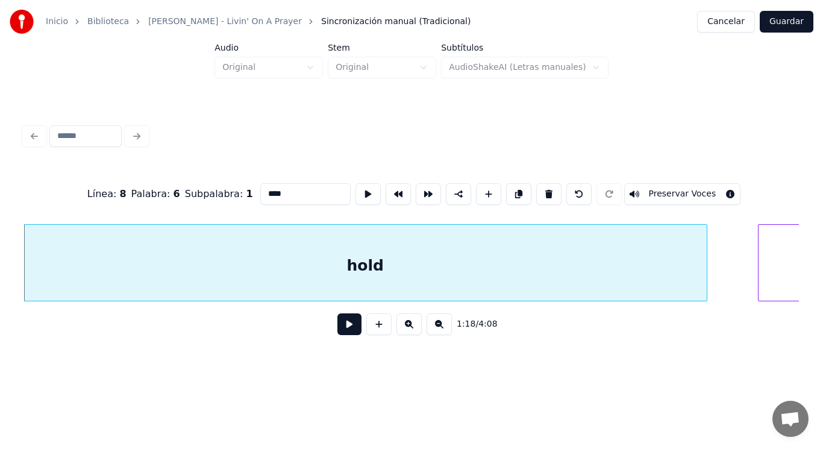
click at [343, 327] on button at bounding box center [350, 324] width 24 height 22
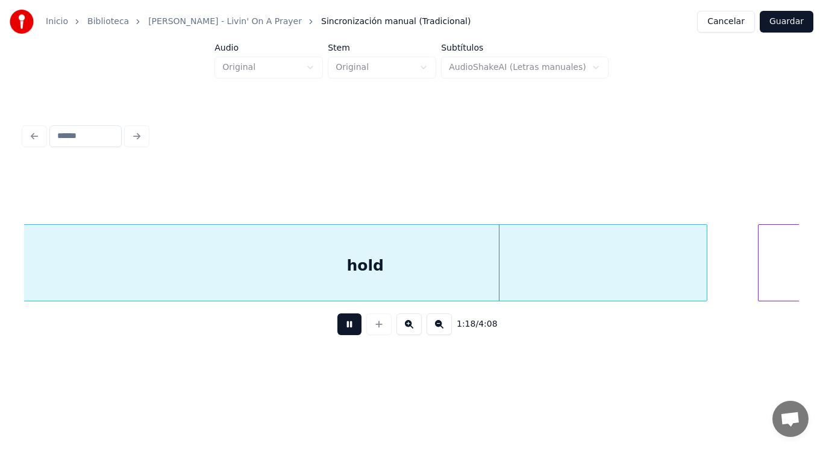
click at [343, 327] on button at bounding box center [350, 324] width 24 height 22
click at [682, 285] on div at bounding box center [682, 263] width 4 height 76
click at [339, 331] on button at bounding box center [350, 324] width 24 height 22
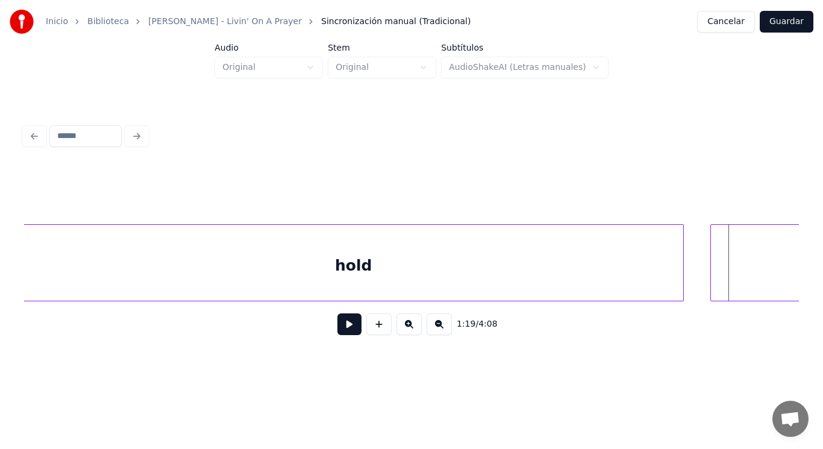
click at [712, 275] on div at bounding box center [713, 263] width 4 height 76
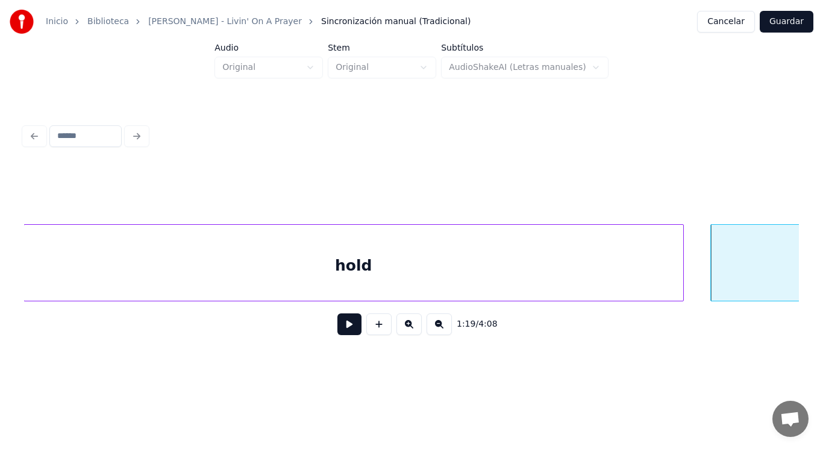
click at [329, 283] on div "hold" at bounding box center [353, 266] width 659 height 82
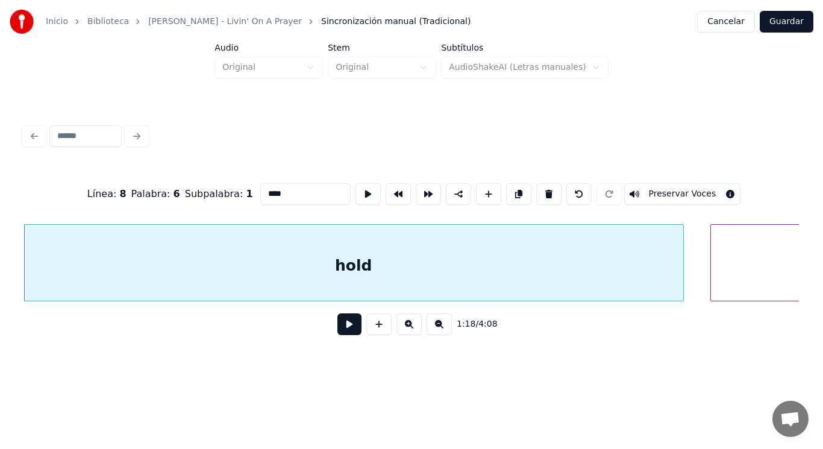
click at [338, 330] on button at bounding box center [350, 324] width 24 height 22
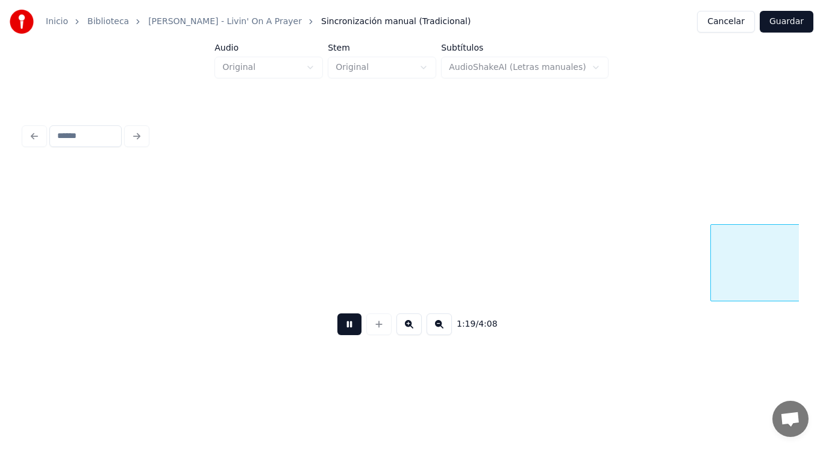
scroll to position [0, 66843]
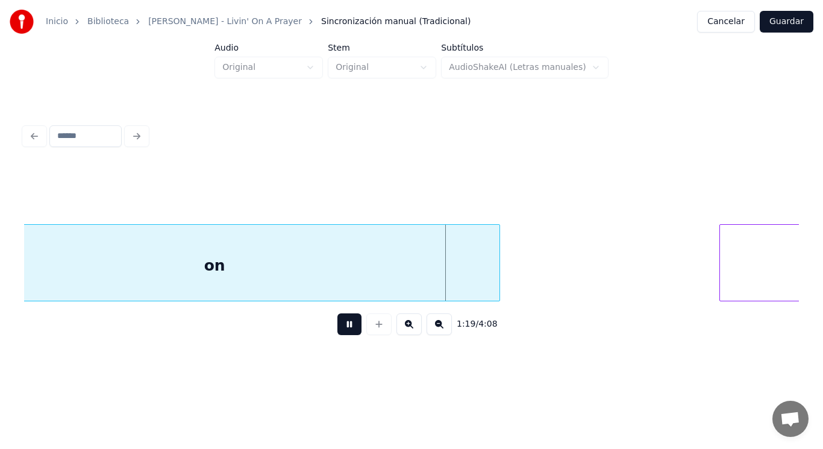
click at [338, 330] on button at bounding box center [350, 324] width 24 height 22
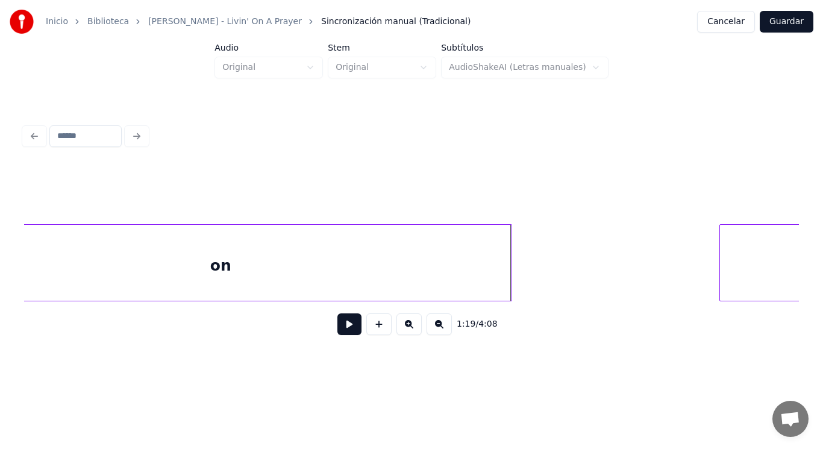
click at [512, 271] on div at bounding box center [510, 263] width 4 height 76
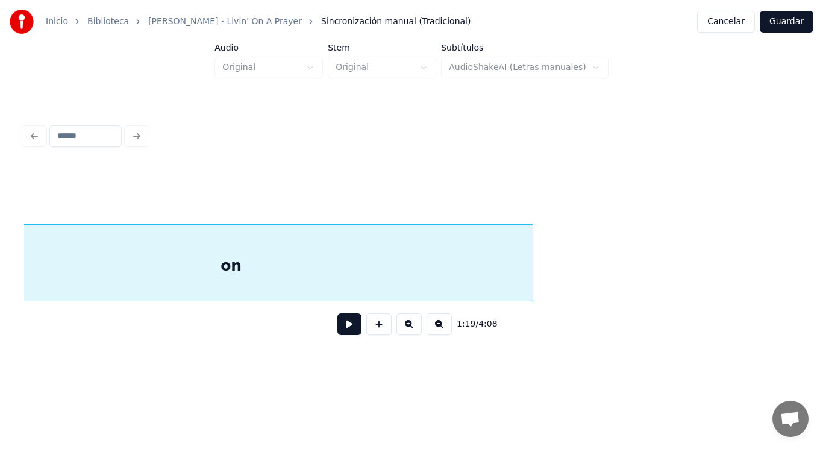
scroll to position [0, 66749]
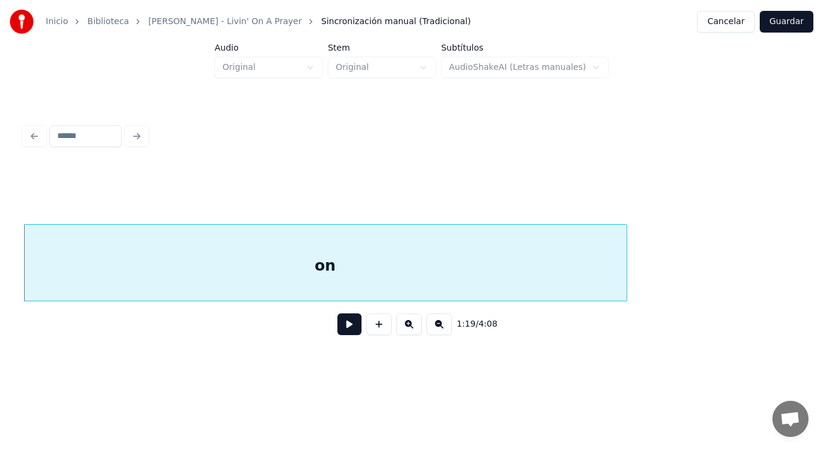
click at [338, 330] on button at bounding box center [350, 324] width 24 height 22
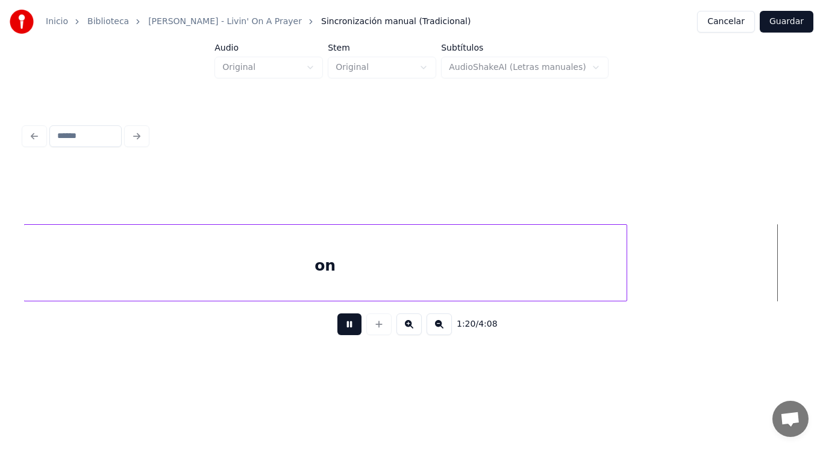
scroll to position [0, 67533]
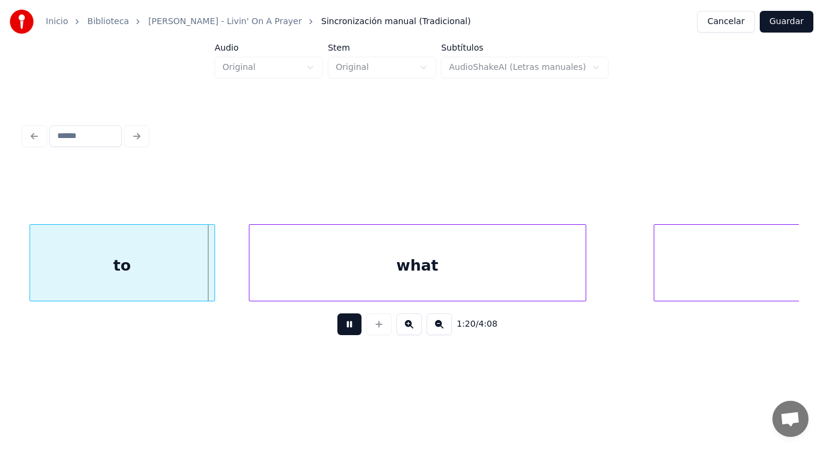
click at [338, 330] on button at bounding box center [350, 324] width 24 height 22
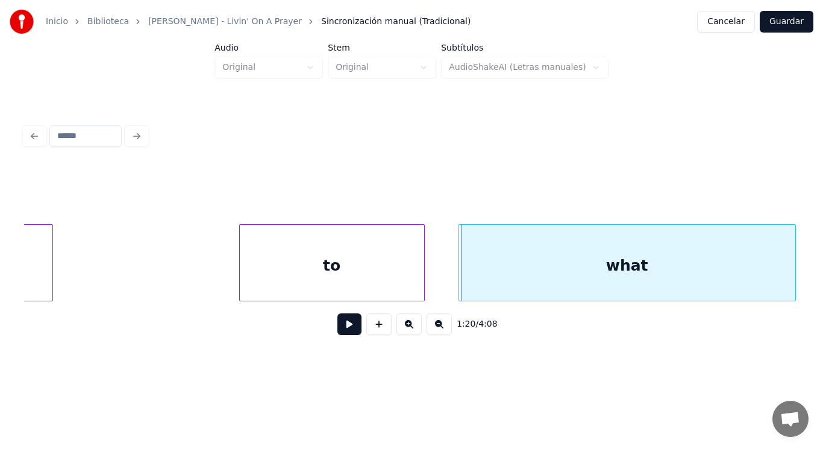
scroll to position [0, 67316]
click at [225, 279] on div at bounding box center [226, 263] width 4 height 76
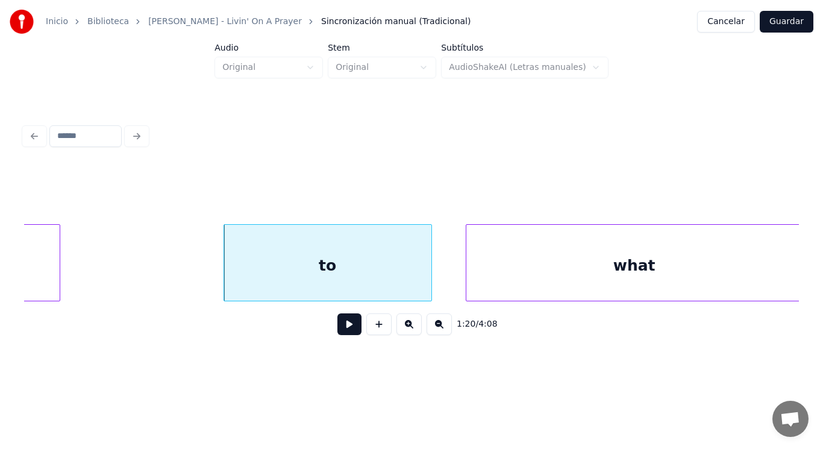
click at [346, 333] on button at bounding box center [350, 324] width 24 height 22
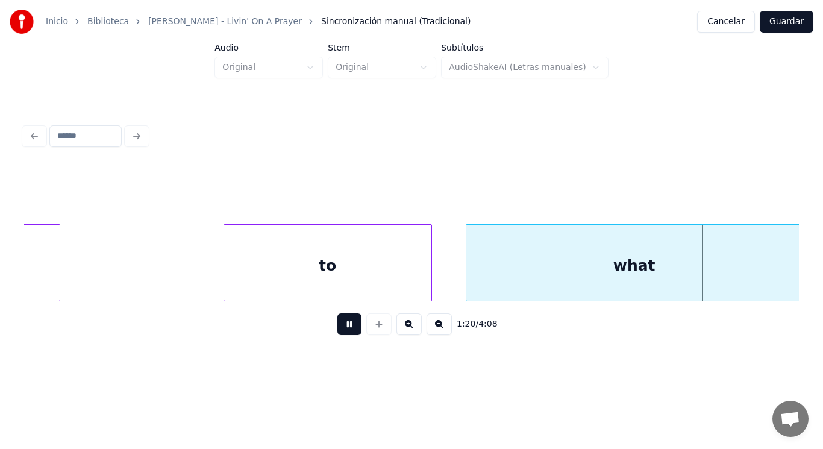
scroll to position [0, 68099]
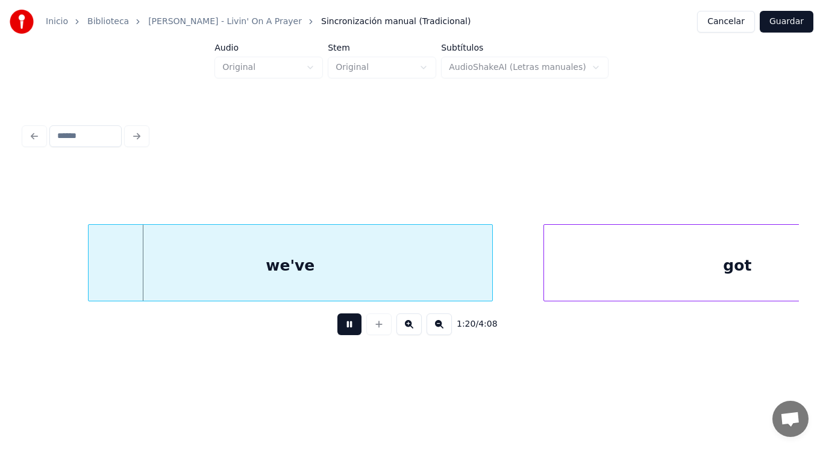
click at [346, 333] on button at bounding box center [350, 324] width 24 height 22
click at [22, 299] on div "1:20 / 4:08" at bounding box center [411, 232] width 785 height 239
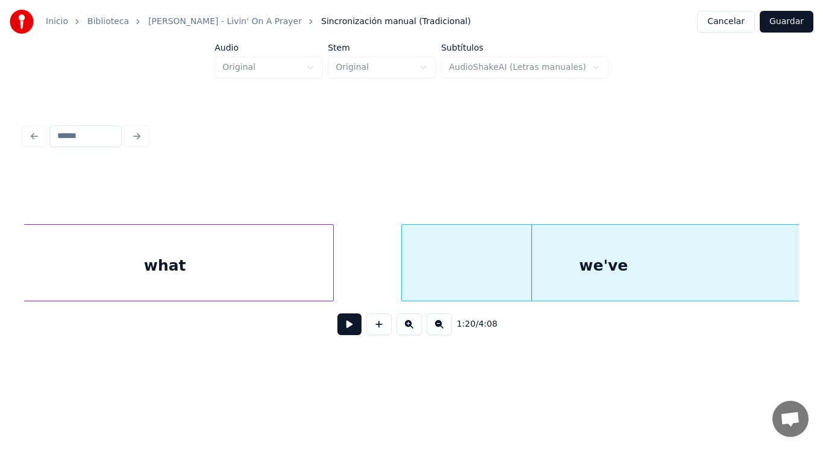
click at [189, 256] on div "what" at bounding box center [165, 266] width 336 height 82
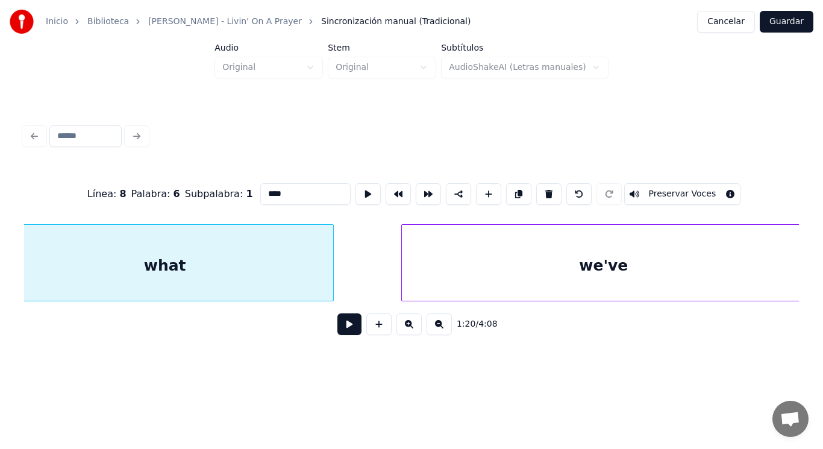
type input "****"
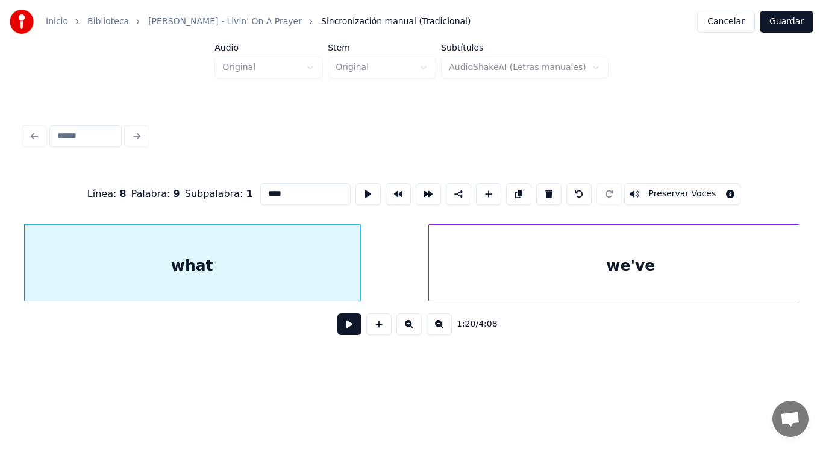
click at [341, 333] on button at bounding box center [350, 324] width 24 height 22
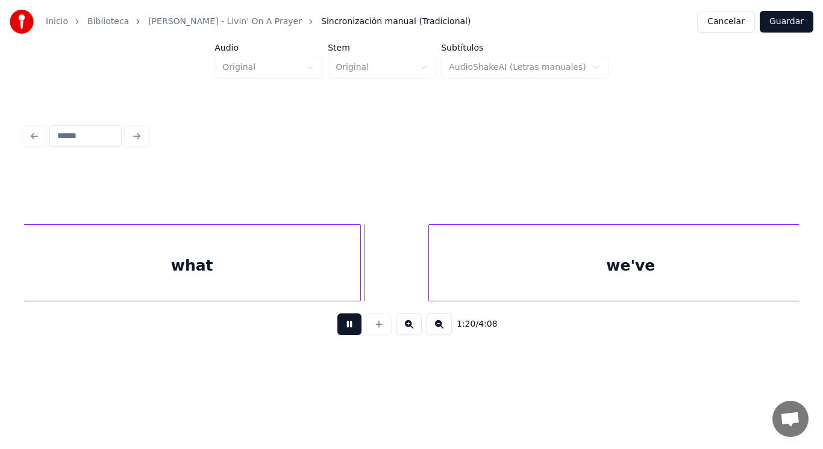
click at [341, 333] on button at bounding box center [350, 324] width 24 height 22
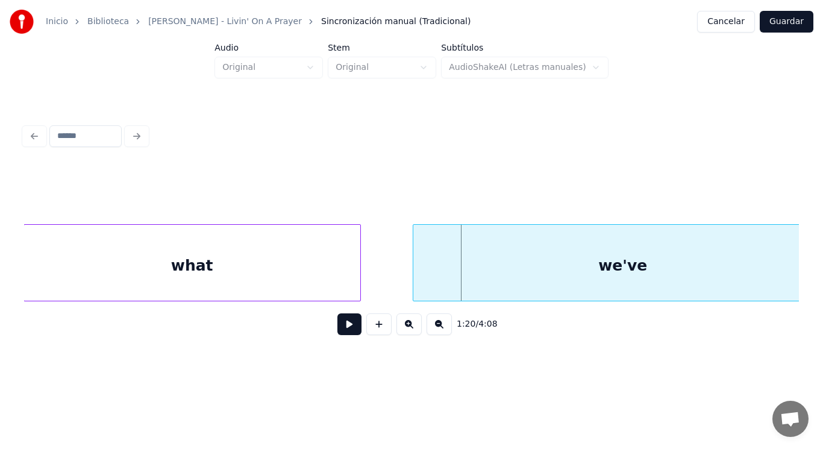
click at [413, 280] on div at bounding box center [415, 263] width 4 height 76
click at [341, 328] on button at bounding box center [350, 324] width 24 height 22
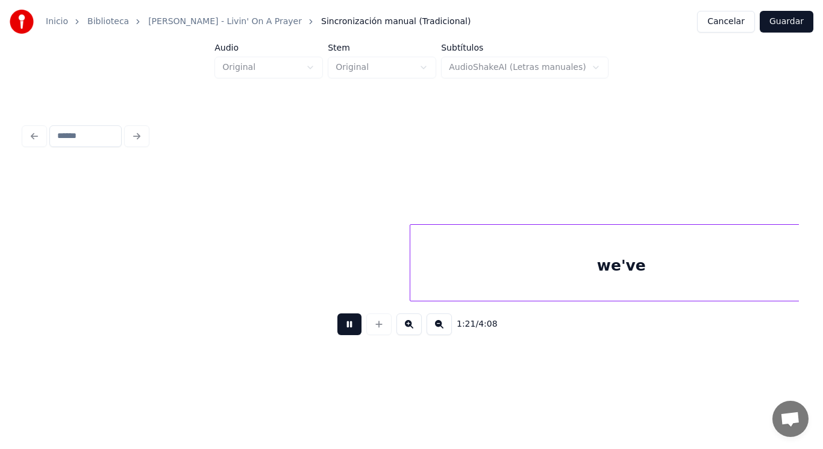
scroll to position [0, 68534]
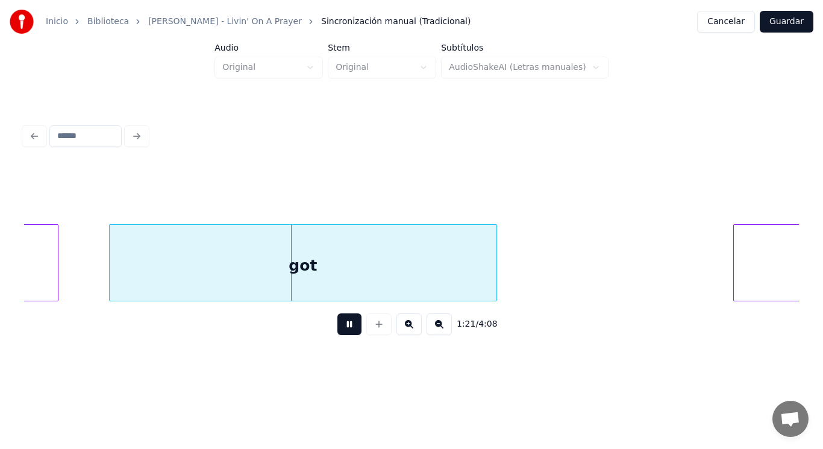
click at [341, 328] on button at bounding box center [350, 324] width 24 height 22
click at [253, 262] on div "got" at bounding box center [303, 266] width 387 height 82
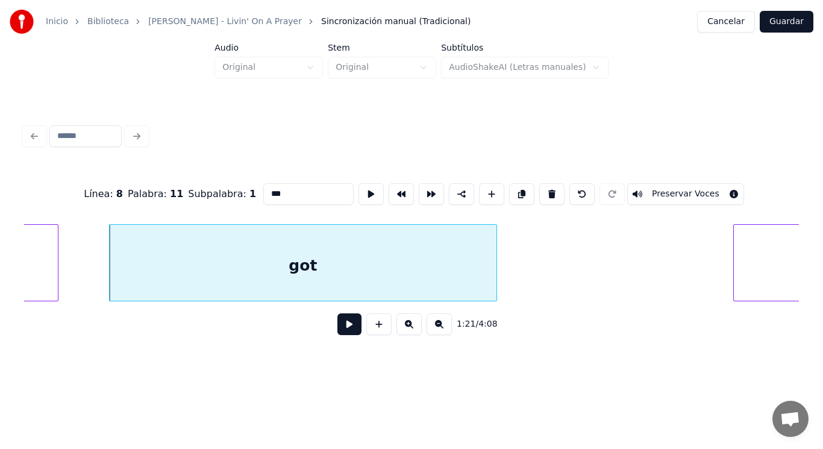
click at [338, 323] on button at bounding box center [350, 324] width 24 height 22
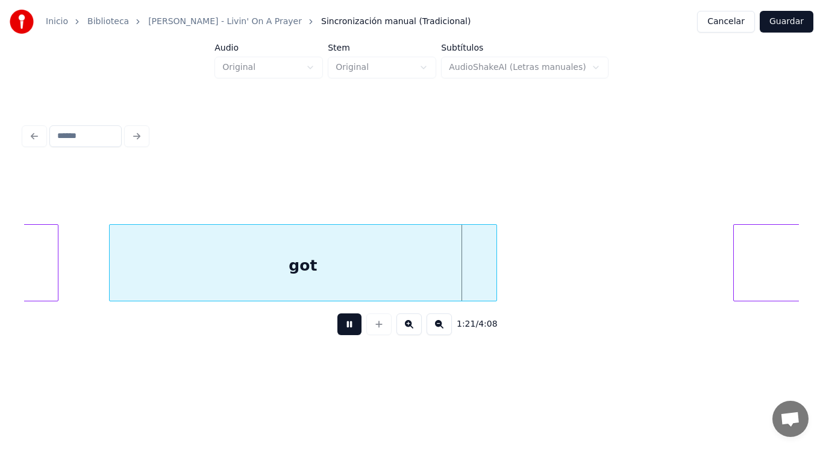
click at [338, 323] on button at bounding box center [350, 324] width 24 height 22
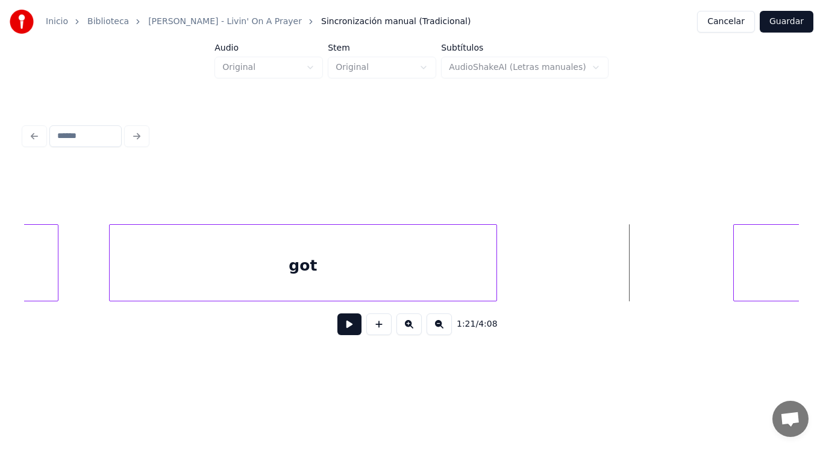
click at [338, 330] on button at bounding box center [350, 324] width 24 height 22
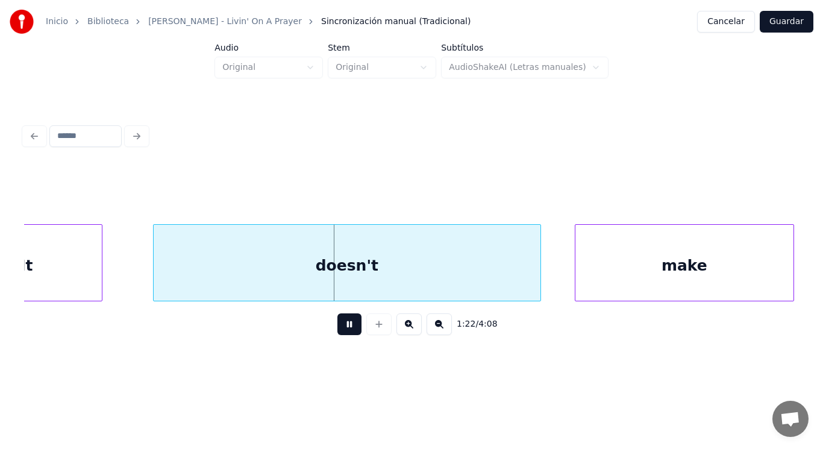
click at [338, 330] on button at bounding box center [350, 324] width 24 height 22
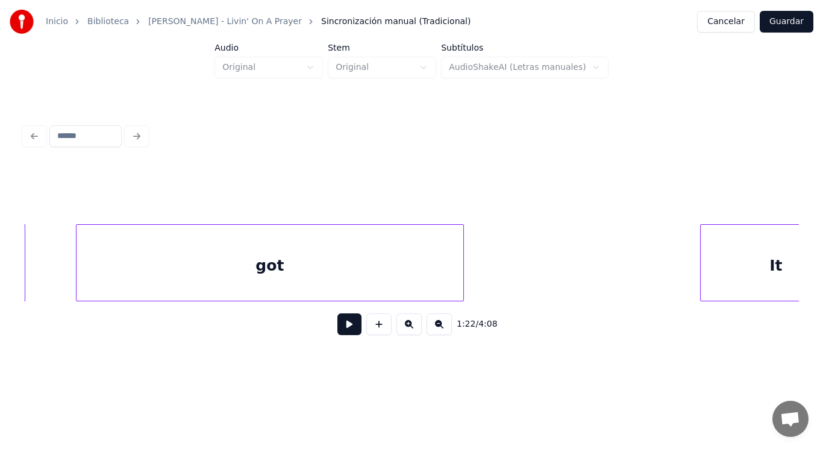
scroll to position [0, 68545]
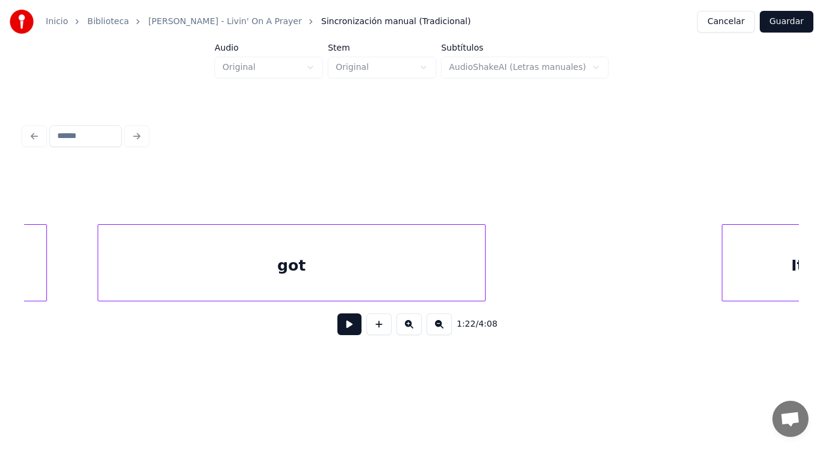
click at [325, 274] on div "got" at bounding box center [291, 266] width 387 height 82
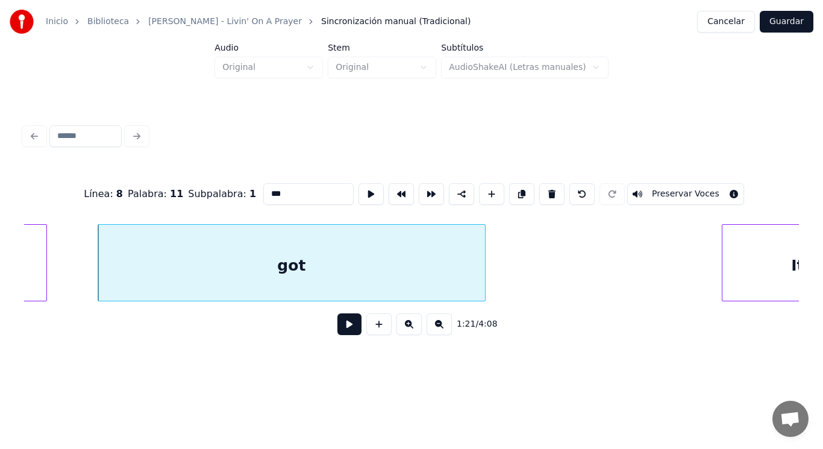
click at [280, 193] on input "***" at bounding box center [308, 194] width 90 height 22
type input "****"
click at [340, 333] on button at bounding box center [350, 324] width 24 height 22
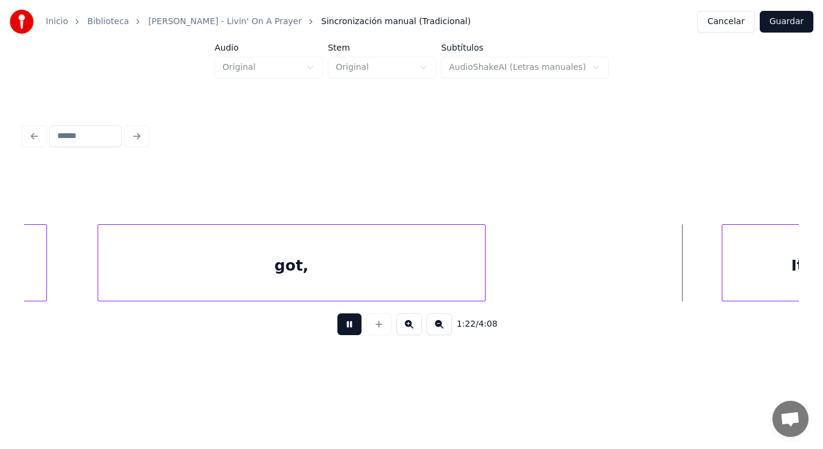
click at [340, 333] on button at bounding box center [350, 324] width 24 height 22
click at [711, 287] on div at bounding box center [711, 263] width 4 height 76
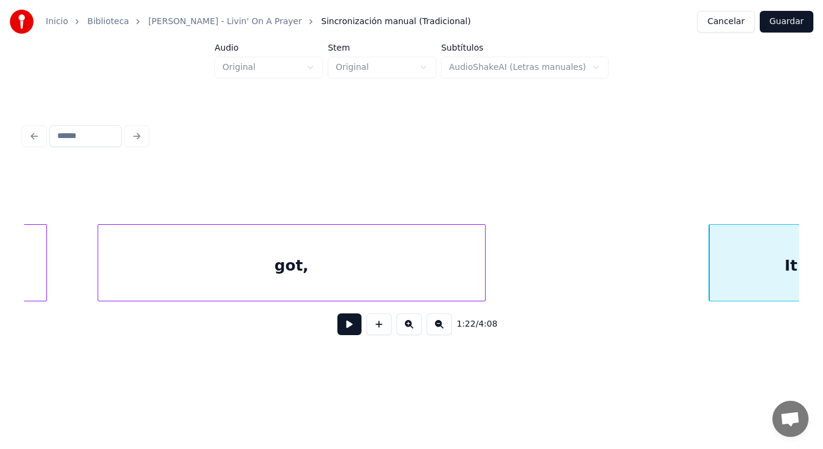
click at [338, 328] on button at bounding box center [350, 324] width 24 height 22
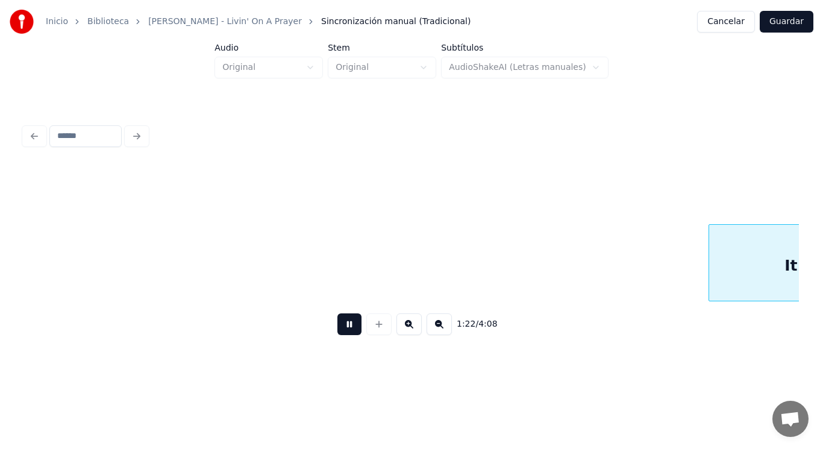
scroll to position [0, 69328]
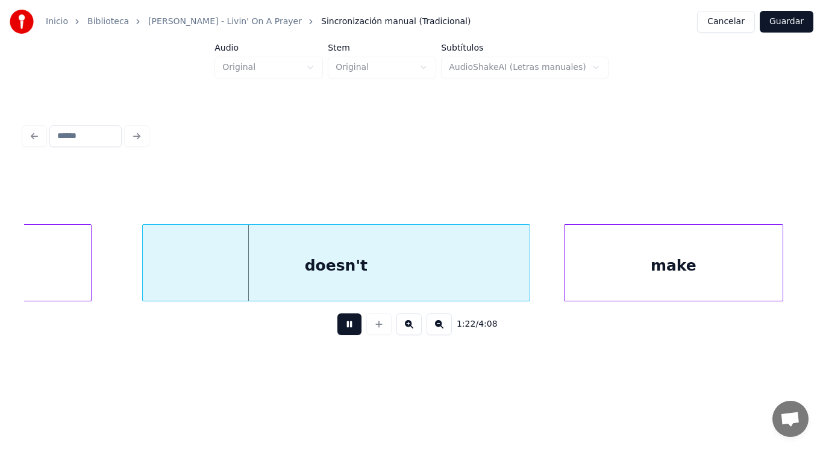
click at [338, 328] on button at bounding box center [350, 324] width 24 height 22
click at [38, 281] on div "It" at bounding box center [9, 266] width 164 height 82
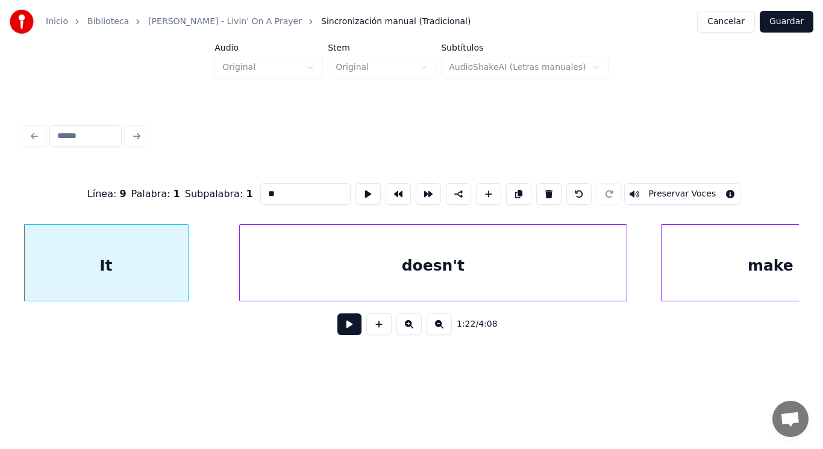
click at [340, 326] on button at bounding box center [350, 324] width 24 height 22
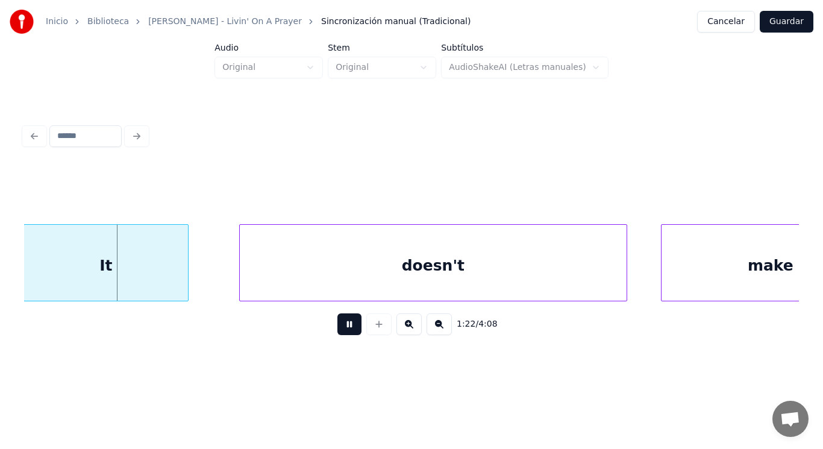
click at [340, 326] on button at bounding box center [350, 324] width 24 height 22
click at [175, 274] on div at bounding box center [176, 263] width 4 height 76
click at [237, 289] on div at bounding box center [236, 263] width 4 height 76
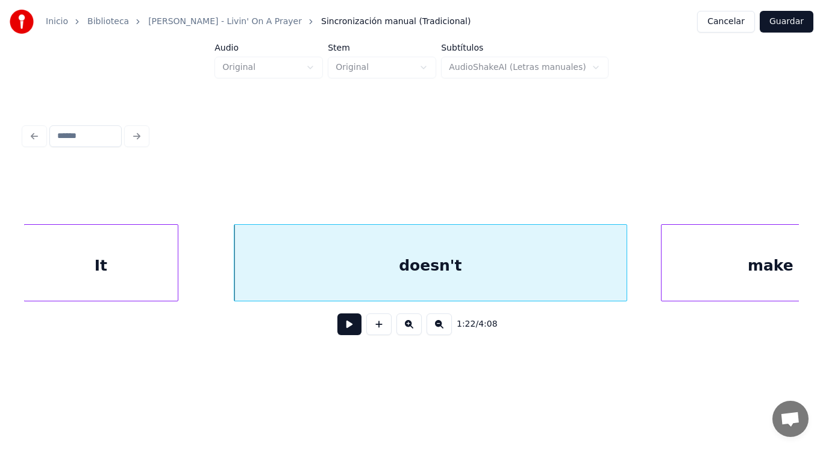
click at [338, 327] on button at bounding box center [350, 324] width 24 height 22
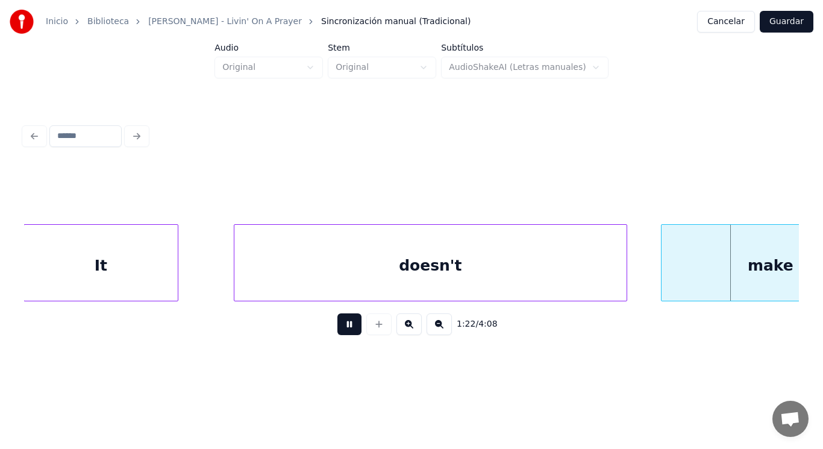
scroll to position [0, 70008]
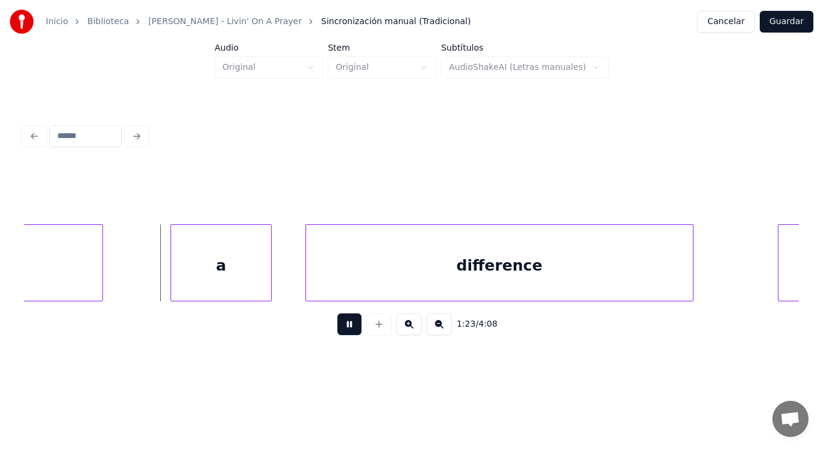
click at [338, 327] on button at bounding box center [350, 324] width 24 height 22
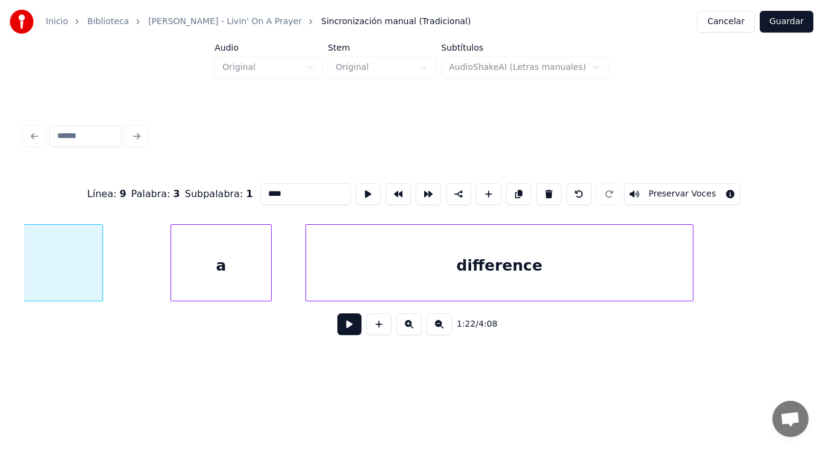
scroll to position [0, 69868]
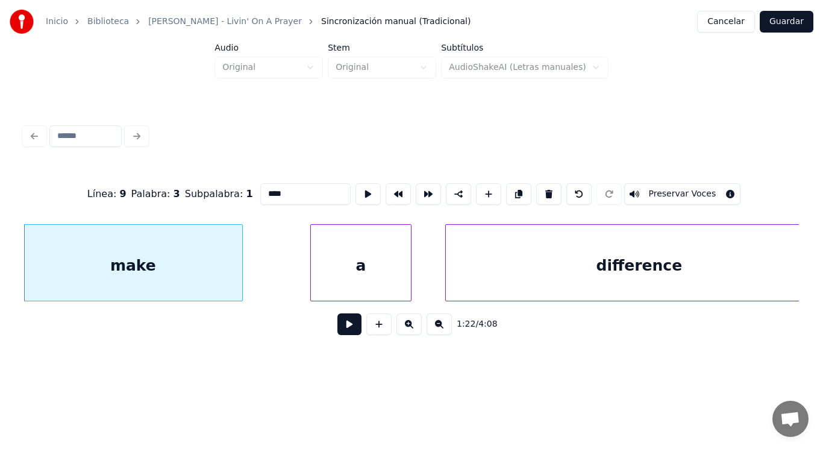
click at [338, 330] on button at bounding box center [350, 324] width 24 height 22
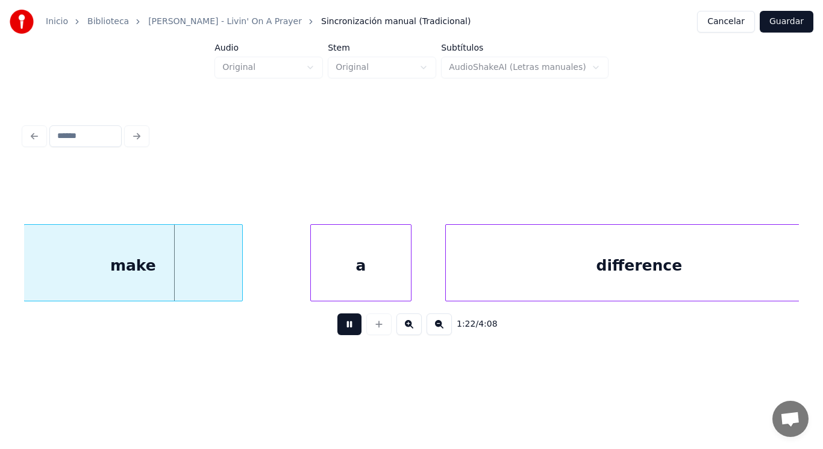
click at [338, 330] on button at bounding box center [350, 324] width 24 height 22
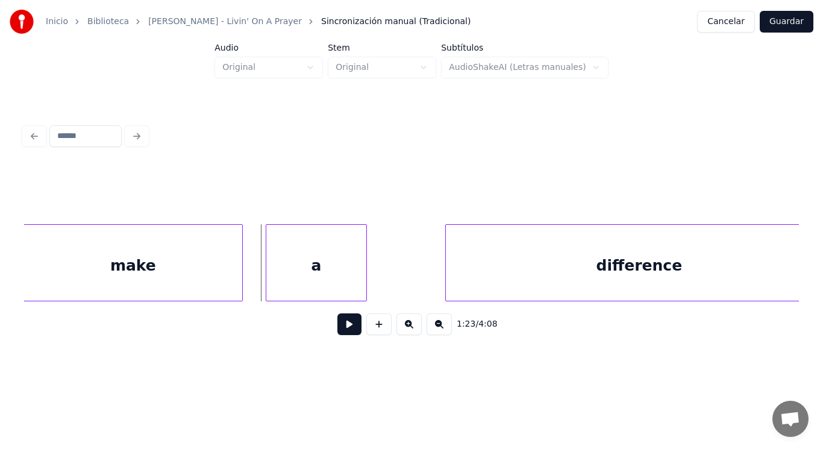
click at [272, 267] on div "a" at bounding box center [316, 266] width 100 height 82
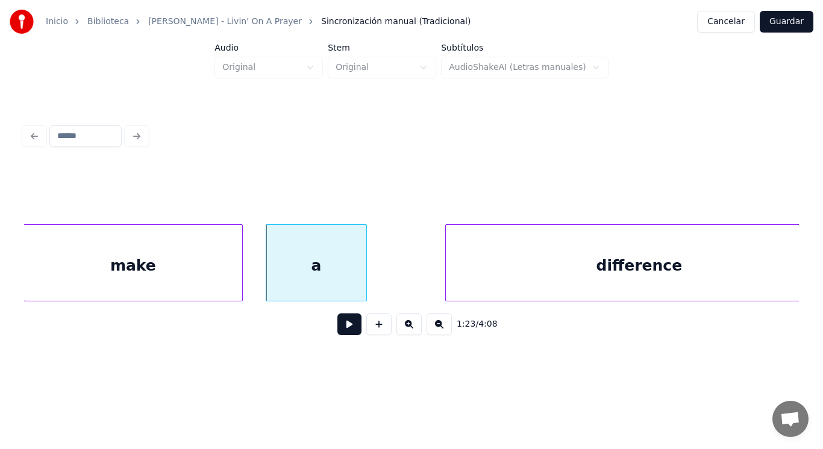
click at [344, 333] on button at bounding box center [350, 324] width 24 height 22
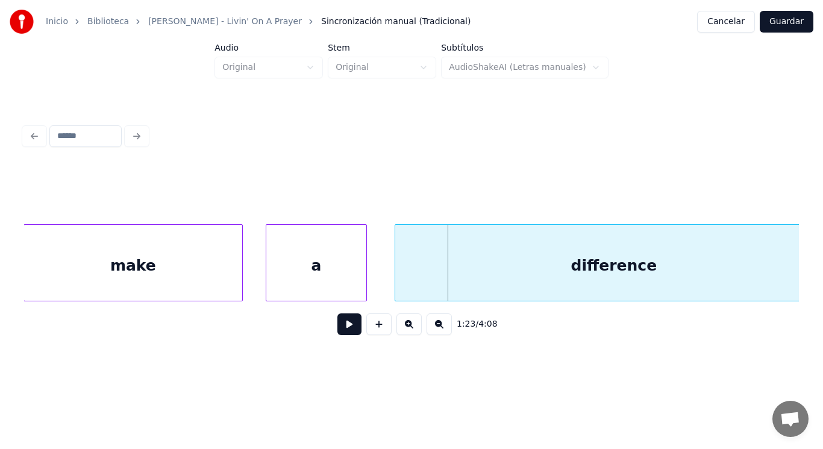
click at [397, 283] on div at bounding box center [397, 263] width 4 height 76
click at [352, 323] on button at bounding box center [350, 324] width 24 height 22
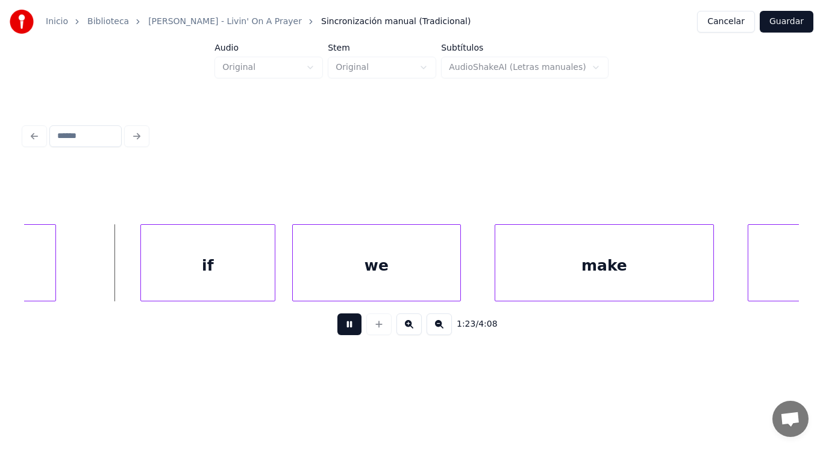
click at [352, 323] on button at bounding box center [350, 324] width 24 height 22
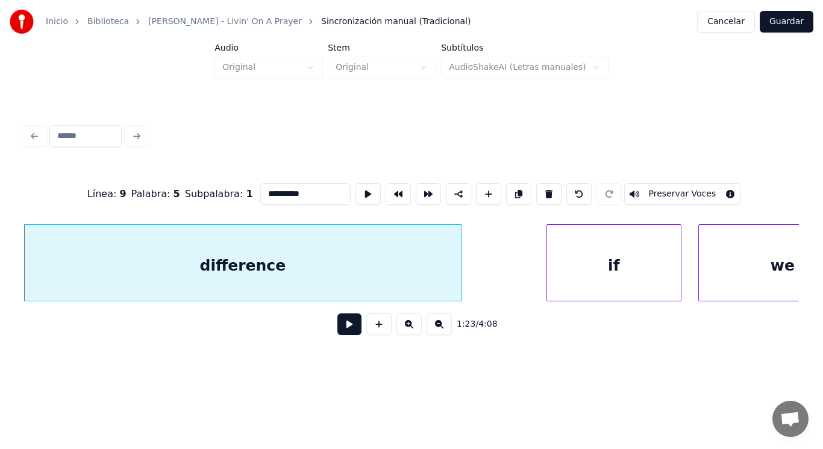
click at [338, 331] on button at bounding box center [350, 324] width 24 height 22
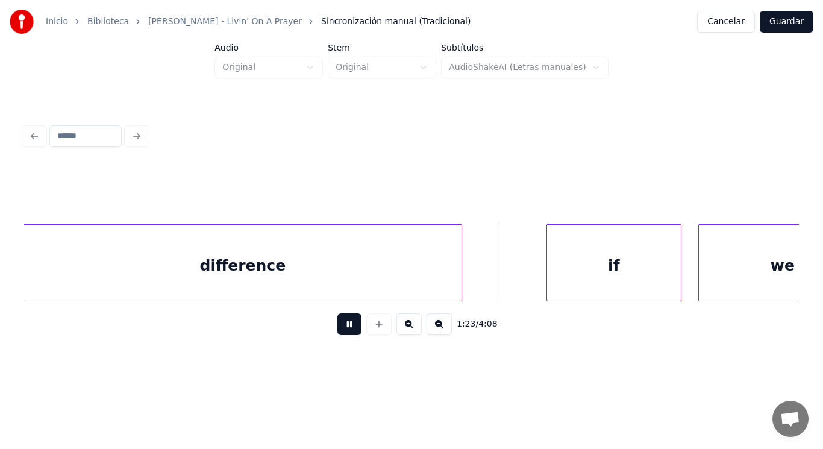
click at [338, 331] on button at bounding box center [350, 324] width 24 height 22
click at [510, 281] on div at bounding box center [511, 263] width 4 height 76
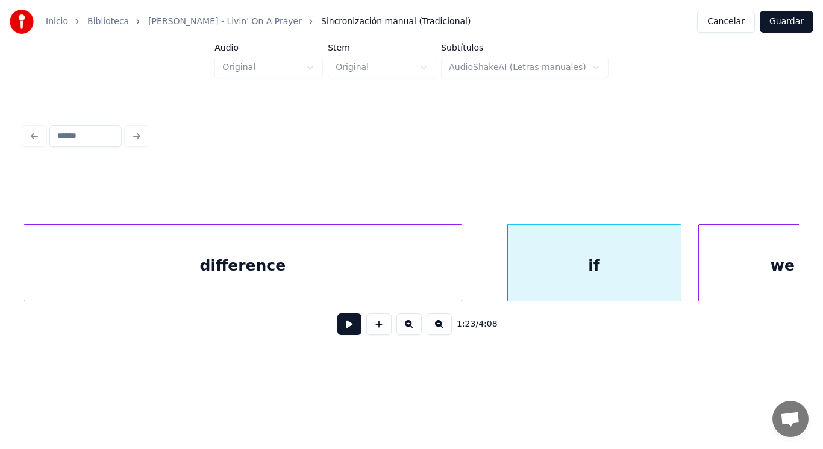
click at [345, 326] on button at bounding box center [350, 324] width 24 height 22
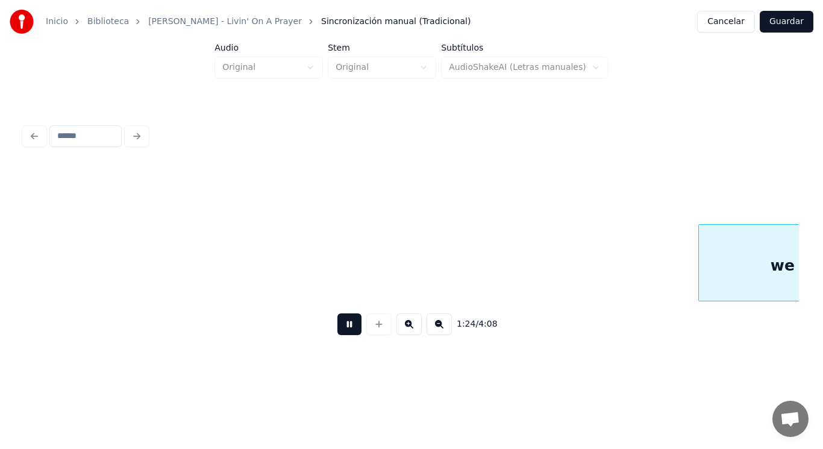
scroll to position [0, 71024]
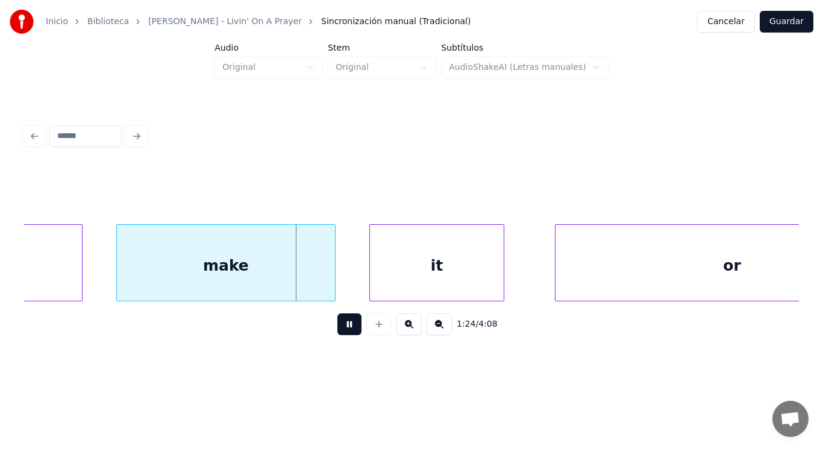
click at [345, 326] on button at bounding box center [350, 324] width 24 height 22
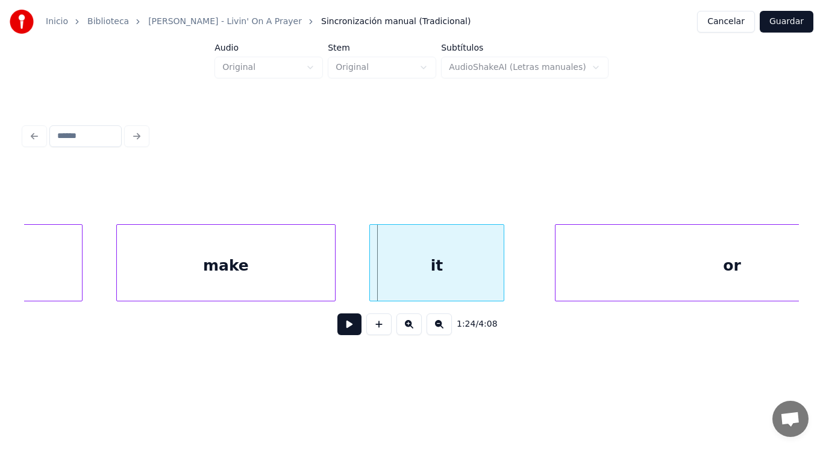
click at [245, 260] on div "make" at bounding box center [226, 266] width 218 height 82
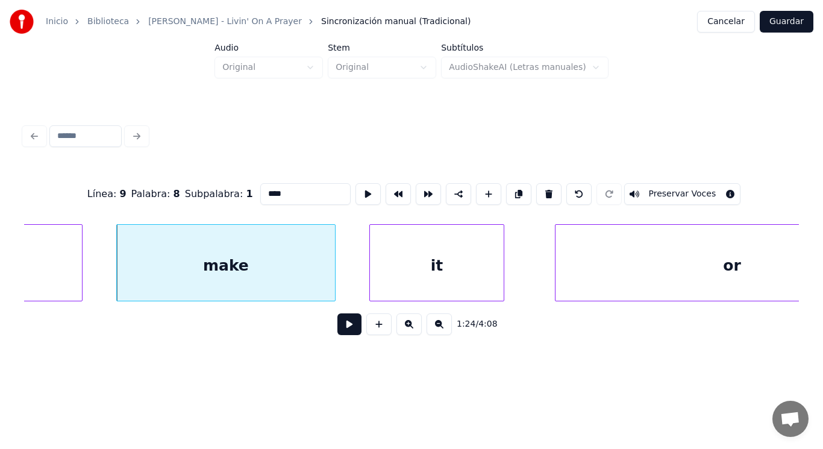
click at [338, 330] on button at bounding box center [350, 324] width 24 height 22
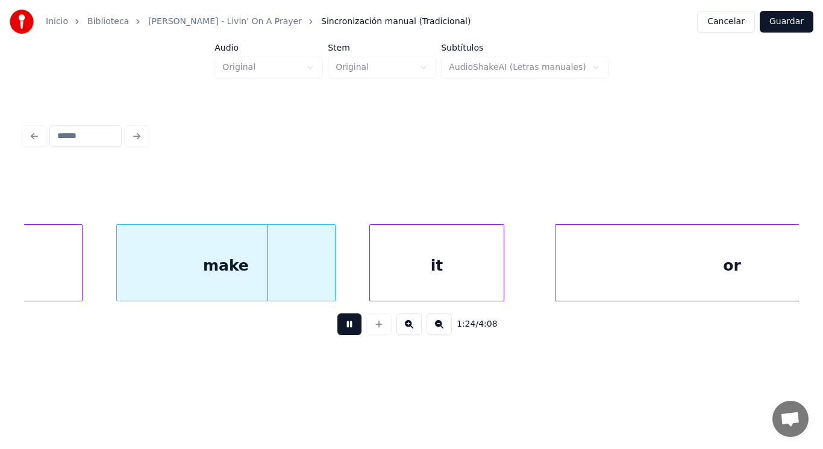
click at [338, 330] on button at bounding box center [350, 324] width 24 height 22
click at [304, 281] on div at bounding box center [306, 263] width 4 height 76
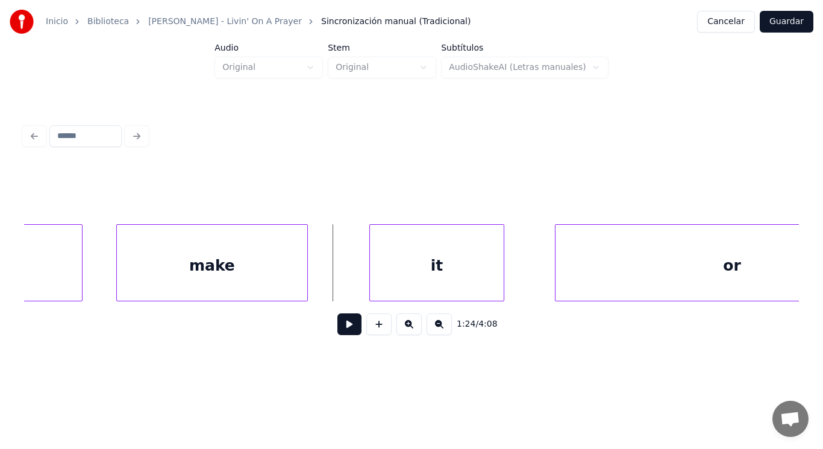
click at [338, 330] on button at bounding box center [350, 324] width 24 height 22
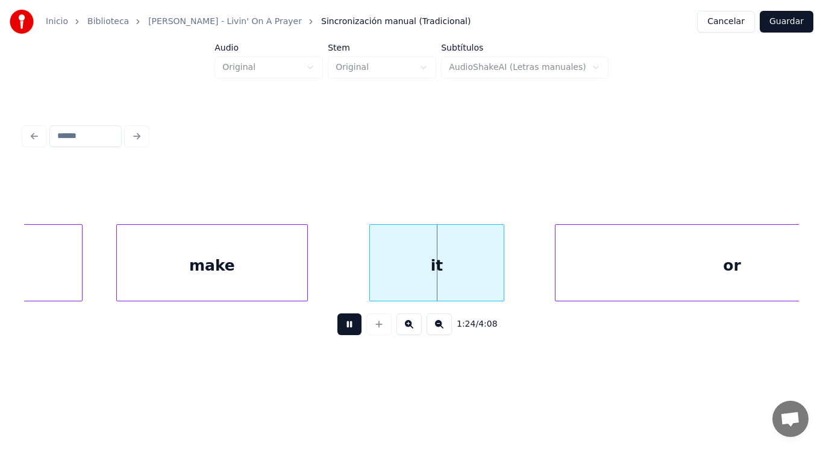
click at [338, 330] on button at bounding box center [350, 324] width 24 height 22
click at [332, 284] on div at bounding box center [333, 263] width 4 height 76
click at [341, 330] on button at bounding box center [350, 324] width 24 height 22
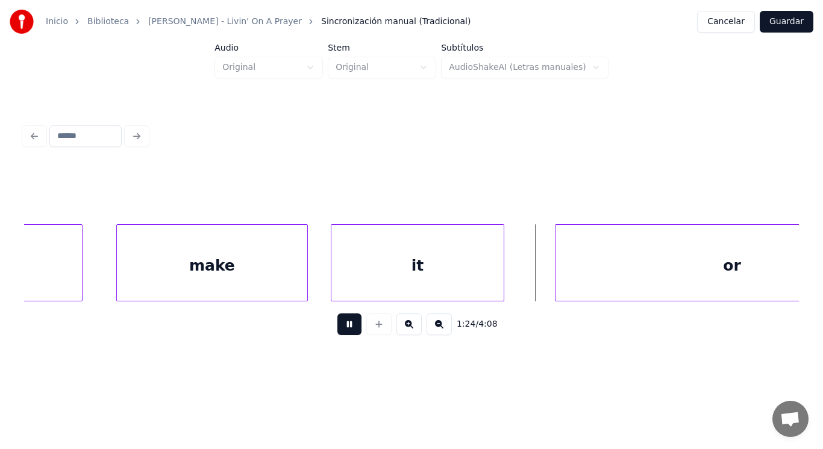
click at [341, 330] on button at bounding box center [350, 324] width 24 height 22
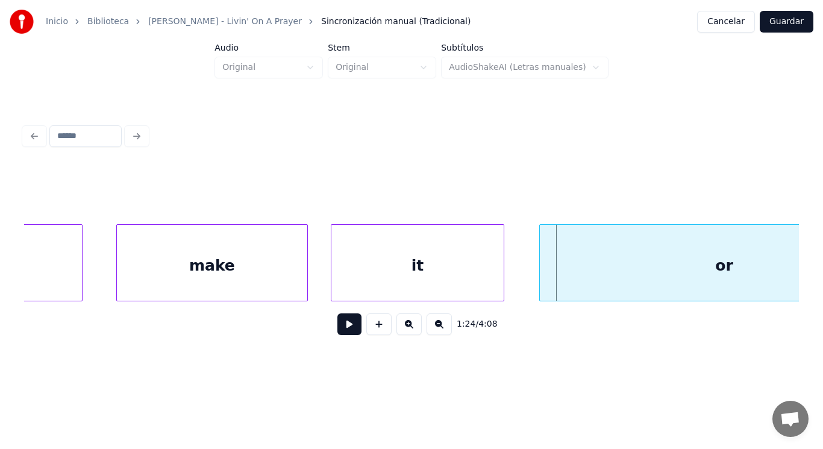
click at [543, 280] on div at bounding box center [542, 263] width 4 height 76
click at [344, 331] on button at bounding box center [350, 324] width 24 height 22
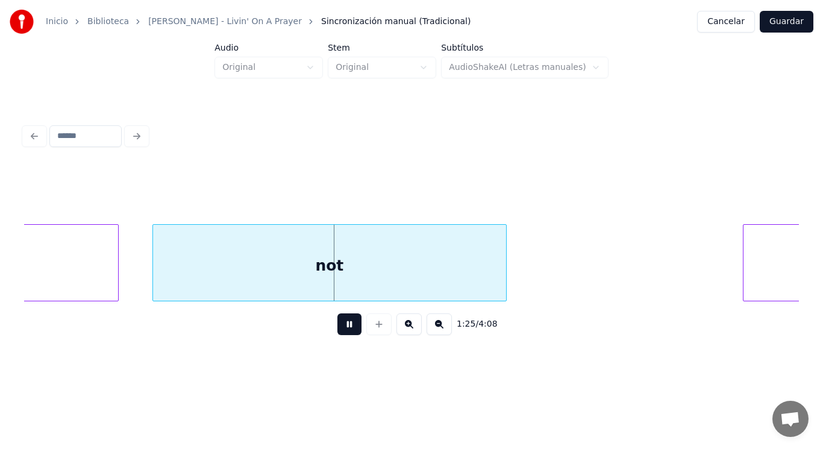
click at [344, 331] on button at bounding box center [350, 324] width 24 height 22
click at [287, 267] on div "not" at bounding box center [329, 266] width 353 height 82
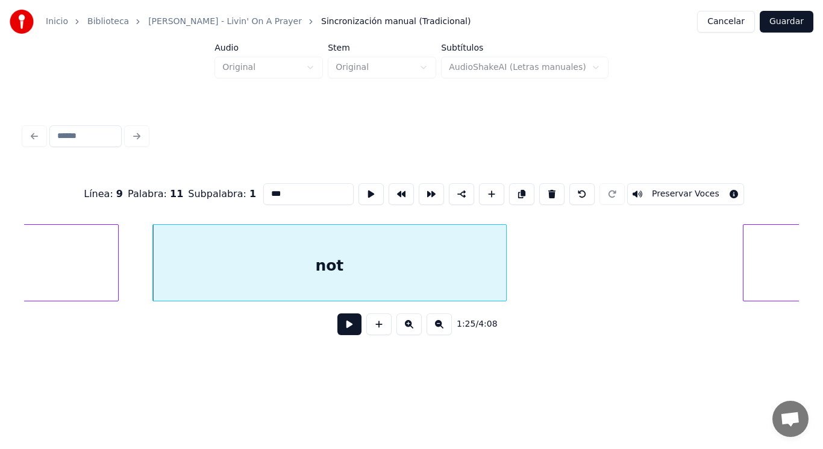
click at [338, 331] on button at bounding box center [350, 324] width 24 height 22
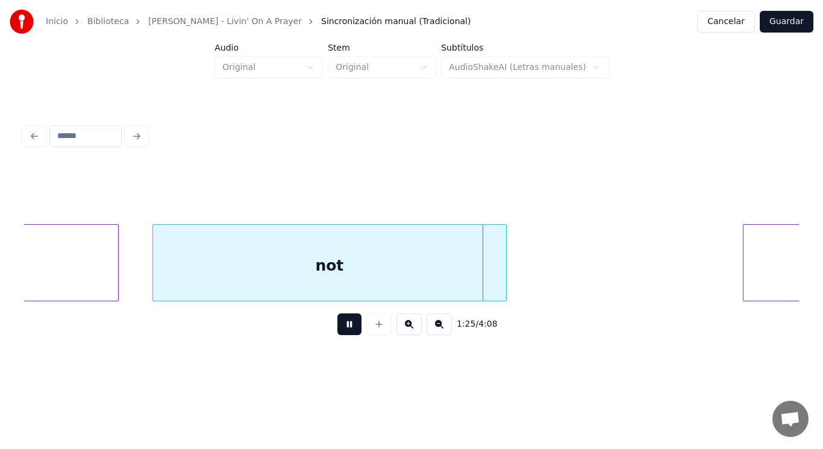
click at [338, 331] on button at bounding box center [350, 324] width 24 height 22
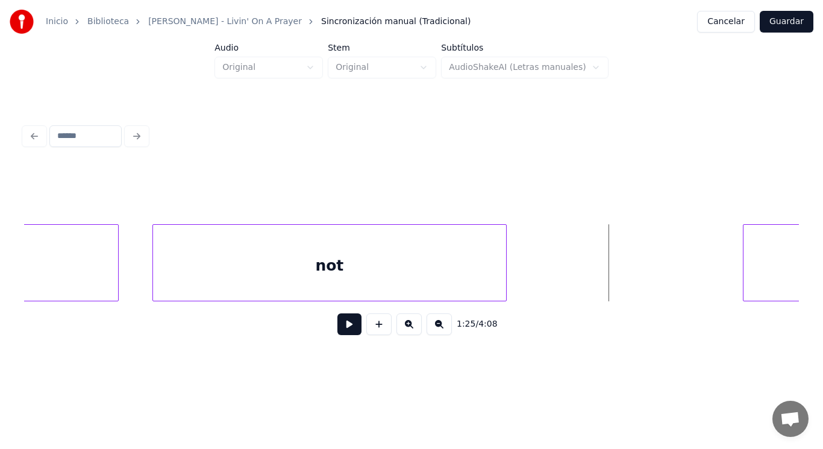
click at [392, 278] on div "not" at bounding box center [329, 266] width 353 height 82
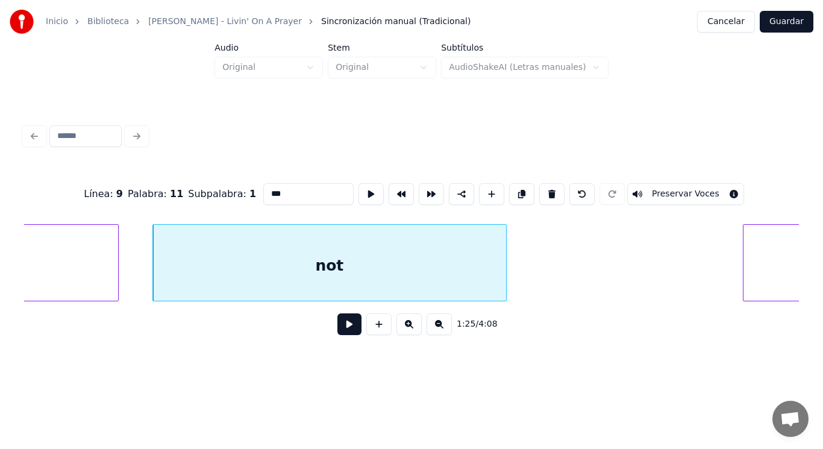
click at [348, 325] on button at bounding box center [350, 324] width 24 height 22
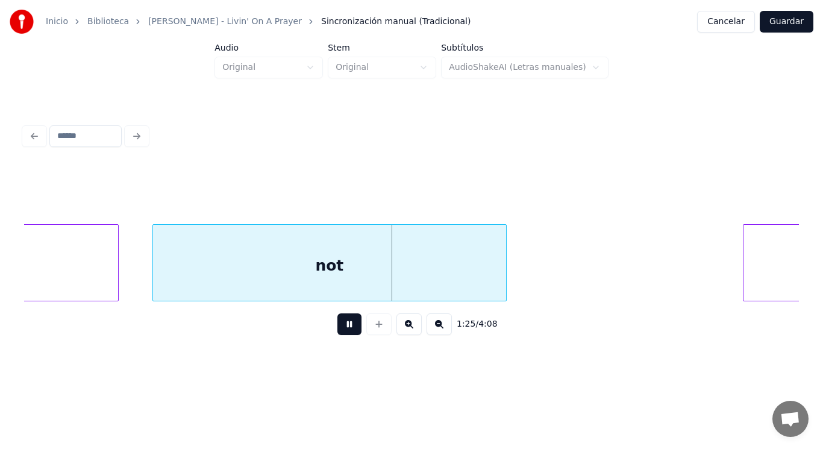
click at [348, 325] on button at bounding box center [350, 324] width 24 height 22
click at [375, 277] on div "not" at bounding box center [329, 266] width 353 height 82
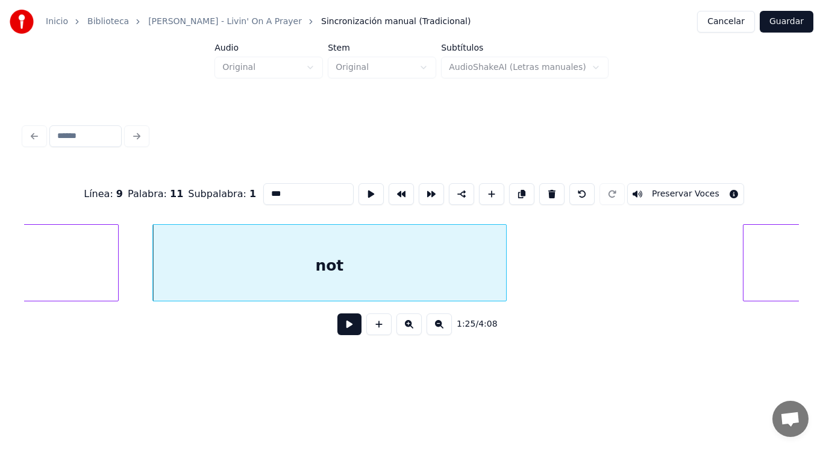
click at [292, 191] on input "***" at bounding box center [308, 194] width 90 height 22
type input "****"
click at [339, 330] on button at bounding box center [350, 324] width 24 height 22
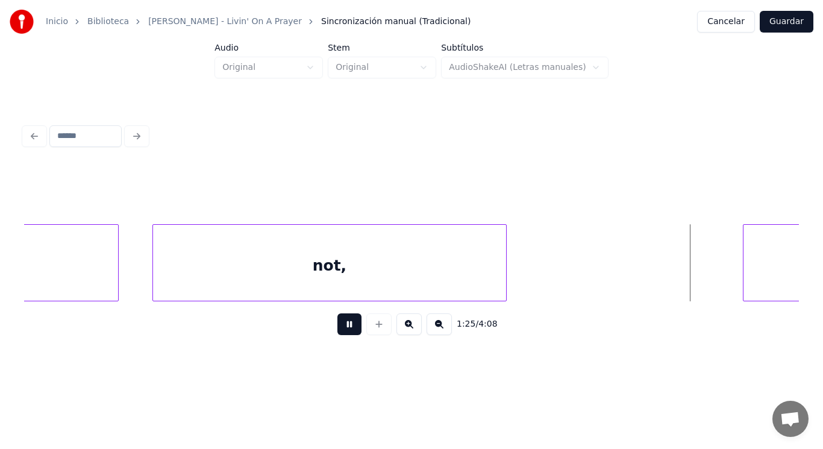
click at [339, 330] on button at bounding box center [350, 324] width 24 height 22
click at [713, 277] on div at bounding box center [714, 263] width 4 height 76
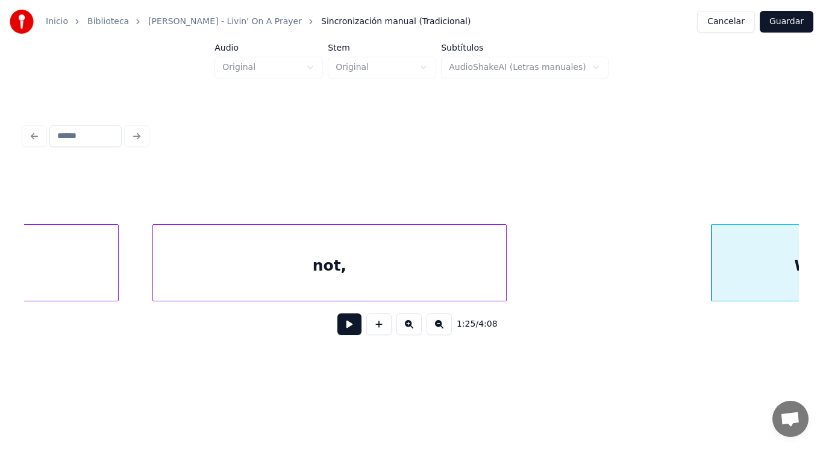
click at [339, 322] on button at bounding box center [350, 324] width 24 height 22
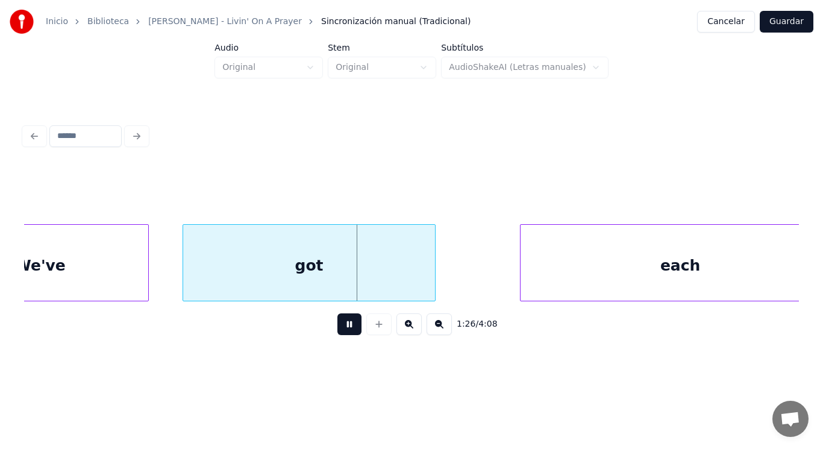
click at [339, 322] on button at bounding box center [350, 324] width 24 height 22
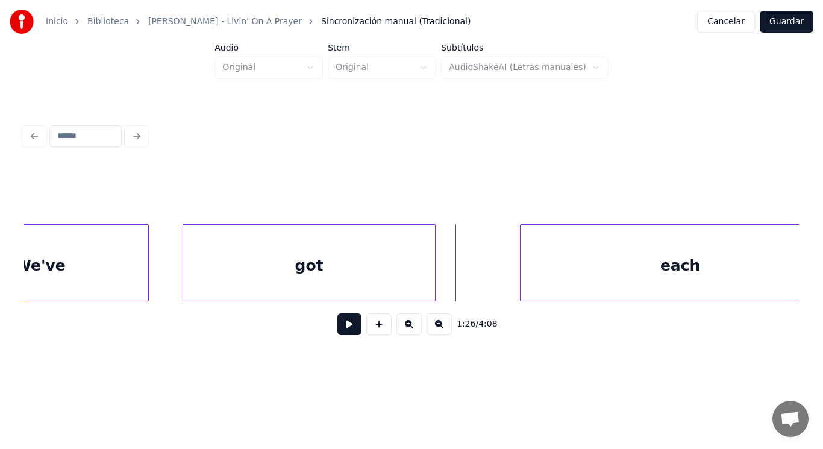
click at [100, 263] on div "We've" at bounding box center [40, 266] width 216 height 82
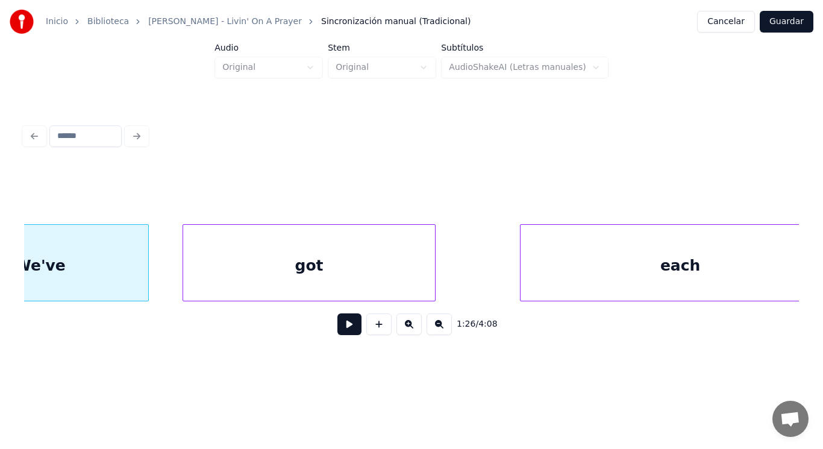
scroll to position [0, 72503]
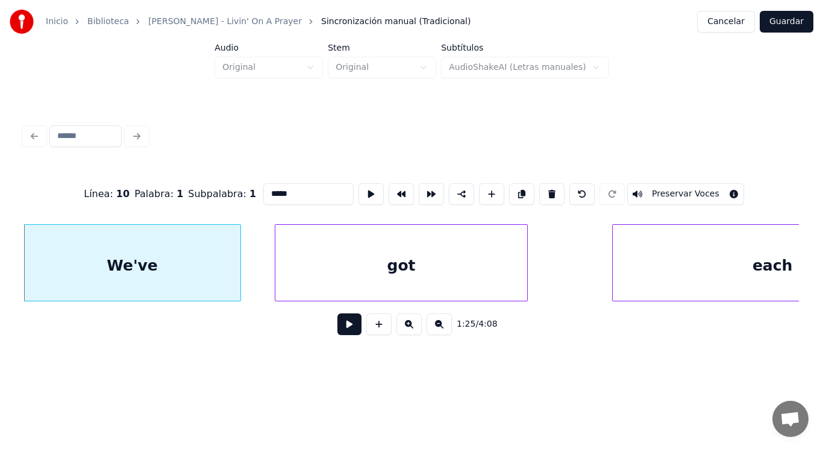
click at [338, 327] on button at bounding box center [350, 324] width 24 height 22
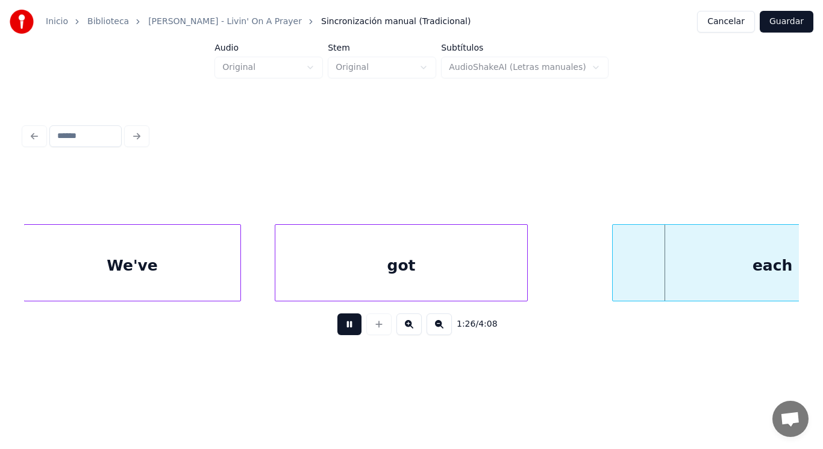
click at [338, 327] on button at bounding box center [350, 324] width 24 height 22
click at [427, 275] on div "got" at bounding box center [401, 266] width 252 height 82
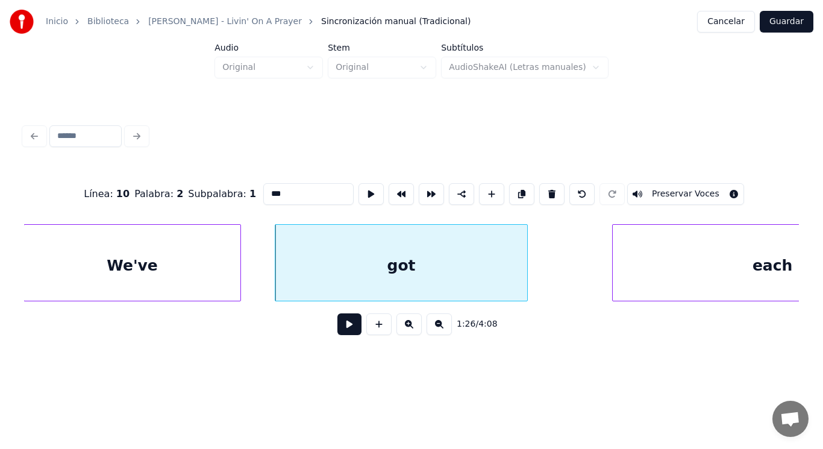
click at [338, 330] on button at bounding box center [350, 324] width 24 height 22
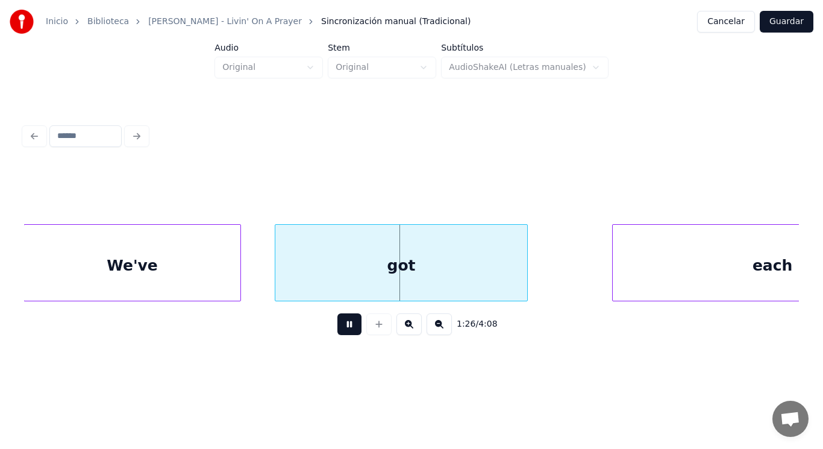
click at [338, 330] on button at bounding box center [350, 324] width 24 height 22
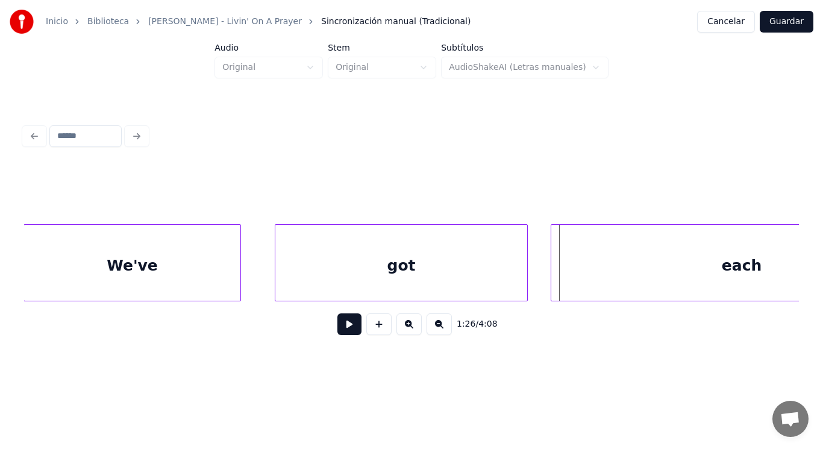
click at [553, 275] on div at bounding box center [553, 263] width 4 height 76
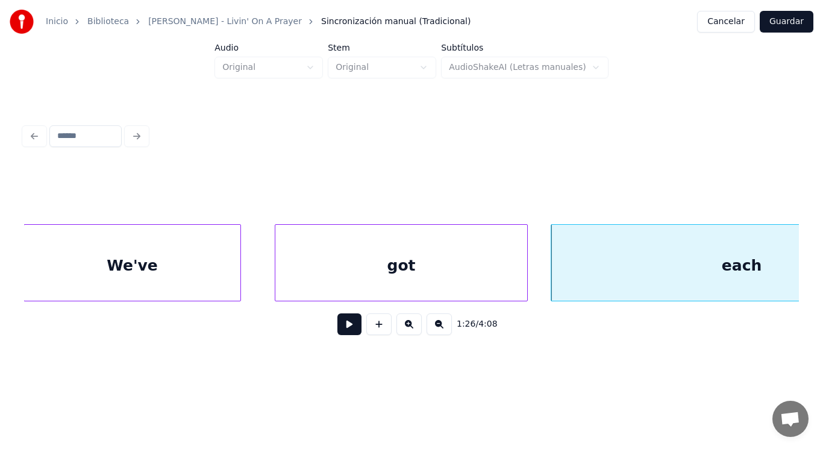
click at [350, 326] on button at bounding box center [350, 324] width 24 height 22
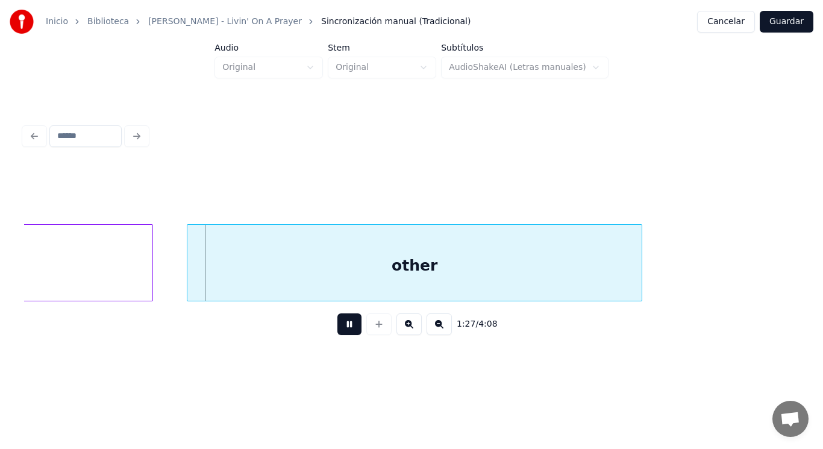
click at [350, 326] on button at bounding box center [350, 324] width 24 height 22
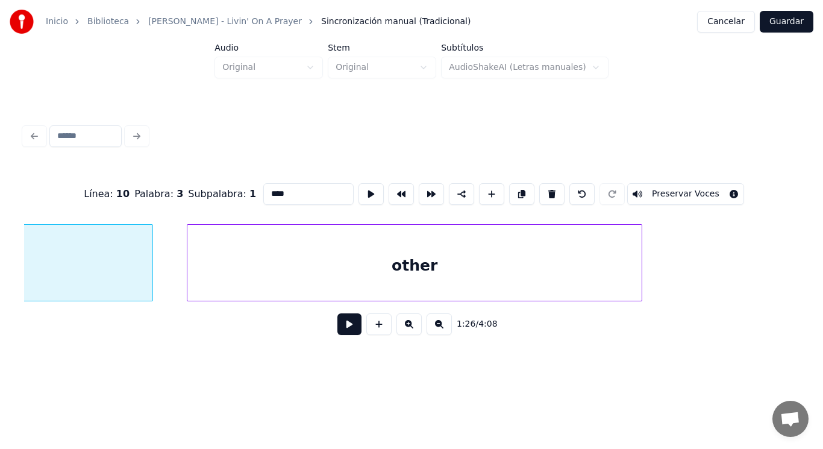
scroll to position [0, 73030]
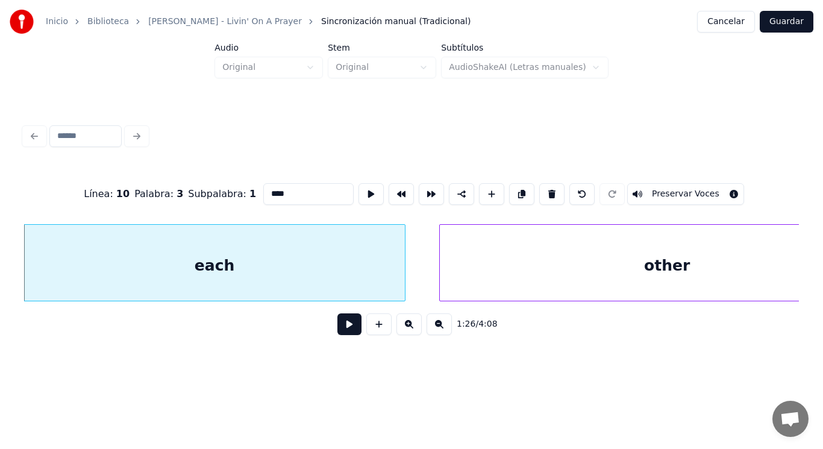
click at [341, 335] on button at bounding box center [350, 324] width 24 height 22
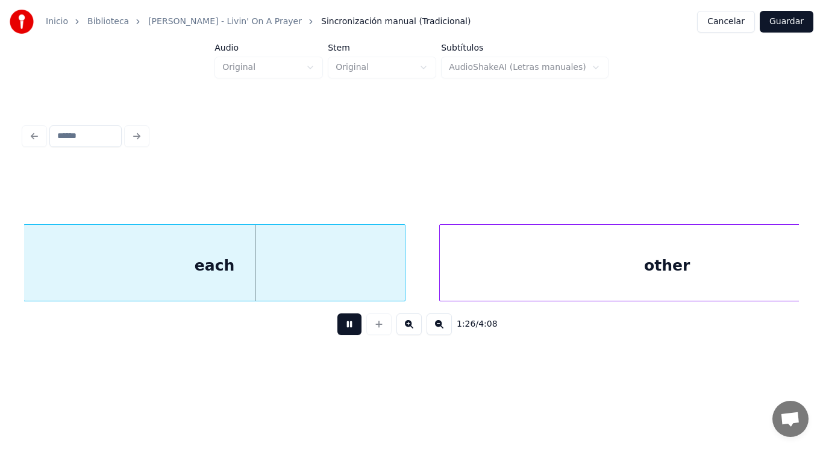
click at [341, 335] on button at bounding box center [350, 324] width 24 height 22
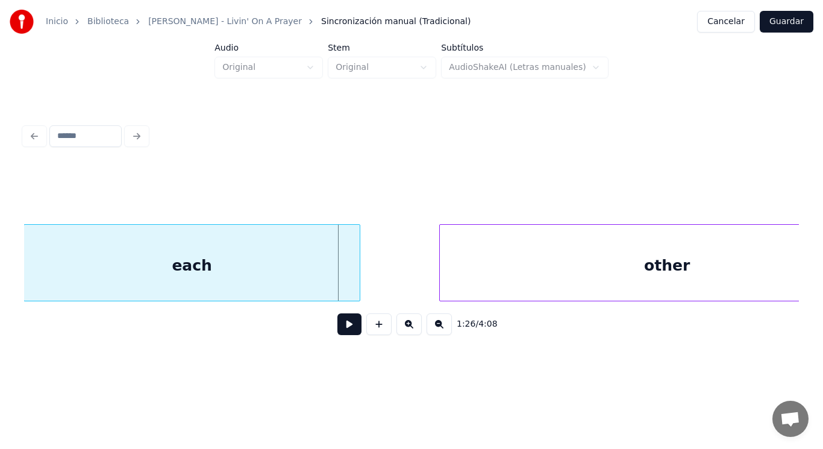
click at [359, 278] on div at bounding box center [358, 263] width 4 height 76
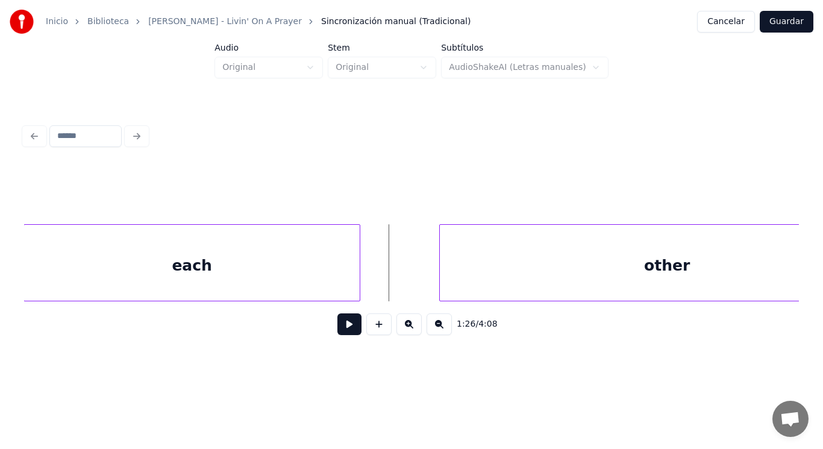
click at [338, 327] on button at bounding box center [350, 324] width 24 height 22
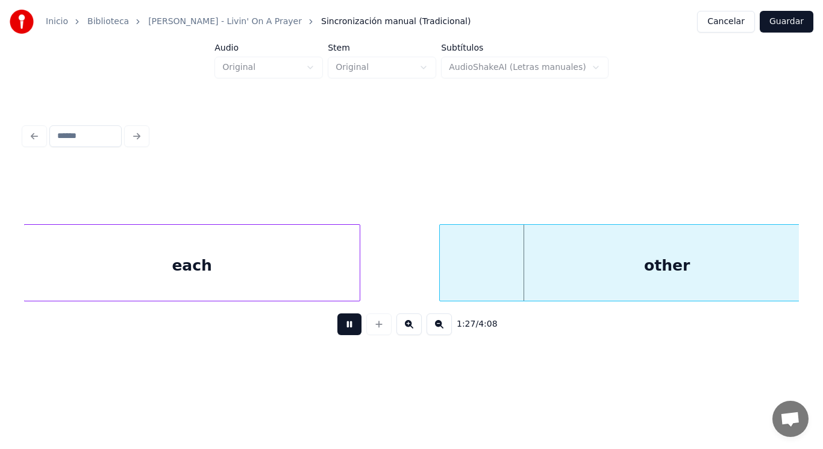
click at [338, 327] on button at bounding box center [350, 324] width 24 height 22
click at [423, 280] on div at bounding box center [424, 263] width 4 height 76
click at [378, 283] on div at bounding box center [379, 263] width 4 height 76
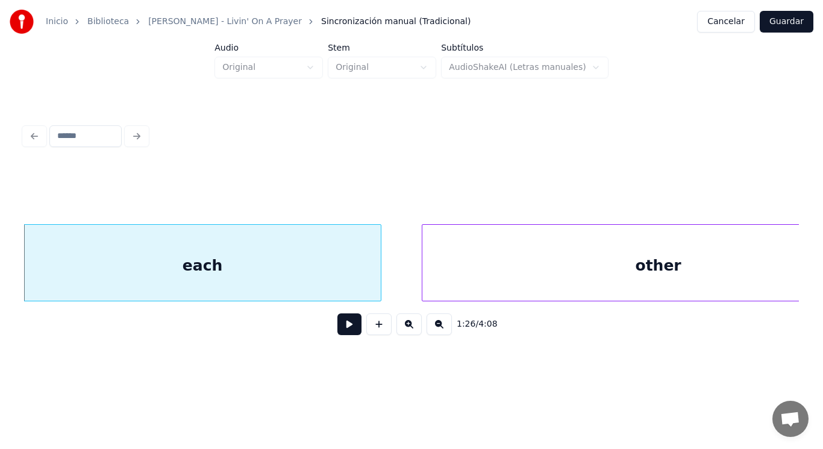
click at [342, 329] on button at bounding box center [350, 324] width 24 height 22
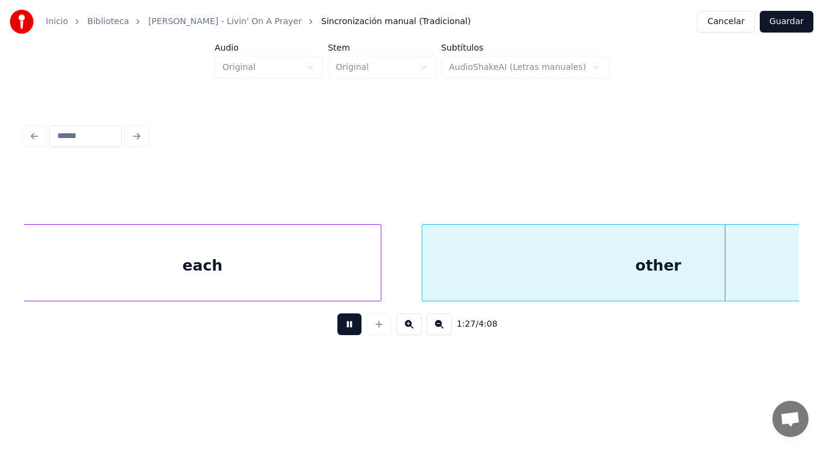
scroll to position [0, 73818]
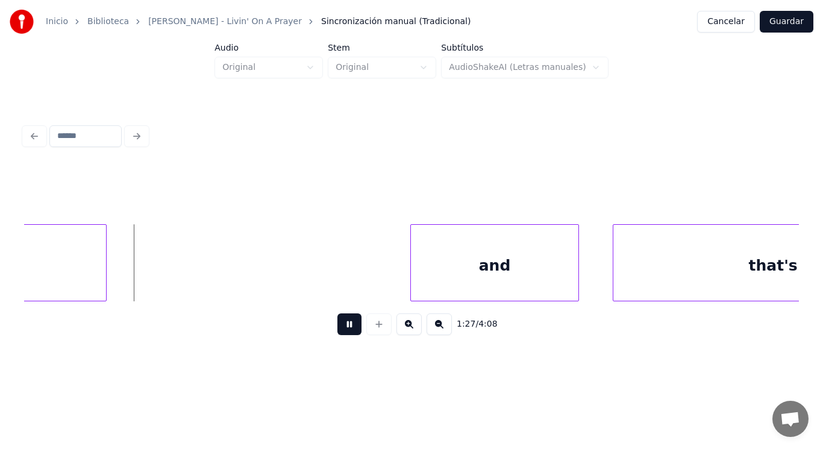
click at [342, 329] on button at bounding box center [350, 324] width 24 height 22
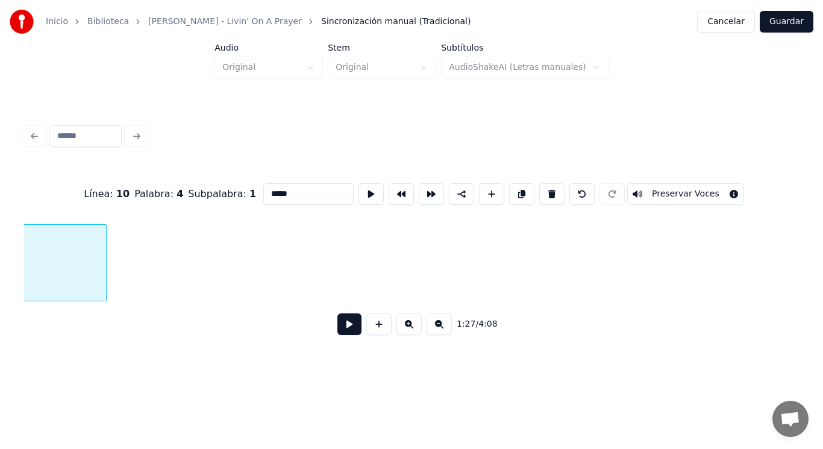
scroll to position [0, 73428]
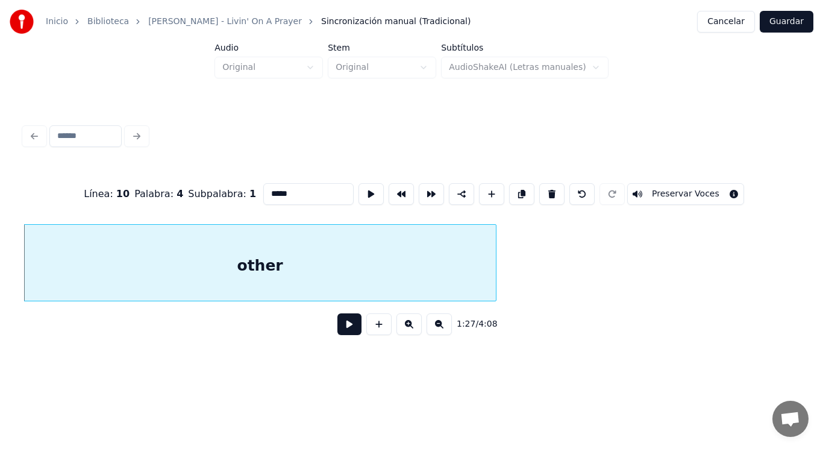
click at [340, 325] on button at bounding box center [350, 324] width 24 height 22
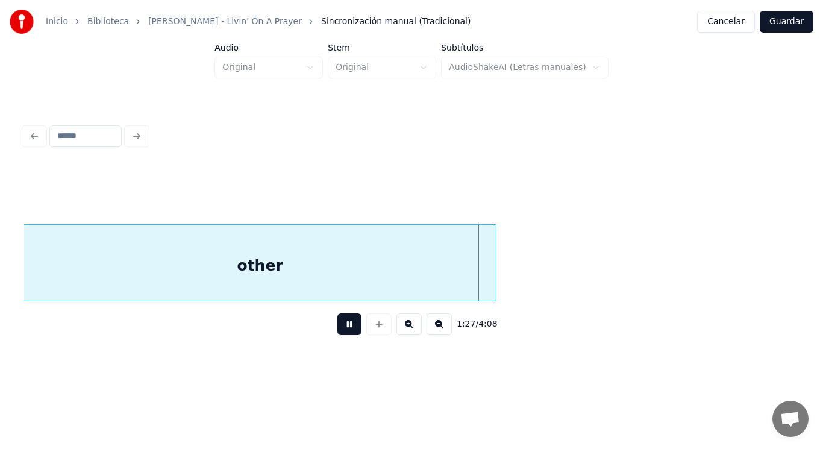
click at [340, 325] on button at bounding box center [350, 324] width 24 height 22
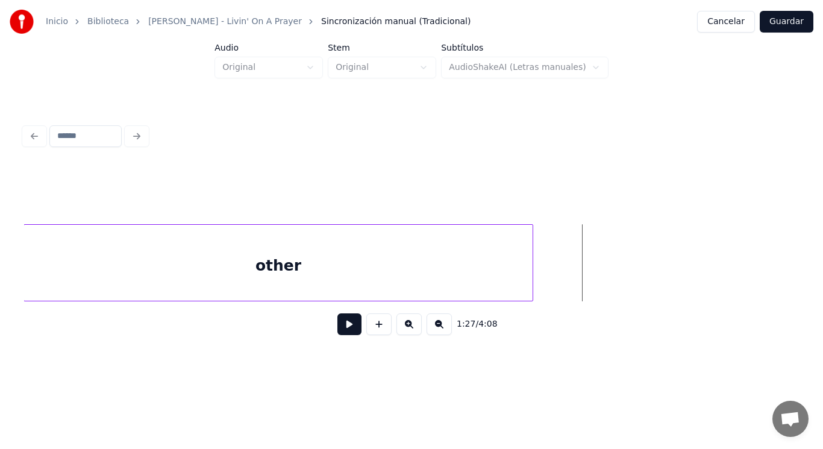
click at [533, 279] on div at bounding box center [531, 263] width 4 height 76
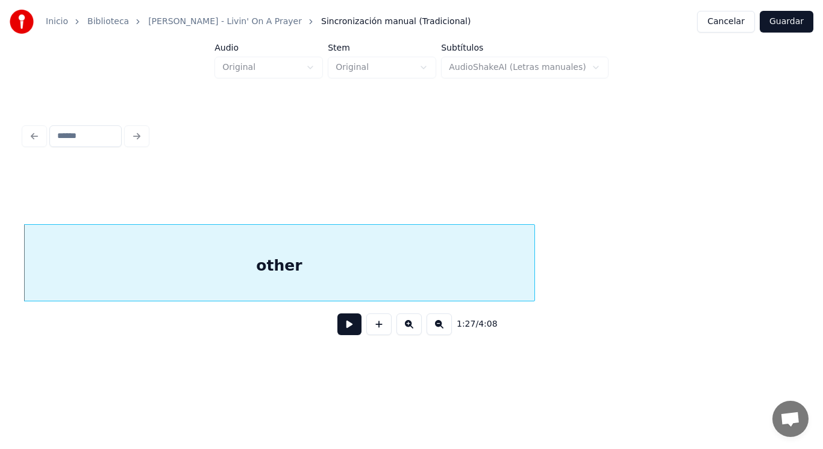
click at [341, 330] on button at bounding box center [350, 324] width 24 height 22
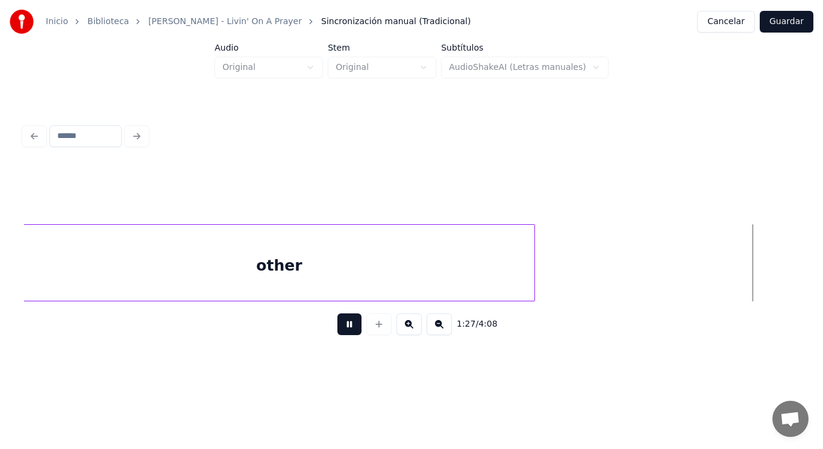
click at [341, 330] on button at bounding box center [350, 324] width 24 height 22
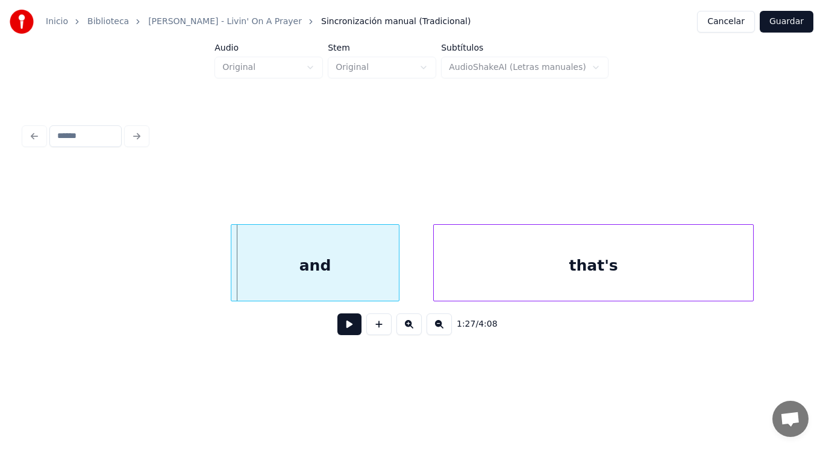
scroll to position [0, 73993]
click at [215, 269] on div at bounding box center [217, 263] width 4 height 76
click at [339, 332] on button at bounding box center [350, 324] width 24 height 22
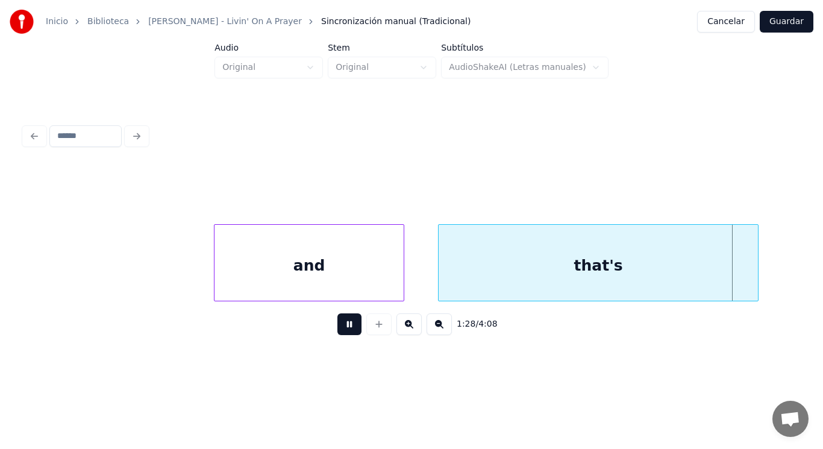
click at [339, 332] on button at bounding box center [350, 324] width 24 height 22
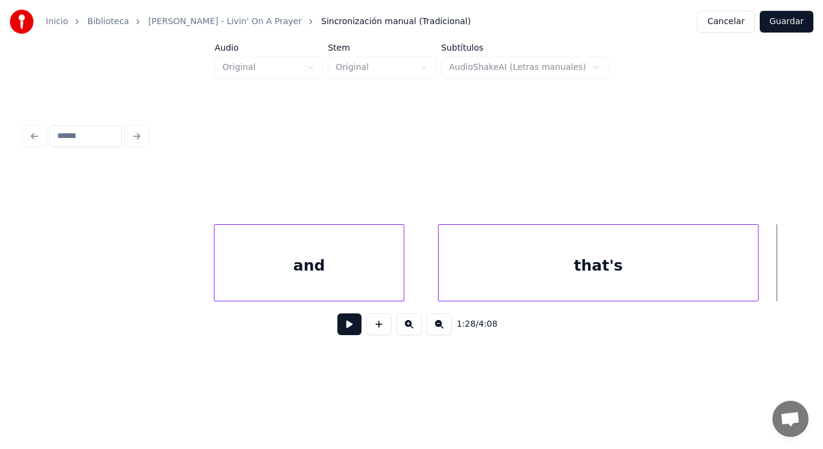
click at [349, 289] on div "and" at bounding box center [309, 266] width 189 height 82
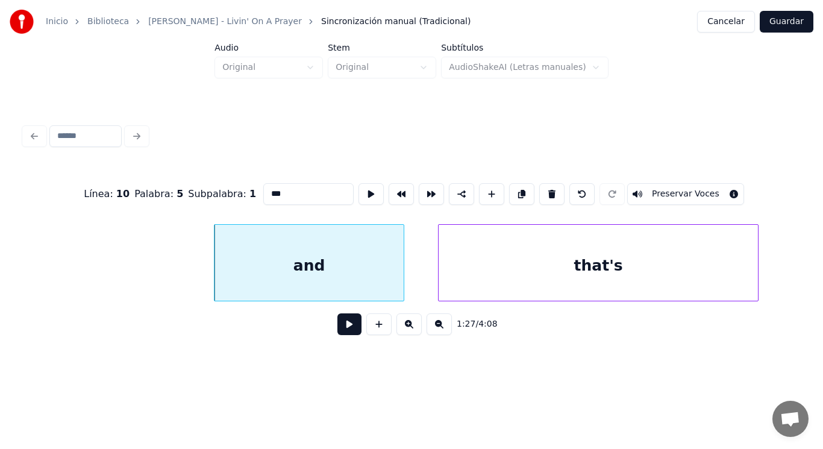
click at [338, 333] on button at bounding box center [350, 324] width 24 height 22
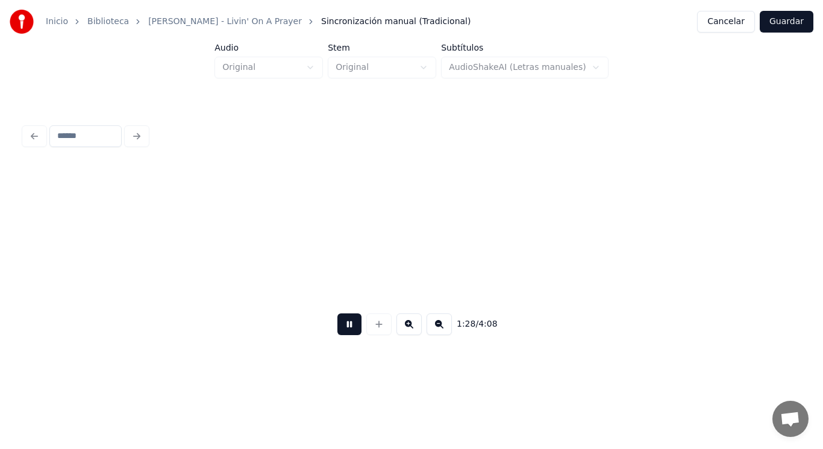
scroll to position [0, 74772]
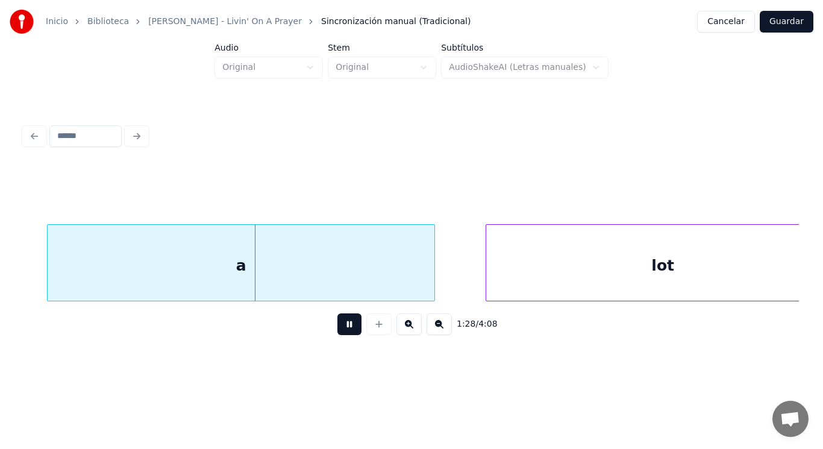
click at [338, 333] on button at bounding box center [350, 324] width 24 height 22
click at [110, 271] on div "a" at bounding box center [241, 266] width 387 height 82
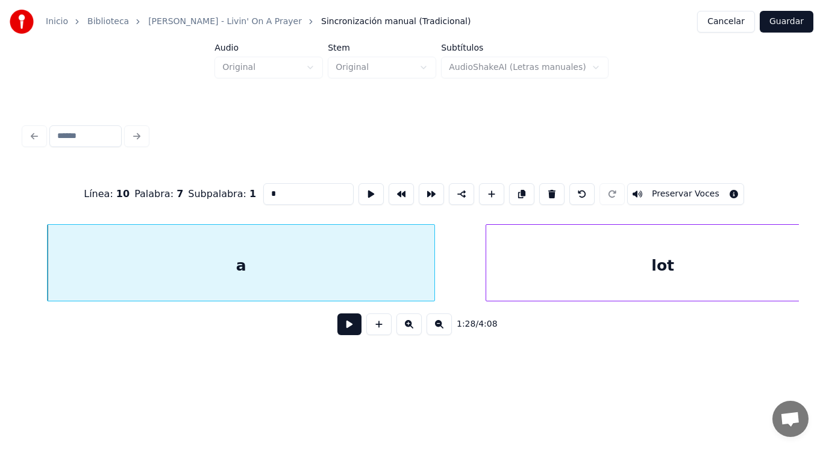
click at [338, 331] on button at bounding box center [350, 324] width 24 height 22
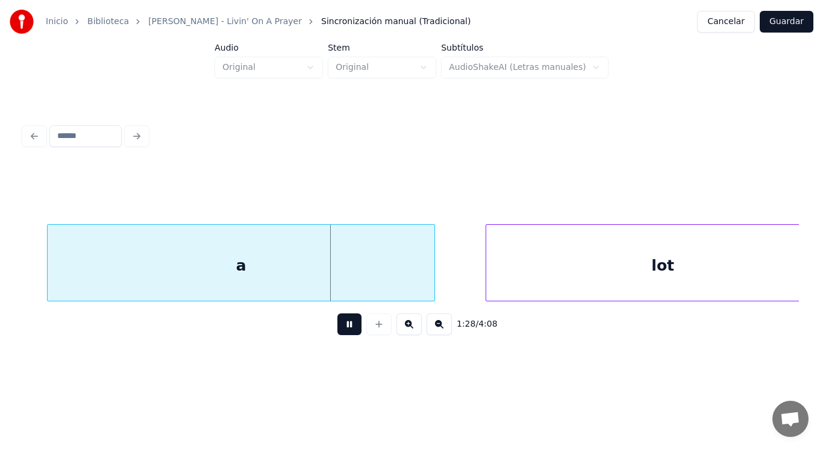
click at [338, 331] on button at bounding box center [350, 324] width 24 height 22
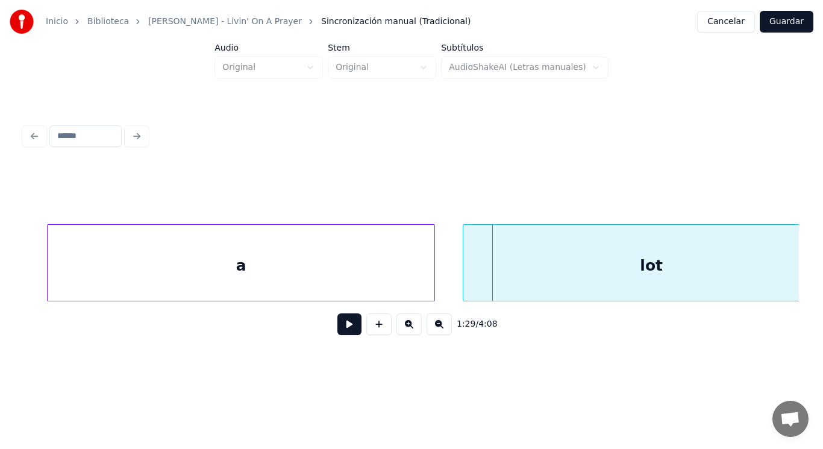
click at [466, 278] on div at bounding box center [465, 263] width 4 height 76
click at [341, 329] on button at bounding box center [350, 324] width 24 height 22
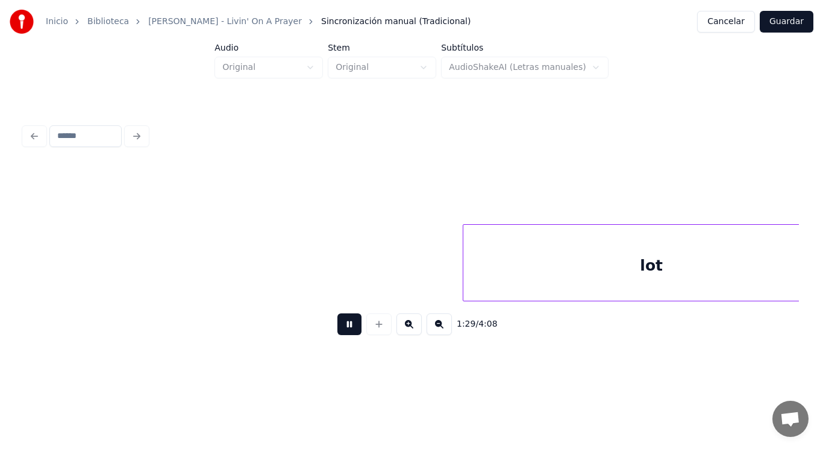
scroll to position [0, 75554]
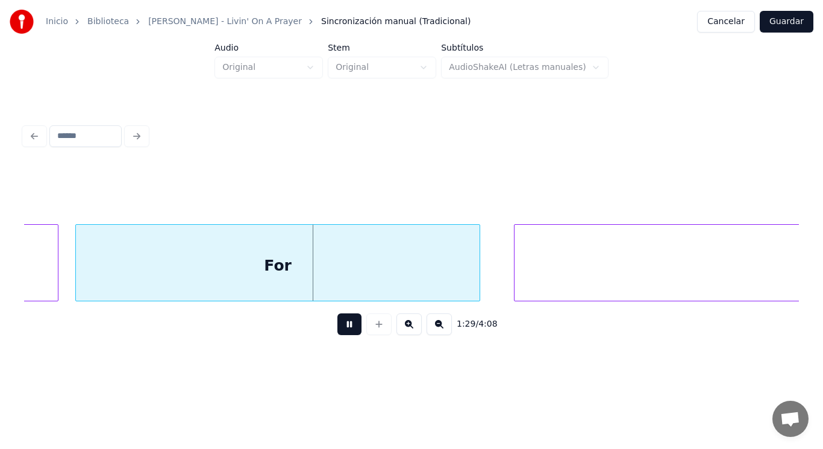
click at [341, 329] on button at bounding box center [350, 324] width 24 height 22
click at [230, 289] on div "For" at bounding box center [278, 266] width 404 height 82
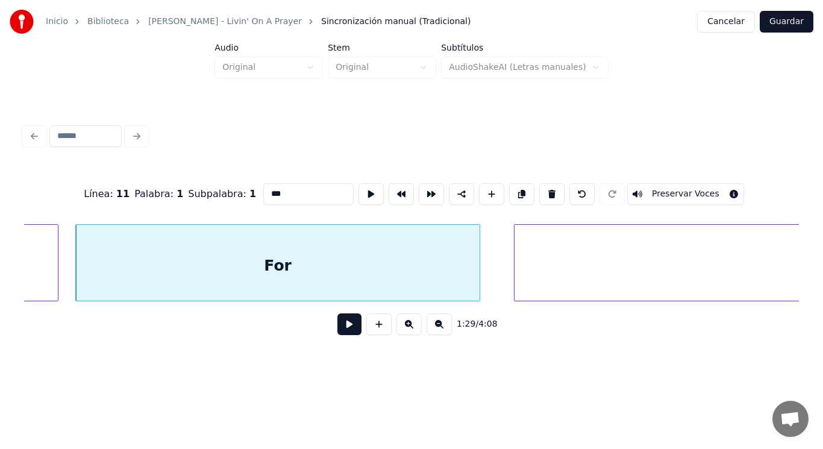
click at [263, 191] on input "***" at bounding box center [308, 194] width 90 height 22
type input "***"
click at [338, 333] on button at bounding box center [350, 324] width 24 height 22
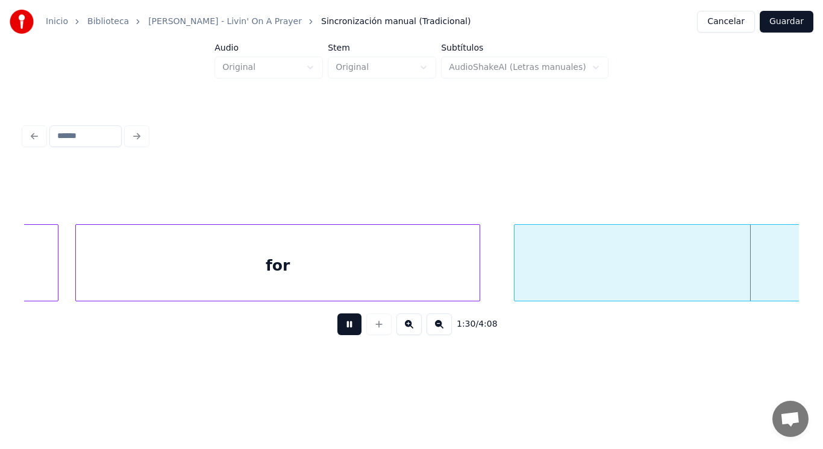
scroll to position [0, 76335]
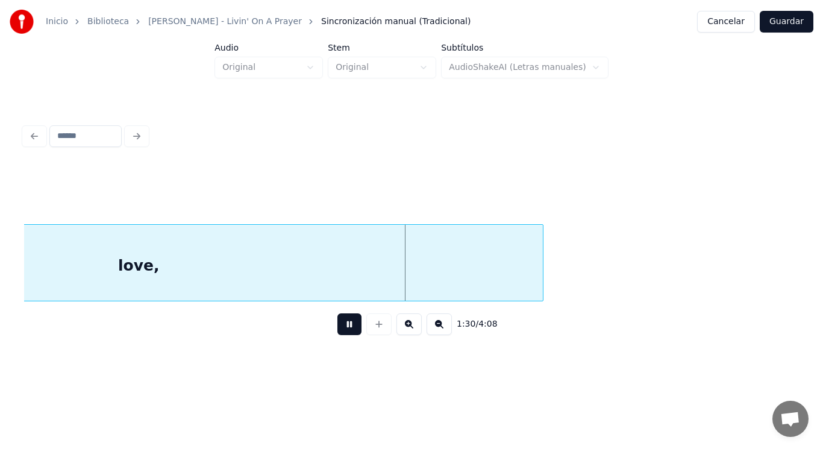
click at [338, 333] on button at bounding box center [350, 324] width 24 height 22
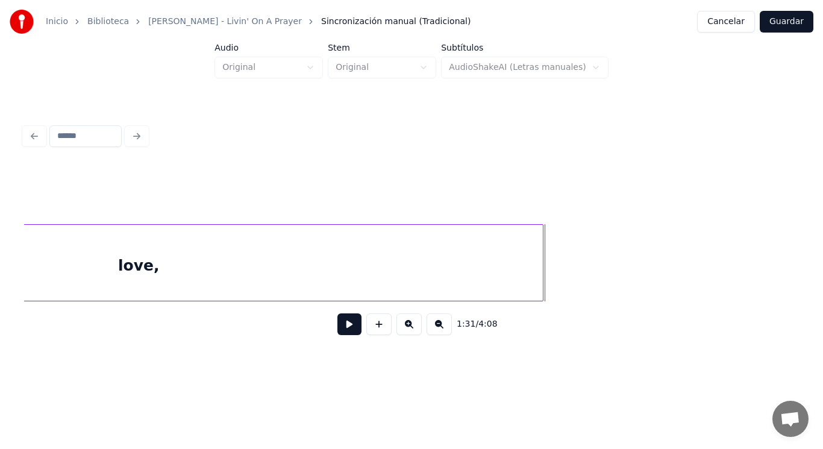
click at [338, 332] on button at bounding box center [350, 324] width 24 height 22
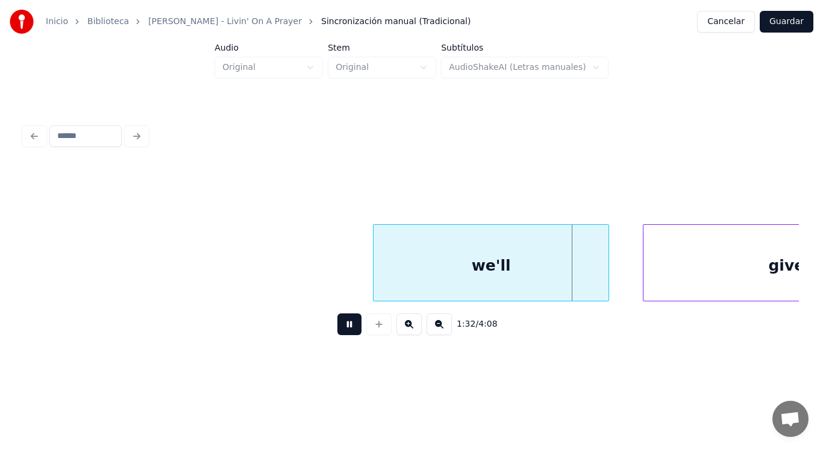
click at [338, 332] on button at bounding box center [350, 324] width 24 height 22
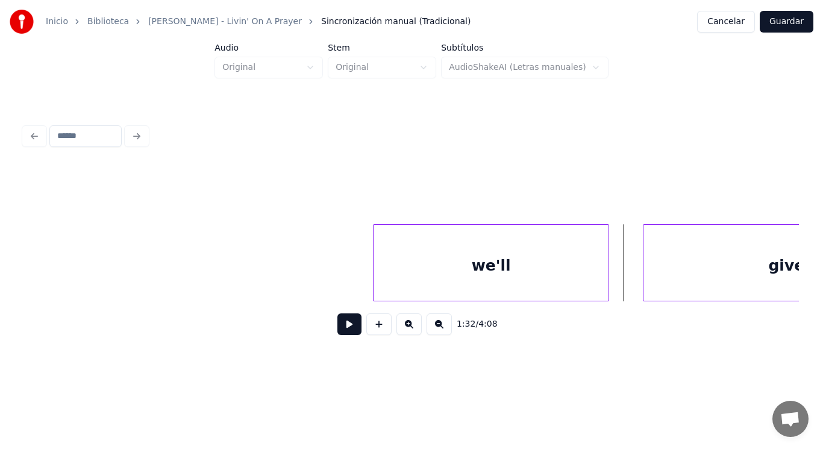
click at [338, 332] on button at bounding box center [350, 324] width 24 height 22
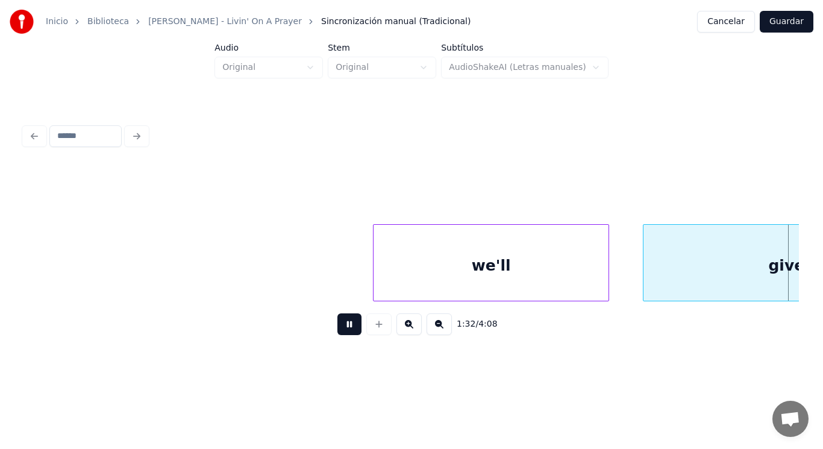
scroll to position [0, 77894]
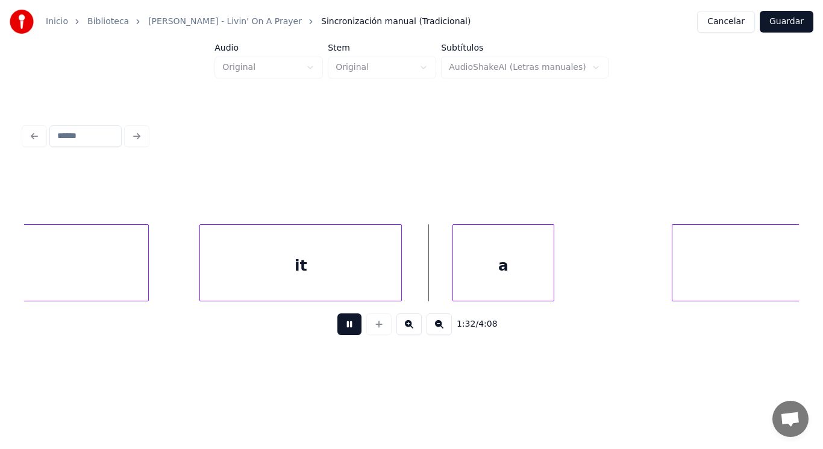
click at [338, 332] on button at bounding box center [350, 324] width 24 height 22
click at [316, 284] on div "it" at bounding box center [300, 266] width 201 height 82
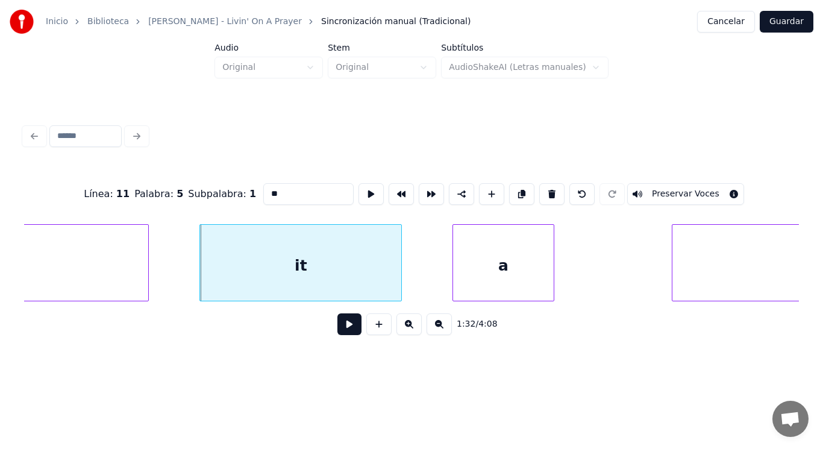
click at [338, 327] on button at bounding box center [350, 324] width 24 height 22
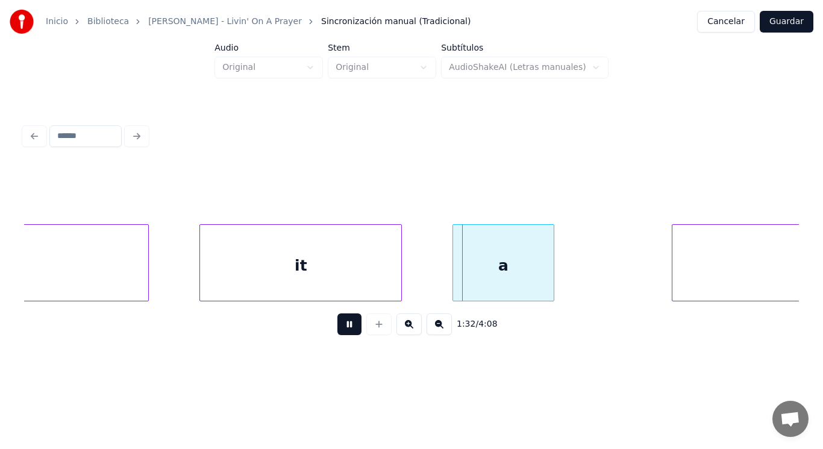
click at [338, 327] on button at bounding box center [350, 324] width 24 height 22
click at [426, 277] on div at bounding box center [428, 263] width 4 height 76
click at [342, 330] on button at bounding box center [350, 324] width 24 height 22
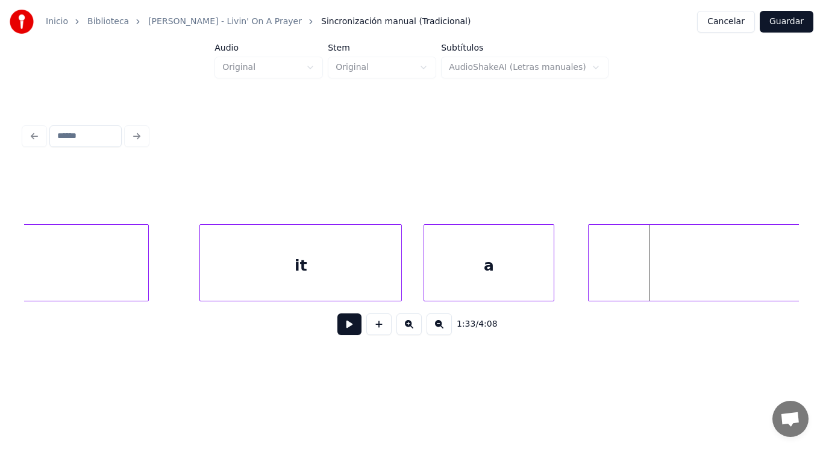
click at [592, 272] on div at bounding box center [591, 263] width 4 height 76
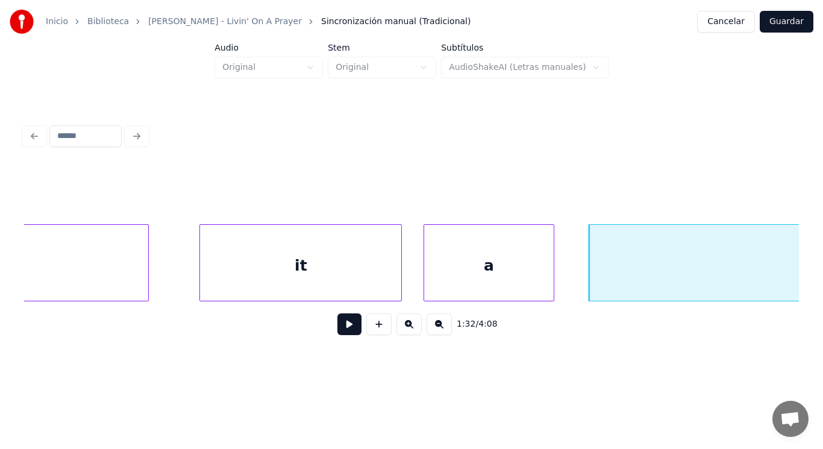
click at [627, 281] on div "shot" at bounding box center [833, 266] width 488 height 82
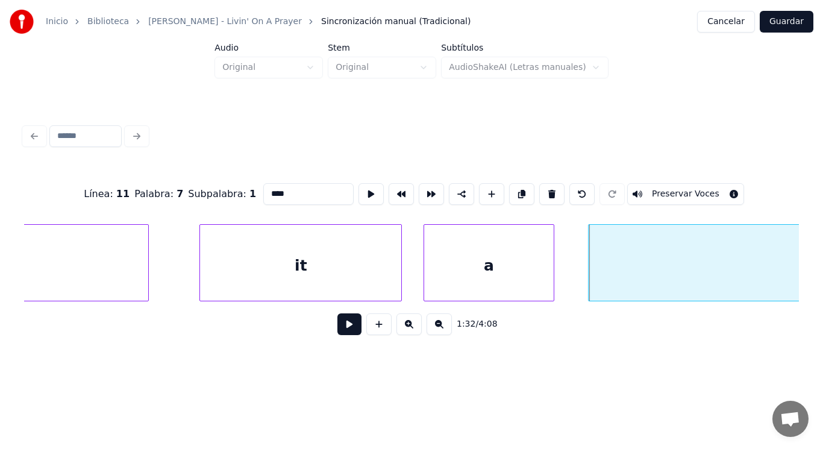
click at [280, 191] on input "****" at bounding box center [308, 194] width 90 height 22
click at [276, 279] on div "it" at bounding box center [300, 266] width 201 height 82
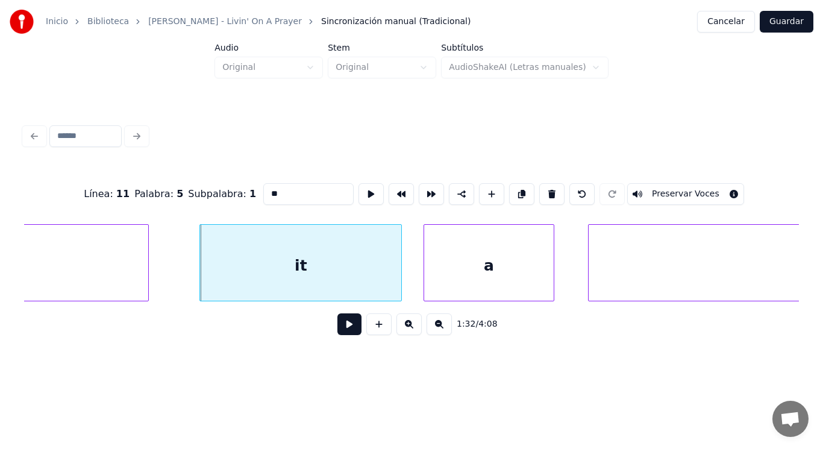
type input "**"
click at [343, 334] on button at bounding box center [350, 324] width 24 height 22
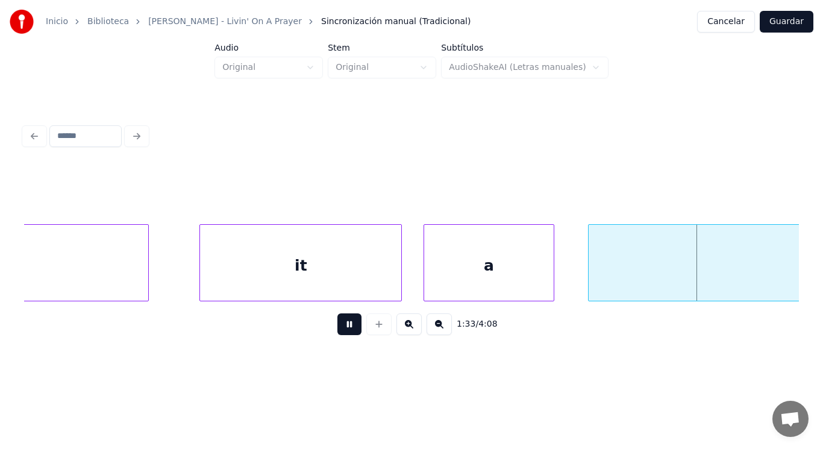
scroll to position [0, 78679]
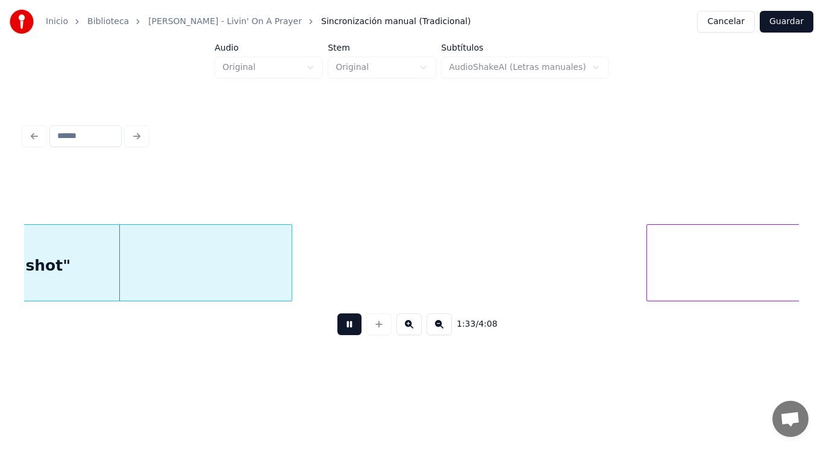
click at [343, 334] on button at bounding box center [350, 324] width 24 height 22
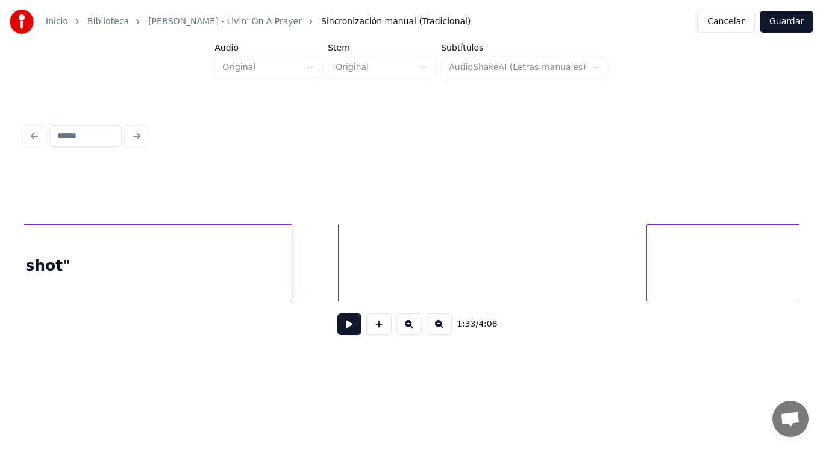
click at [345, 334] on button at bounding box center [350, 324] width 24 height 22
click at [624, 281] on div at bounding box center [625, 263] width 4 height 76
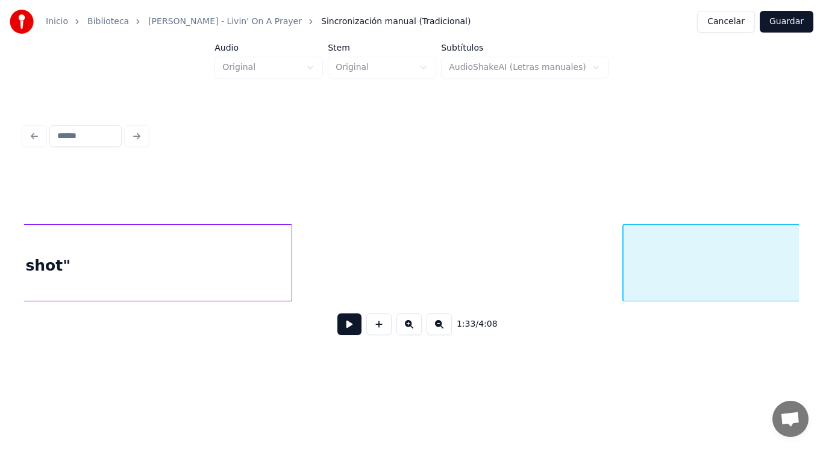
click at [345, 330] on button at bounding box center [350, 324] width 24 height 22
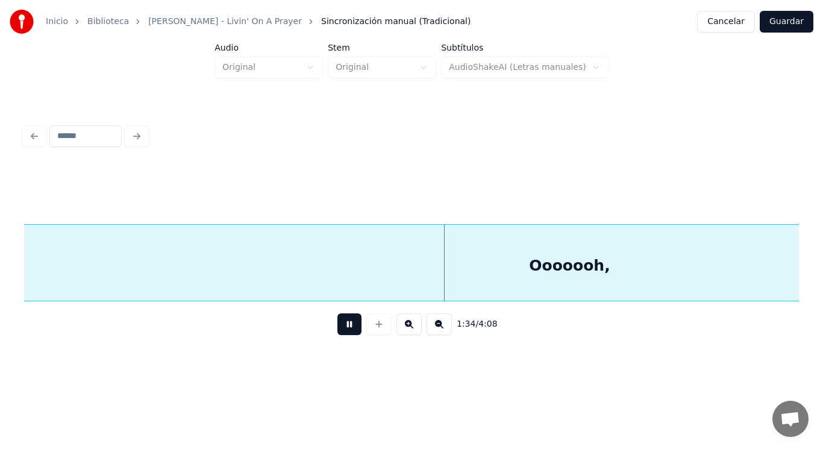
click at [345, 330] on button at bounding box center [350, 324] width 24 height 22
click at [314, 261] on div "Ooooooh," at bounding box center [569, 266] width 1474 height 82
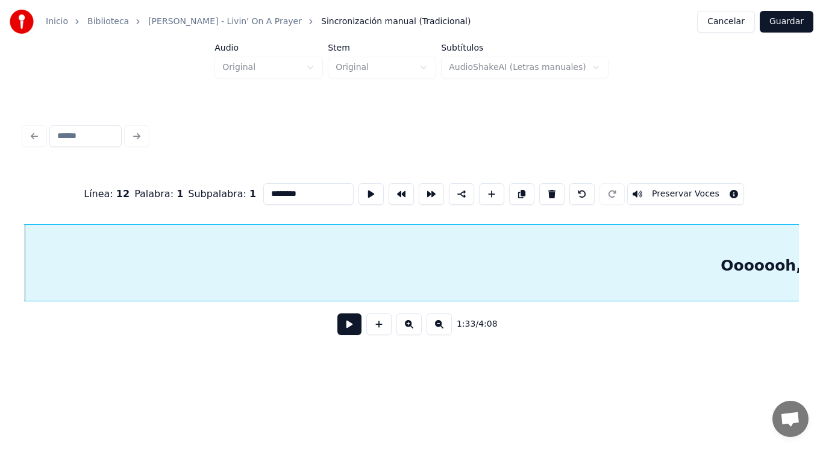
click at [339, 329] on button at bounding box center [350, 324] width 24 height 22
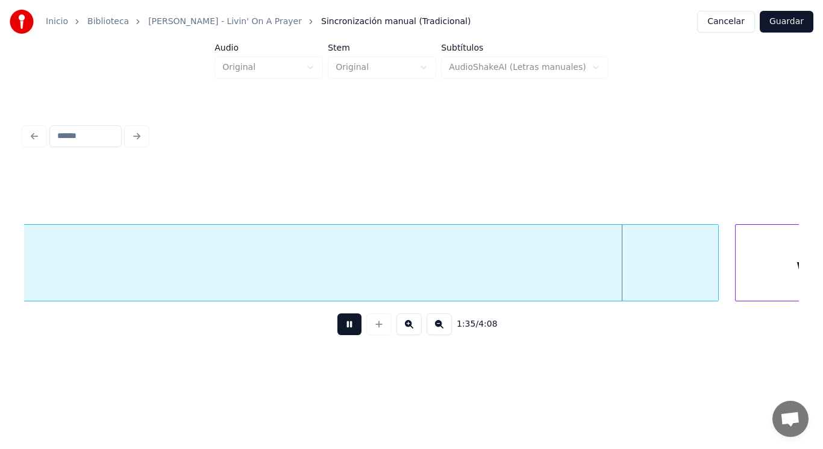
click at [339, 329] on button at bounding box center [350, 324] width 24 height 22
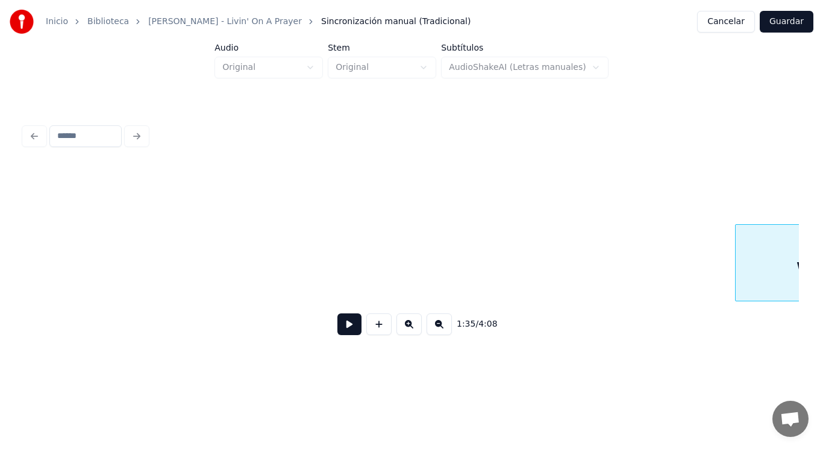
scroll to position [0, 80834]
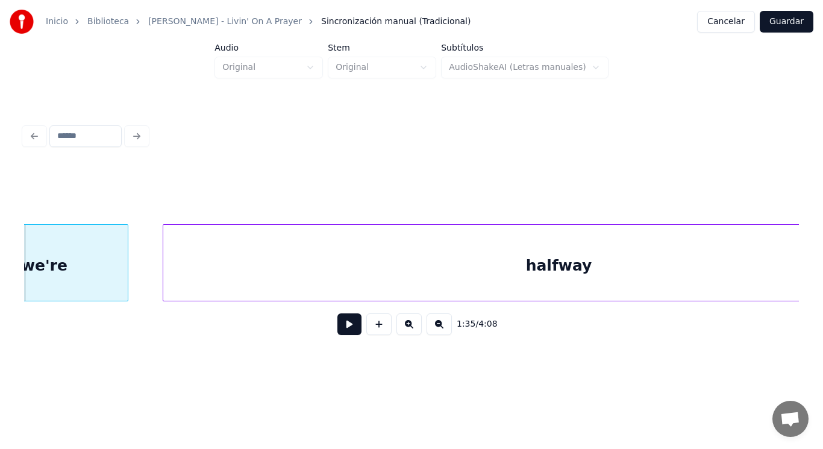
click at [339, 329] on button at bounding box center [350, 324] width 24 height 22
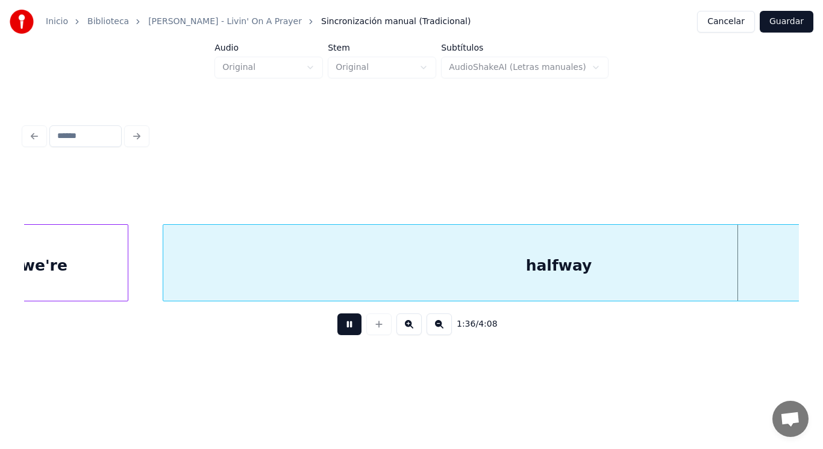
scroll to position [0, 81618]
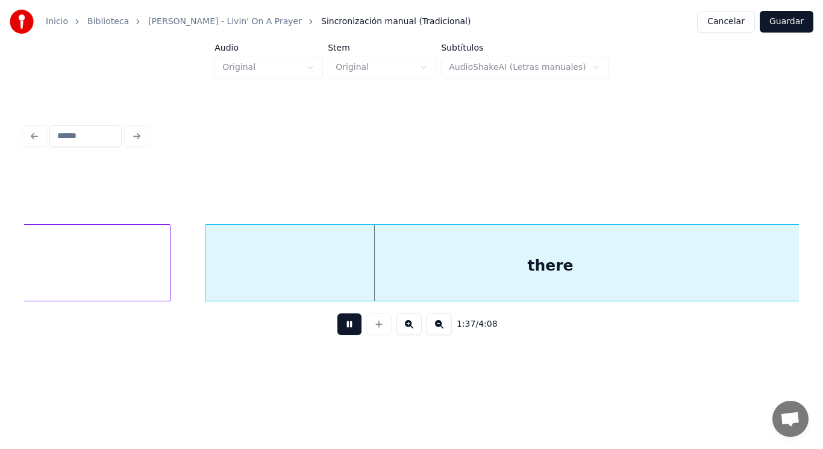
click at [339, 329] on button at bounding box center [350, 324] width 24 height 22
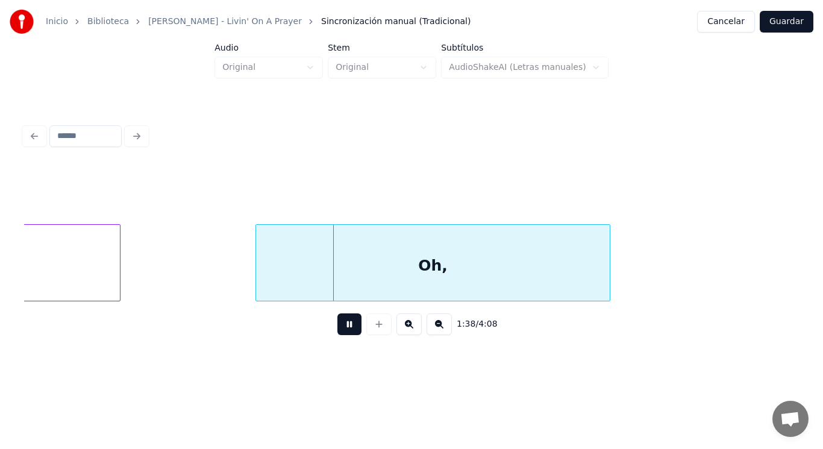
click at [339, 329] on button at bounding box center [350, 324] width 24 height 22
click at [227, 274] on div at bounding box center [227, 263] width 4 height 76
click at [347, 272] on div "Oh," at bounding box center [417, 266] width 386 height 82
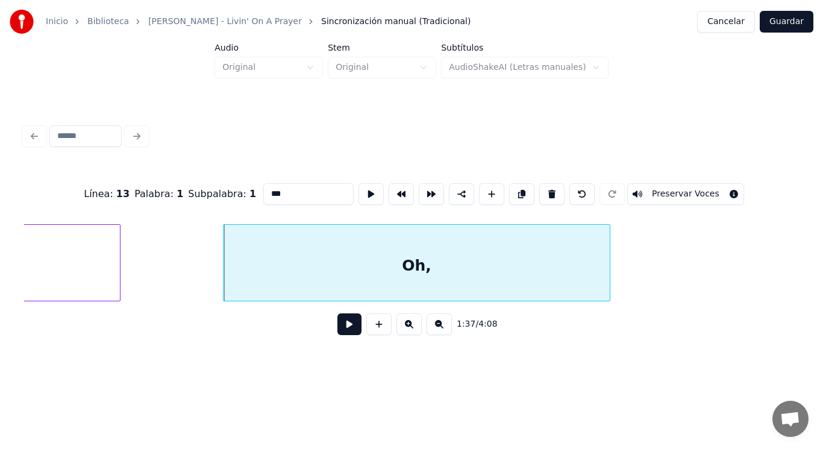
click at [263, 188] on input "***" at bounding box center [308, 194] width 90 height 22
type input "******"
click at [340, 325] on button at bounding box center [350, 324] width 24 height 22
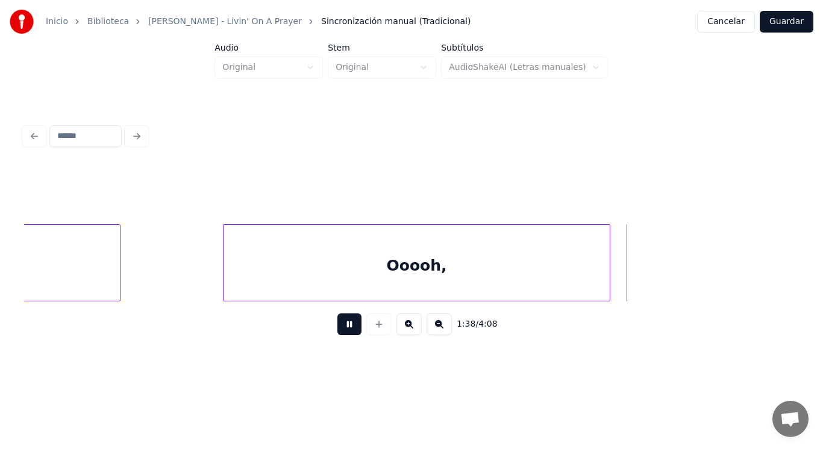
click at [340, 325] on button at bounding box center [350, 324] width 24 height 22
click at [743, 287] on div at bounding box center [743, 263] width 4 height 76
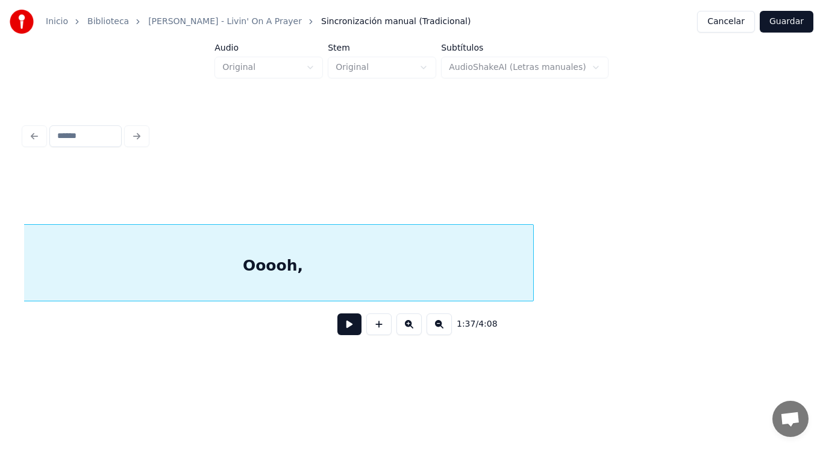
scroll to position [0, 82611]
click at [338, 330] on button at bounding box center [350, 324] width 24 height 22
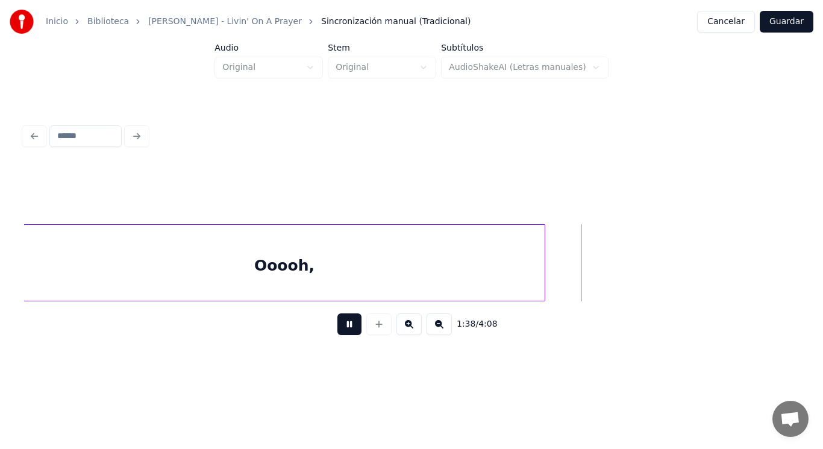
click at [338, 330] on button at bounding box center [350, 324] width 24 height 22
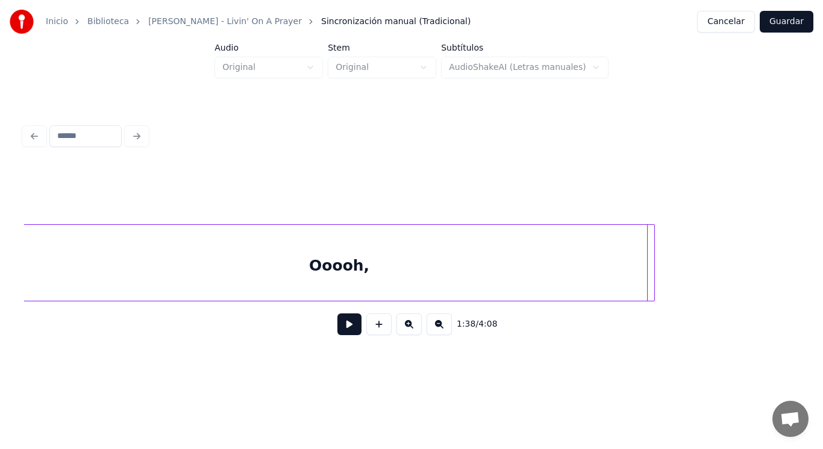
click at [652, 283] on div at bounding box center [653, 263] width 4 height 76
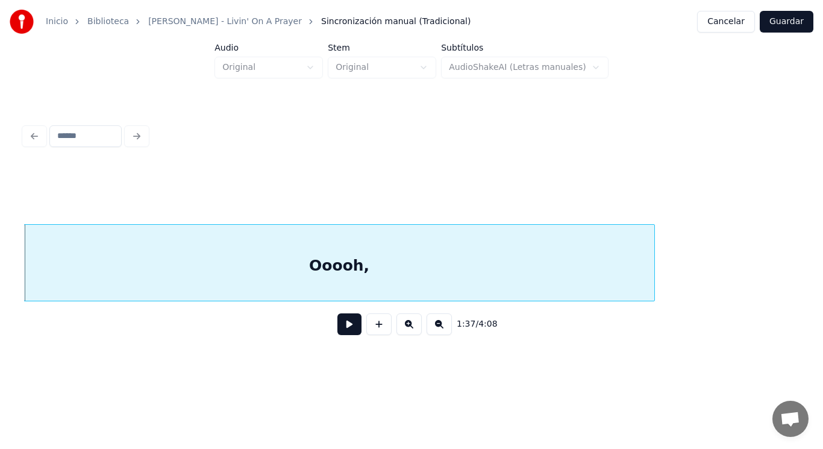
click at [346, 327] on button at bounding box center [350, 324] width 24 height 22
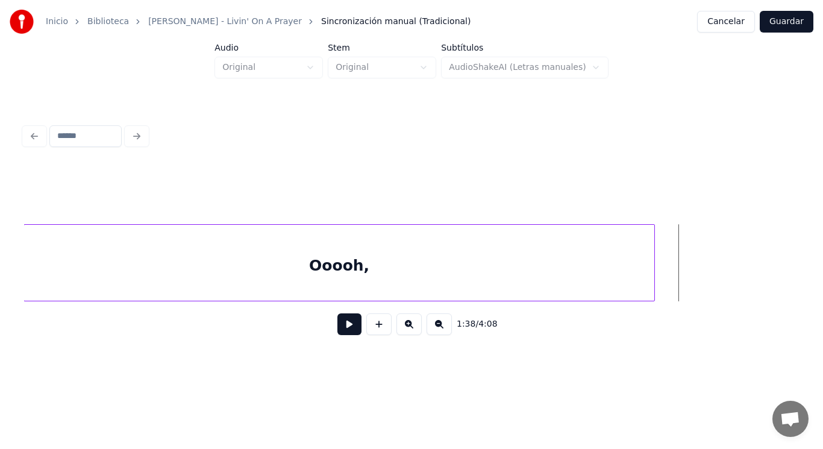
click at [488, 267] on div "Ooooh," at bounding box center [339, 266] width 630 height 82
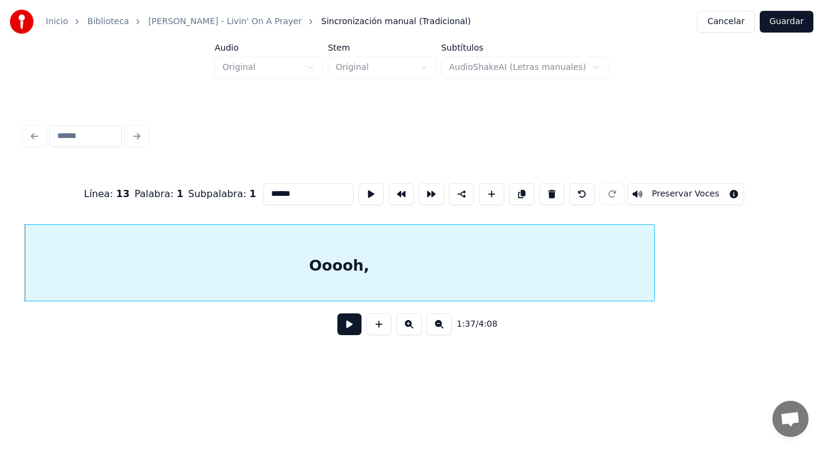
click at [340, 327] on button at bounding box center [350, 324] width 24 height 22
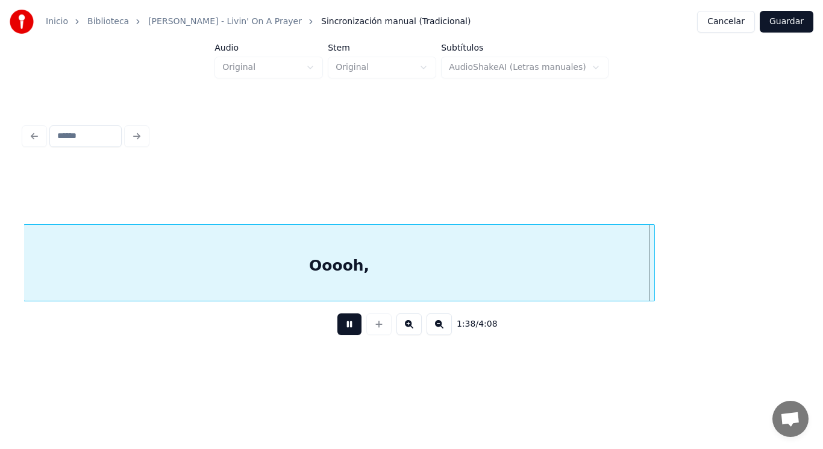
click at [340, 327] on button at bounding box center [350, 324] width 24 height 22
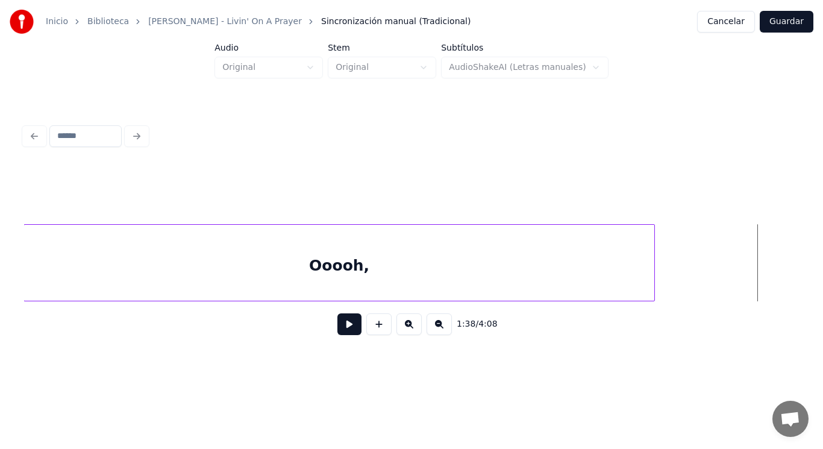
click at [338, 335] on button at bounding box center [350, 324] width 24 height 22
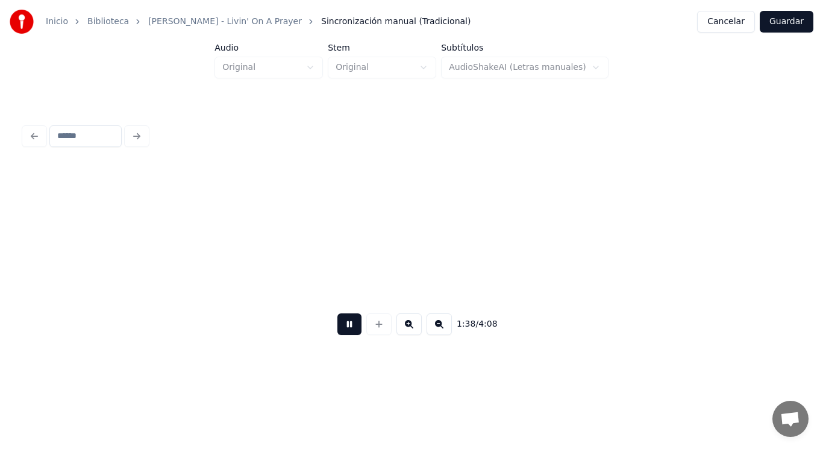
click at [338, 335] on button at bounding box center [350, 324] width 24 height 22
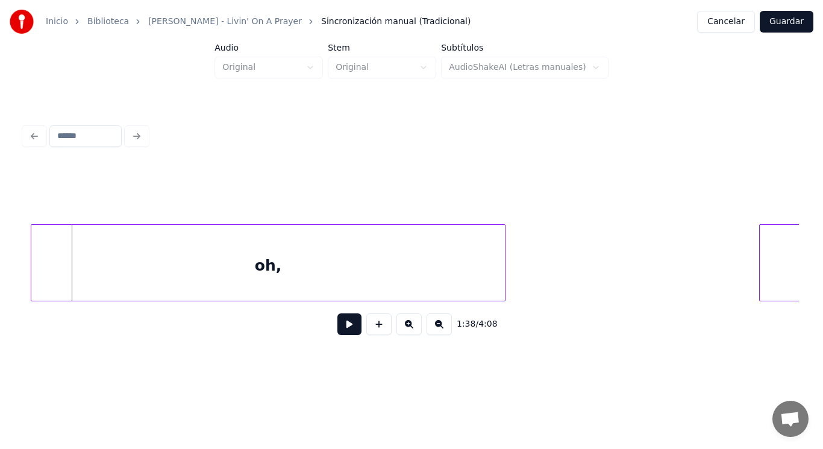
click at [21, 284] on div "1:38 / 4:08" at bounding box center [411, 232] width 785 height 239
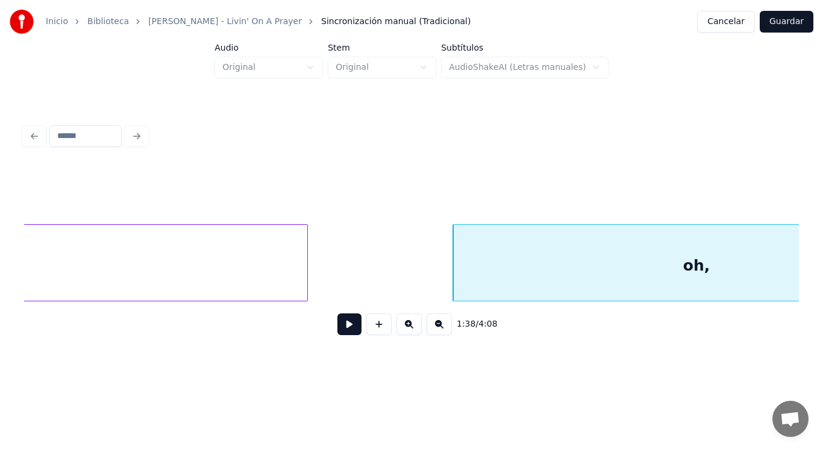
scroll to position [0, 82936]
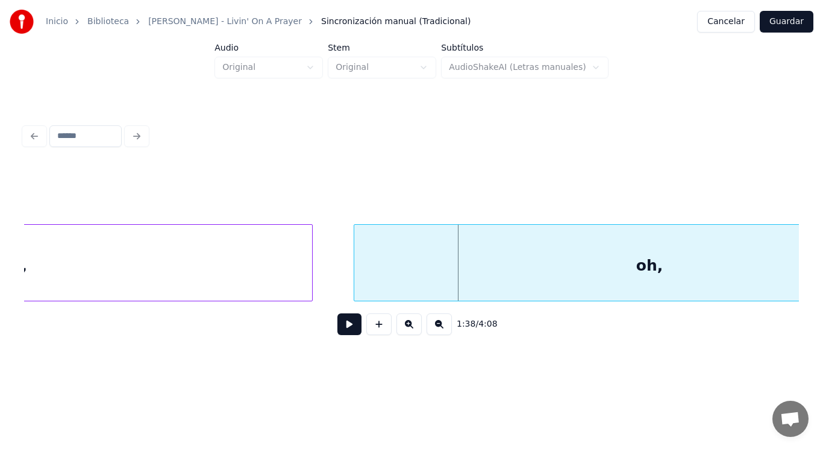
click at [355, 277] on div at bounding box center [356, 263] width 4 height 76
click at [329, 277] on div at bounding box center [329, 263] width 4 height 76
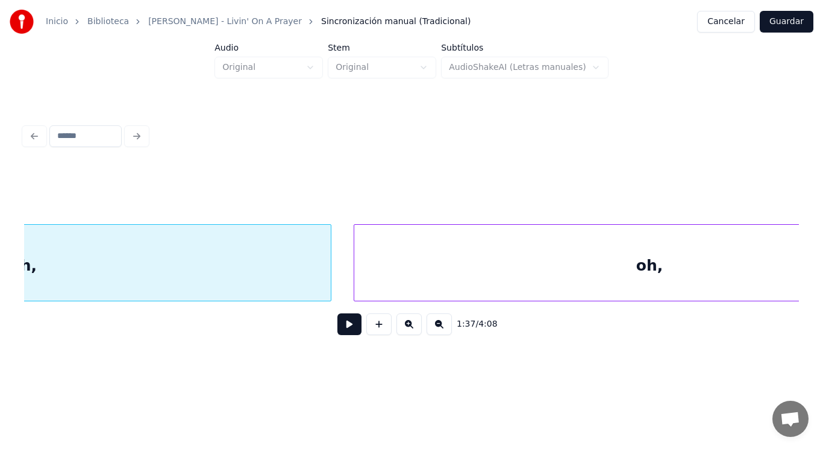
scroll to position [0, 82594]
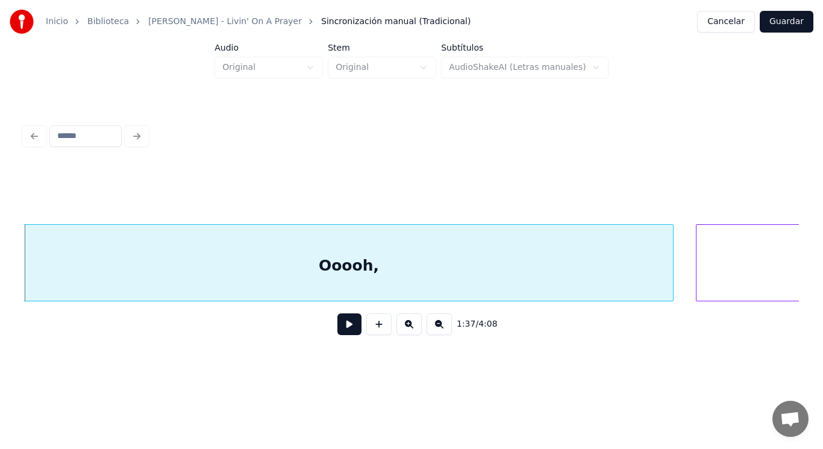
click at [344, 338] on div "1:37 / 4:08" at bounding box center [412, 324] width 756 height 27
click at [340, 331] on button at bounding box center [350, 324] width 24 height 22
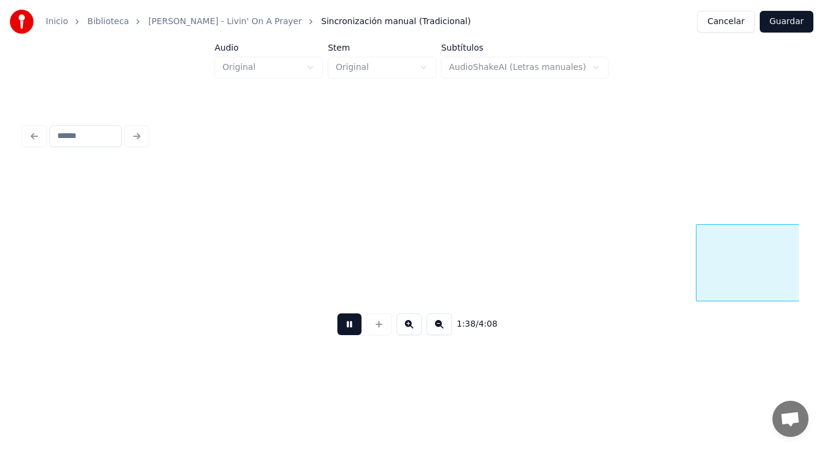
scroll to position [0, 83369]
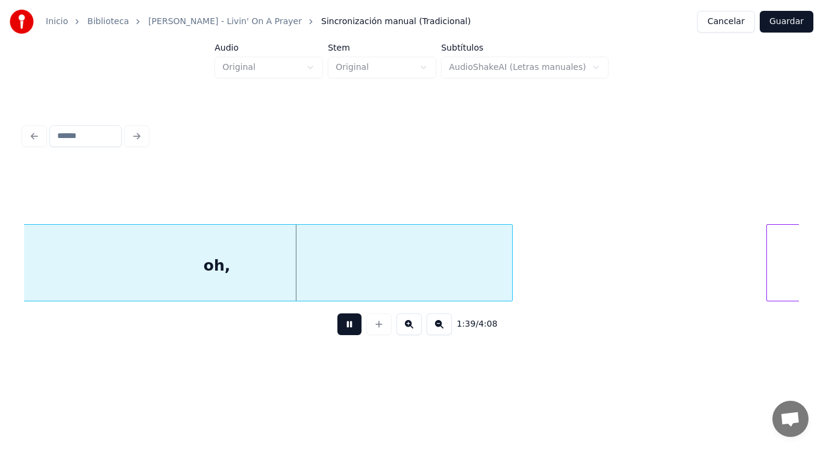
click at [340, 331] on button at bounding box center [350, 324] width 24 height 22
click at [363, 277] on div "oh," at bounding box center [217, 266] width 591 height 82
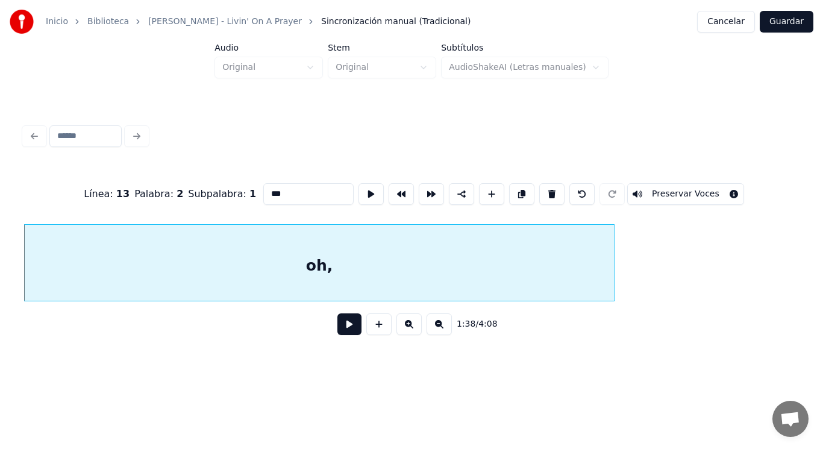
click at [263, 190] on input "***" at bounding box center [308, 194] width 90 height 22
type input "******"
click at [342, 331] on button at bounding box center [350, 324] width 24 height 22
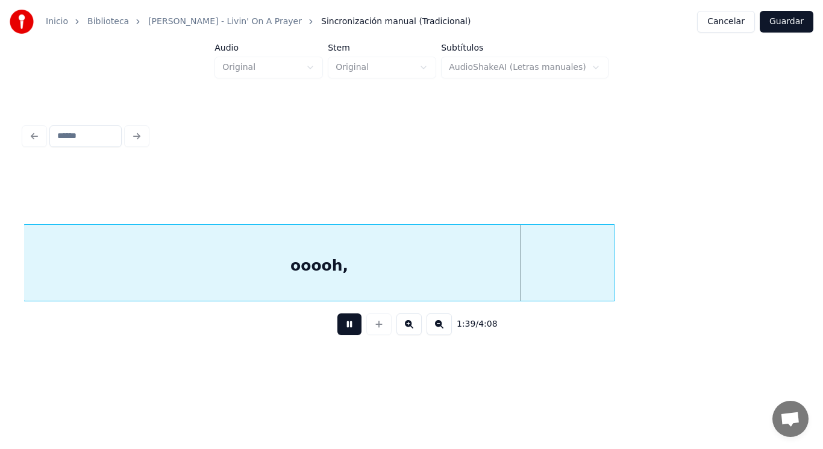
click at [342, 331] on button at bounding box center [350, 324] width 24 height 22
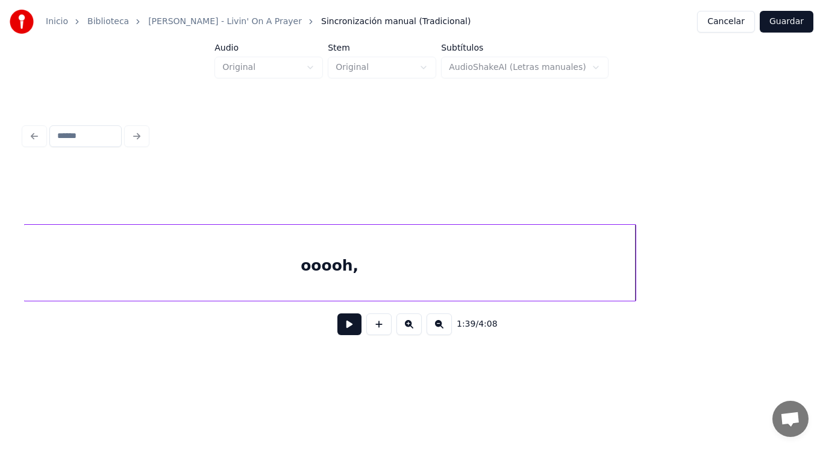
click at [633, 274] on div at bounding box center [634, 263] width 4 height 76
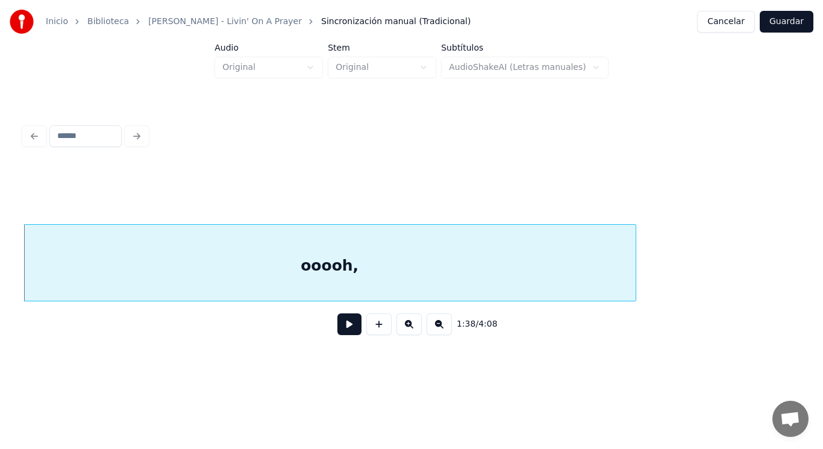
click at [342, 326] on button at bounding box center [350, 324] width 24 height 22
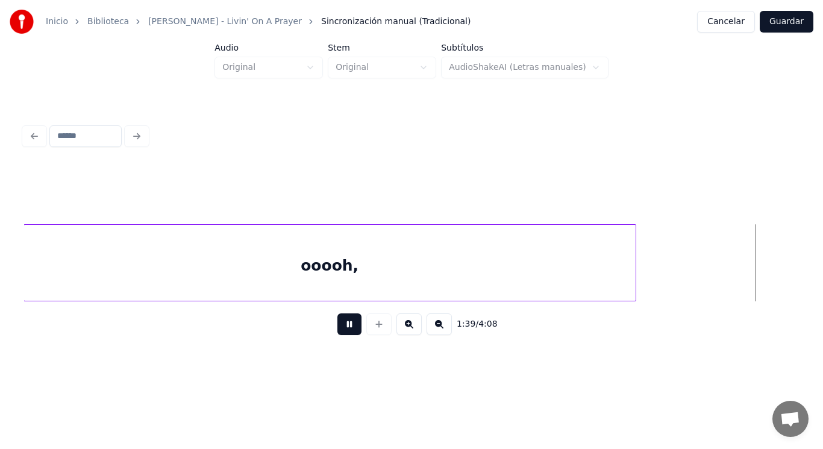
scroll to position [0, 84055]
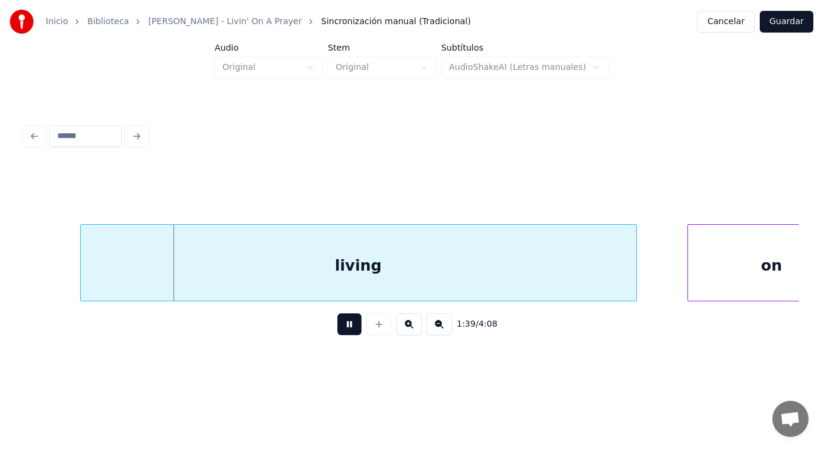
click at [342, 326] on button at bounding box center [350, 324] width 24 height 22
click at [63, 273] on div at bounding box center [62, 263] width 4 height 76
click at [200, 295] on div "living" at bounding box center [348, 266] width 576 height 82
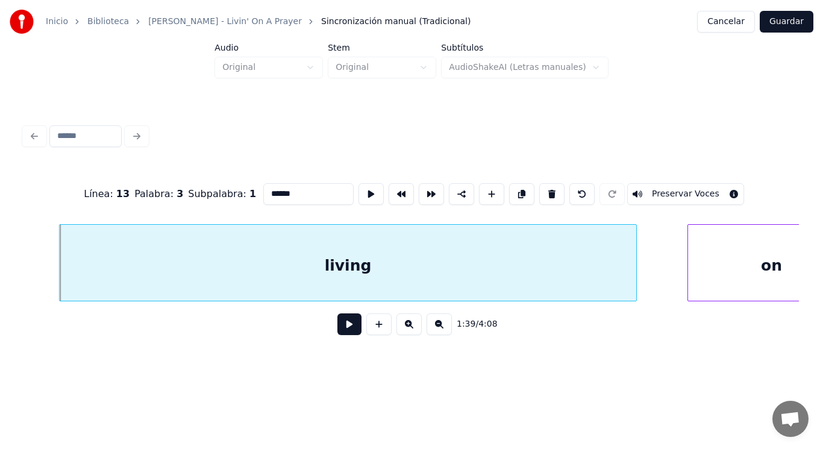
click at [263, 190] on input "******" at bounding box center [308, 194] width 90 height 22
type input "******"
click at [342, 334] on button at bounding box center [350, 324] width 24 height 22
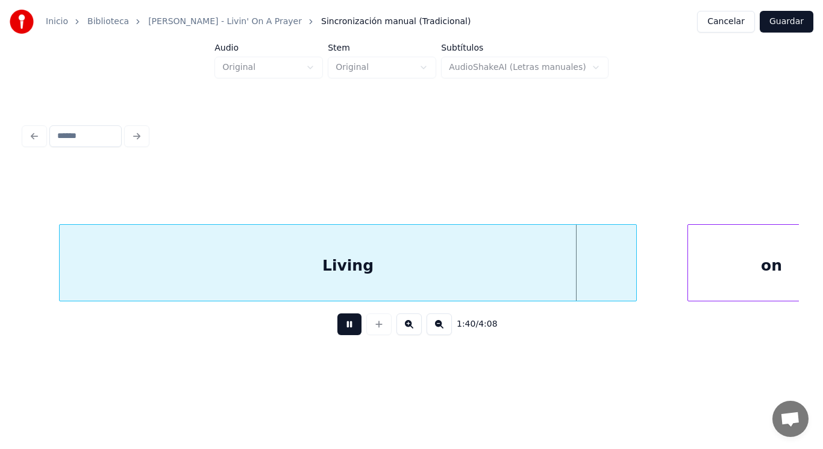
click at [342, 334] on button at bounding box center [350, 324] width 24 height 22
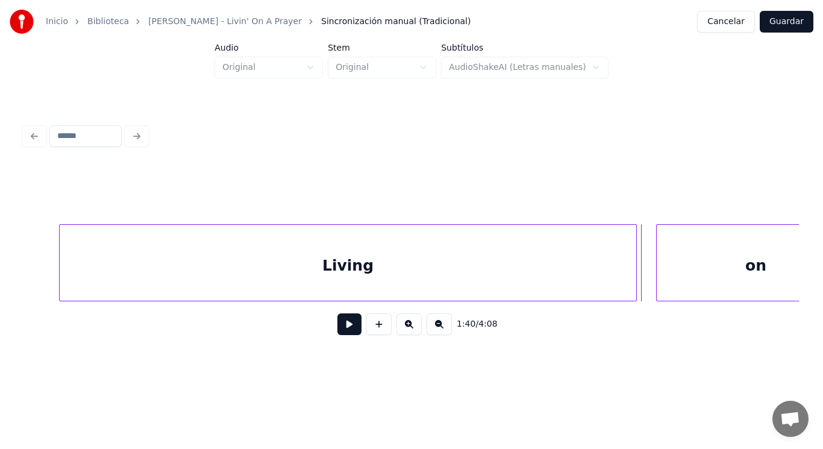
click at [658, 279] on div at bounding box center [659, 263] width 4 height 76
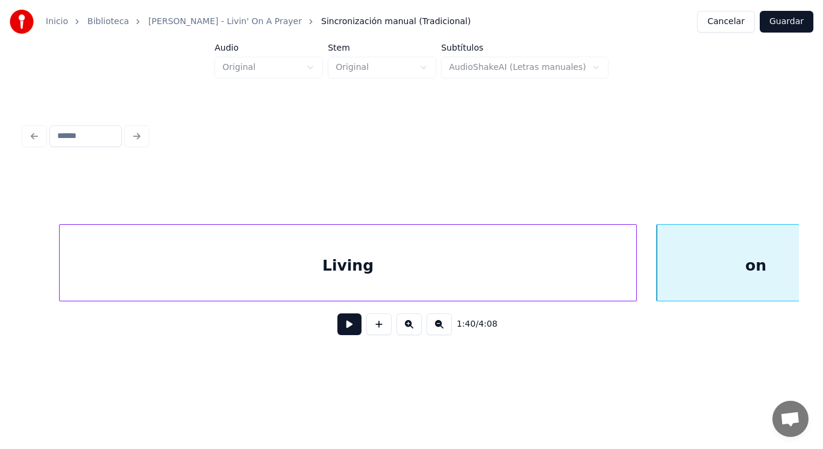
click at [340, 330] on button at bounding box center [350, 324] width 24 height 22
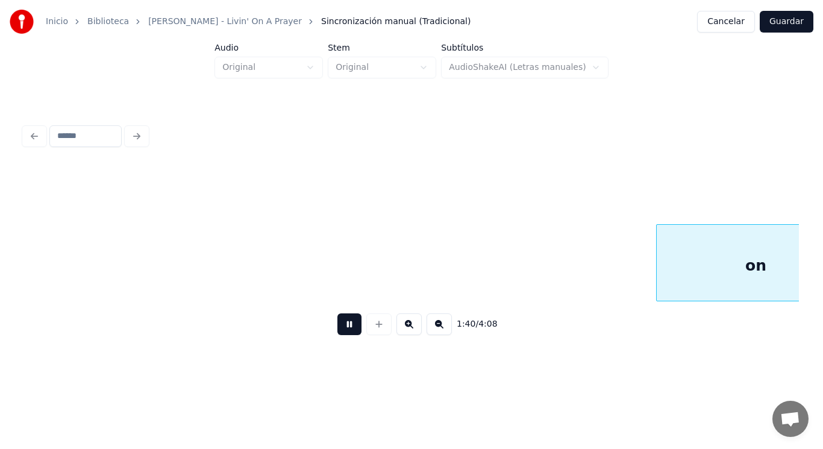
scroll to position [0, 84832]
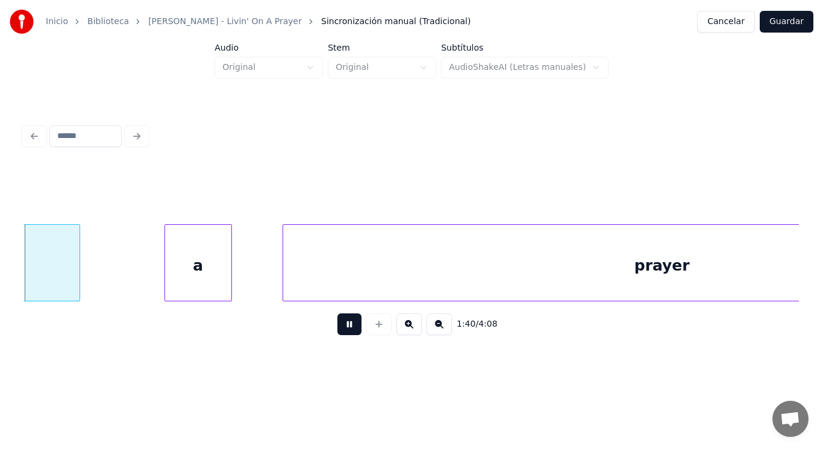
click at [340, 330] on button at bounding box center [350, 324] width 24 height 22
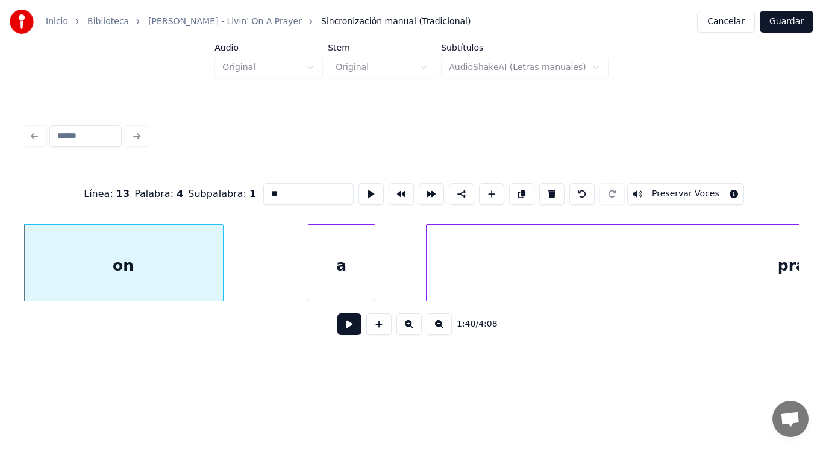
click at [347, 331] on button at bounding box center [350, 324] width 24 height 22
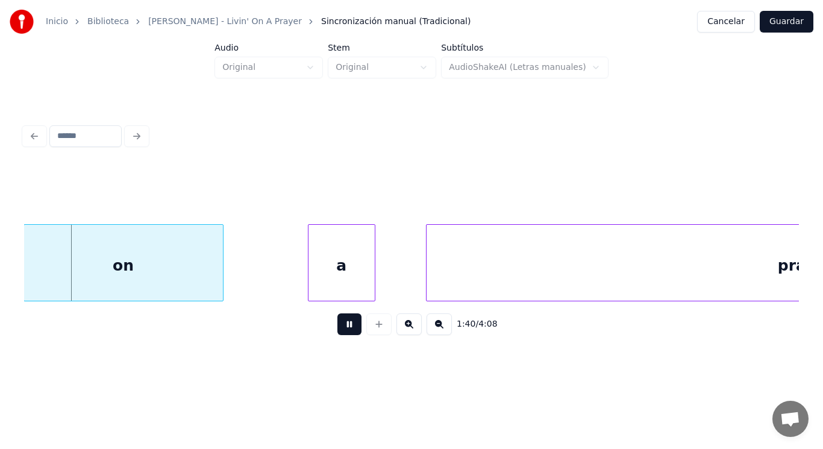
click at [347, 331] on button at bounding box center [350, 324] width 24 height 22
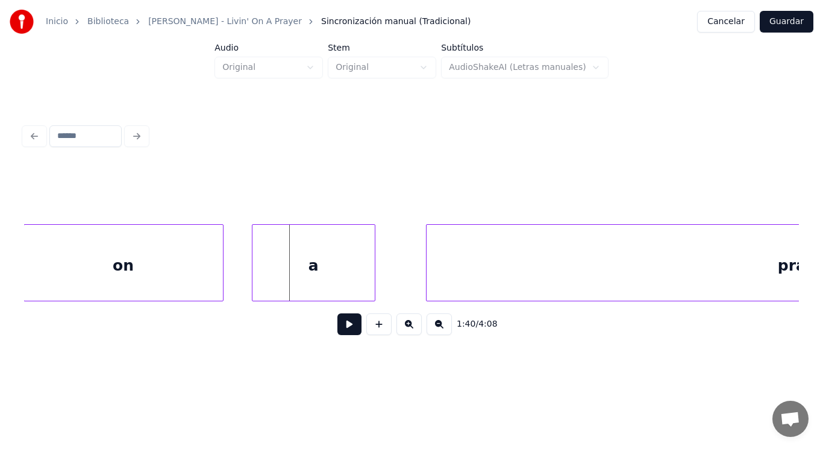
click at [254, 274] on div at bounding box center [255, 263] width 4 height 76
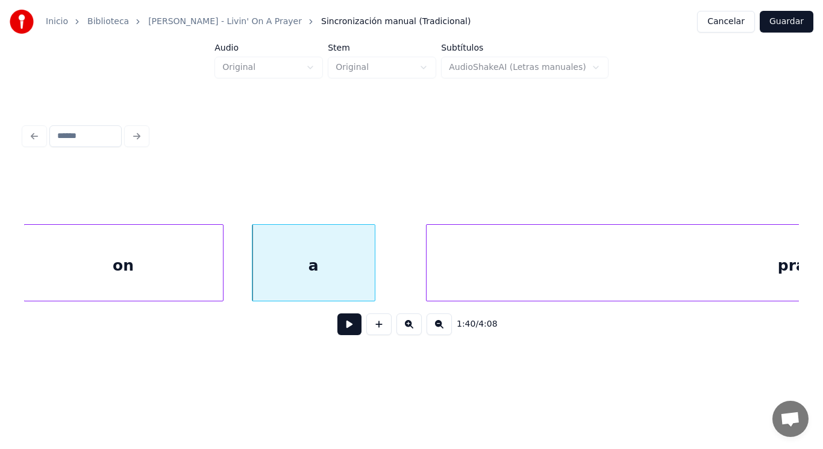
click at [339, 330] on button at bounding box center [350, 324] width 24 height 22
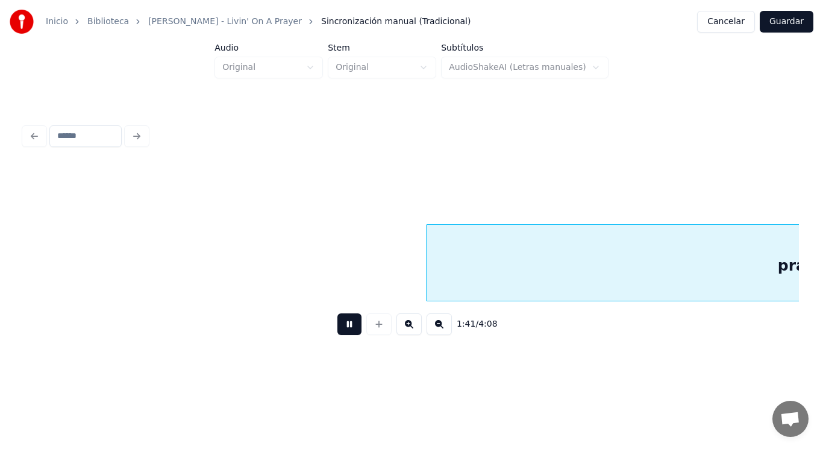
scroll to position [0, 85479]
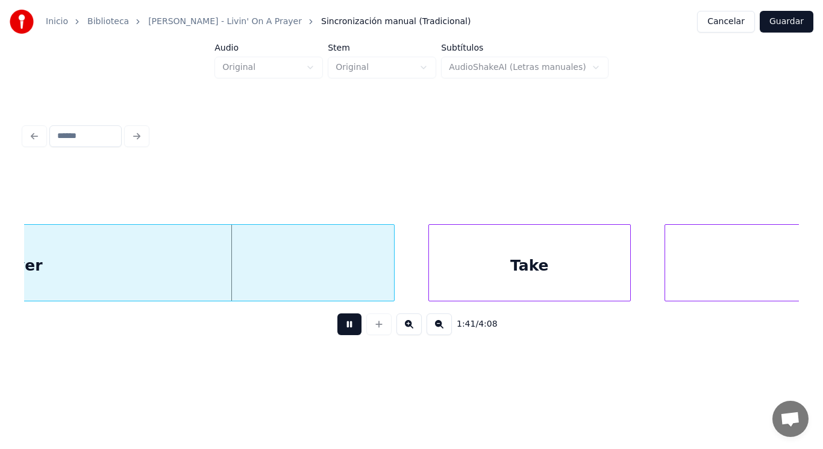
click at [339, 330] on button at bounding box center [350, 324] width 24 height 22
click at [365, 278] on div at bounding box center [367, 263] width 4 height 76
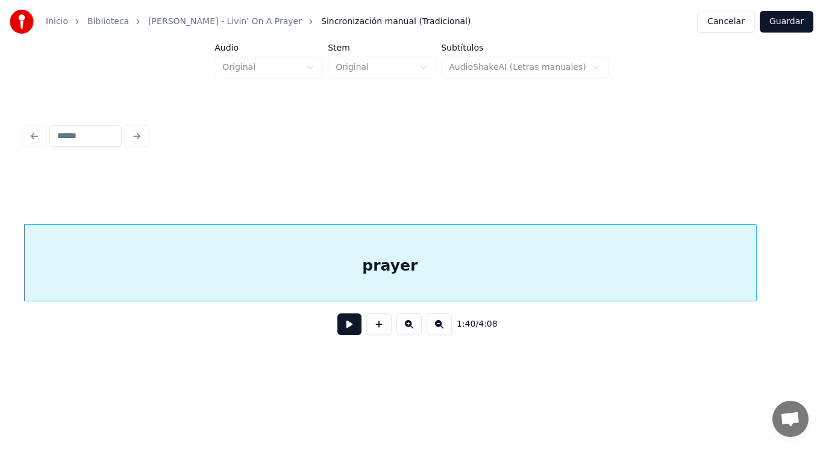
click at [340, 335] on button at bounding box center [350, 324] width 24 height 22
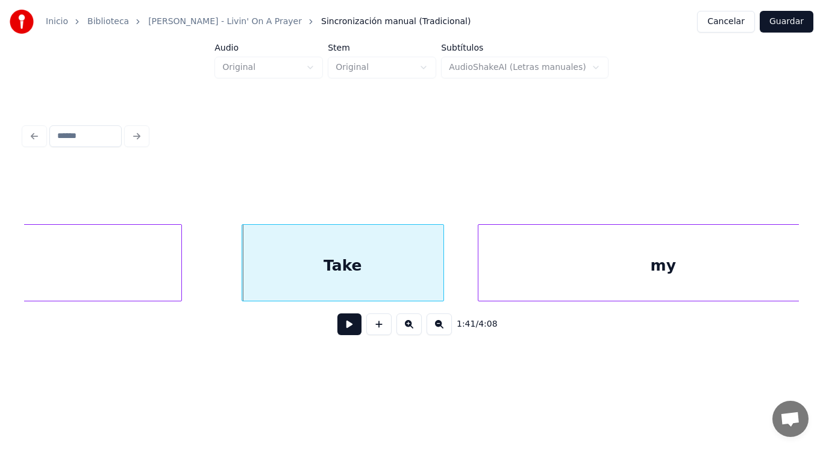
scroll to position [0, 85663]
click at [227, 282] on div at bounding box center [229, 263] width 4 height 76
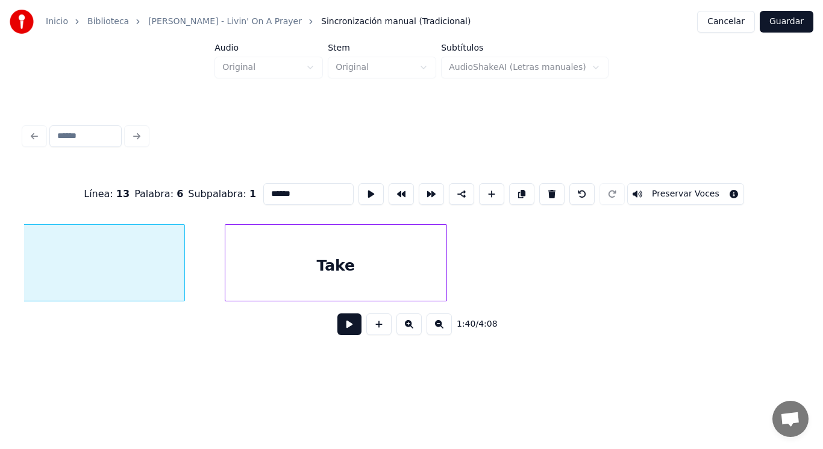
scroll to position [0, 85091]
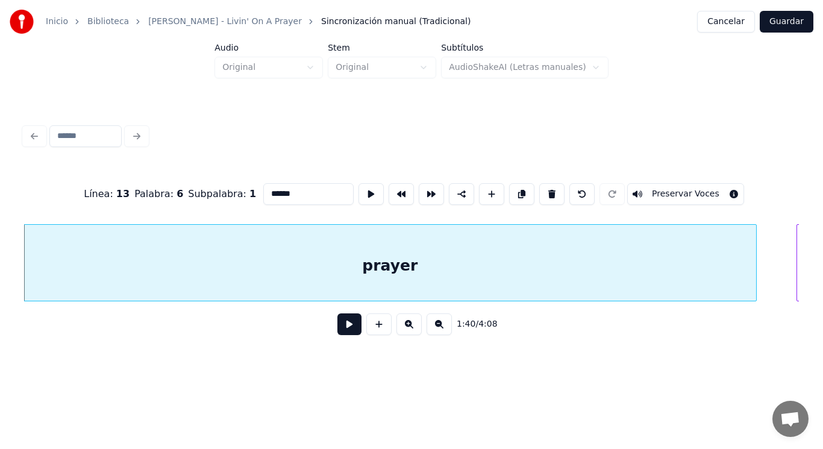
click at [272, 188] on input "******" at bounding box center [308, 194] width 90 height 22
type input "*******"
click at [338, 328] on button at bounding box center [350, 324] width 24 height 22
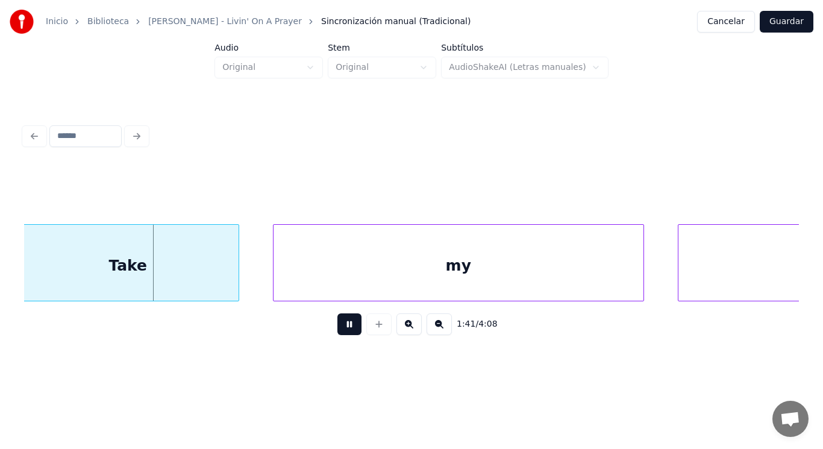
drag, startPoint x: 336, startPoint y: 328, endPoint x: 326, endPoint y: 324, distance: 10.8
click at [338, 327] on button at bounding box center [350, 324] width 24 height 22
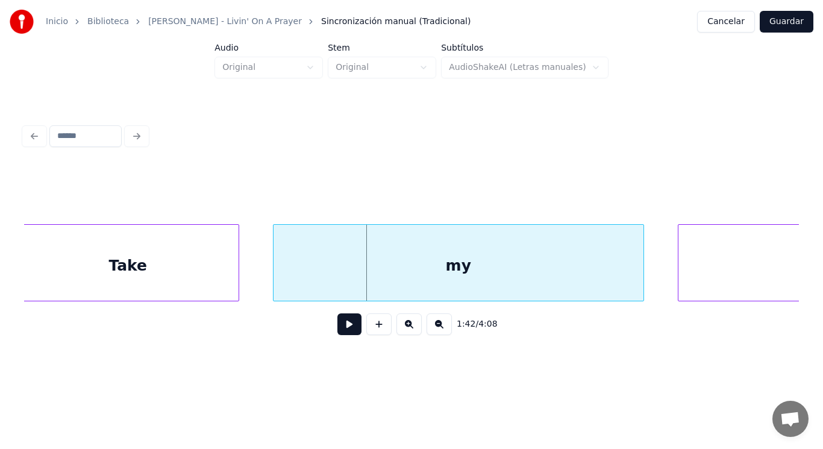
click at [152, 248] on div "Take" at bounding box center [127, 266] width 221 height 82
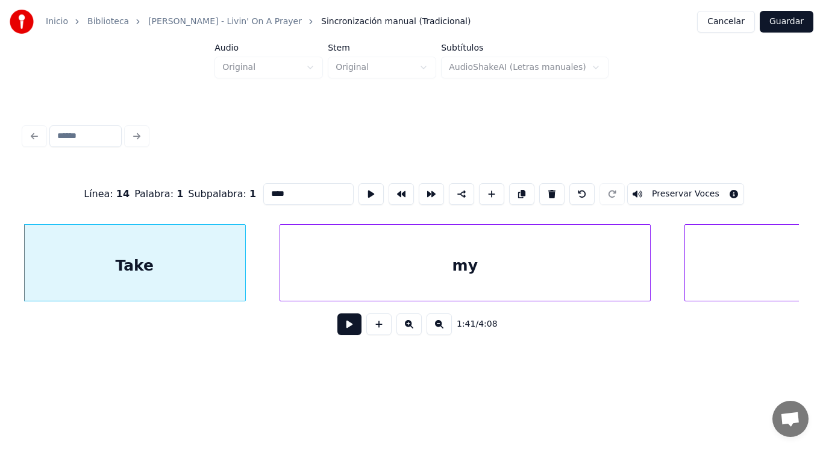
click at [338, 327] on button at bounding box center [350, 324] width 24 height 22
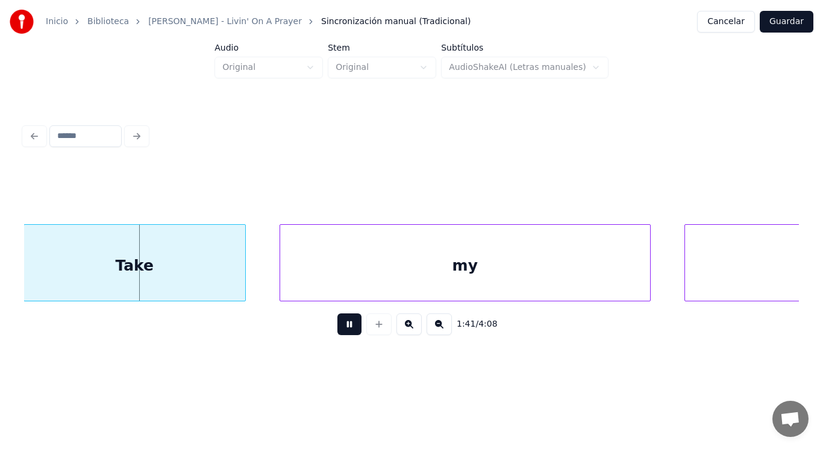
click at [338, 327] on button at bounding box center [350, 324] width 24 height 22
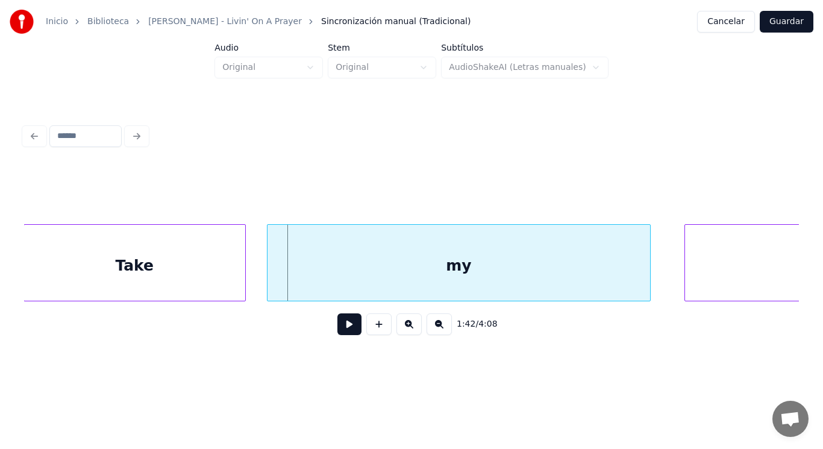
click at [268, 281] on div at bounding box center [270, 263] width 4 height 76
click at [339, 331] on button at bounding box center [350, 324] width 24 height 22
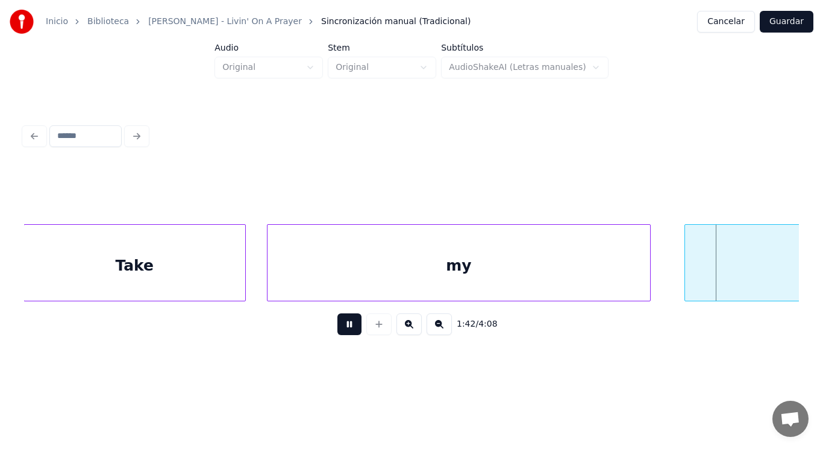
scroll to position [0, 86644]
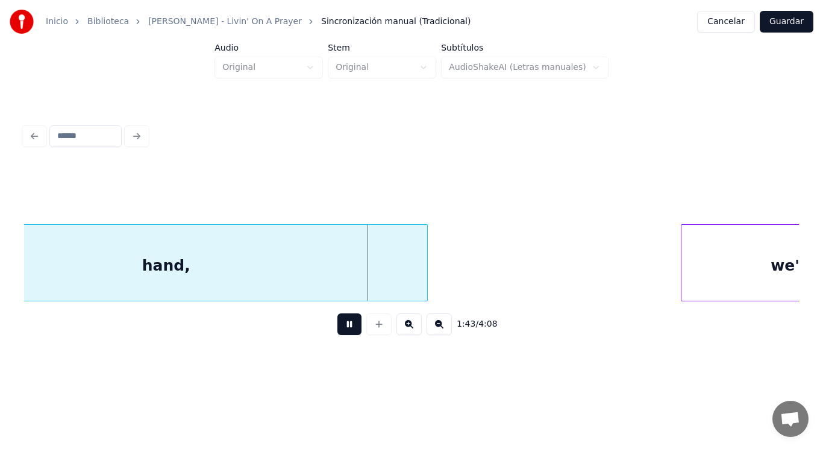
click at [339, 331] on button at bounding box center [350, 324] width 24 height 22
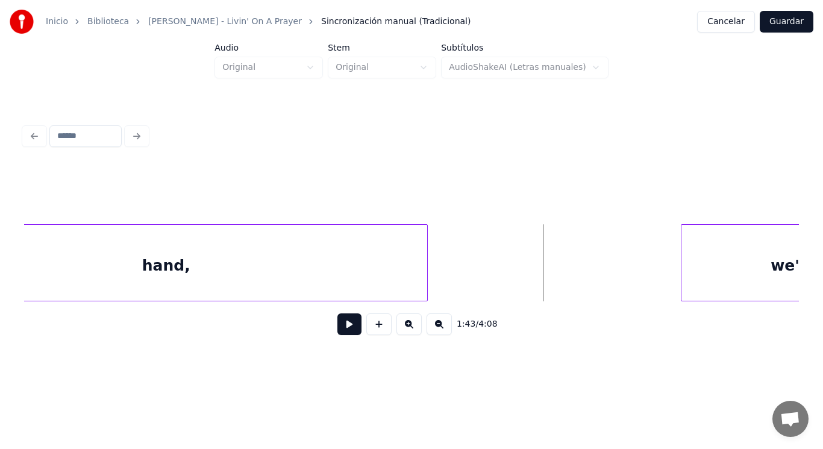
click at [333, 275] on div "hand," at bounding box center [166, 266] width 522 height 82
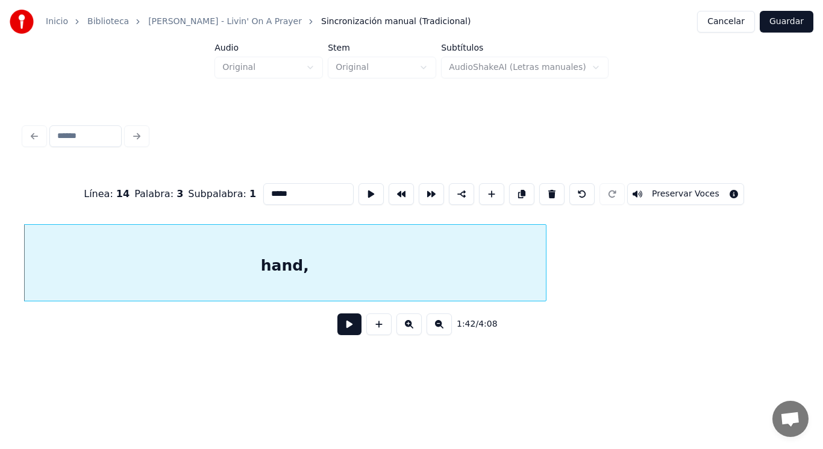
click at [341, 330] on button at bounding box center [350, 324] width 24 height 22
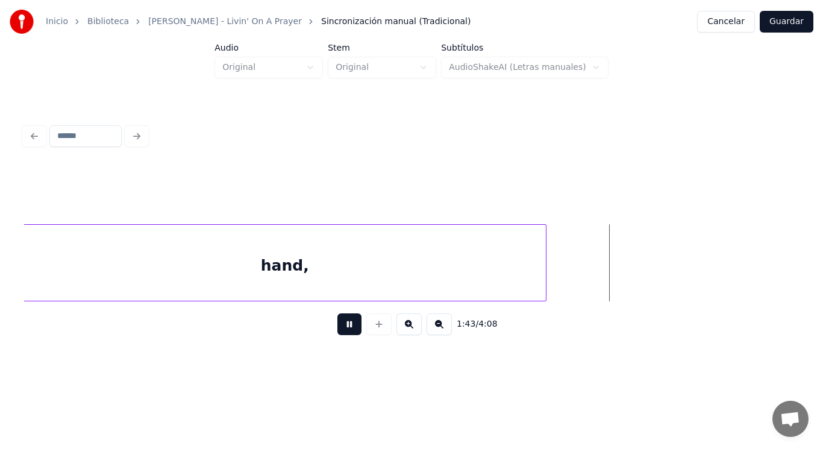
click at [341, 330] on button at bounding box center [350, 324] width 24 height 22
click at [630, 278] on div at bounding box center [629, 263] width 4 height 76
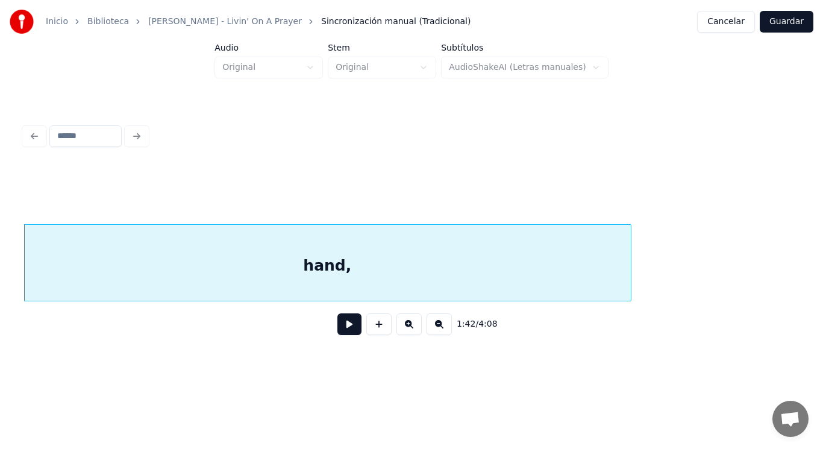
click at [342, 331] on button at bounding box center [350, 324] width 24 height 22
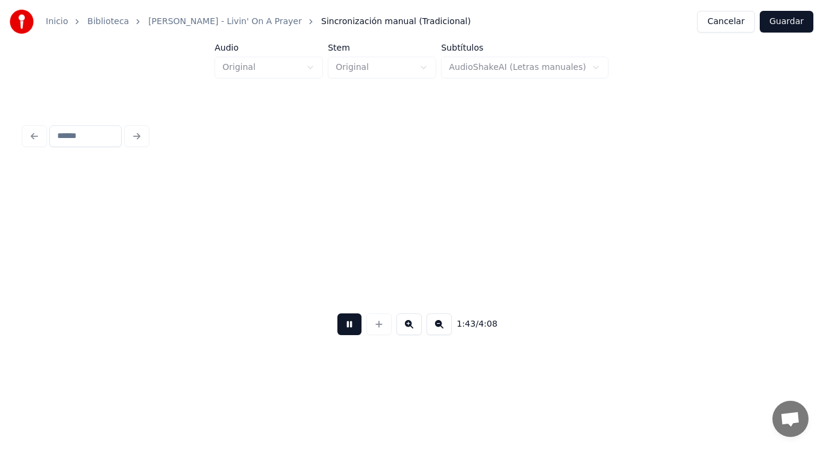
scroll to position [0, 87316]
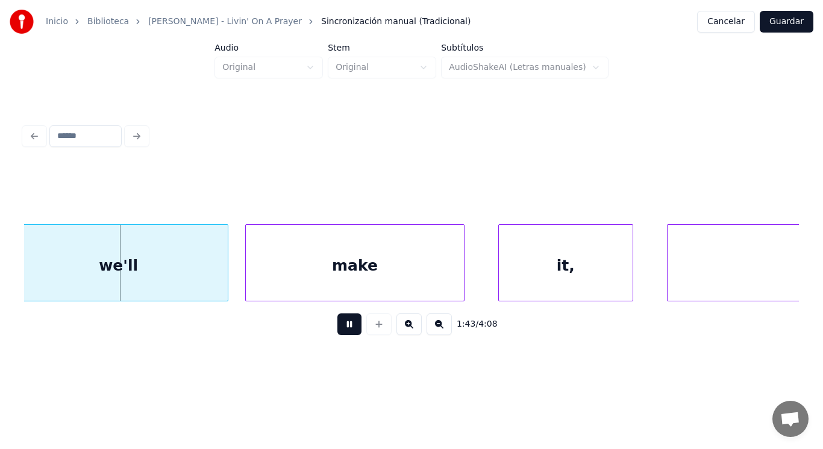
click at [342, 331] on button at bounding box center [350, 324] width 24 height 22
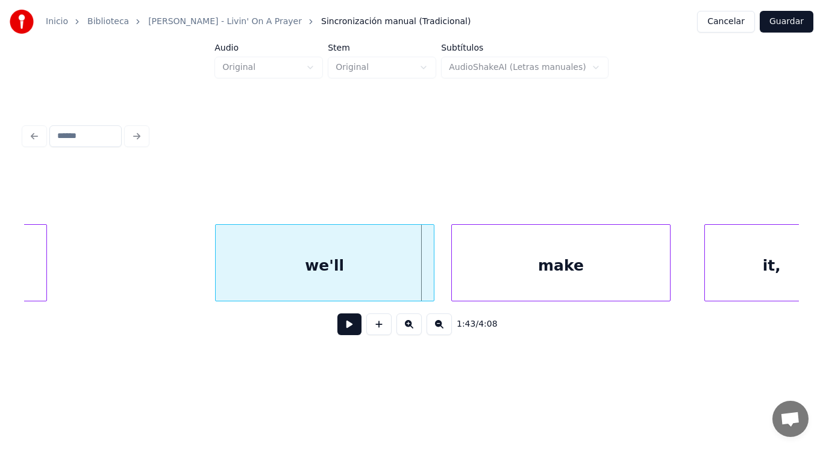
scroll to position [0, 87099]
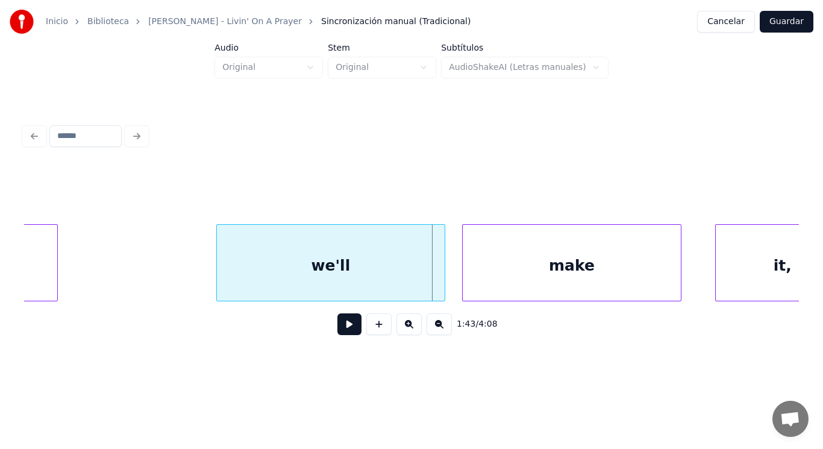
click at [219, 272] on div at bounding box center [219, 263] width 4 height 76
click at [342, 326] on button at bounding box center [350, 324] width 24 height 22
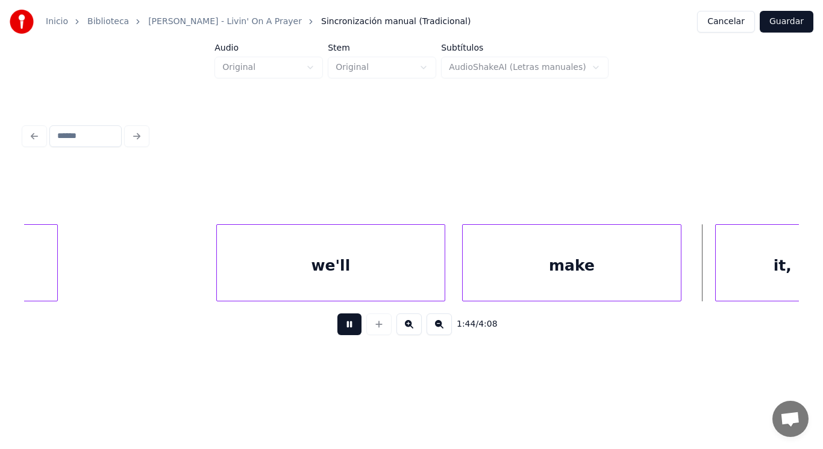
click at [342, 326] on button at bounding box center [350, 324] width 24 height 22
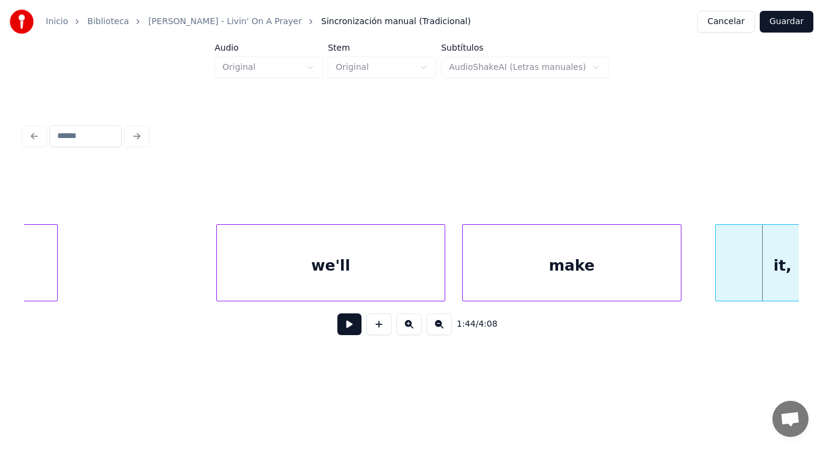
click at [479, 274] on div "make" at bounding box center [572, 266] width 218 height 82
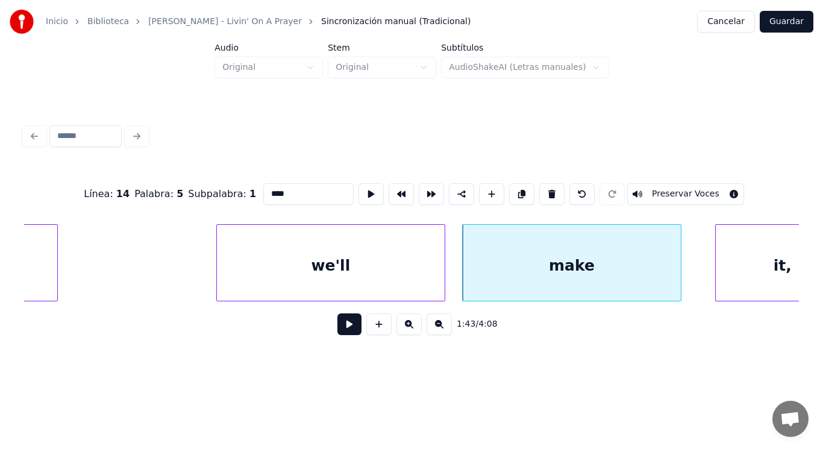
click at [341, 327] on button at bounding box center [350, 324] width 24 height 22
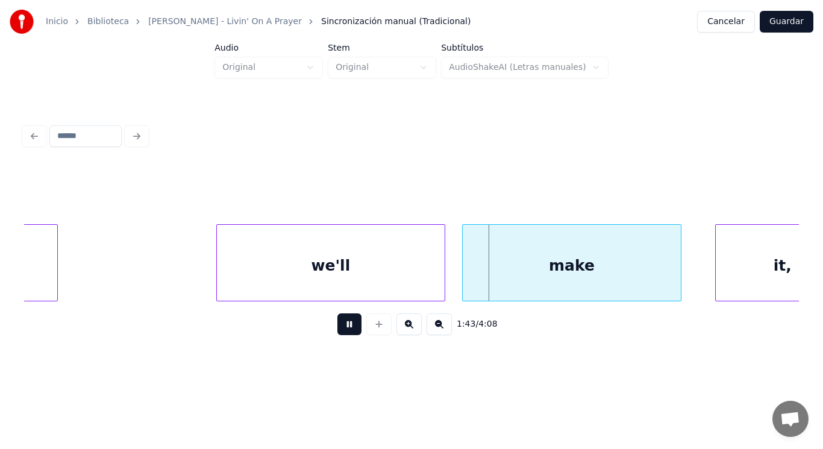
click at [341, 327] on button at bounding box center [350, 324] width 24 height 22
click at [642, 275] on div at bounding box center [642, 263] width 4 height 76
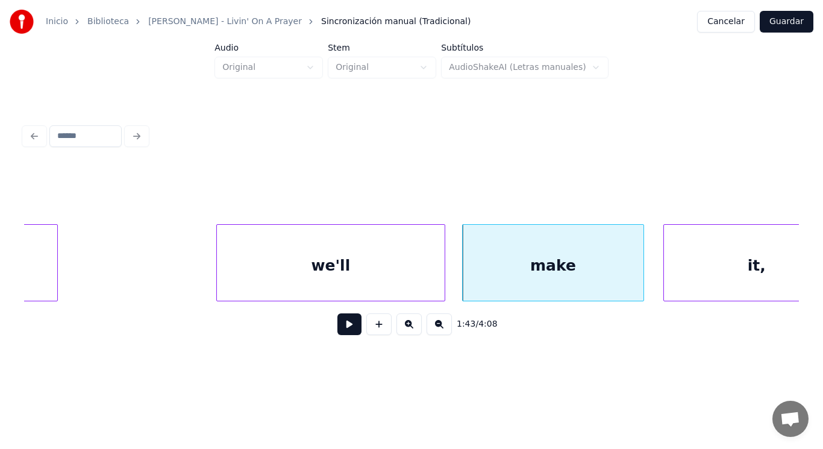
click at [667, 281] on div at bounding box center [666, 263] width 4 height 76
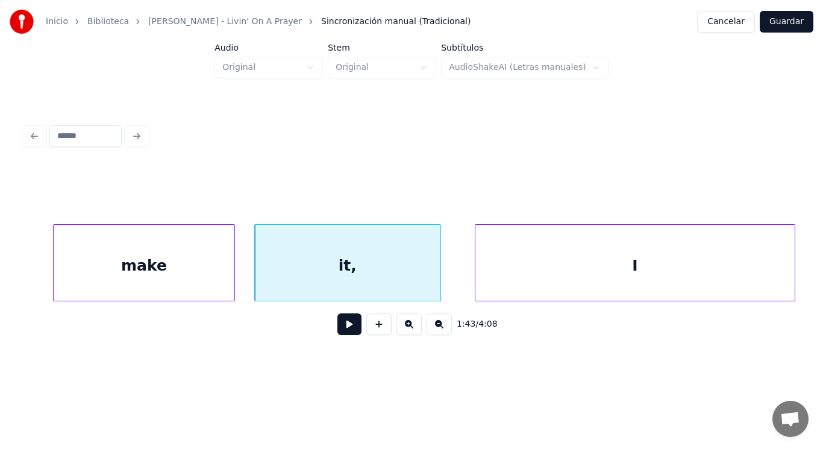
scroll to position [0, 87533]
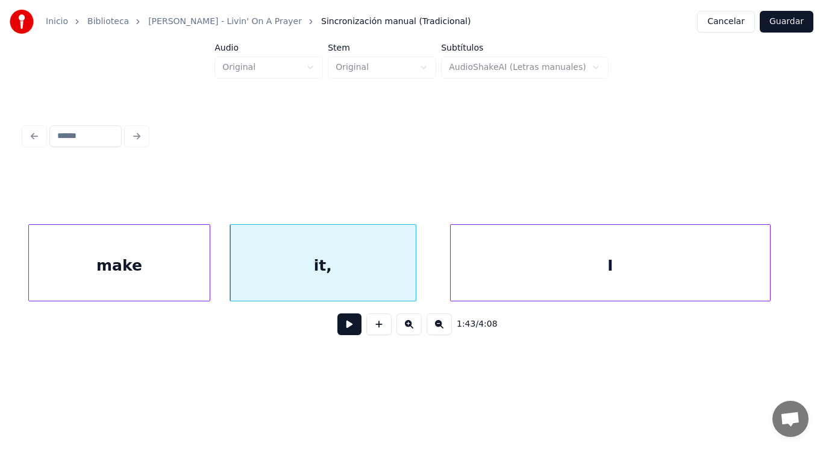
click at [338, 330] on button at bounding box center [350, 324] width 24 height 22
click at [404, 282] on div "it," at bounding box center [323, 266] width 186 height 82
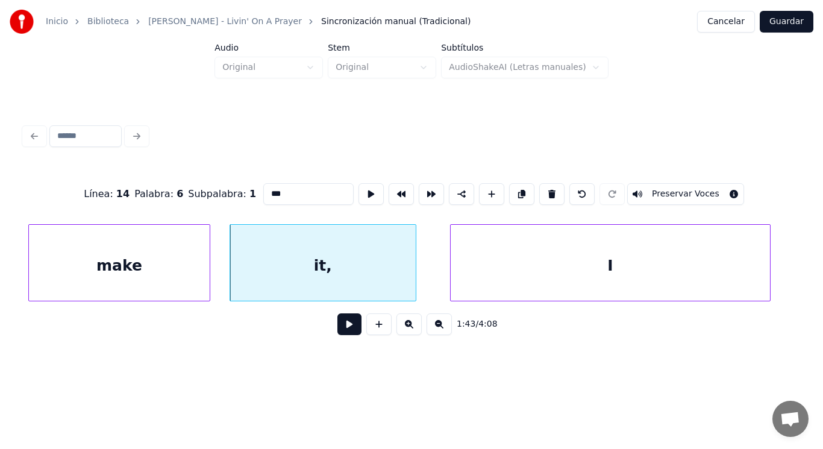
click at [344, 327] on button at bounding box center [350, 324] width 24 height 22
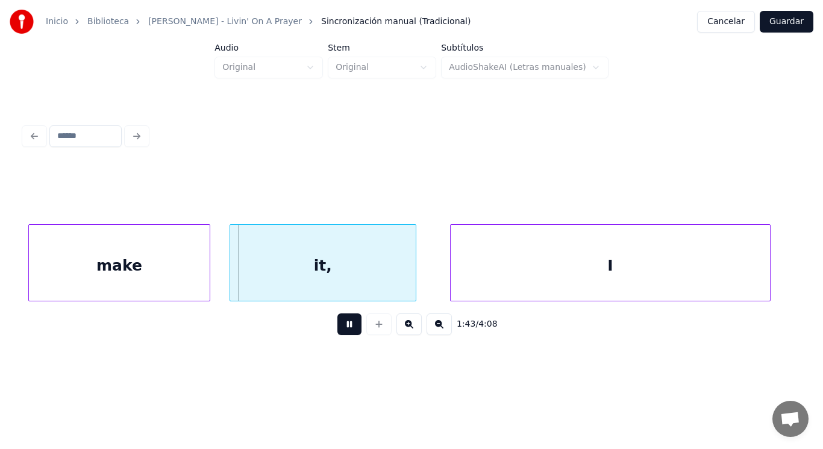
click at [344, 327] on button at bounding box center [350, 324] width 24 height 22
click at [371, 286] on div at bounding box center [370, 263] width 4 height 76
click at [341, 322] on button at bounding box center [350, 324] width 24 height 22
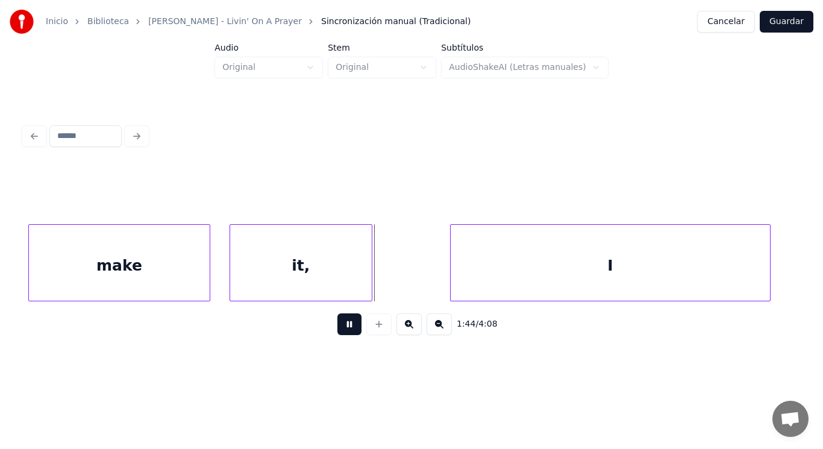
click at [341, 322] on button at bounding box center [350, 324] width 24 height 22
click at [341, 333] on button at bounding box center [350, 324] width 24 height 22
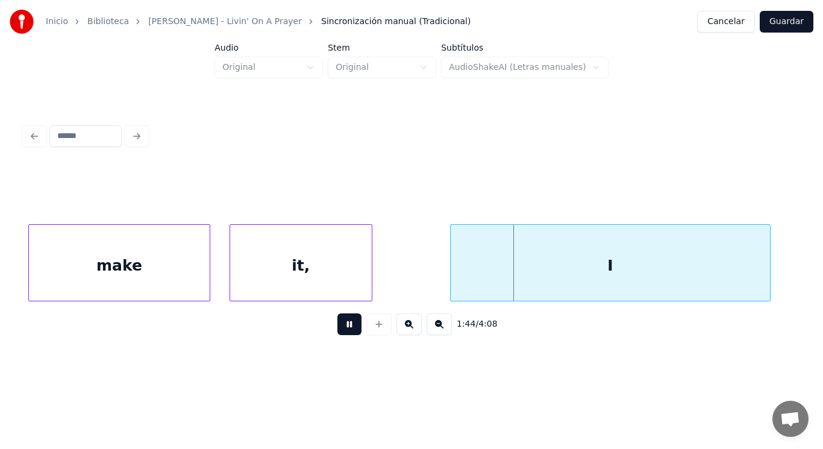
click at [341, 333] on button at bounding box center [350, 324] width 24 height 22
click at [412, 281] on div at bounding box center [414, 263] width 4 height 76
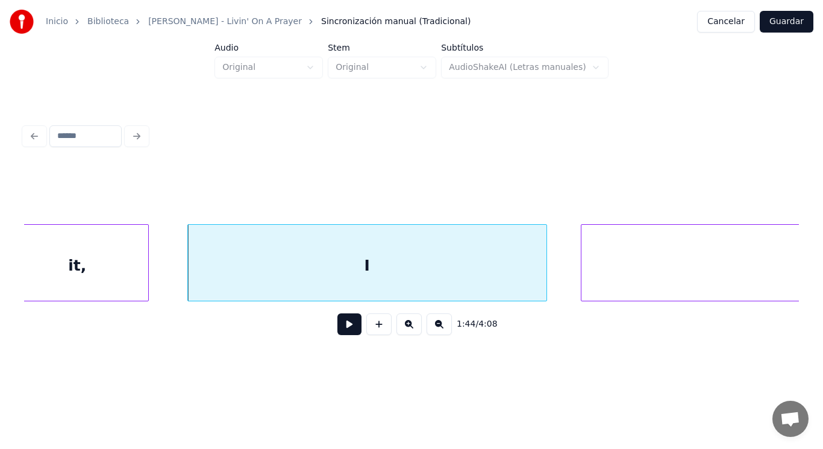
scroll to position [0, 87822]
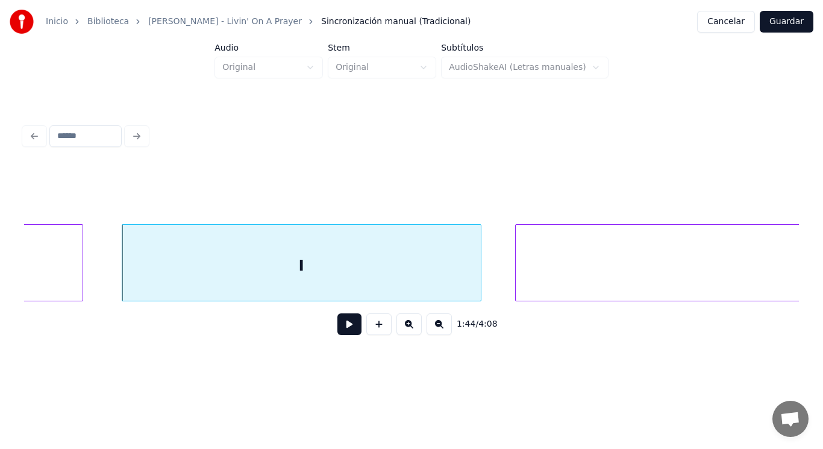
click at [345, 332] on button at bounding box center [350, 324] width 24 height 22
click at [447, 283] on div at bounding box center [448, 263] width 4 height 76
click at [346, 332] on button at bounding box center [350, 324] width 24 height 22
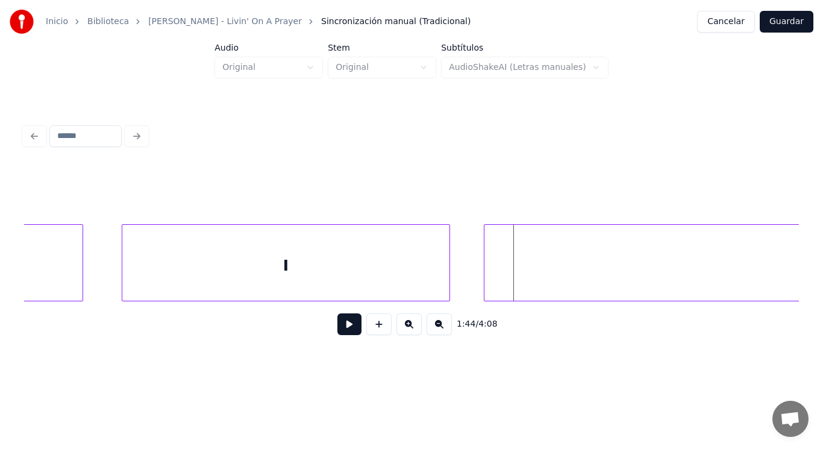
click at [485, 272] on div at bounding box center [487, 263] width 4 height 76
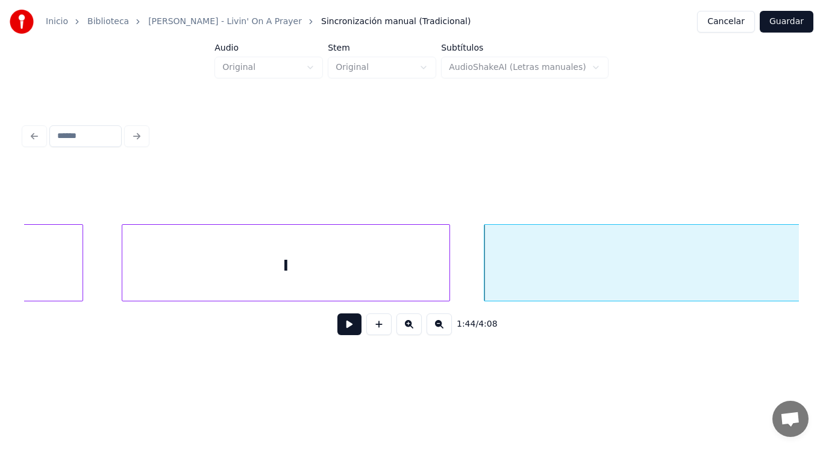
click at [338, 328] on button at bounding box center [350, 324] width 24 height 22
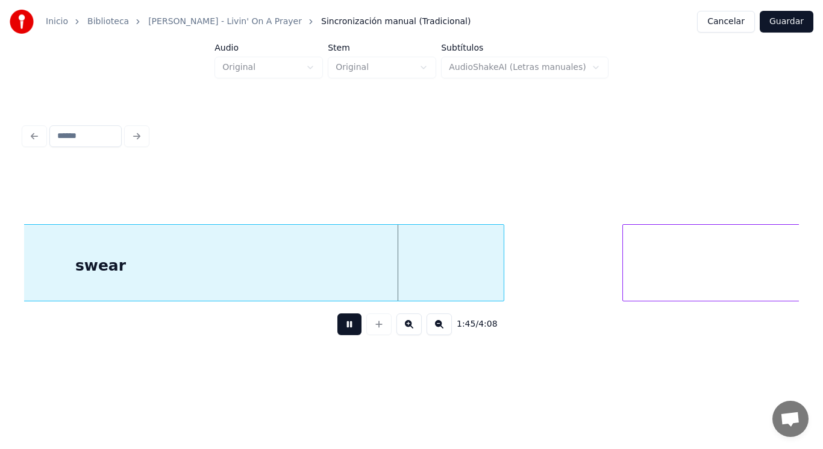
click at [338, 328] on button at bounding box center [350, 324] width 24 height 22
click at [337, 280] on div "swear" at bounding box center [100, 266] width 806 height 82
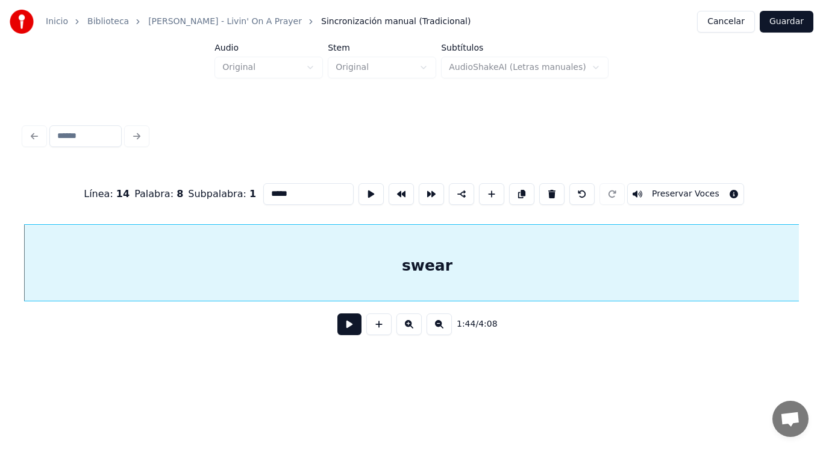
click at [338, 331] on button at bounding box center [350, 324] width 24 height 22
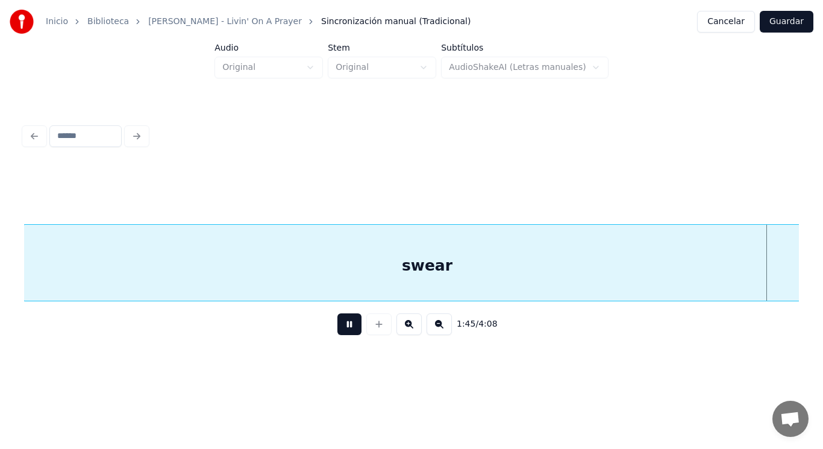
scroll to position [0, 89062]
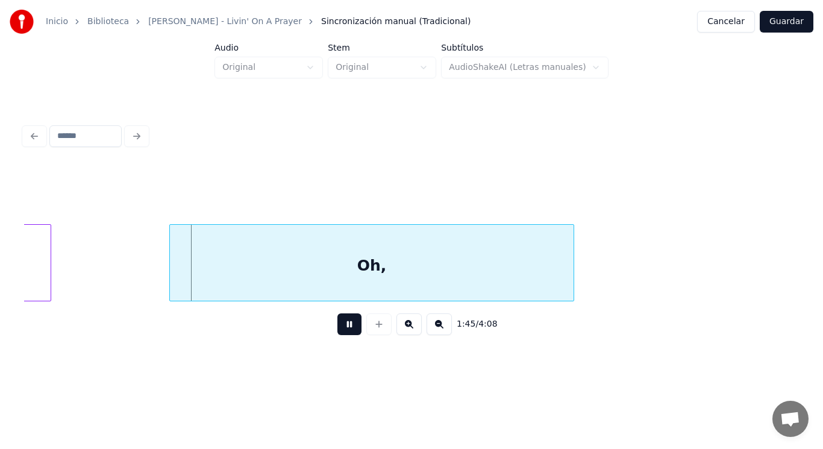
click at [338, 331] on button at bounding box center [350, 324] width 24 height 22
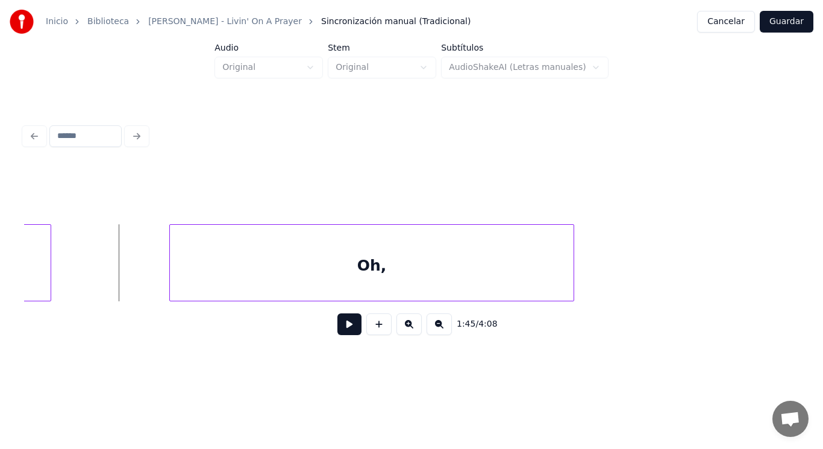
click at [344, 331] on button at bounding box center [350, 324] width 24 height 22
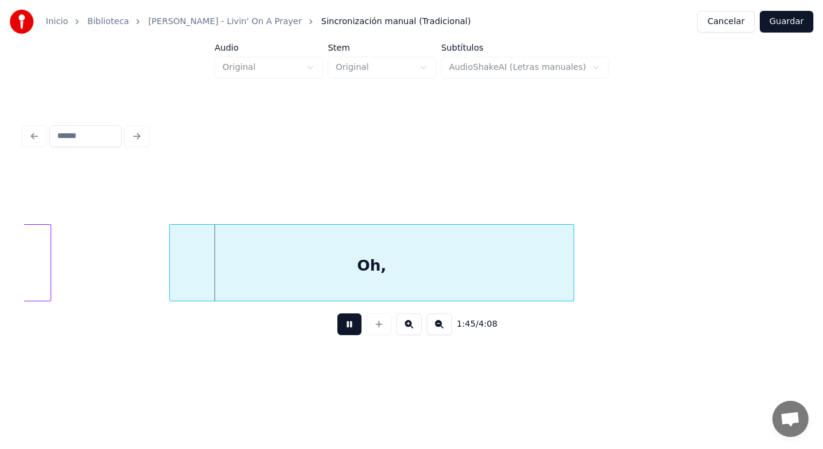
click at [344, 331] on button at bounding box center [350, 324] width 24 height 22
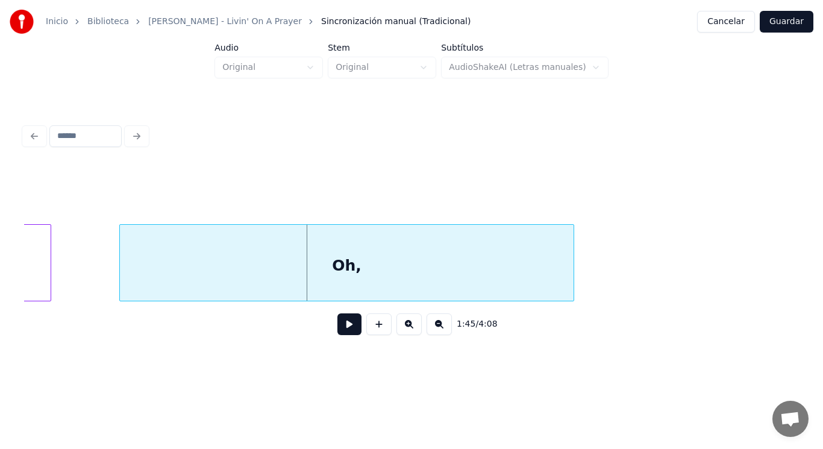
click at [121, 279] on div at bounding box center [122, 263] width 4 height 76
click at [219, 266] on div "Oh," at bounding box center [346, 266] width 454 height 82
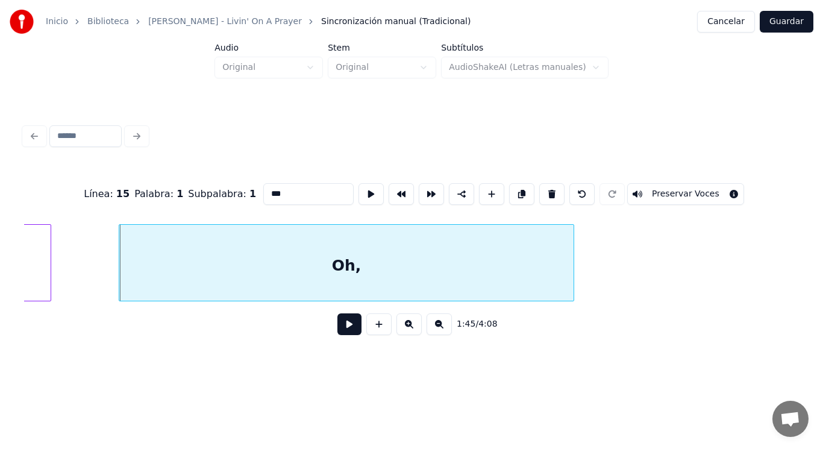
click at [263, 190] on input "***" at bounding box center [308, 194] width 90 height 22
type input "******"
click at [338, 330] on button at bounding box center [350, 324] width 24 height 22
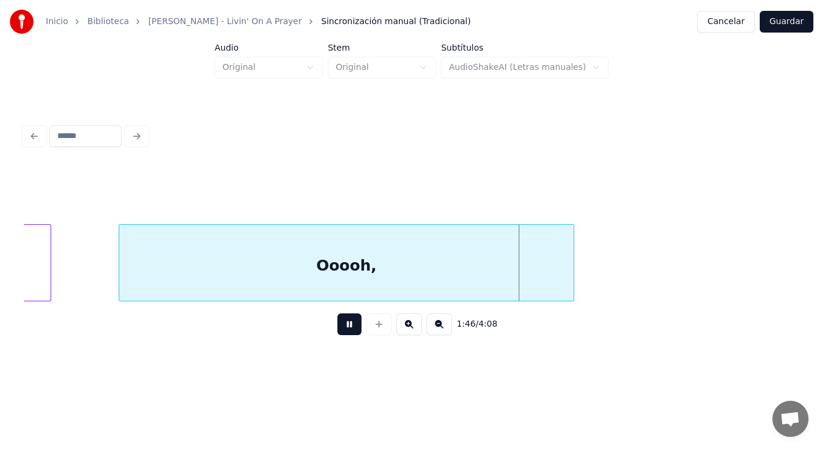
click at [338, 330] on button at bounding box center [350, 324] width 24 height 22
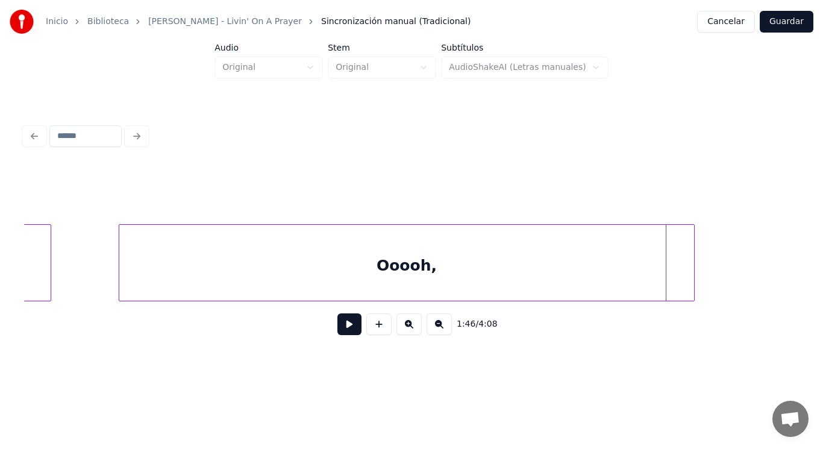
click at [692, 281] on div at bounding box center [693, 263] width 4 height 76
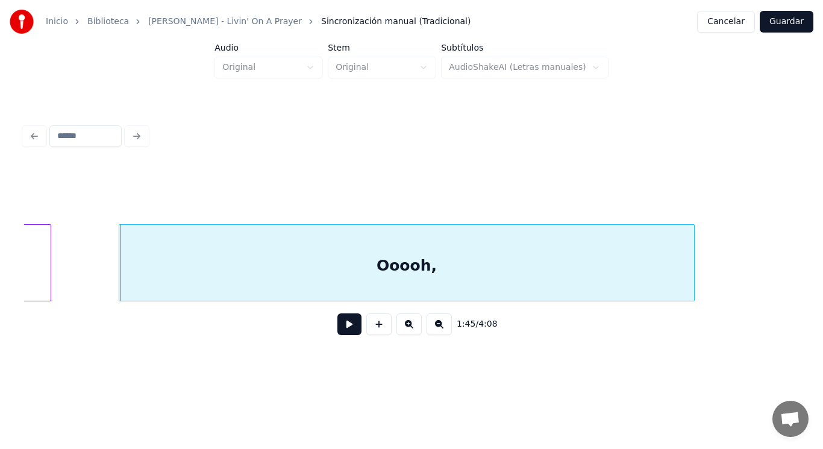
click at [345, 326] on button at bounding box center [350, 324] width 24 height 22
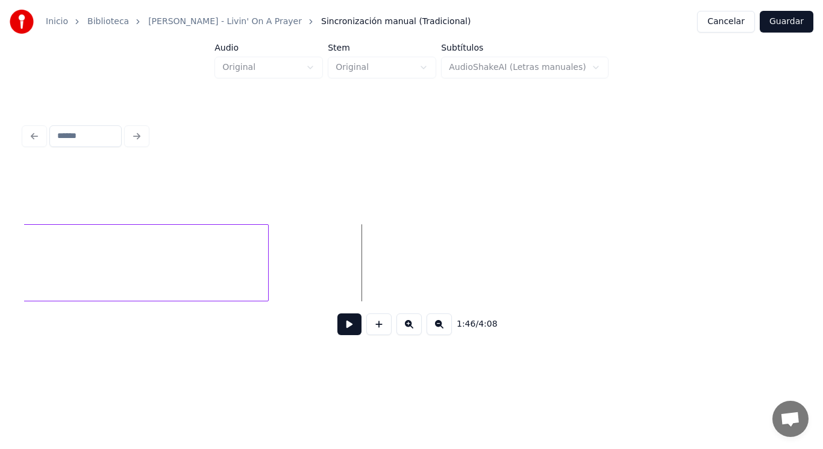
scroll to position [0, 89496]
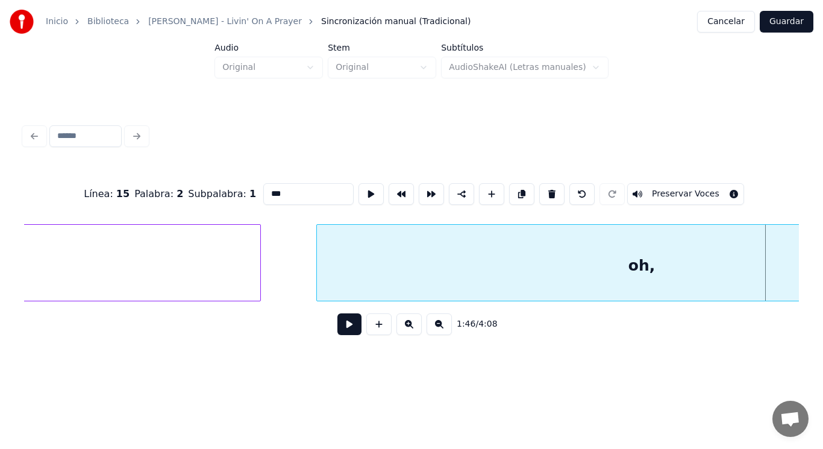
click at [317, 262] on div at bounding box center [319, 263] width 4 height 76
click at [277, 269] on div at bounding box center [277, 263] width 4 height 76
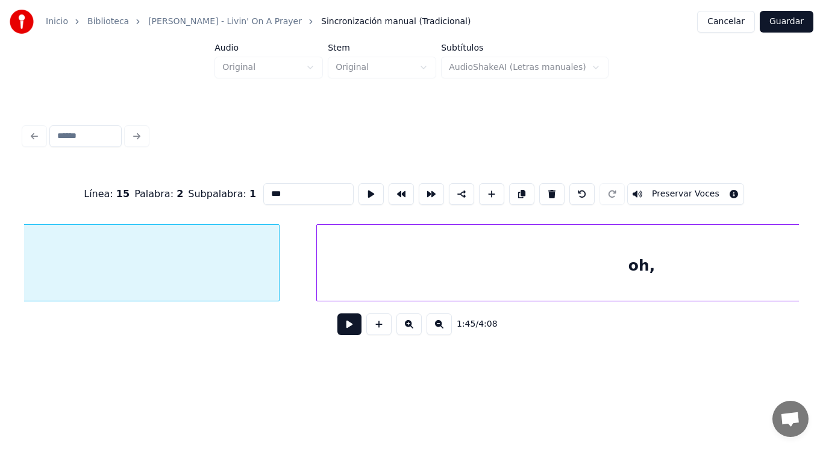
scroll to position [0, 89158]
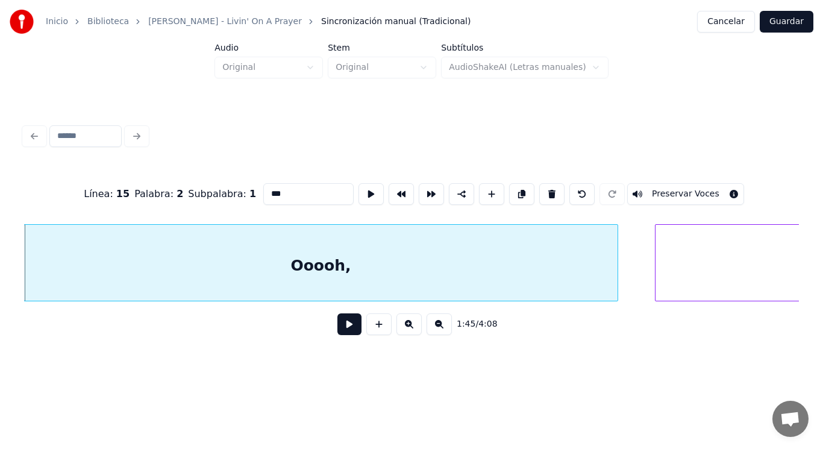
click at [339, 330] on button at bounding box center [350, 324] width 24 height 22
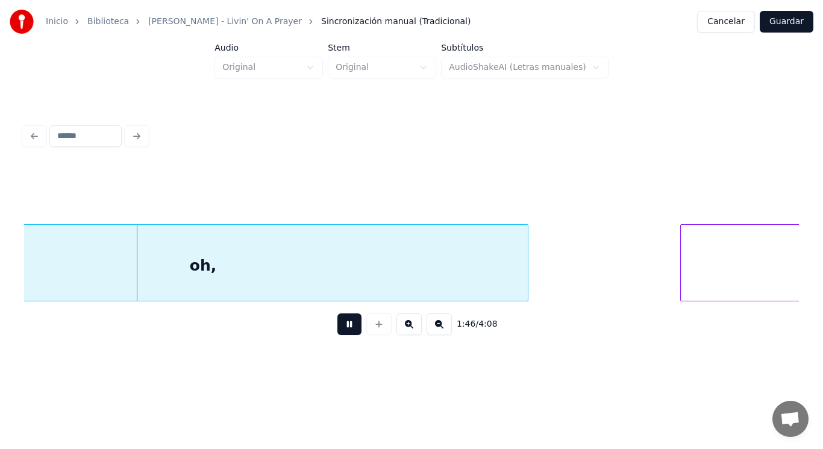
click at [339, 330] on button at bounding box center [350, 324] width 24 height 22
click at [334, 281] on div "oh," at bounding box center [203, 266] width 650 height 82
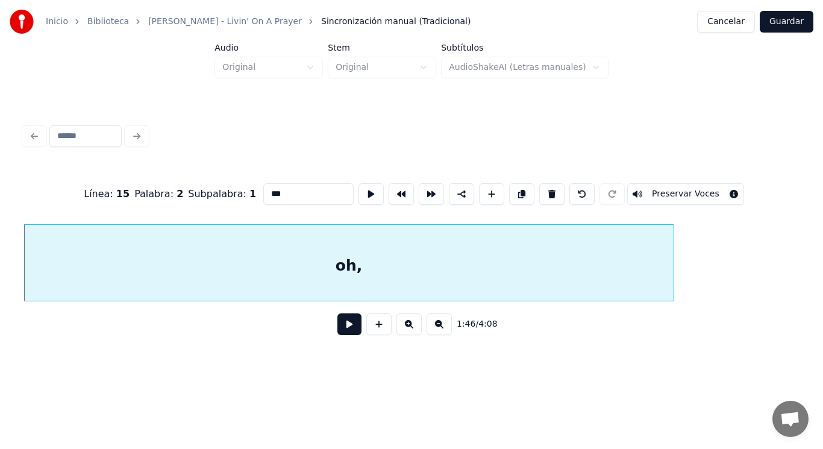
click at [263, 188] on input "***" at bounding box center [308, 194] width 90 height 22
type input "******"
click at [346, 327] on button at bounding box center [350, 324] width 24 height 22
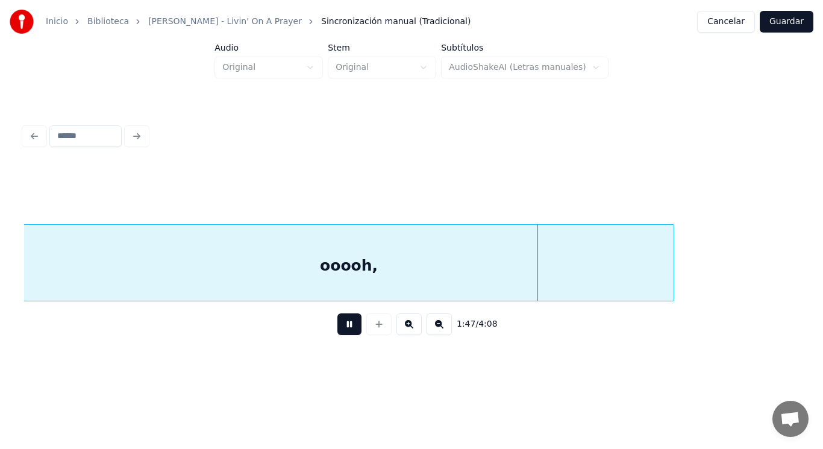
click at [346, 327] on button at bounding box center [350, 324] width 24 height 22
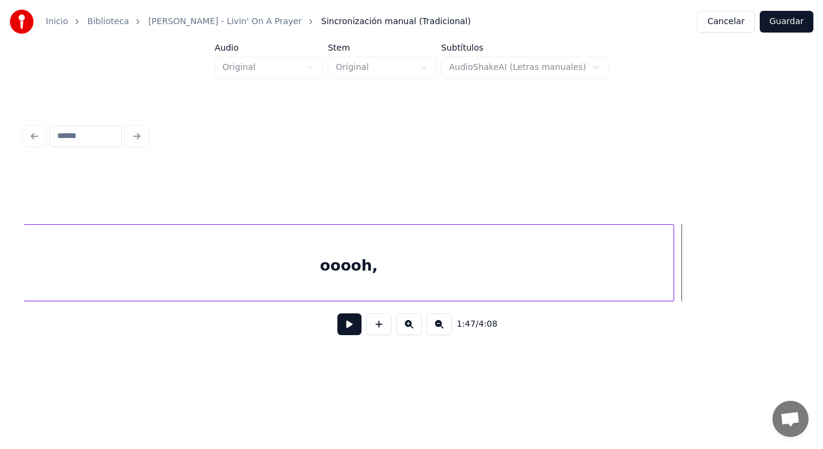
click at [346, 327] on button at bounding box center [350, 324] width 24 height 22
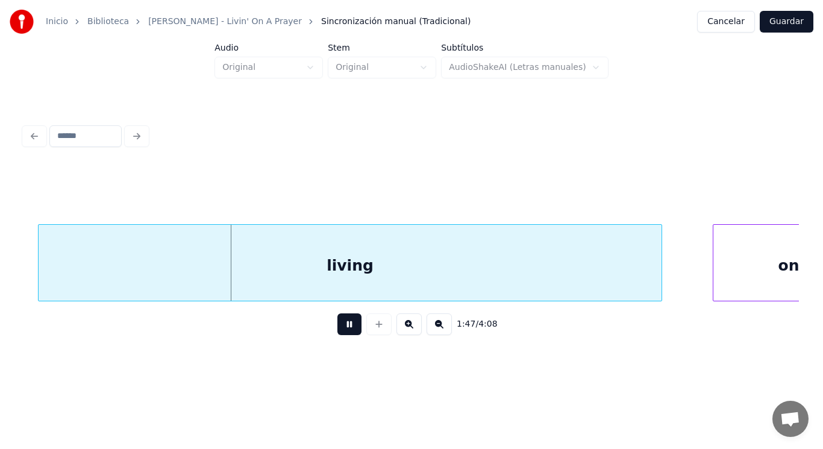
click at [346, 327] on button at bounding box center [350, 324] width 24 height 22
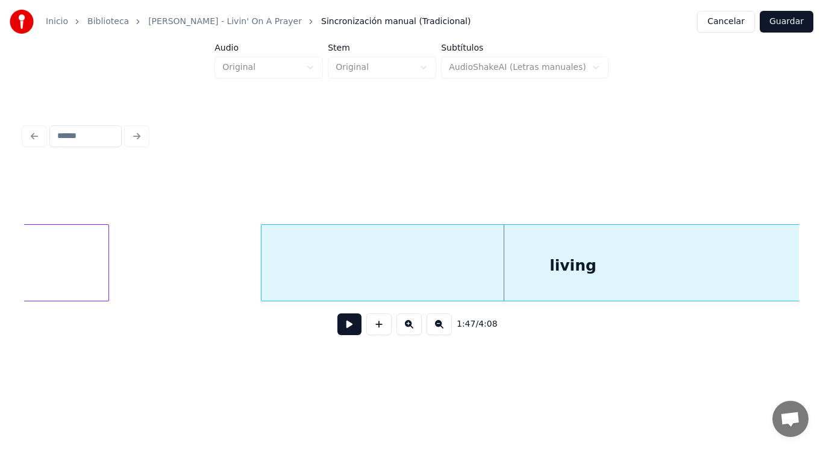
scroll to position [0, 90337]
click at [279, 274] on div at bounding box center [279, 263] width 4 height 76
click at [337, 274] on div "living" at bounding box center [590, 266] width 626 height 82
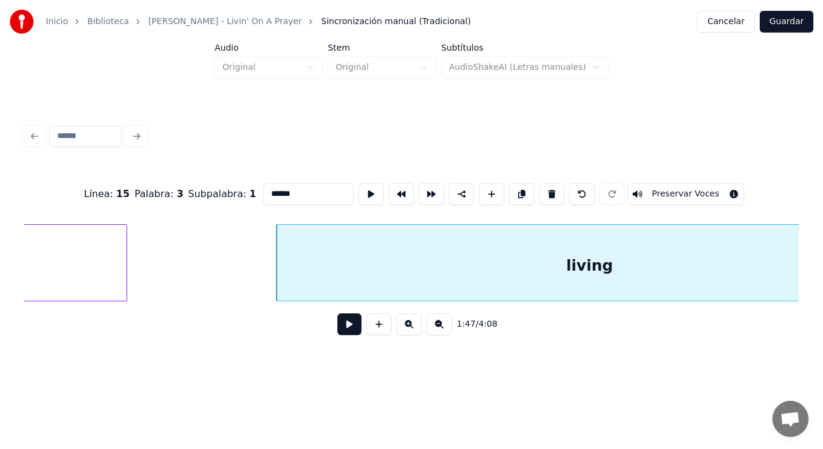
click at [263, 190] on input "******" at bounding box center [308, 194] width 90 height 22
type input "******"
click at [338, 333] on button at bounding box center [350, 324] width 24 height 22
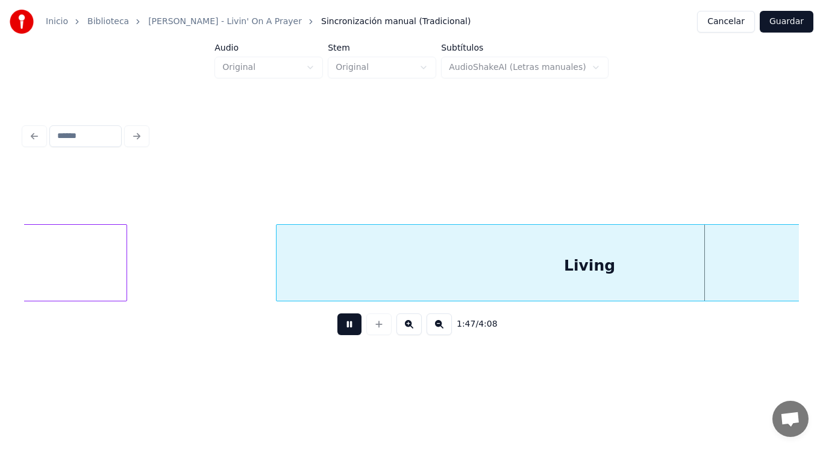
scroll to position [0, 91112]
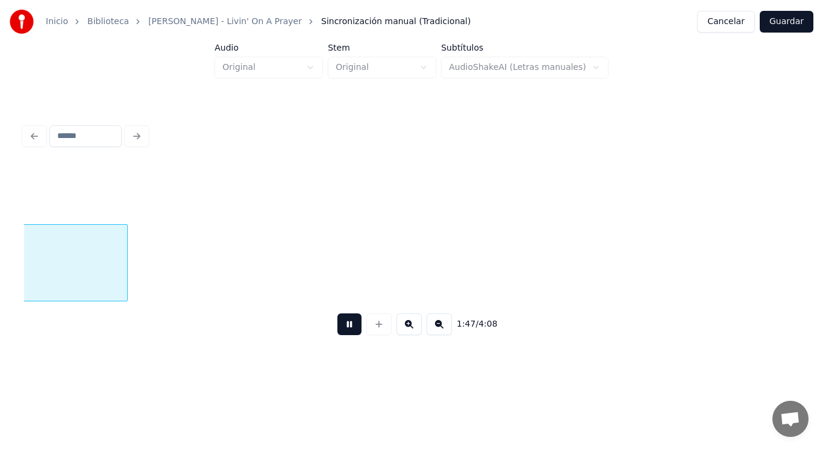
click at [338, 333] on button at bounding box center [350, 324] width 24 height 22
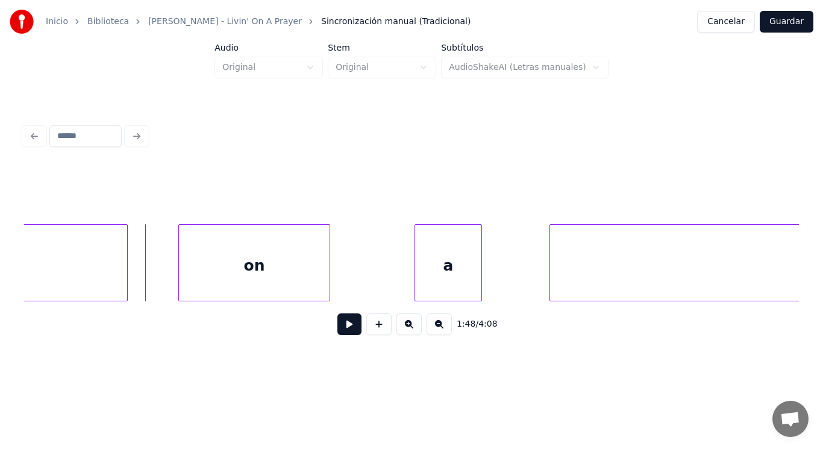
click at [124, 271] on div at bounding box center [126, 263] width 4 height 76
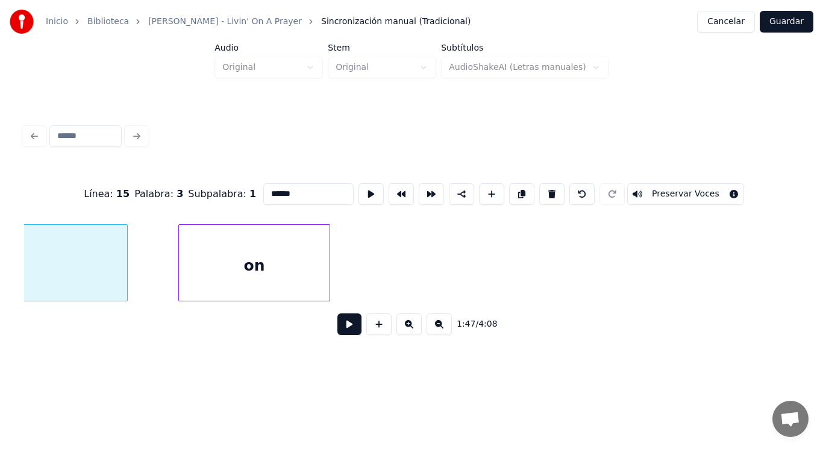
scroll to position [0, 90589]
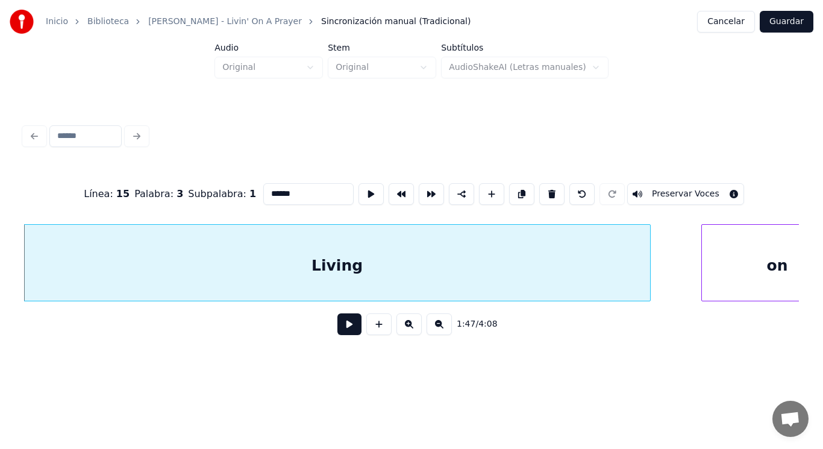
click at [338, 334] on button at bounding box center [350, 324] width 24 height 22
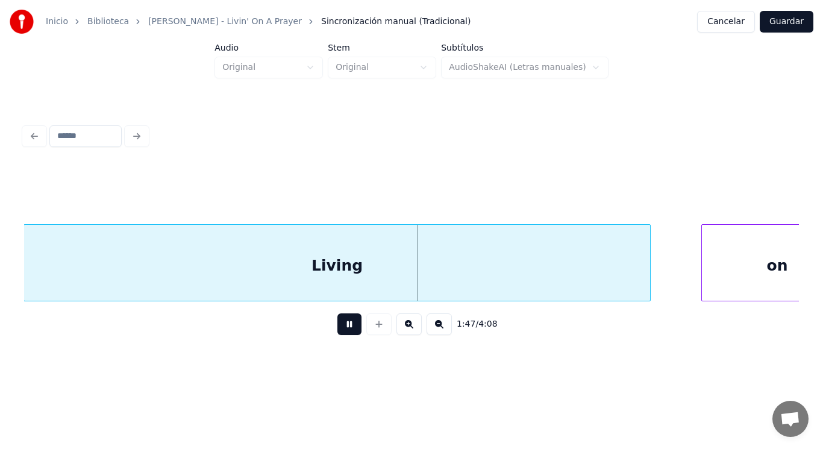
click at [338, 334] on button at bounding box center [350, 324] width 24 height 22
click at [624, 284] on div at bounding box center [623, 263] width 4 height 76
click at [342, 326] on button at bounding box center [350, 324] width 24 height 22
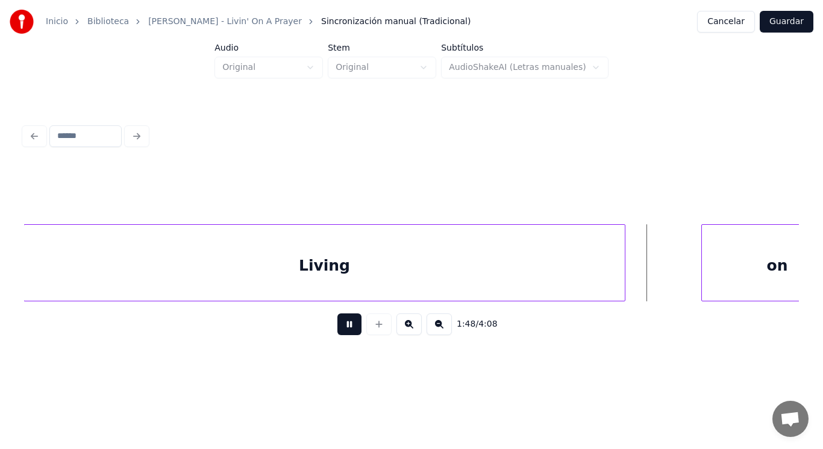
click at [342, 326] on button at bounding box center [350, 324] width 24 height 22
click at [667, 280] on div at bounding box center [665, 263] width 4 height 76
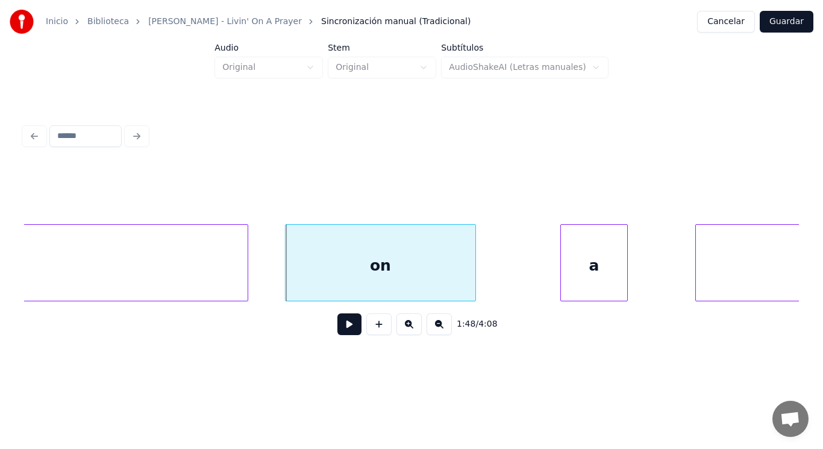
scroll to position [0, 90999]
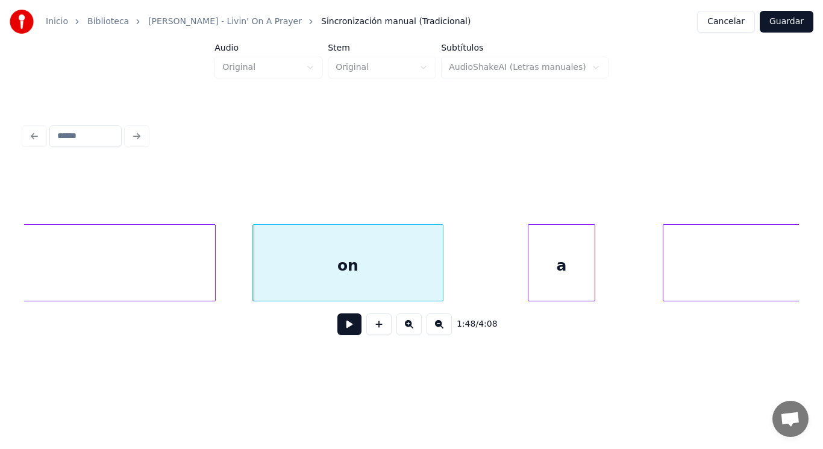
click at [347, 329] on button at bounding box center [350, 324] width 24 height 22
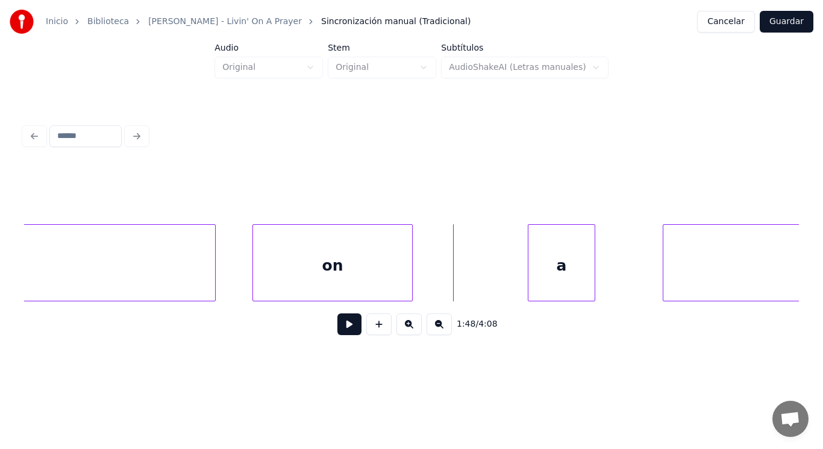
click at [410, 280] on div at bounding box center [411, 263] width 4 height 76
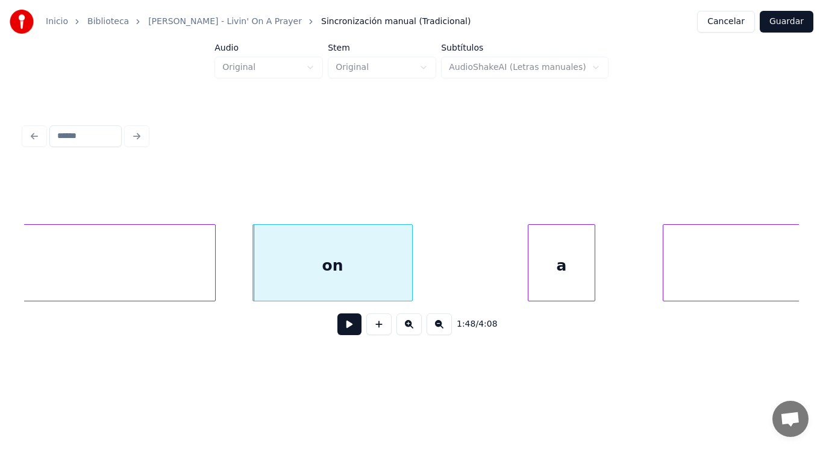
click at [341, 328] on button at bounding box center [350, 324] width 24 height 22
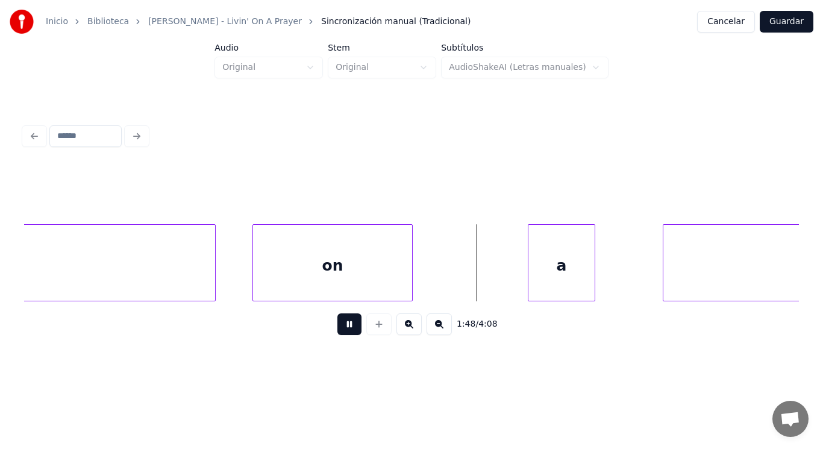
click at [341, 328] on button at bounding box center [350, 324] width 24 height 22
click at [454, 272] on div at bounding box center [453, 263] width 4 height 76
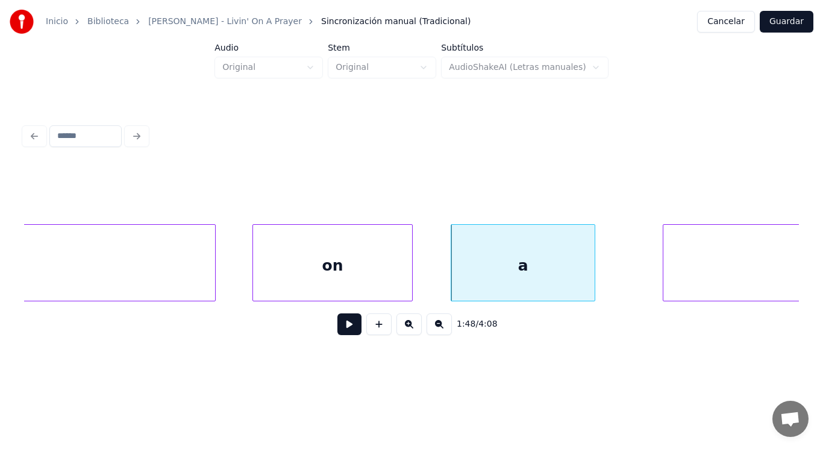
click at [353, 327] on button at bounding box center [350, 324] width 24 height 22
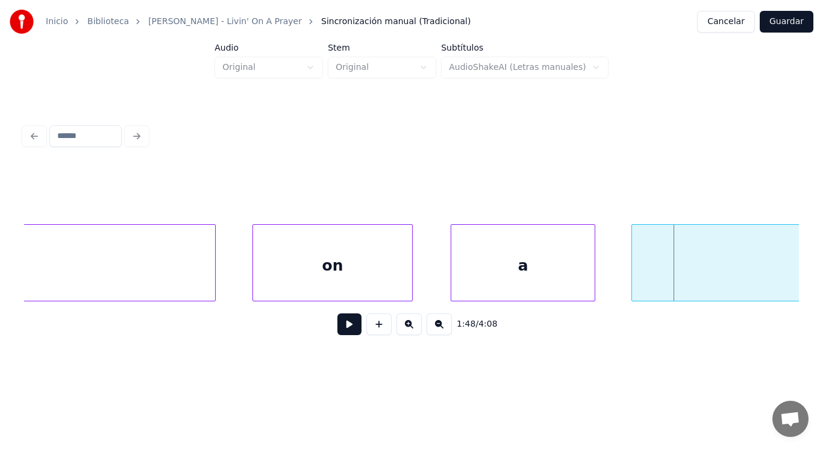
click at [635, 277] on div at bounding box center [634, 263] width 4 height 76
click at [339, 326] on button at bounding box center [350, 324] width 24 height 22
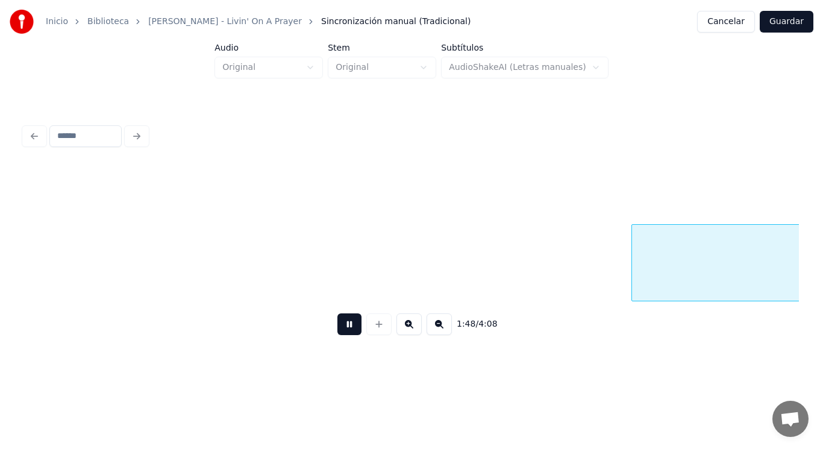
scroll to position [0, 91775]
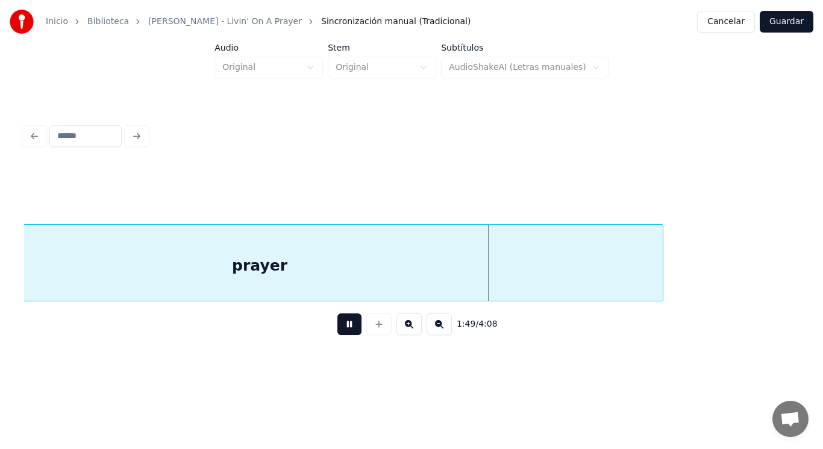
click at [339, 326] on button at bounding box center [350, 324] width 24 height 22
click at [358, 268] on div "prayer" at bounding box center [260, 266] width 806 height 82
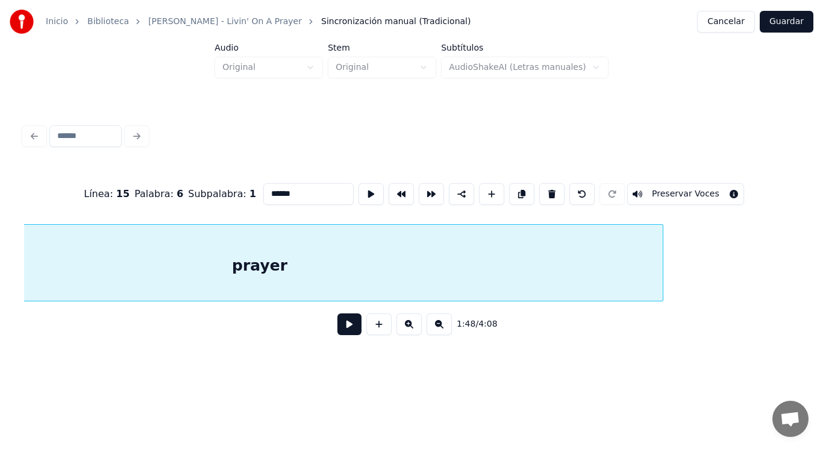
scroll to position [0, 91607]
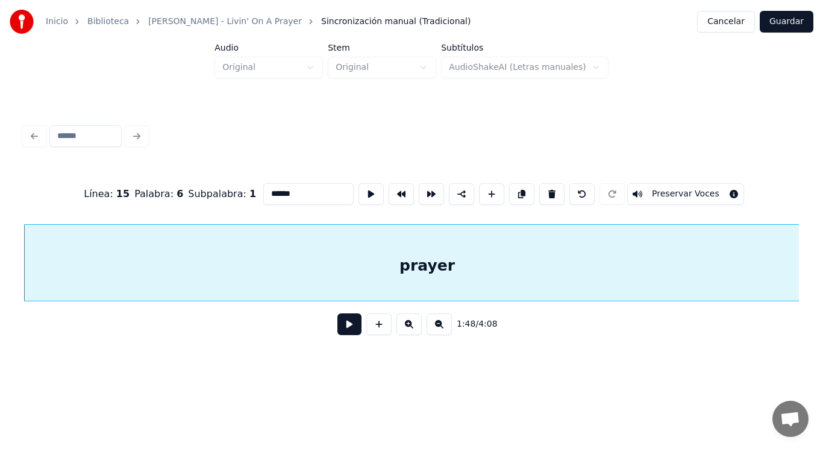
click
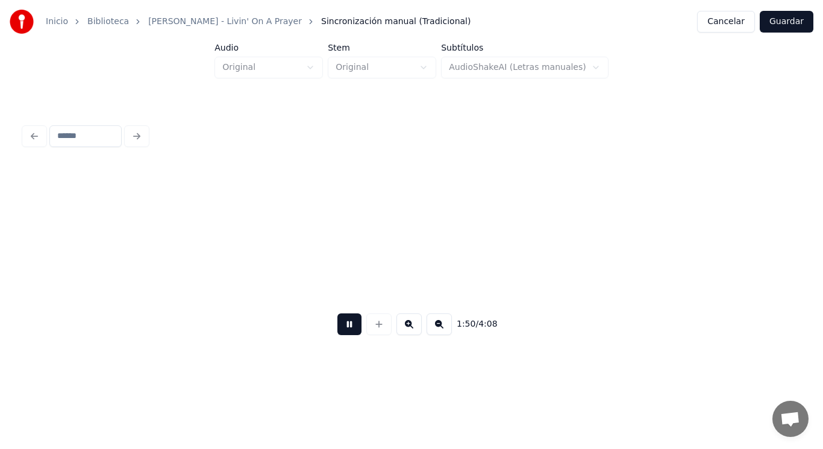
scroll to position [0, 93172]
click at [344, 331] on button at bounding box center [350, 324] width 24 height 22
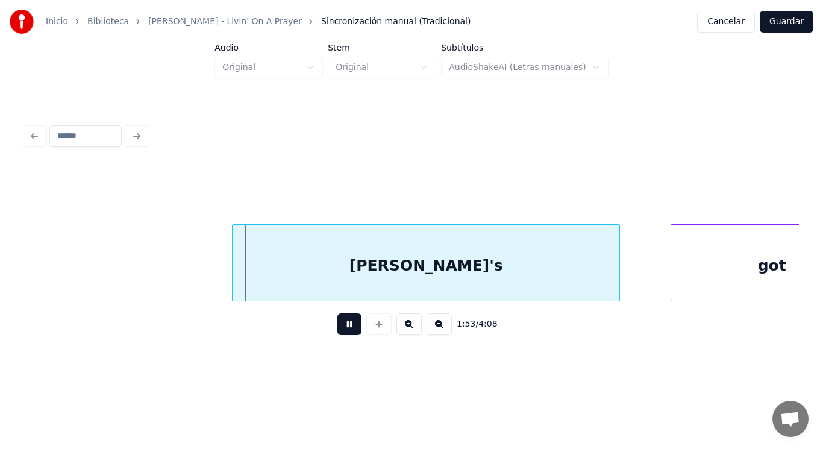
click at [344, 331] on button at bounding box center [350, 324] width 24 height 22
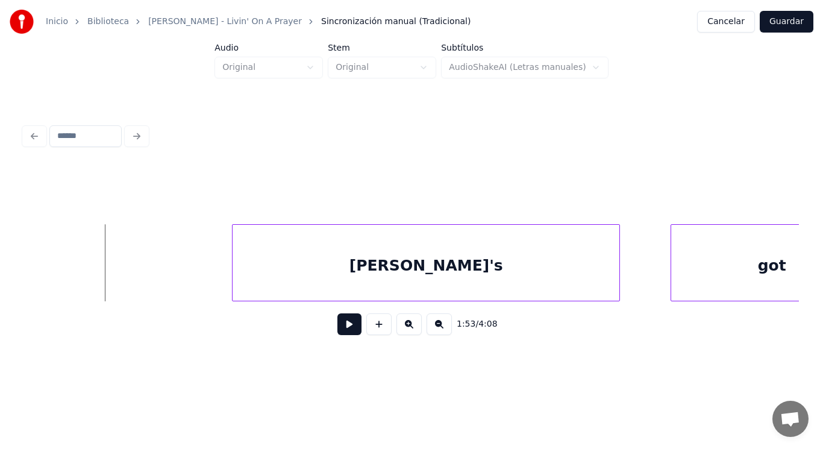
click at [338, 335] on button at bounding box center [350, 324] width 24 height 22
click at [210, 283] on div at bounding box center [211, 263] width 4 height 76
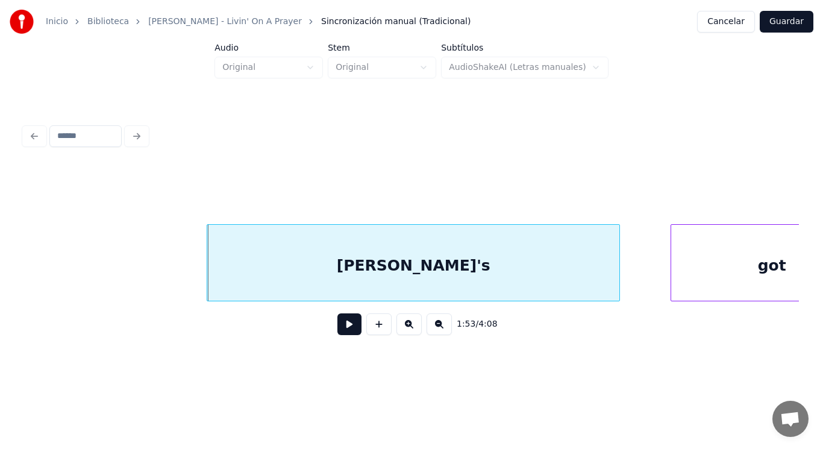
click at [339, 334] on button at bounding box center [350, 324] width 24 height 22
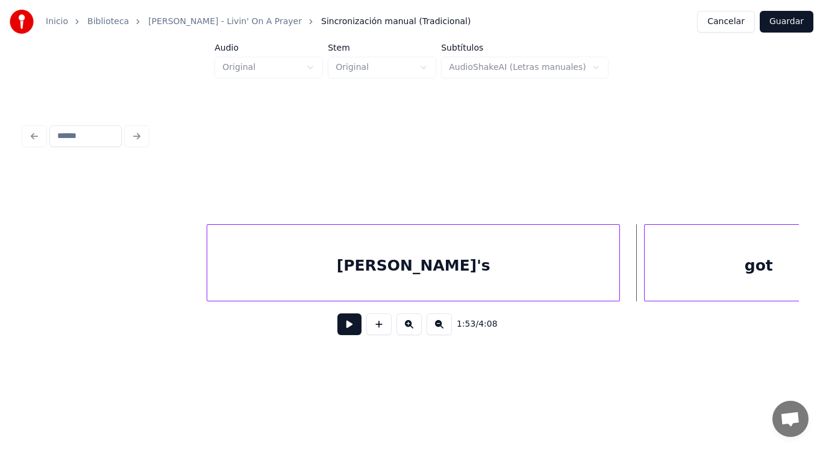
click at [647, 283] on div at bounding box center [647, 263] width 4 height 76
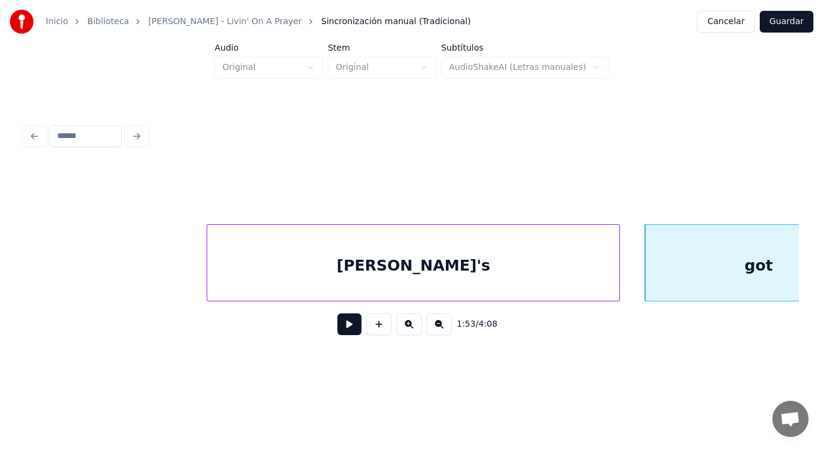
click at [371, 276] on div "[PERSON_NAME]'s" at bounding box center [413, 266] width 412 height 82
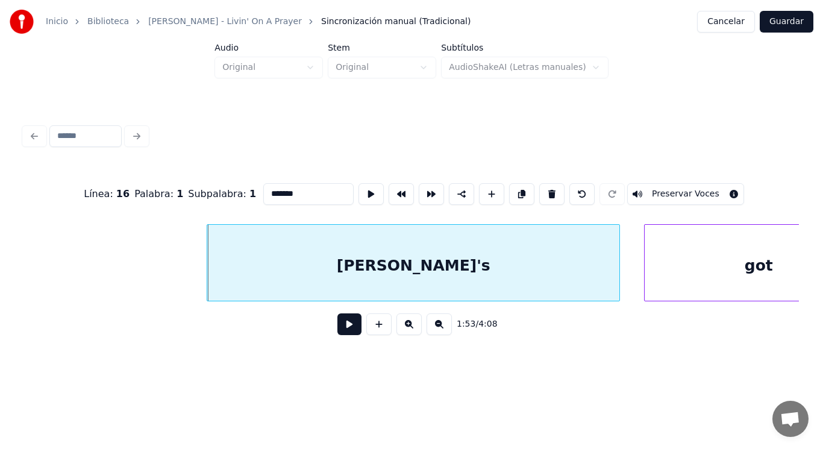
click at [339, 326] on button at bounding box center [350, 324] width 24 height 22
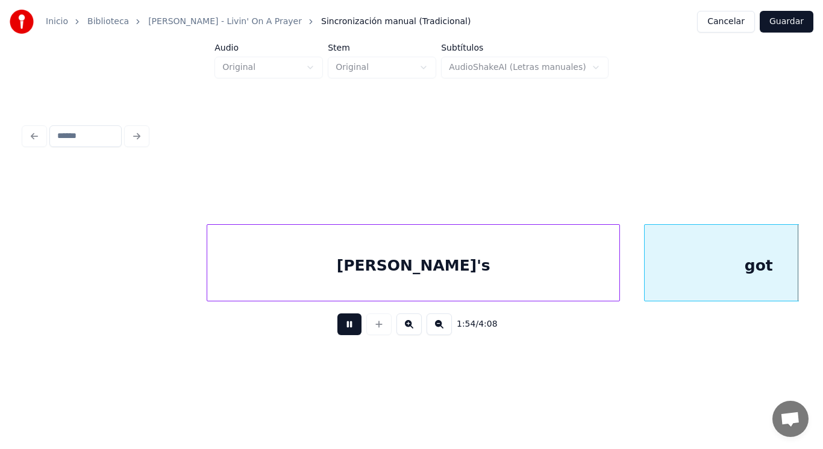
scroll to position [0, 96322]
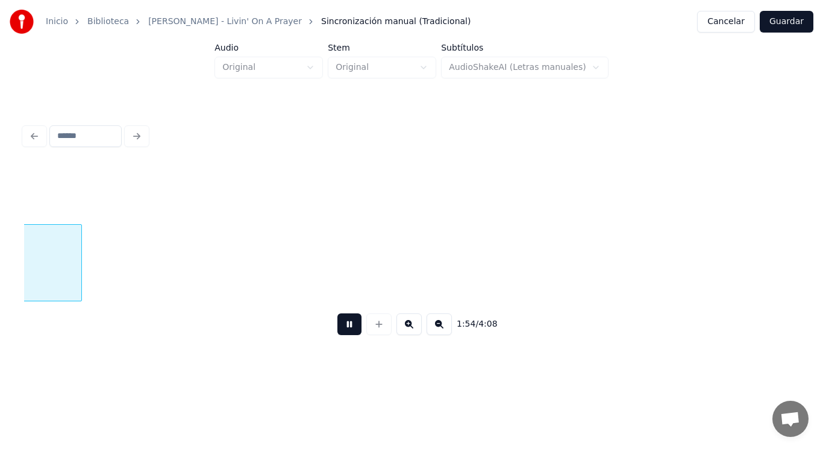
click at [339, 326] on button at bounding box center [350, 324] width 24 height 22
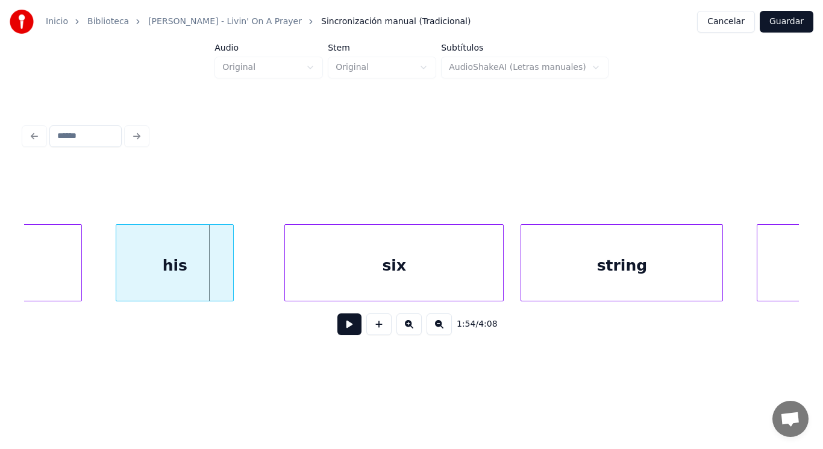
click at [139, 282] on div "his" at bounding box center [174, 266] width 117 height 82
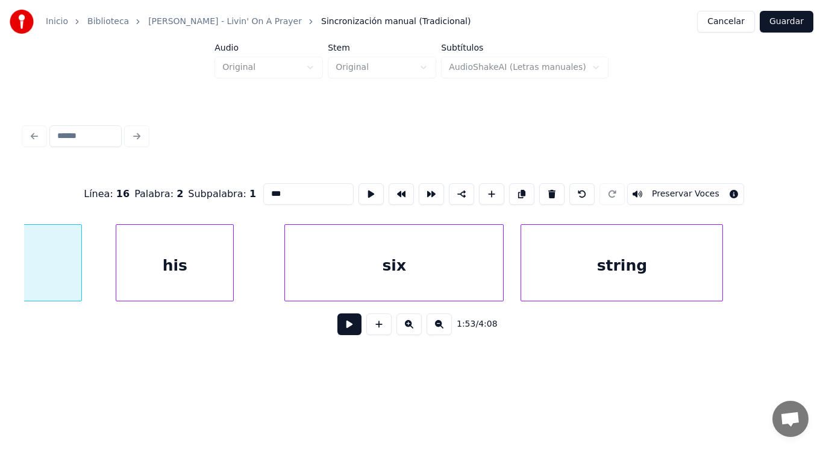
type input "***"
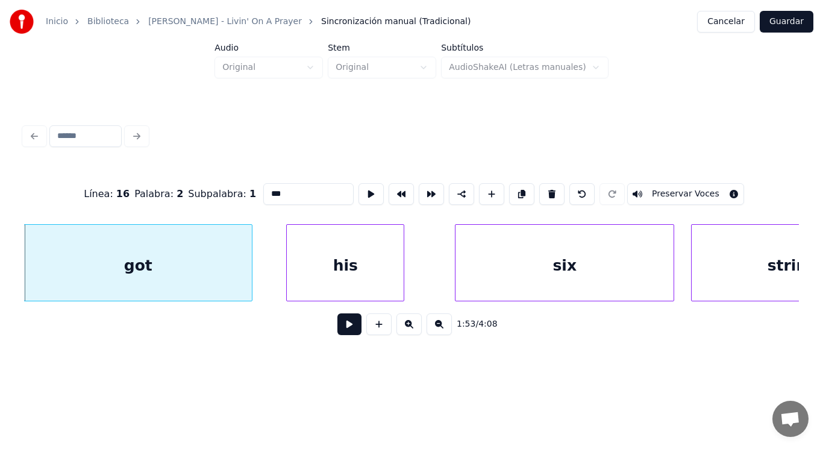
click at [342, 330] on button at bounding box center [350, 324] width 24 height 22
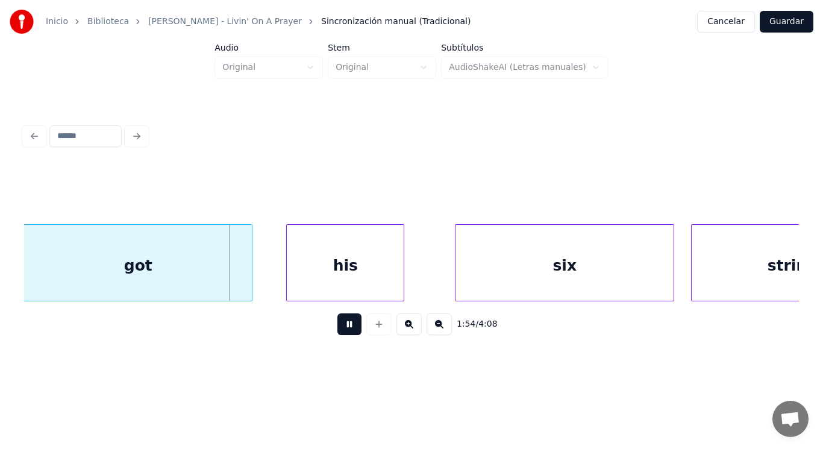
click at [342, 330] on button at bounding box center [350, 324] width 24 height 22
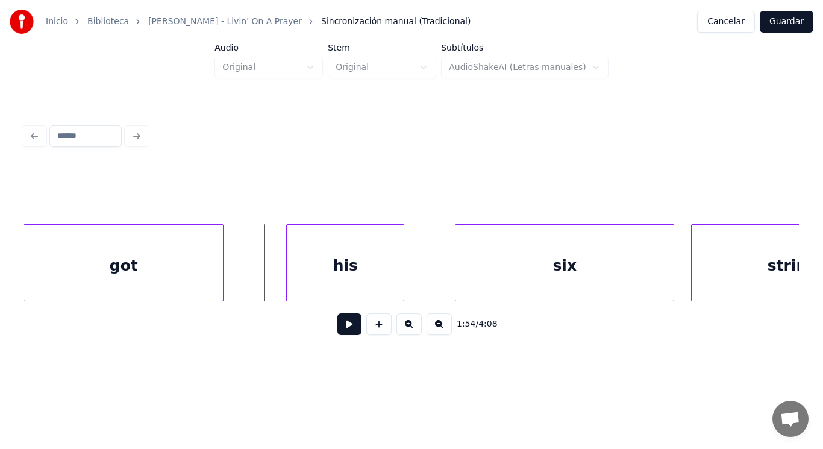
click at [219, 277] on div at bounding box center [221, 263] width 4 height 76
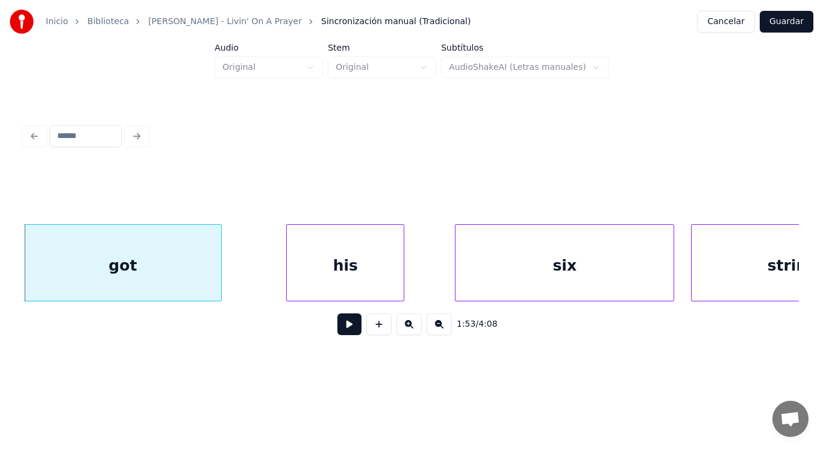
click at [341, 328] on button at bounding box center [350, 324] width 24 height 22
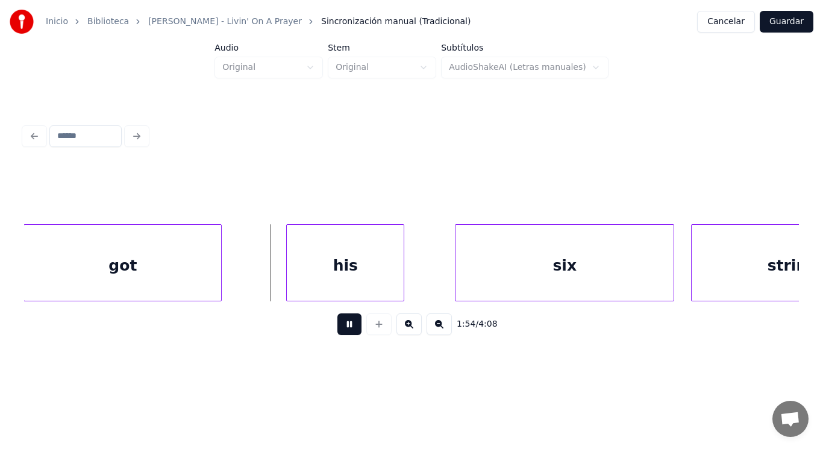
click at [341, 328] on button at bounding box center [350, 324] width 24 height 22
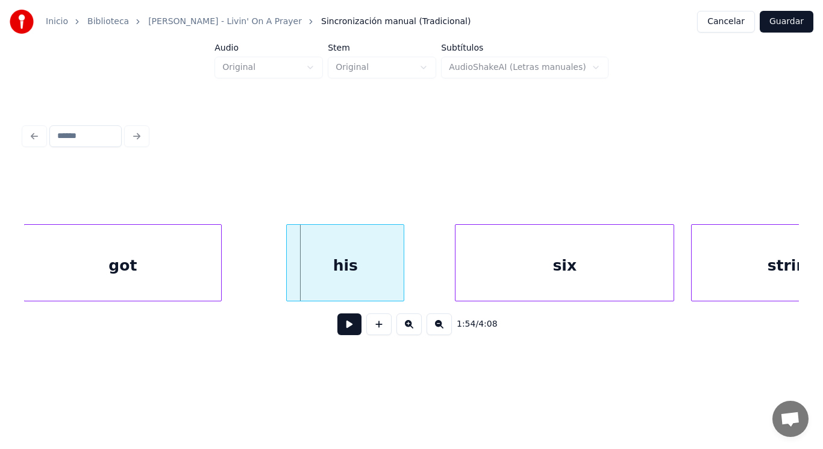
click at [185, 274] on div "got" at bounding box center [122, 266] width 197 height 82
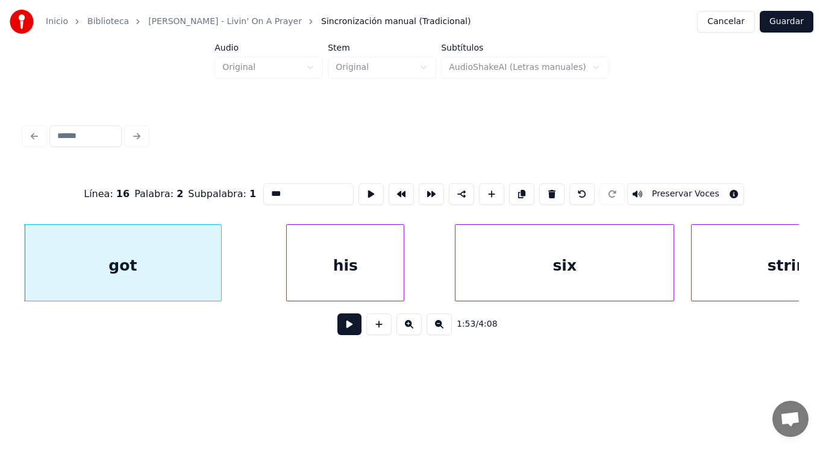
click at [338, 329] on button at bounding box center [350, 324] width 24 height 22
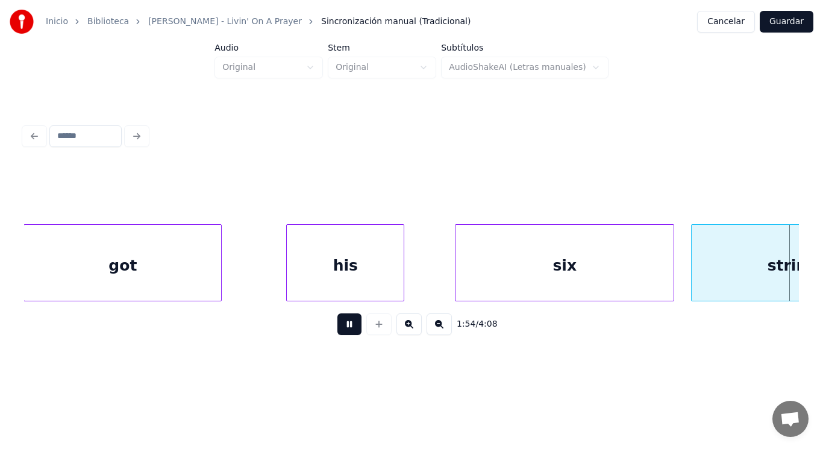
scroll to position [0, 96934]
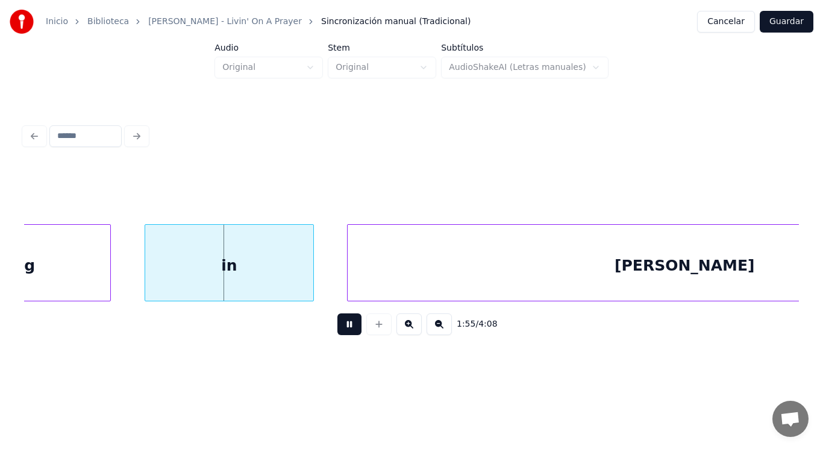
click at [338, 329] on button at bounding box center [350, 324] width 24 height 22
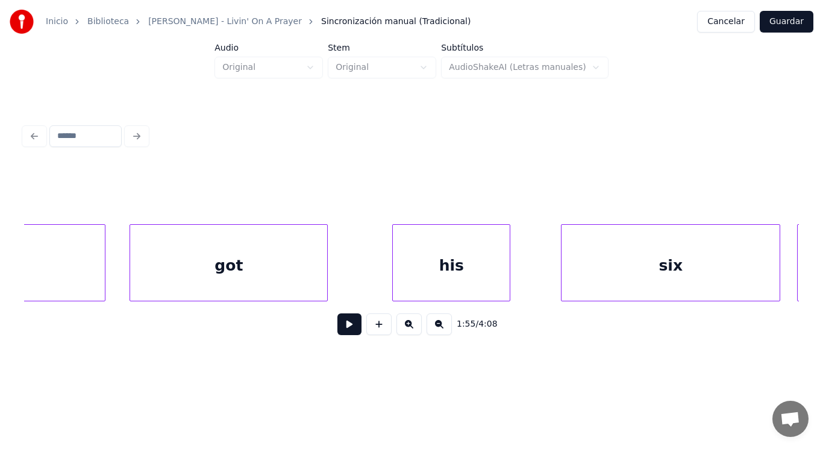
scroll to position [0, 96215]
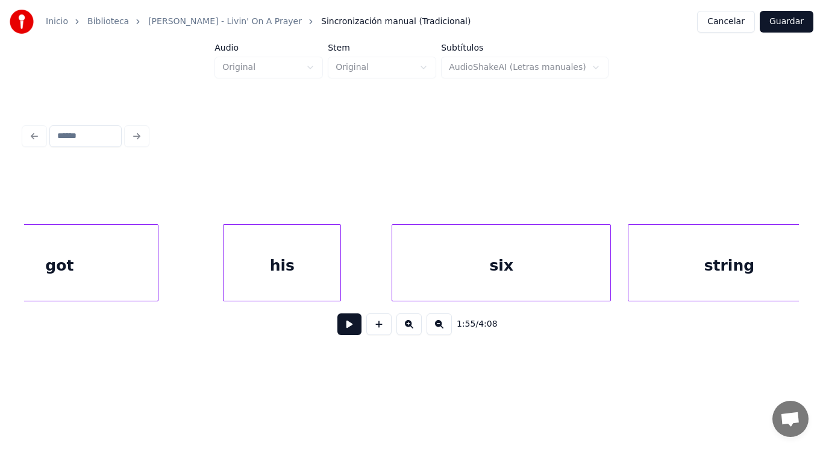
click at [347, 333] on button at bounding box center [350, 324] width 24 height 22
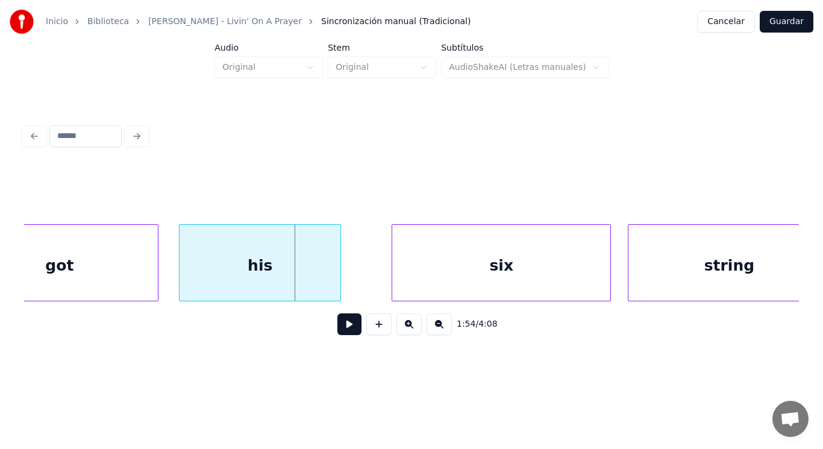
click at [182, 283] on div at bounding box center [182, 263] width 4 height 76
click at [347, 330] on button at bounding box center [350, 324] width 24 height 22
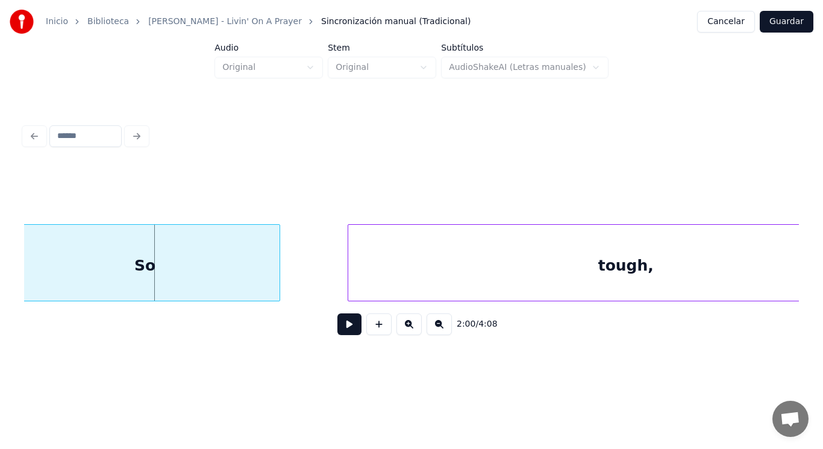
scroll to position [0, 101916]
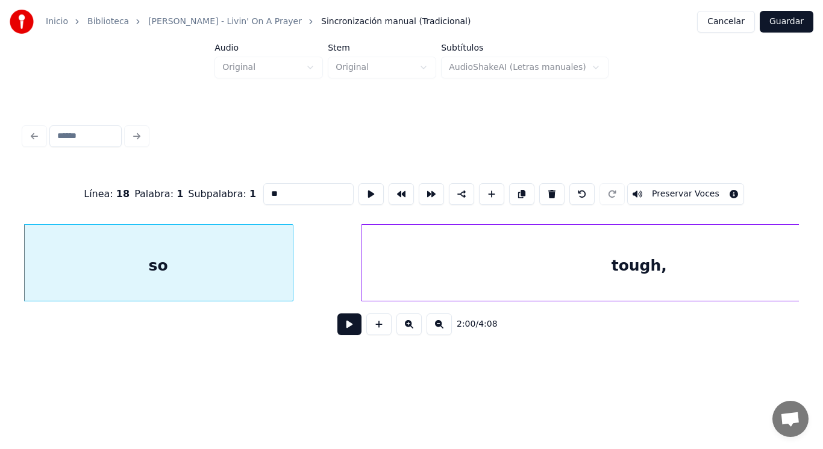
type input "**"
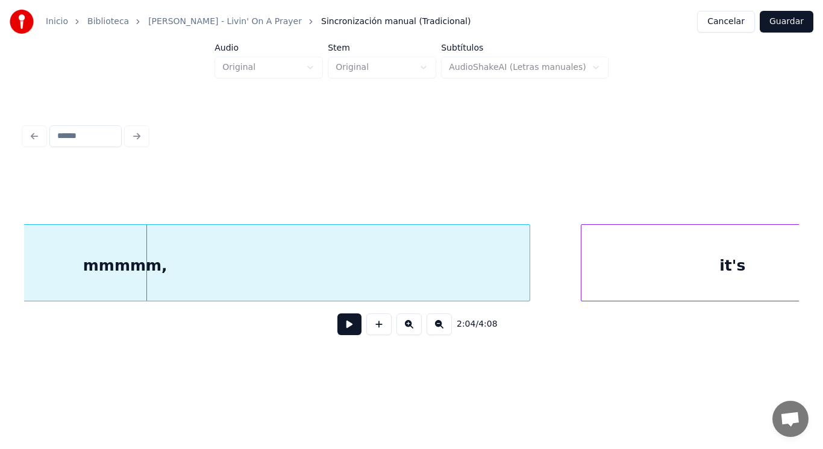
scroll to position [0, 104279]
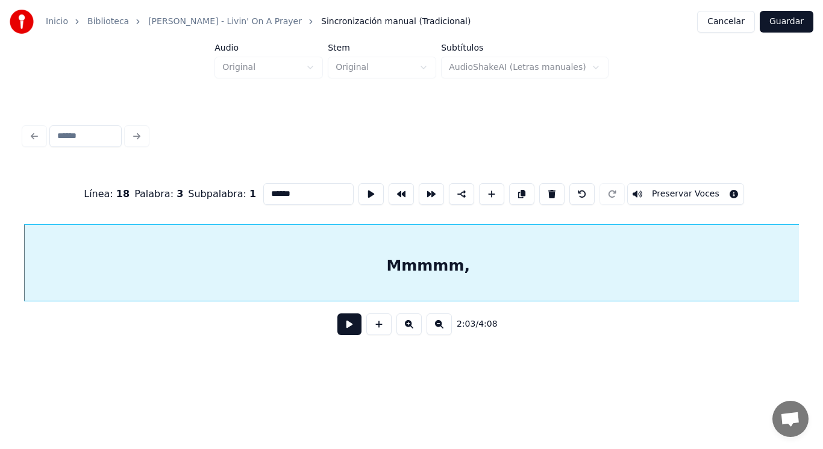
type input "******"
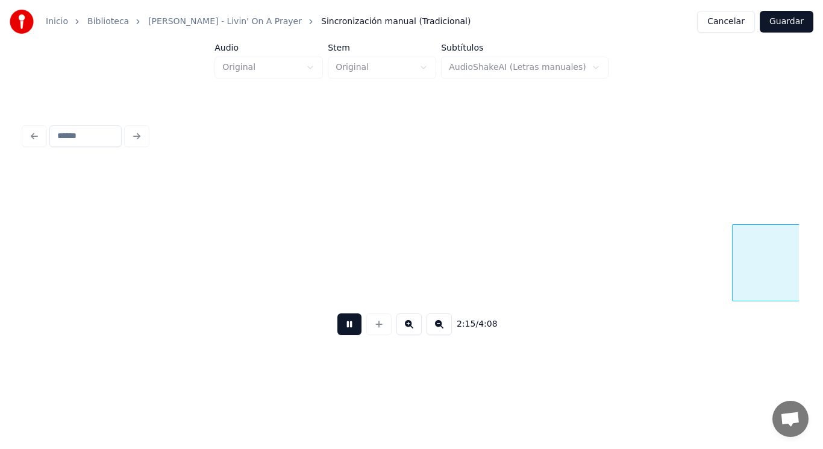
scroll to position [0, 113902]
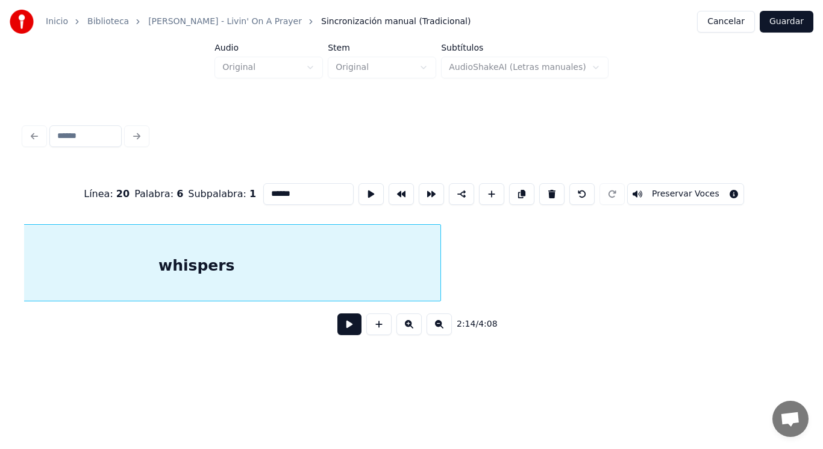
type input "********"
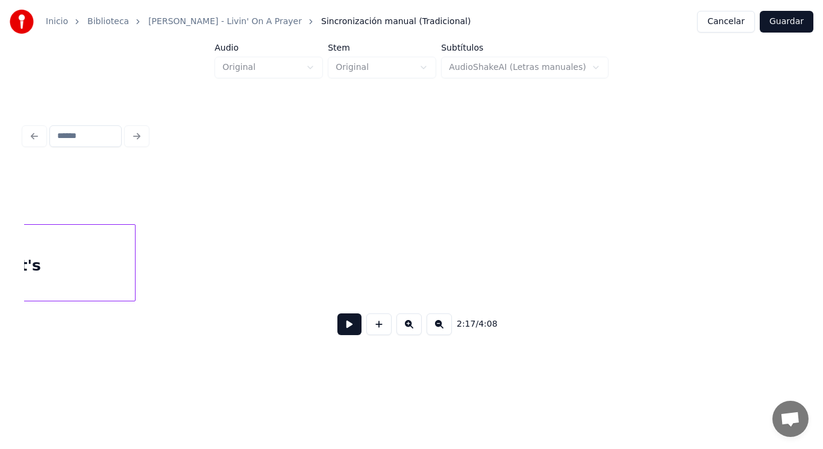
scroll to position [0, 114509]
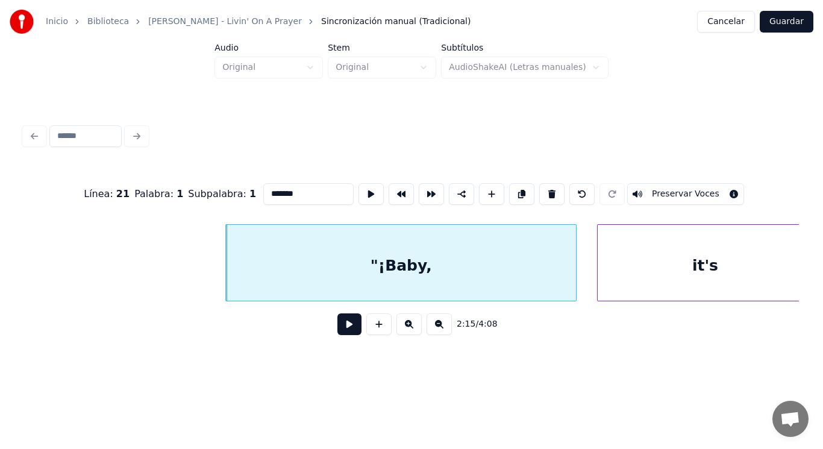
type input "*******"
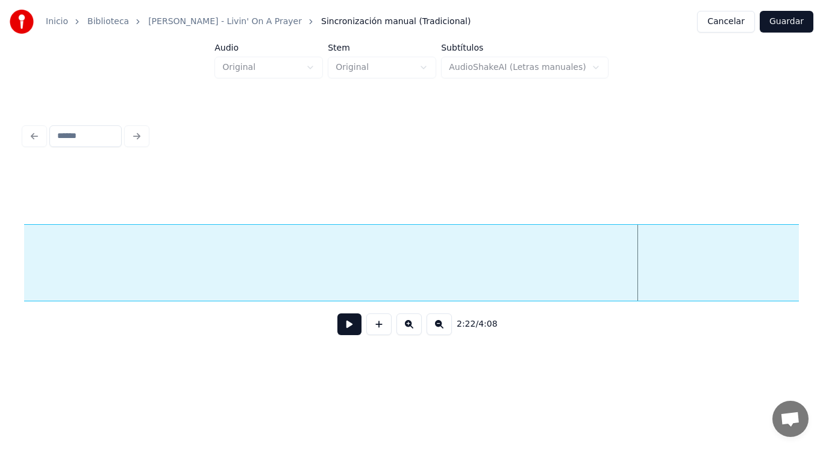
scroll to position [0, 118175]
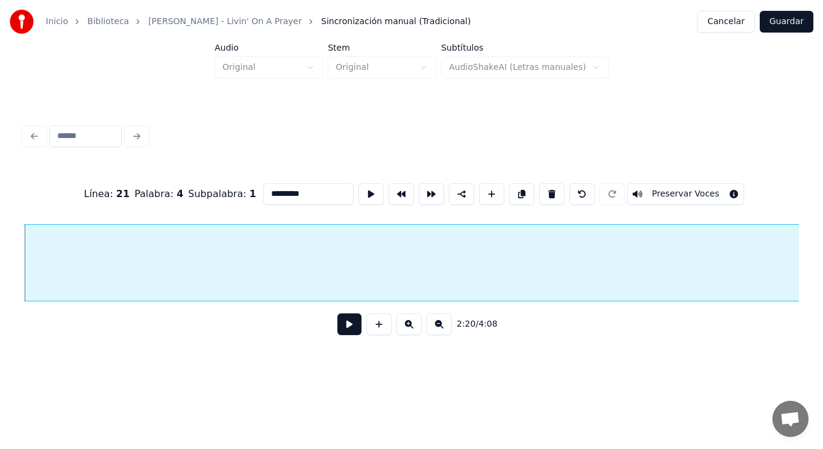
type input "*********"
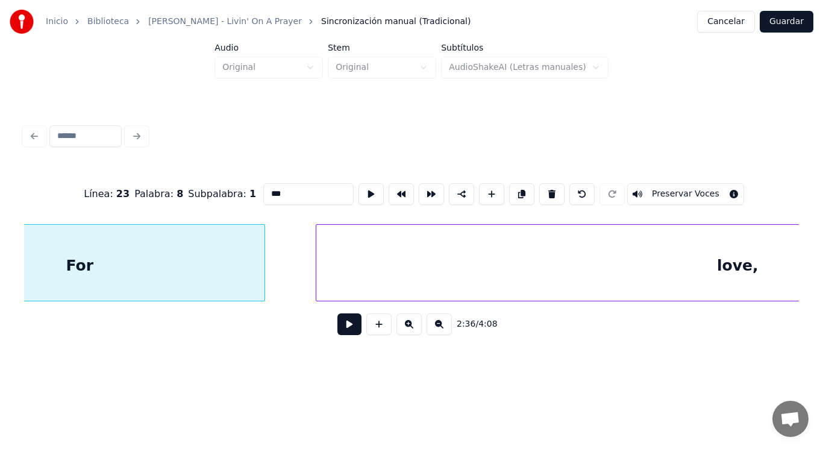
scroll to position [0, 131669]
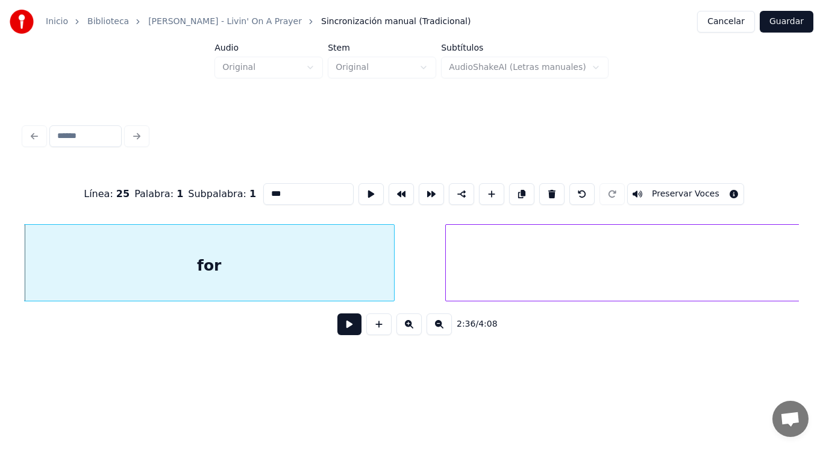
type input "***"
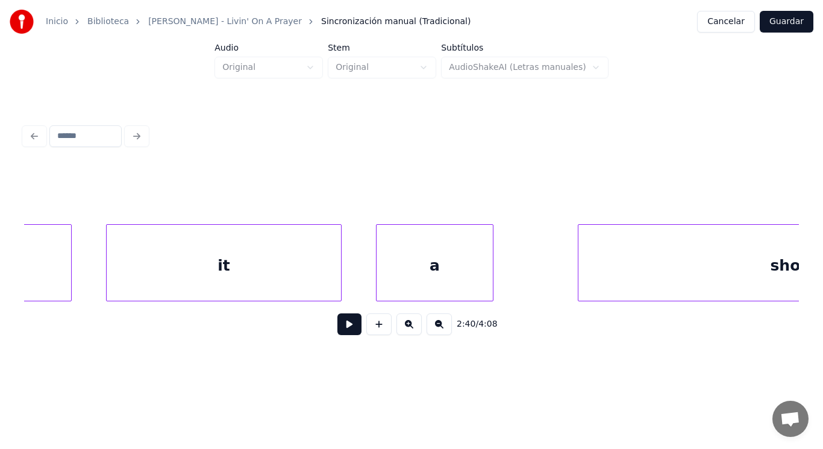
scroll to position [0, 133933]
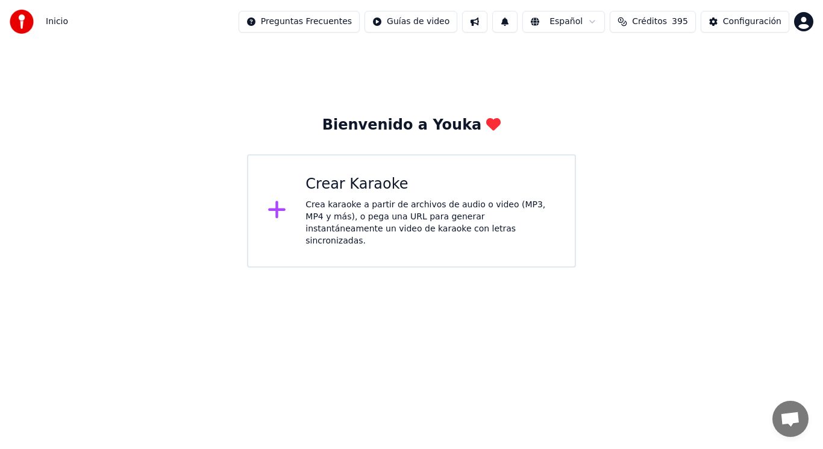
click at [370, 227] on div "Crea karaoke a partir de archivos de audio o video (MP3, MP4 y más), o pega una…" at bounding box center [431, 223] width 250 height 48
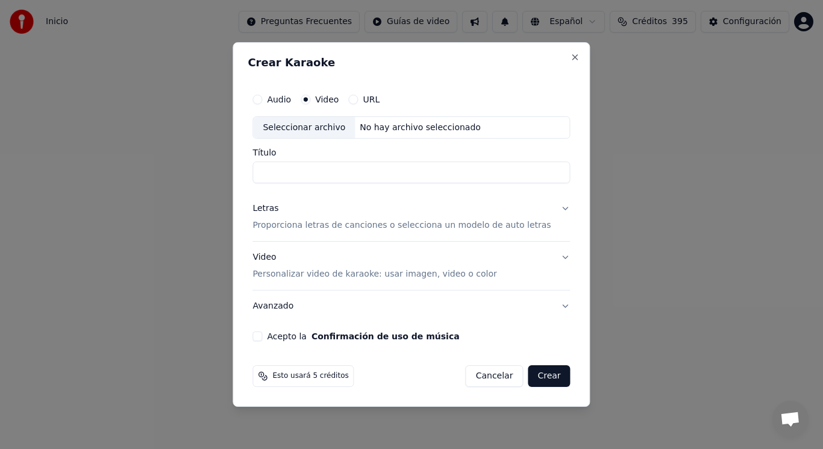
click at [322, 129] on div "Seleccionar archivo" at bounding box center [304, 128] width 102 height 22
drag, startPoint x: 389, startPoint y: 172, endPoint x: 348, endPoint y: 173, distance: 40.4
click at [348, 173] on input "**********" at bounding box center [412, 173] width 318 height 22
paste input "********"
type input "**********"
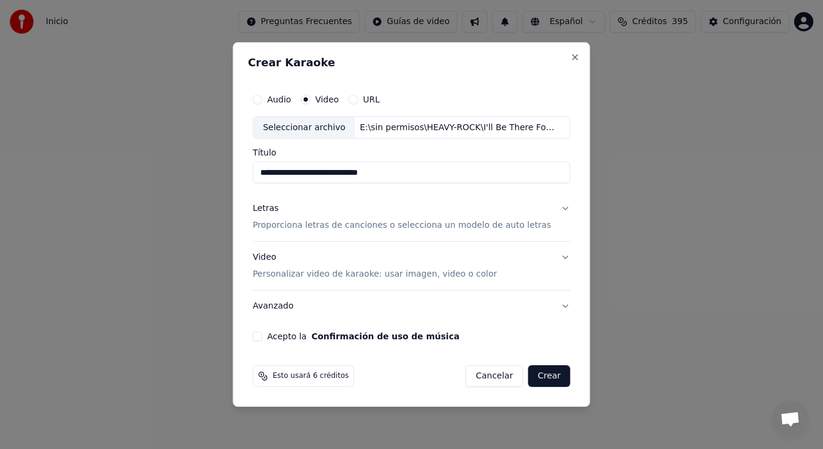
click at [553, 210] on button "Letras Proporciona letras de canciones o selecciona un modelo de auto letras" at bounding box center [412, 217] width 318 height 48
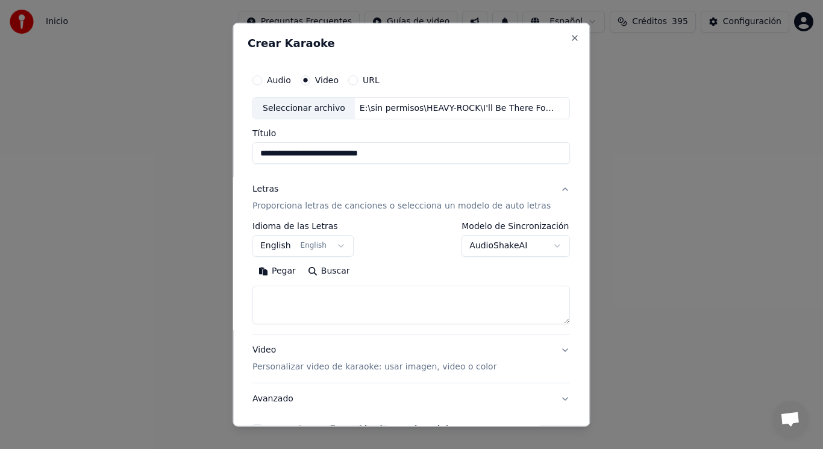
click at [340, 295] on textarea at bounding box center [412, 305] width 318 height 39
paste textarea "**********"
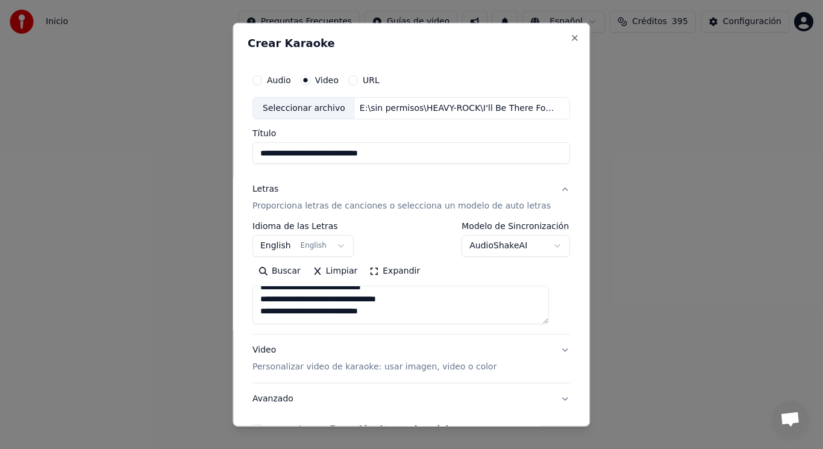
scroll to position [24, 0]
click at [299, 309] on textarea at bounding box center [401, 305] width 297 height 39
click at [378, 307] on textarea at bounding box center [401, 305] width 297 height 39
click at [265, 309] on textarea at bounding box center [401, 305] width 297 height 39
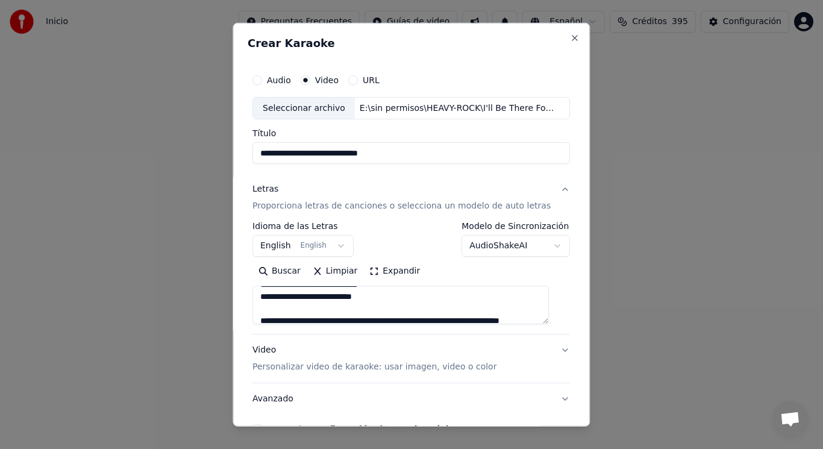
scroll to position [313, 0]
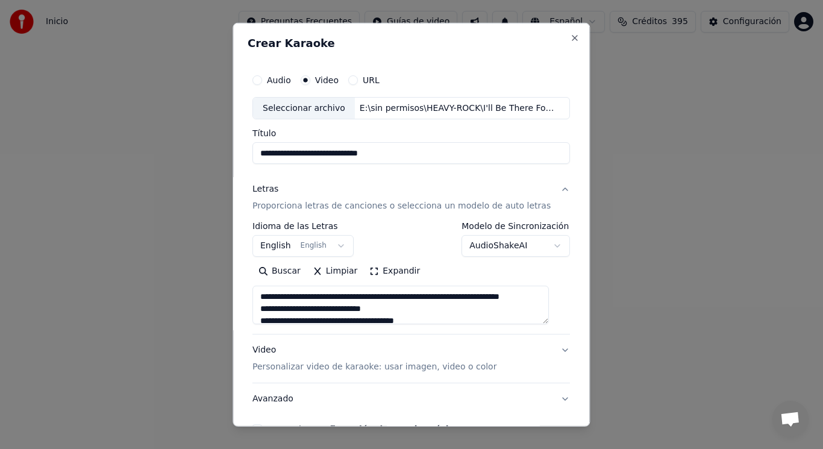
click at [331, 309] on textarea at bounding box center [401, 305] width 297 height 39
click at [360, 310] on textarea at bounding box center [401, 305] width 297 height 39
click at [421, 306] on textarea at bounding box center [401, 305] width 297 height 39
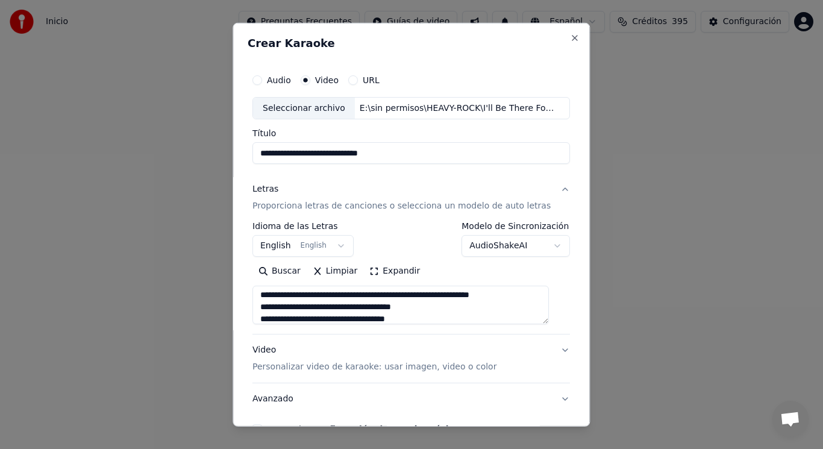
scroll to position [485, 0]
click at [532, 295] on textarea at bounding box center [401, 305] width 297 height 39
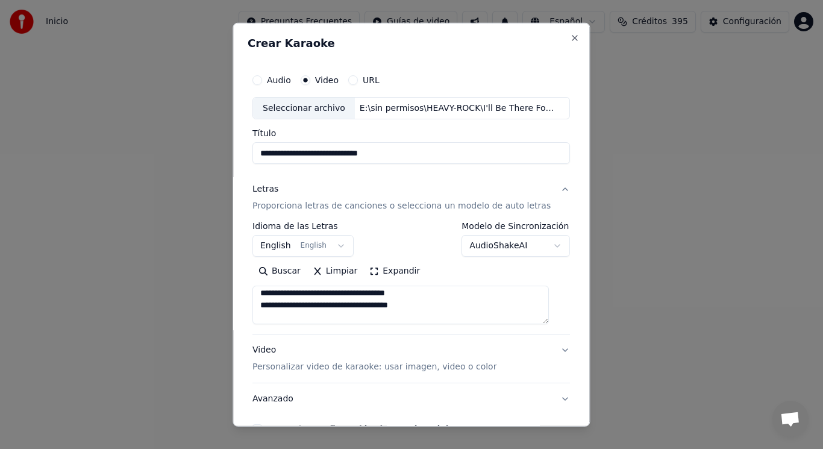
scroll to position [509, 0]
click at [364, 317] on textarea at bounding box center [401, 305] width 297 height 39
click at [347, 297] on textarea at bounding box center [401, 305] width 297 height 39
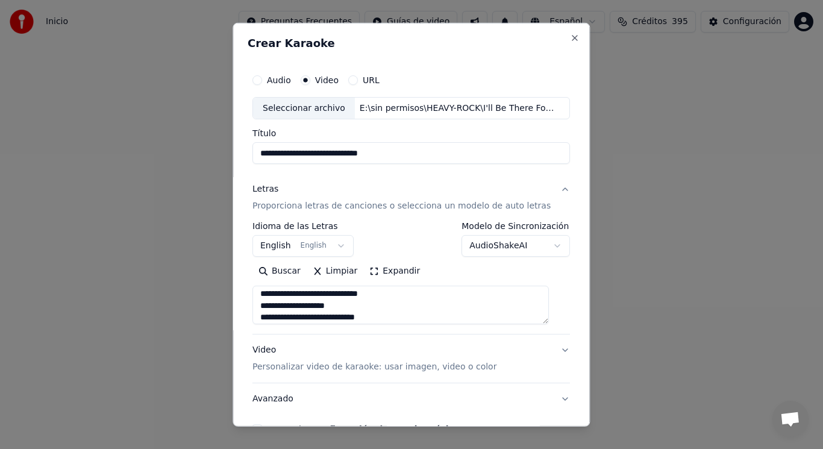
click at [286, 319] on textarea at bounding box center [401, 305] width 297 height 39
click at [307, 317] on textarea at bounding box center [401, 305] width 297 height 39
click at [319, 316] on textarea at bounding box center [401, 305] width 297 height 39
click at [339, 318] on textarea at bounding box center [401, 305] width 297 height 39
click at [372, 319] on textarea at bounding box center [401, 305] width 297 height 39
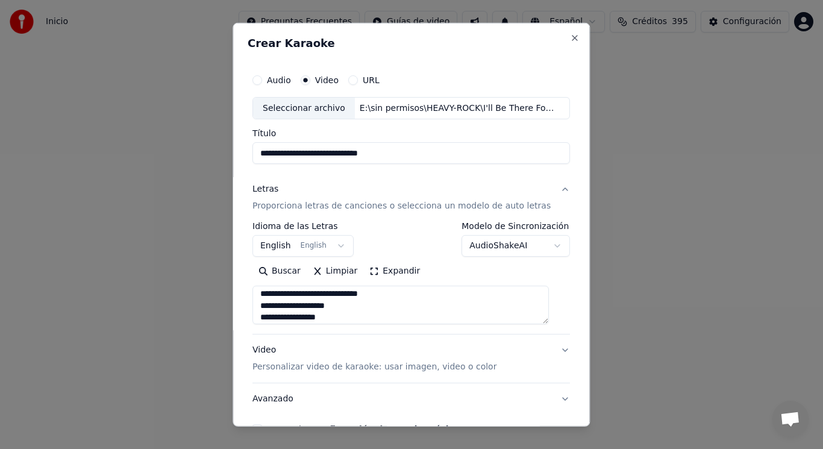
scroll to position [731, 0]
drag, startPoint x: 336, startPoint y: 317, endPoint x: 266, endPoint y: 317, distance: 69.9
click at [266, 317] on textarea at bounding box center [401, 305] width 297 height 39
click at [341, 313] on textarea at bounding box center [401, 305] width 297 height 39
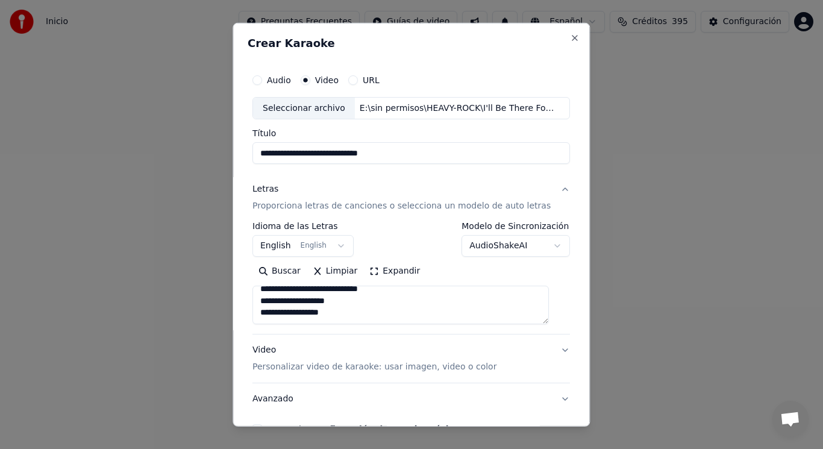
paste textarea "**********"
click at [300, 306] on textarea at bounding box center [401, 305] width 297 height 39
click at [353, 305] on textarea at bounding box center [401, 305] width 297 height 39
click at [300, 318] on textarea at bounding box center [401, 305] width 297 height 39
click at [355, 318] on textarea at bounding box center [401, 305] width 297 height 39
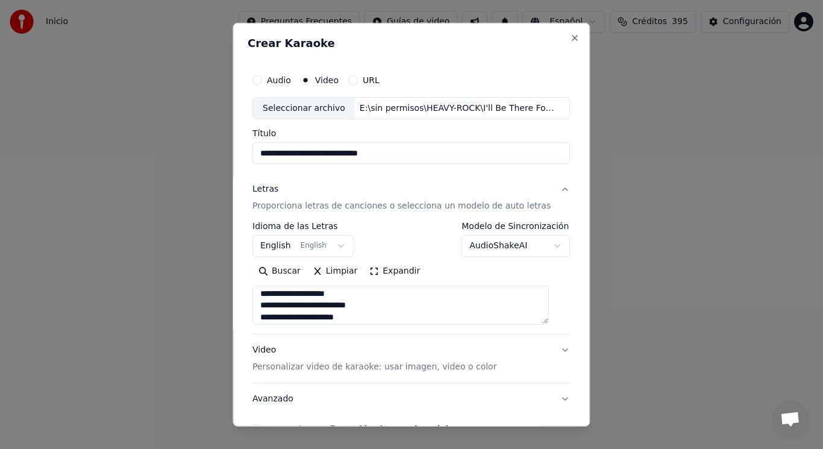
scroll to position [743, 0]
drag, startPoint x: 333, startPoint y: 317, endPoint x: 268, endPoint y: 316, distance: 64.5
click at [268, 316] on textarea at bounding box center [401, 305] width 297 height 39
click at [368, 313] on textarea at bounding box center [401, 305] width 297 height 39
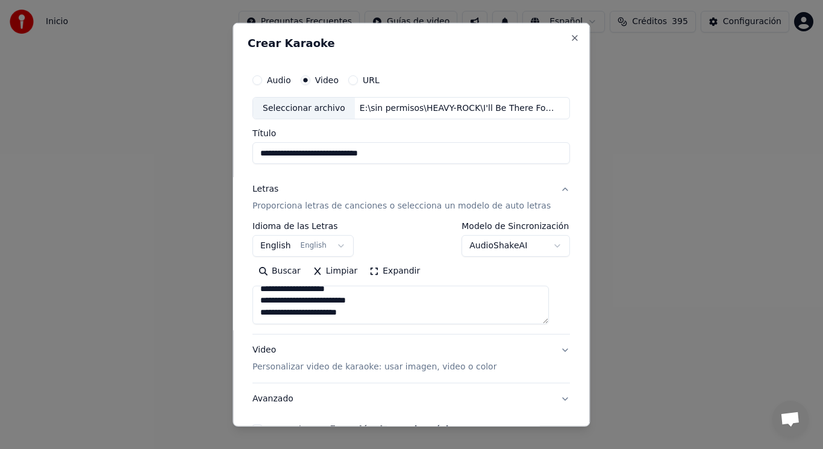
paste textarea "**********"
type textarea "**********"
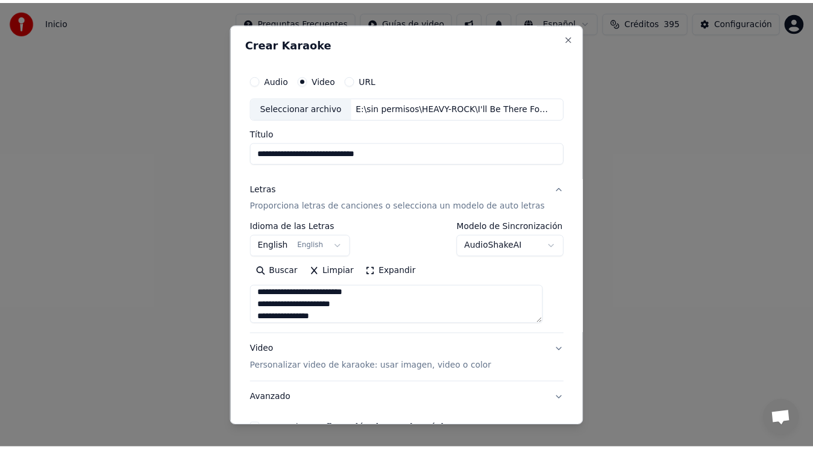
scroll to position [73, 0]
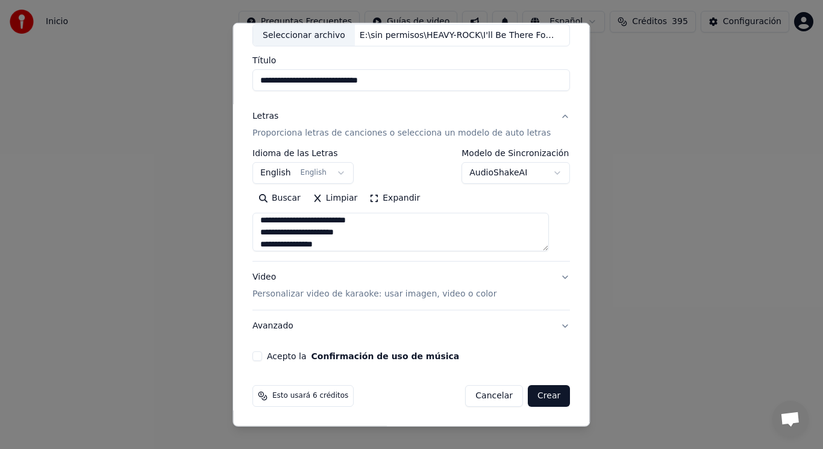
click at [262, 356] on button "Acepto la Confirmación de uso de música" at bounding box center [258, 356] width 10 height 10
click at [533, 397] on button "Crear" at bounding box center [549, 396] width 42 height 22
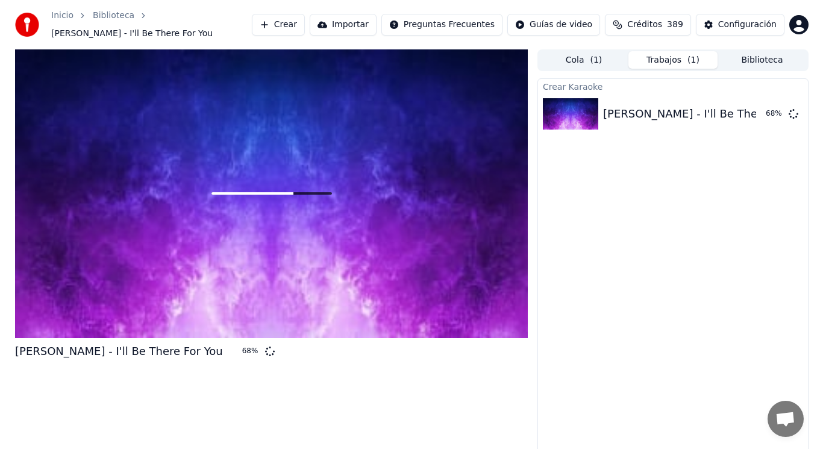
scroll to position [11, 0]
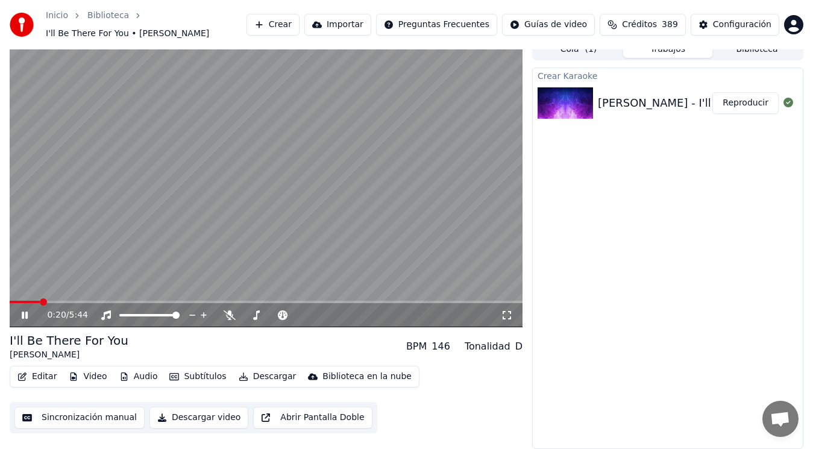
click at [25, 313] on icon at bounding box center [33, 315] width 28 height 10
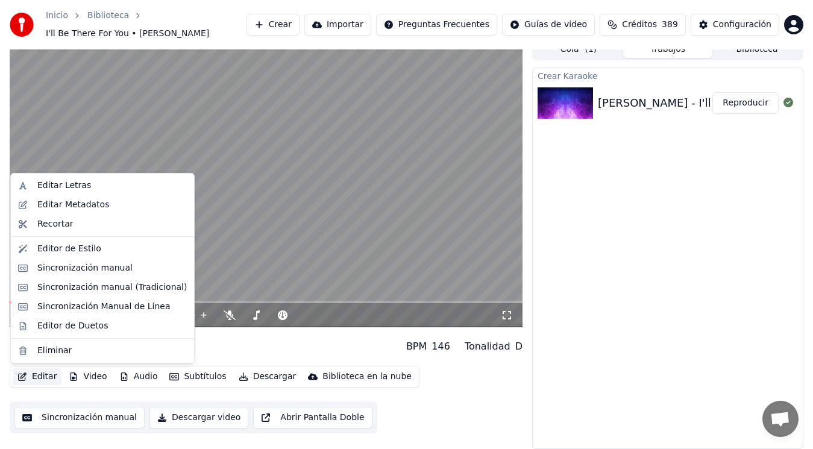
click at [39, 378] on button "Editar" at bounding box center [37, 376] width 49 height 17
click at [83, 205] on div "Editar Metadatos" at bounding box center [73, 205] width 72 height 12
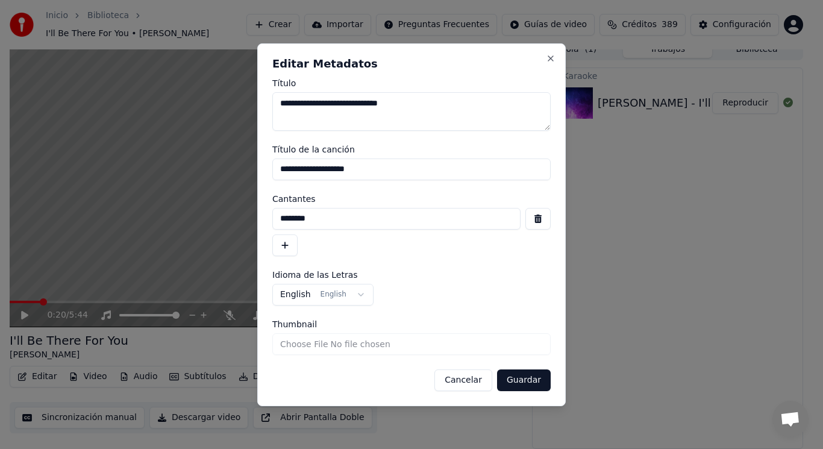
click at [536, 220] on button "button" at bounding box center [538, 219] width 25 height 22
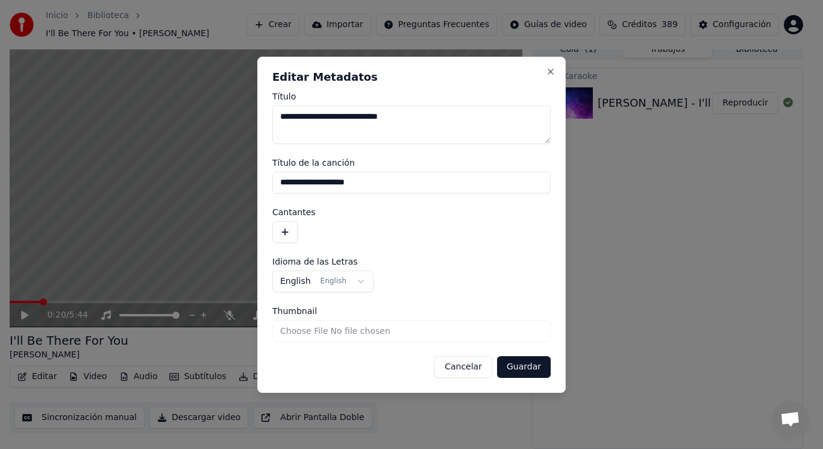
drag, startPoint x: 367, startPoint y: 184, endPoint x: 291, endPoint y: 177, distance: 76.8
click at [291, 177] on input "**********" at bounding box center [411, 183] width 278 height 22
type input "*"
click at [519, 365] on button "Guardar" at bounding box center [524, 367] width 54 height 22
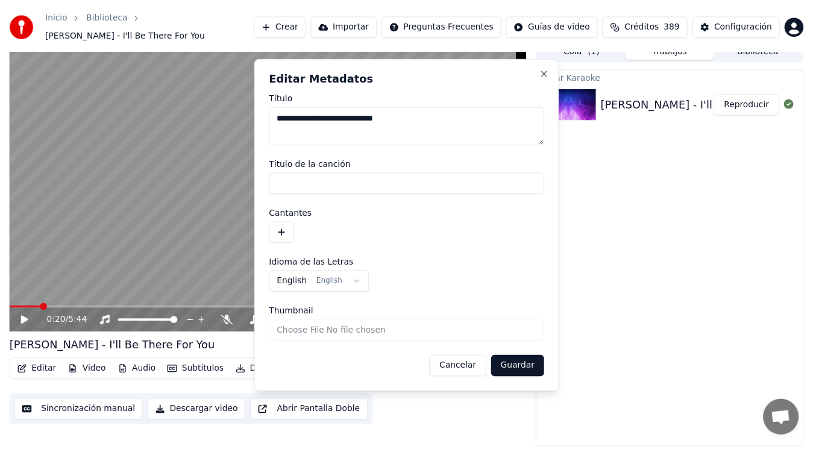
scroll to position [5, 0]
